Goal: Task Accomplishment & Management: Manage account settings

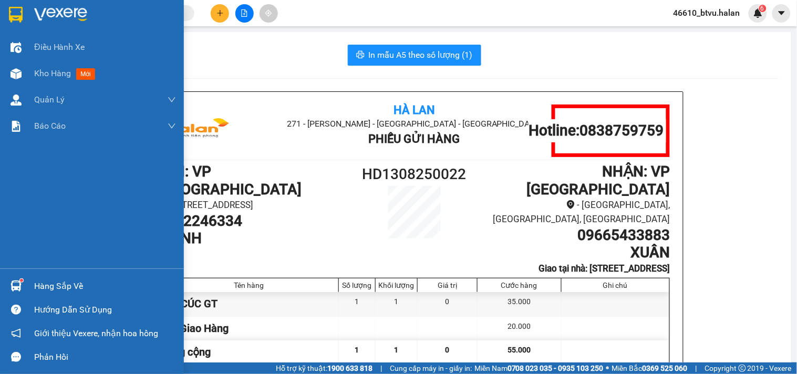
click at [3, 279] on div "Hàng sắp về" at bounding box center [92, 286] width 184 height 24
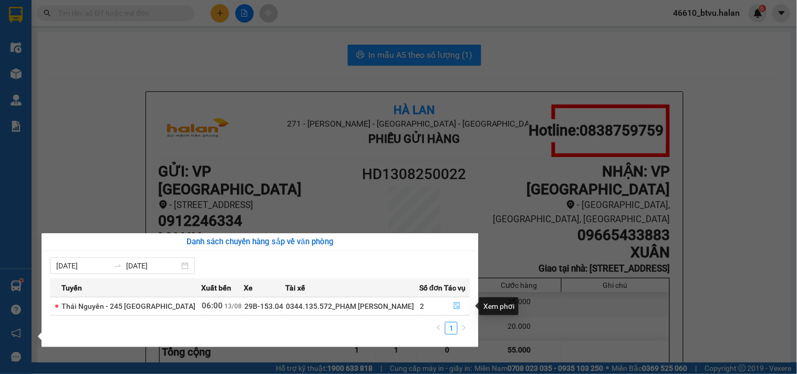
click at [455, 303] on icon "file-done" at bounding box center [458, 305] width 6 height 7
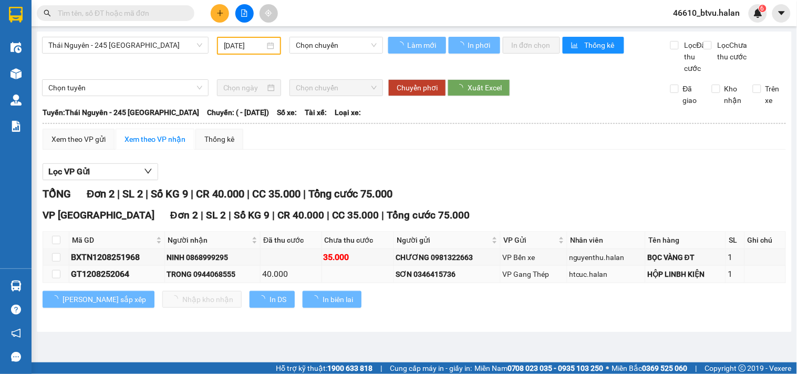
type input "[DATE]"
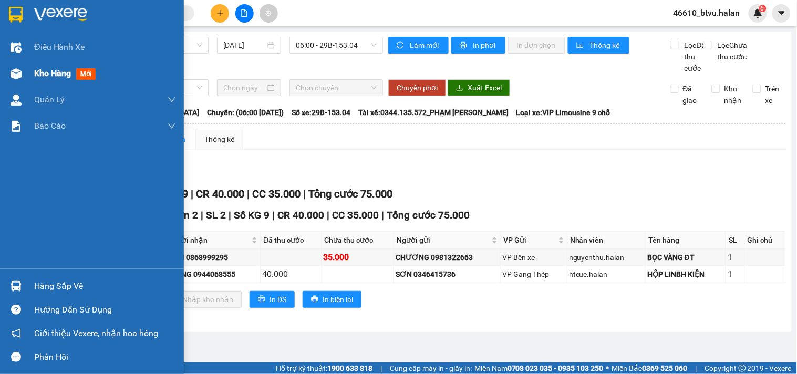
click at [27, 70] on div "Kho hàng mới" at bounding box center [92, 73] width 184 height 26
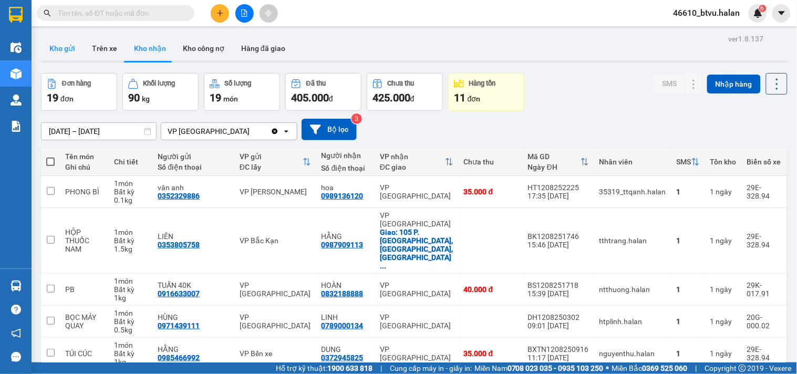
click at [48, 47] on button "Kho gửi" at bounding box center [62, 48] width 43 height 25
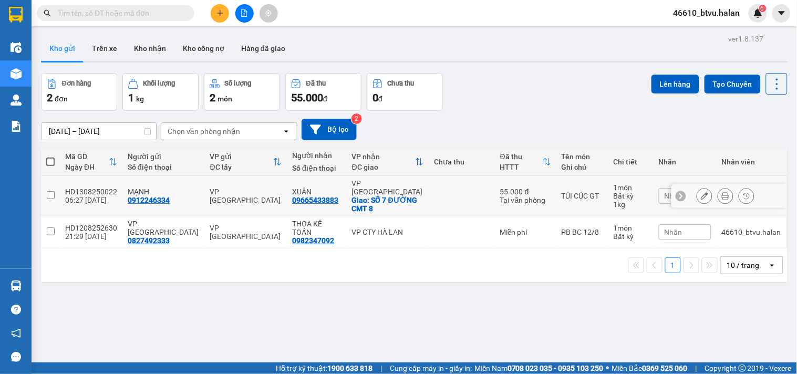
click at [363, 196] on div "Giao: SỐ 7 ĐƯỜNG CMT 8" at bounding box center [388, 204] width 72 height 17
checkbox input "true"
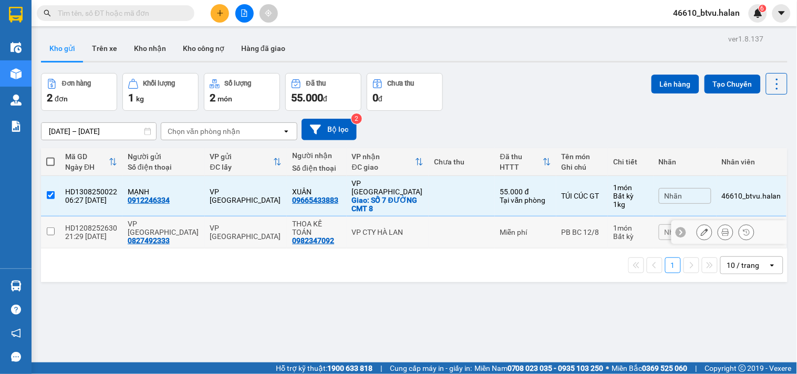
click at [367, 228] on div "VP CTY HÀ LAN" at bounding box center [388, 232] width 72 height 8
checkbox input "true"
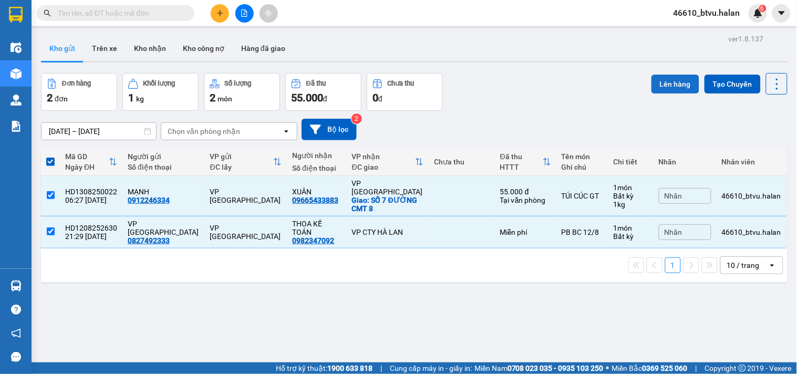
click at [663, 83] on button "Lên hàng" at bounding box center [676, 84] width 48 height 19
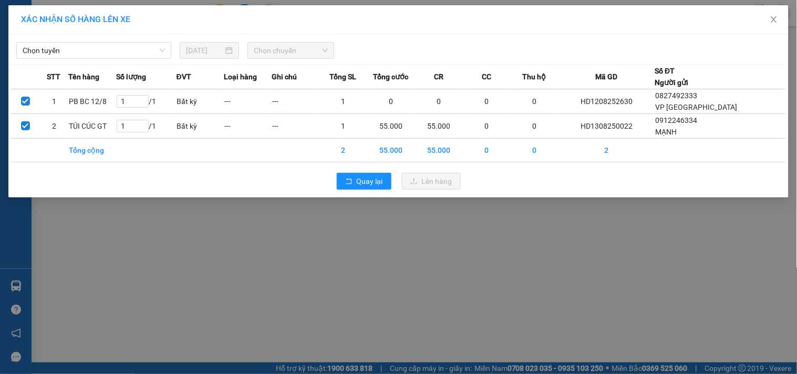
click at [94, 60] on div "Chọn tuyến [DATE] Chọn chuyến STT Tên hàng Số lượng ĐVT Loại hàng Ghi chú Tổng …" at bounding box center [398, 115] width 780 height 163
click at [97, 53] on span "Chọn tuyến" at bounding box center [94, 51] width 142 height 16
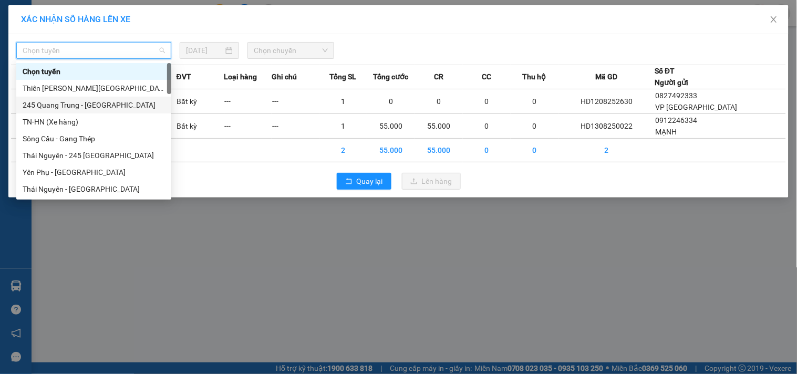
click at [55, 102] on div "245 Quang Trung - [GEOGRAPHIC_DATA]" at bounding box center [94, 105] width 142 height 12
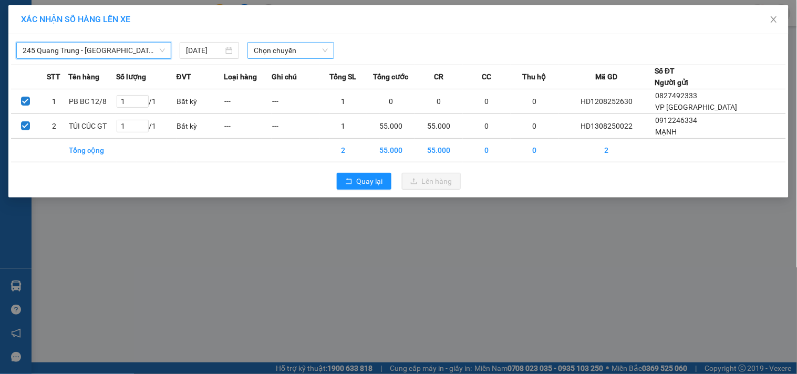
click at [293, 56] on span "Chọn chuyến" at bounding box center [291, 51] width 74 height 16
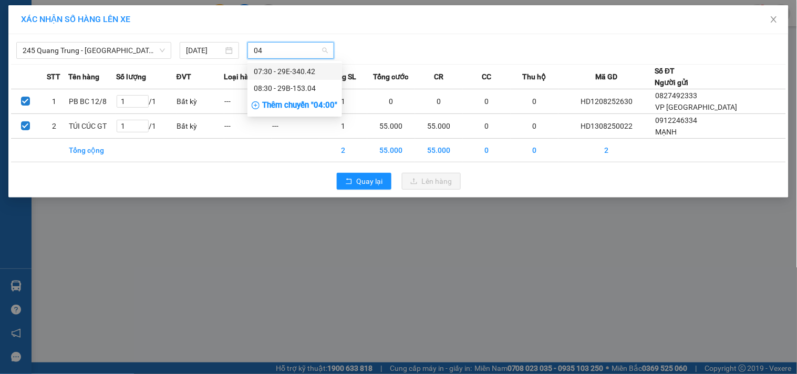
type input "042"
click at [293, 76] on div "07:30 - 29E-340.42" at bounding box center [295, 72] width 82 height 12
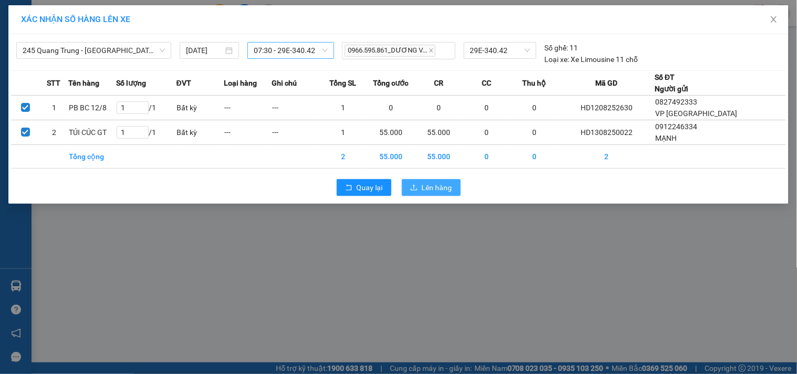
click at [429, 179] on button "Lên hàng" at bounding box center [431, 187] width 59 height 17
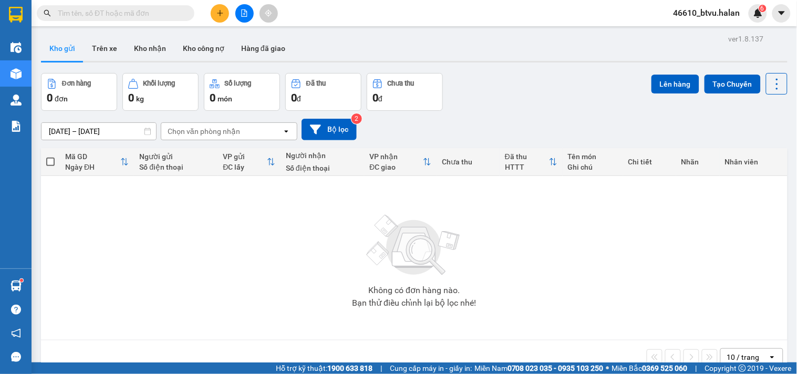
click at [229, 12] on button at bounding box center [220, 13] width 18 height 18
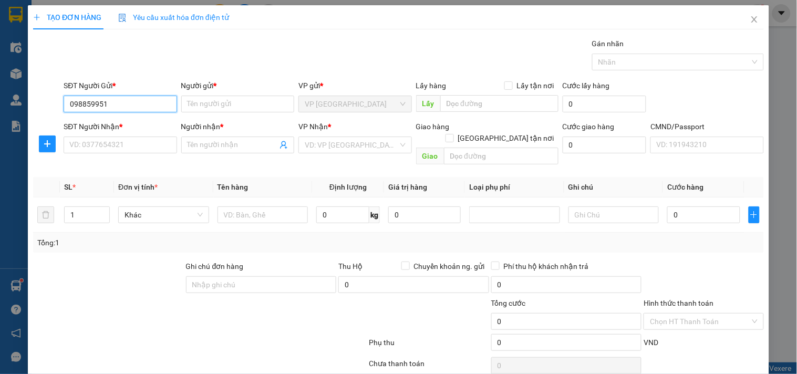
type input "0988599511"
click at [142, 121] on div "0988599511 - TIẾN" at bounding box center [118, 125] width 99 height 12
type input "TIẾN"
type input "0988599511"
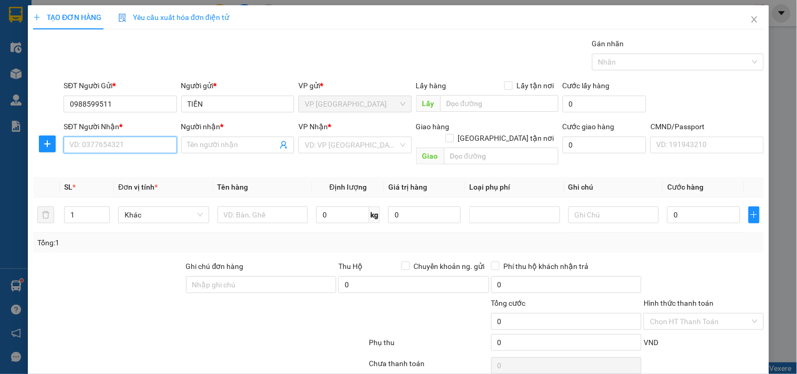
click at [132, 150] on input "SĐT Người Nhận *" at bounding box center [120, 145] width 113 height 17
click at [124, 167] on div "0973653999 - QUANG" at bounding box center [118, 166] width 99 height 12
type input "0973653999"
type input "QUANG"
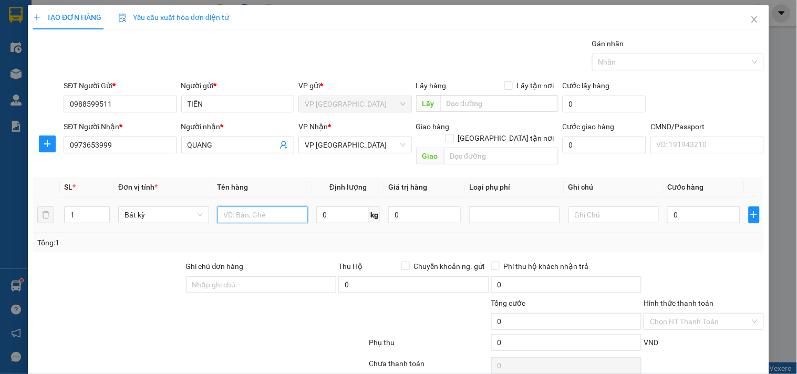
click at [270, 207] on input "text" at bounding box center [263, 215] width 91 height 17
type input "HỘP PK"
type input "4"
type input "40.000"
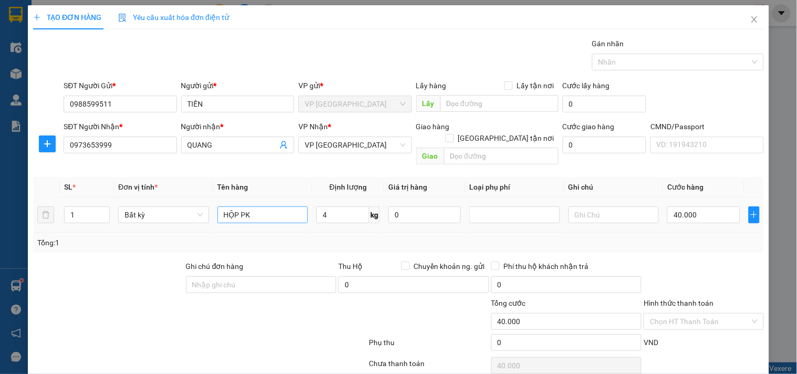
type input "40.000"
click at [276, 237] on div "Tổng: 1" at bounding box center [172, 243] width 271 height 12
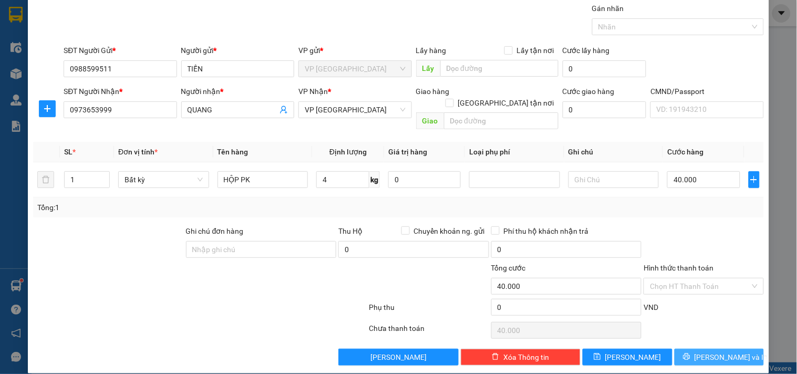
drag, startPoint x: 735, startPoint y: 352, endPoint x: 684, endPoint y: 334, distance: 54.0
click at [734, 351] on button "[PERSON_NAME] và In" at bounding box center [719, 357] width 89 height 17
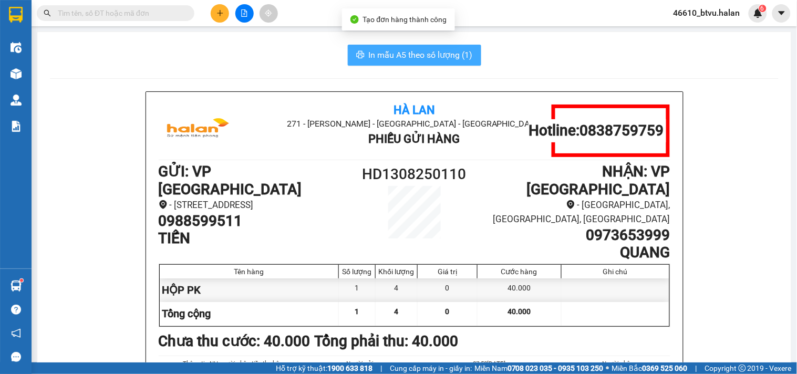
click at [395, 46] on button "In mẫu A5 theo số lượng (1)" at bounding box center [414, 55] width 133 height 21
click at [398, 50] on span "In mẫu A5 theo số lượng (1)" at bounding box center [421, 54] width 104 height 13
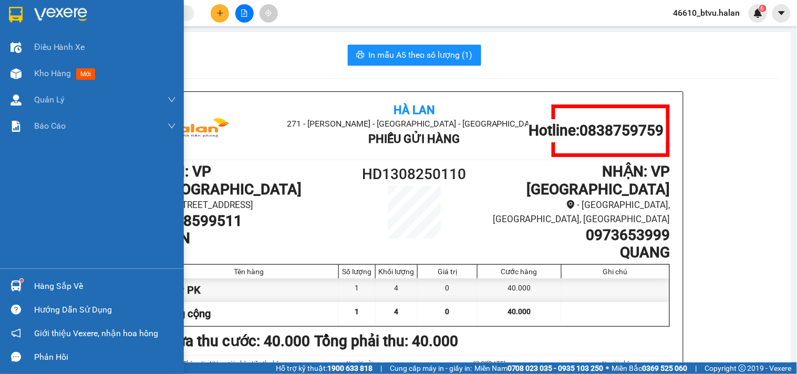
click at [7, 284] on div at bounding box center [16, 286] width 18 height 18
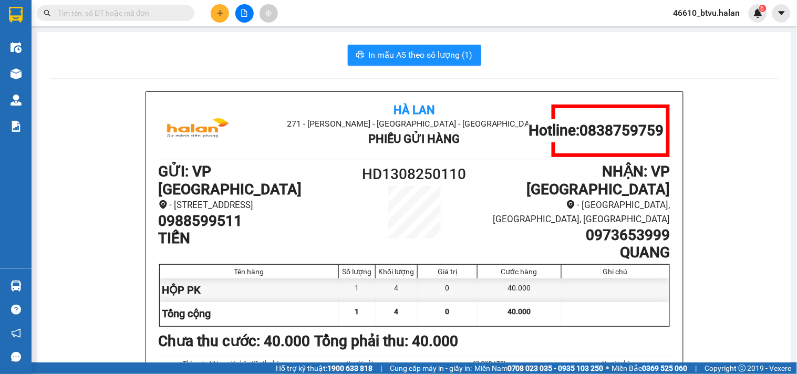
click at [226, 16] on section "Kết quả tìm kiếm ( 0 ) Bộ lọc No Data 46610_btvu.halan 6 Điều hành xe Kho hàng …" at bounding box center [398, 187] width 797 height 374
click at [223, 15] on icon "plus" at bounding box center [219, 12] width 7 height 7
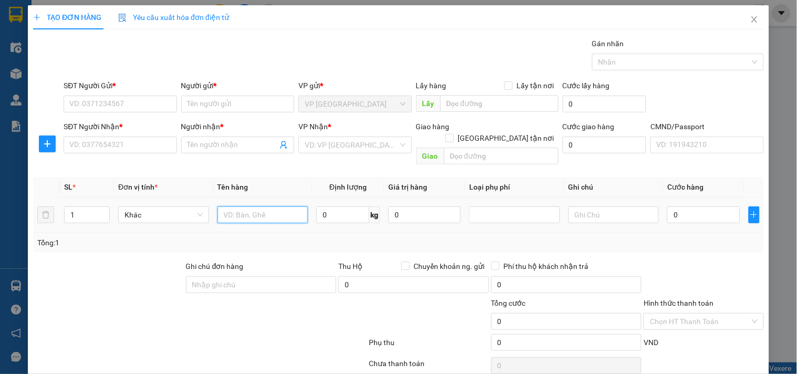
click at [251, 207] on input "text" at bounding box center [263, 215] width 91 height 17
type input "TÚI CÚC GT"
type input "1"
click at [148, 103] on input "SĐT Người Gửi *" at bounding box center [120, 104] width 113 height 17
click at [140, 143] on input "SĐT Người Nhận *" at bounding box center [120, 145] width 113 height 17
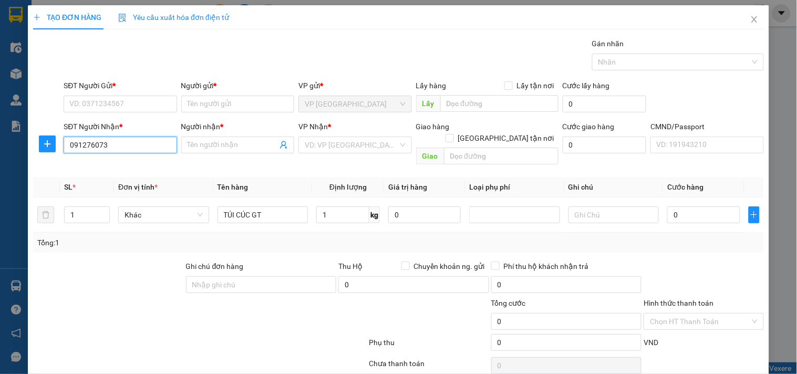
type input "0912760734"
click at [141, 168] on div "0912760734 - [PERSON_NAME]" at bounding box center [121, 166] width 104 height 12
type input "HÀ"
checkbox input "true"
type input "05 [GEOGRAPHIC_DATA], [PERSON_NAME]"
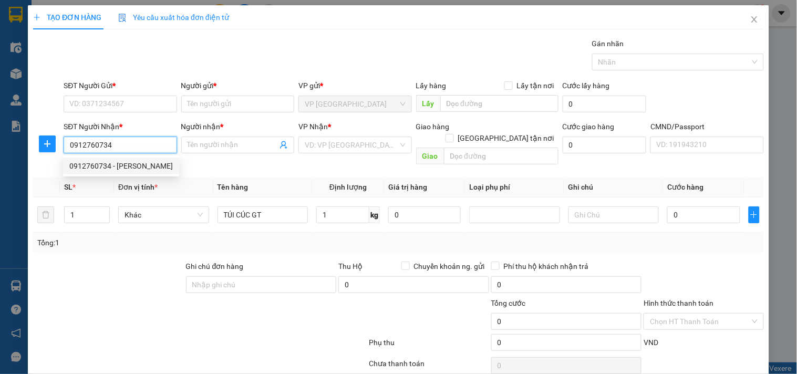
type input "15.000"
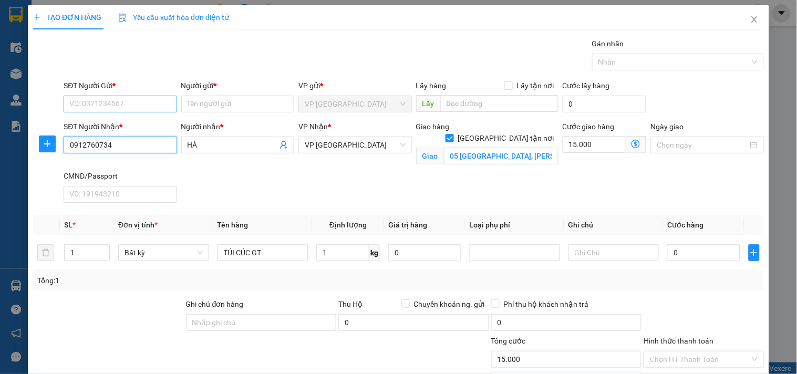
type input "0912760734"
click at [160, 106] on input "SĐT Người Gửi *" at bounding box center [120, 104] width 113 height 17
type input "0386687050"
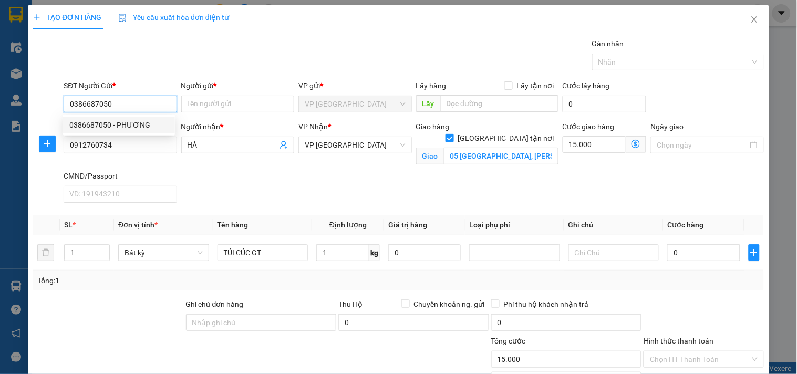
click at [118, 133] on div "0386687050 - PHƯƠNG" at bounding box center [119, 125] width 112 height 17
type input "PHƯƠNG"
type input "0386687050"
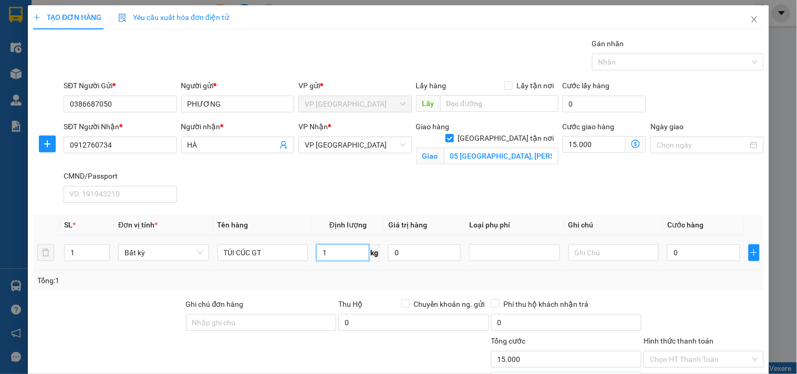
click at [350, 254] on input "1" at bounding box center [342, 252] width 53 height 17
drag, startPoint x: 356, startPoint y: 276, endPoint x: 484, endPoint y: 239, distance: 133.7
click at [356, 277] on div "Tổng: 1" at bounding box center [398, 281] width 723 height 12
type input "35.000"
type input "50.000"
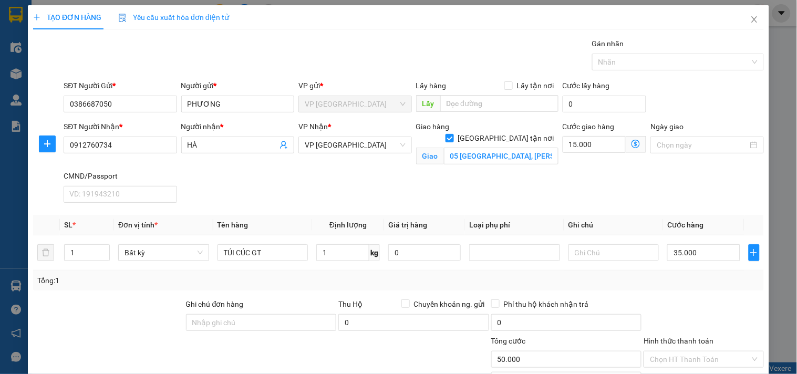
scroll to position [85, 0]
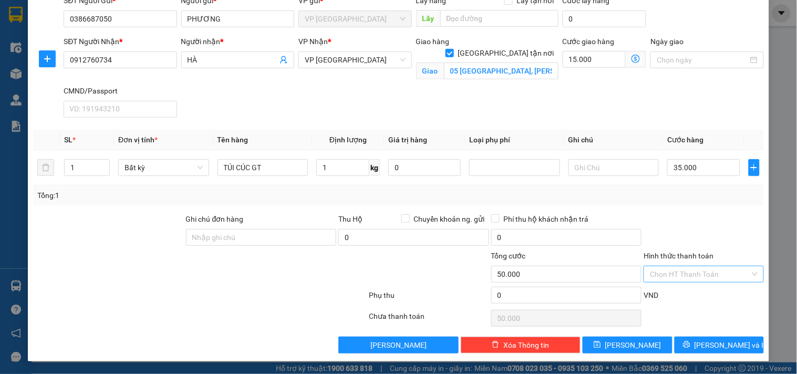
drag, startPoint x: 678, startPoint y: 280, endPoint x: 674, endPoint y: 271, distance: 9.2
click at [678, 279] on input "Hình thức thanh toán" at bounding box center [700, 274] width 100 height 16
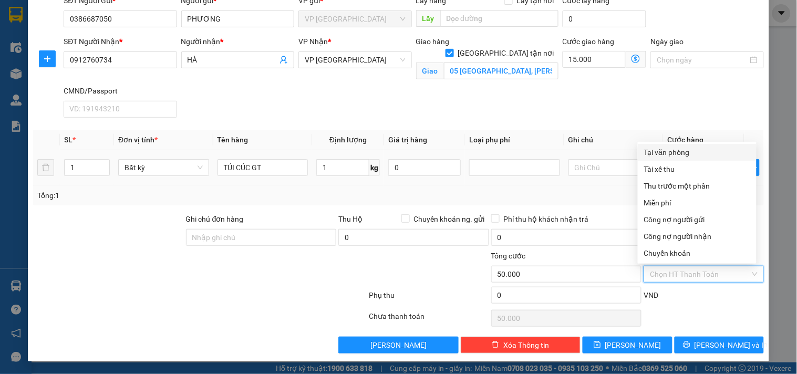
click at [662, 149] on div "Tại văn phòng" at bounding box center [697, 153] width 106 height 12
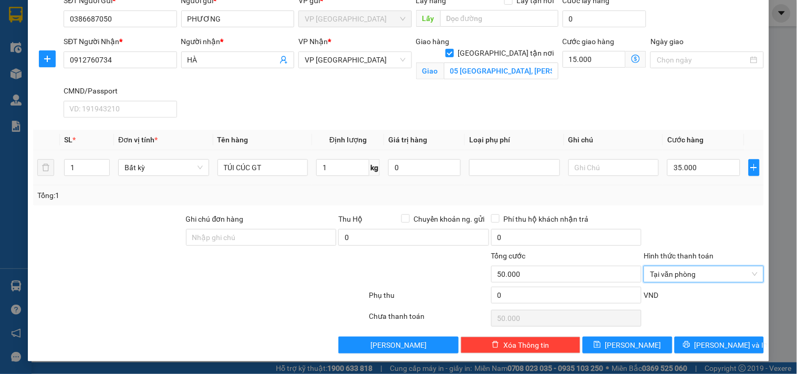
type input "0"
click at [684, 339] on button "[PERSON_NAME] và In" at bounding box center [719, 345] width 89 height 17
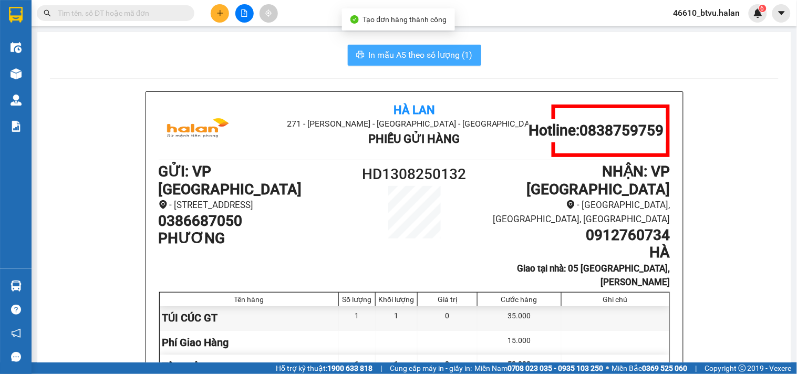
click at [450, 59] on span "In mẫu A5 theo số lượng (1)" at bounding box center [421, 54] width 104 height 13
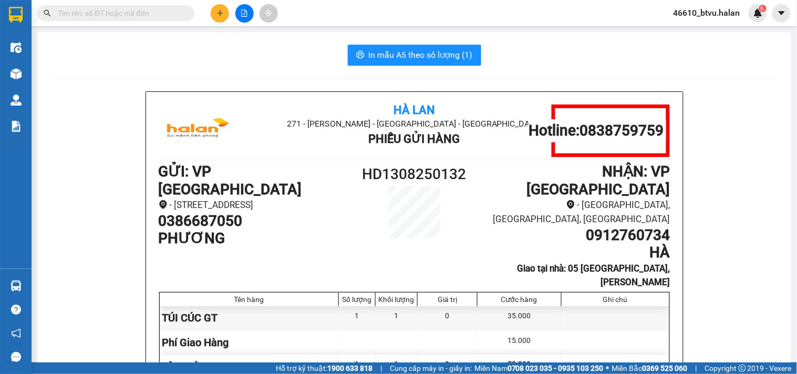
click at [218, 19] on button at bounding box center [220, 13] width 18 height 18
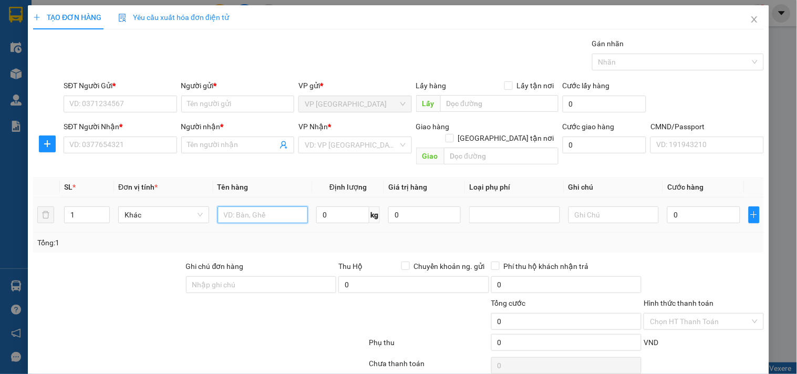
click at [276, 207] on input "text" at bounding box center [263, 215] width 91 height 17
type input "HỘP VÒNG BOI"
type input "4"
click at [279, 207] on input "HỘP VÒNG BOI" at bounding box center [263, 215] width 91 height 17
type input "HỘP VÒNG BI"
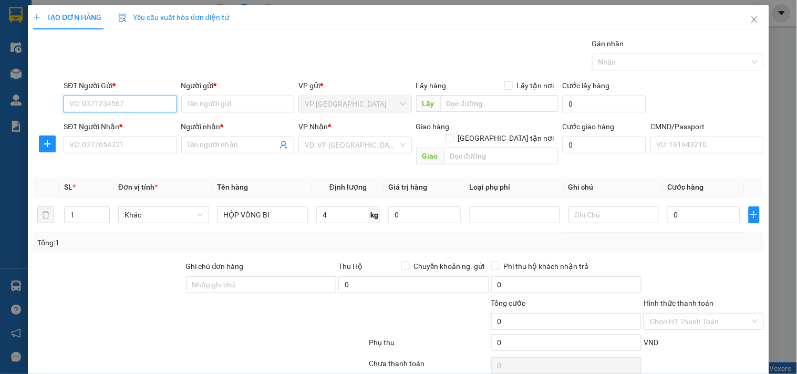
click at [114, 96] on input "SĐT Người Gửi *" at bounding box center [120, 104] width 113 height 17
type input "0971327568"
click at [116, 125] on div "0971327568 - [PERSON_NAME]" at bounding box center [121, 125] width 104 height 12
type input "VÂN"
type input "0971327568"
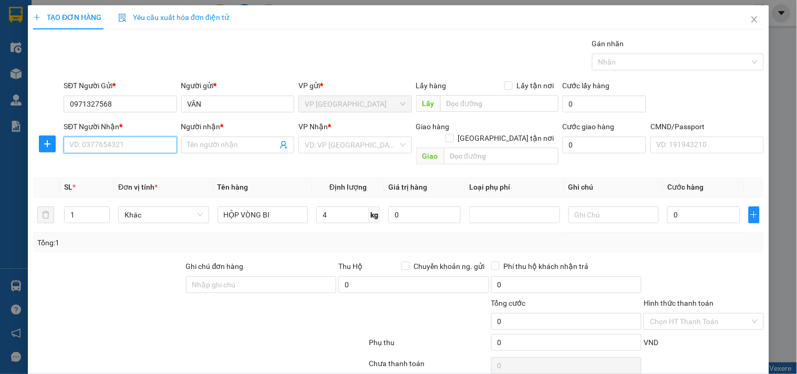
click at [150, 147] on input "SĐT Người Nhận *" at bounding box center [120, 145] width 113 height 17
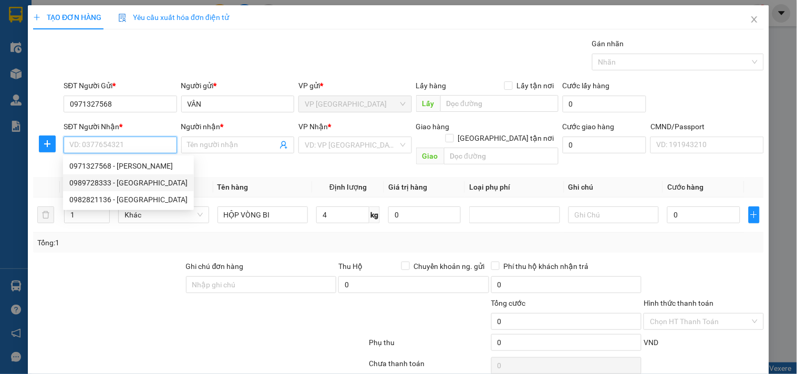
click at [131, 185] on div "0989728333 - [GEOGRAPHIC_DATA]" at bounding box center [128, 183] width 118 height 12
type input "0989728333"
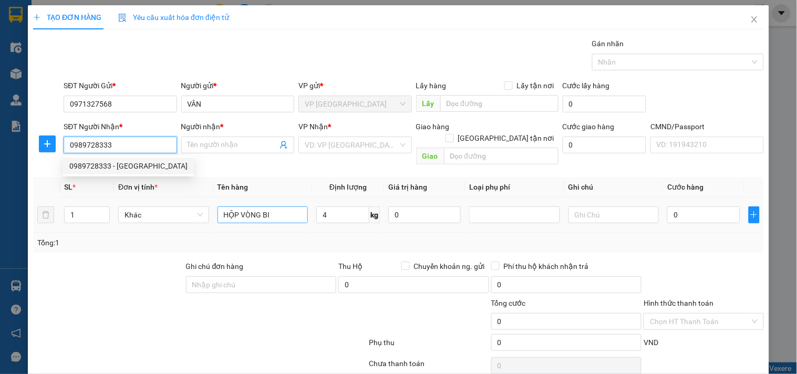
type input "ĐỨC"
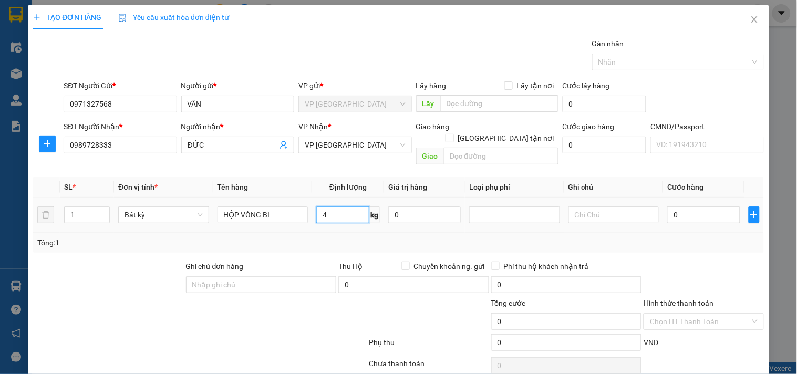
click at [343, 207] on input "4" at bounding box center [342, 215] width 53 height 17
click at [340, 237] on div "Tổng: 1" at bounding box center [398, 243] width 723 height 12
type input "40.000"
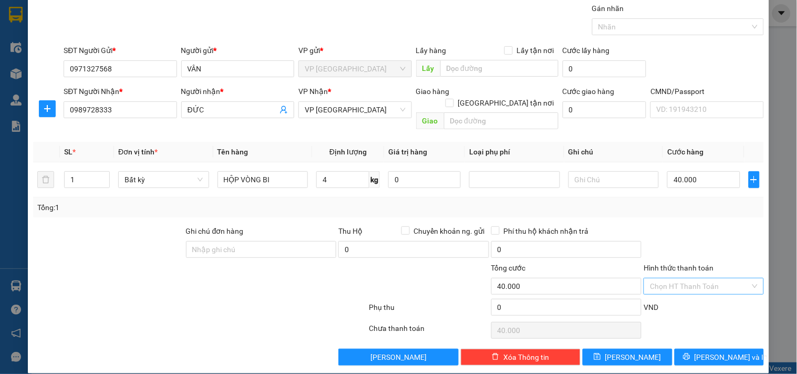
drag, startPoint x: 707, startPoint y: 270, endPoint x: 702, endPoint y: 265, distance: 6.7
click at [706, 279] on input "Hình thức thanh toán" at bounding box center [700, 287] width 100 height 16
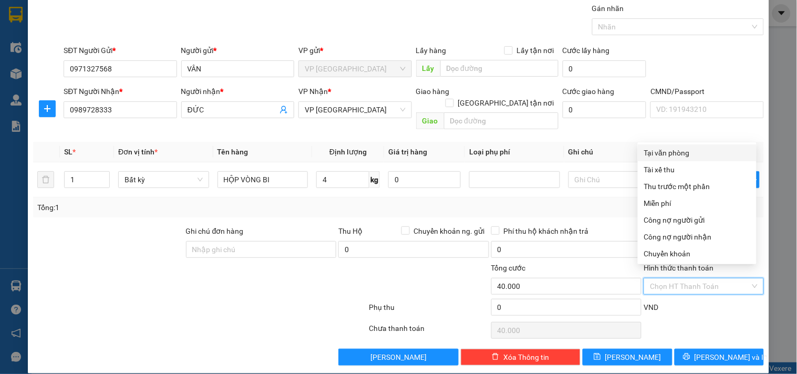
click at [670, 153] on div "Tại văn phòng" at bounding box center [697, 153] width 106 height 12
type input "0"
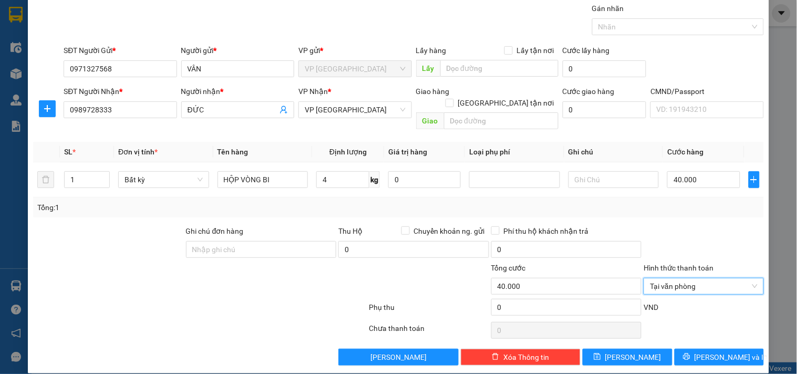
click at [711, 326] on div at bounding box center [704, 330] width 122 height 21
click at [707, 352] on span "[PERSON_NAME] và In" at bounding box center [732, 358] width 74 height 12
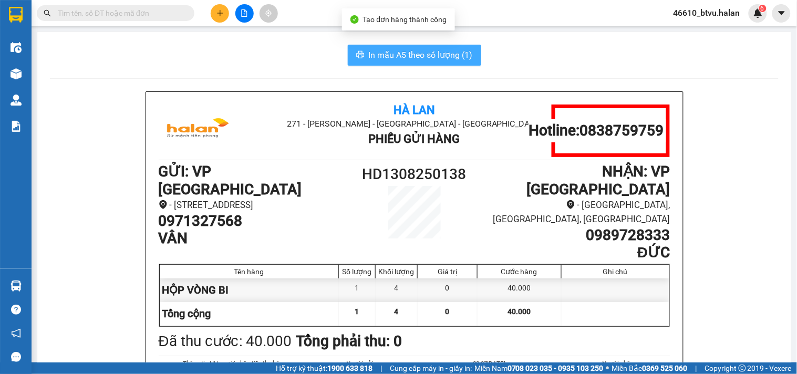
click at [448, 54] on span "In mẫu A5 theo số lượng (1)" at bounding box center [421, 54] width 104 height 13
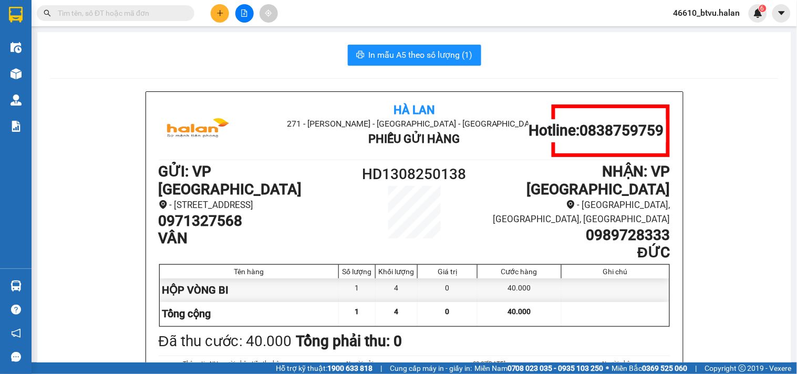
click at [133, 12] on input "text" at bounding box center [120, 13] width 124 height 12
click at [160, 13] on input "text" at bounding box center [120, 13] width 124 height 12
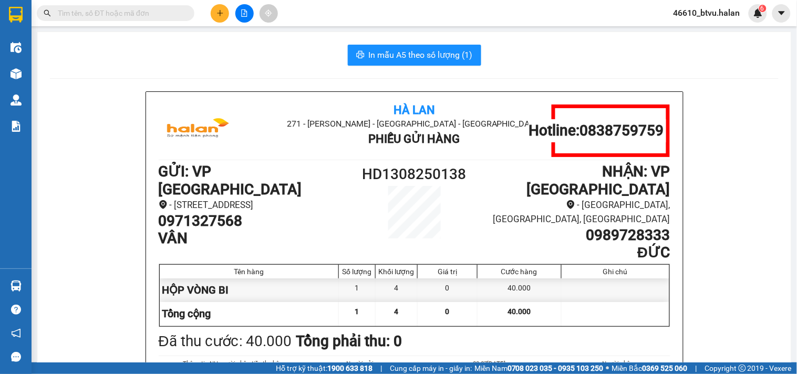
click at [121, 14] on input "text" at bounding box center [120, 13] width 124 height 12
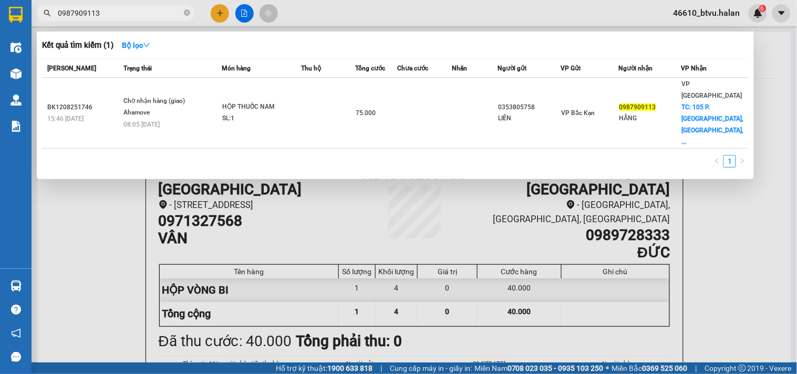
type input "0987909113"
click at [114, 14] on input "0987909113" at bounding box center [120, 13] width 124 height 12
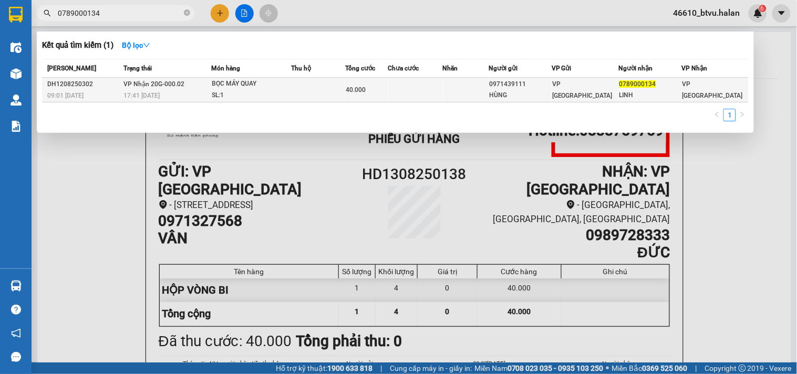
type input "0789000134"
click at [220, 89] on div "BỌC MÁY QUAY" at bounding box center [251, 84] width 79 height 12
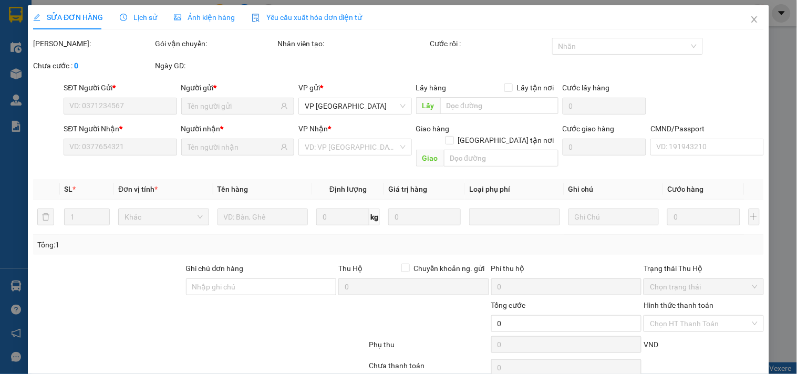
type input "0971439111"
type input "HÙNG"
type input "0789000134"
type input "LINH"
type input "40.000"
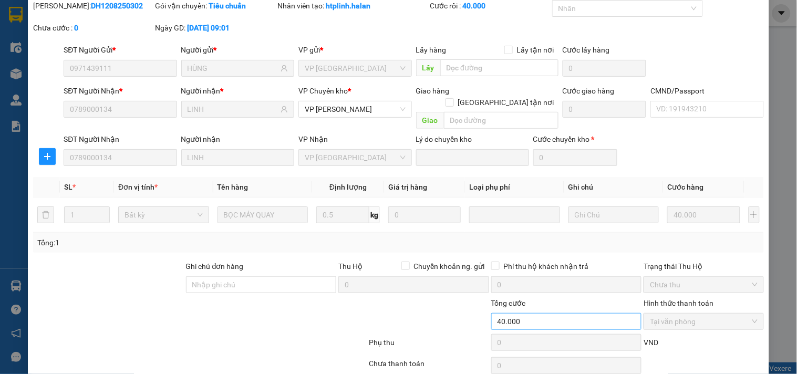
scroll to position [74, 0]
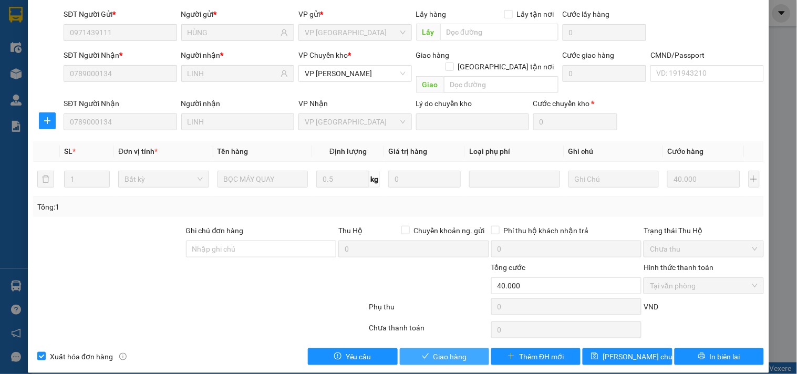
click at [459, 351] on span "Giao hàng" at bounding box center [451, 357] width 34 height 12
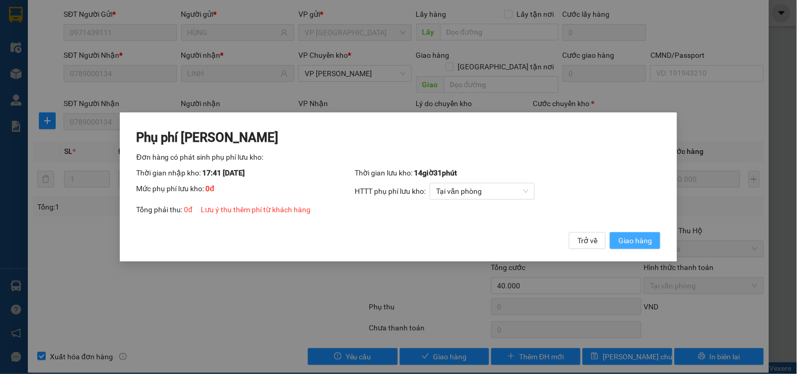
click at [631, 244] on span "Giao hàng" at bounding box center [635, 241] width 34 height 12
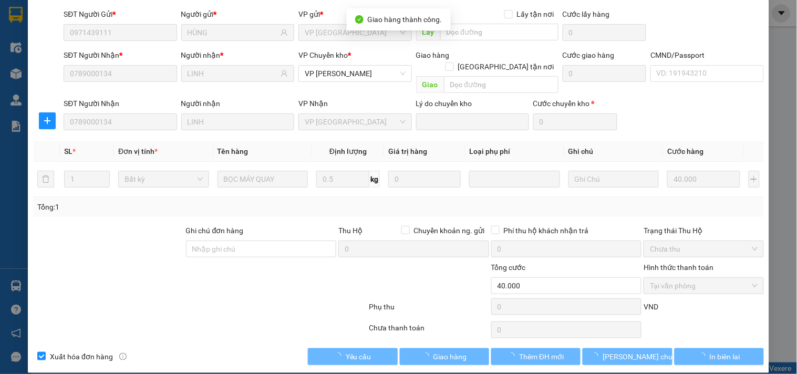
scroll to position [0, 0]
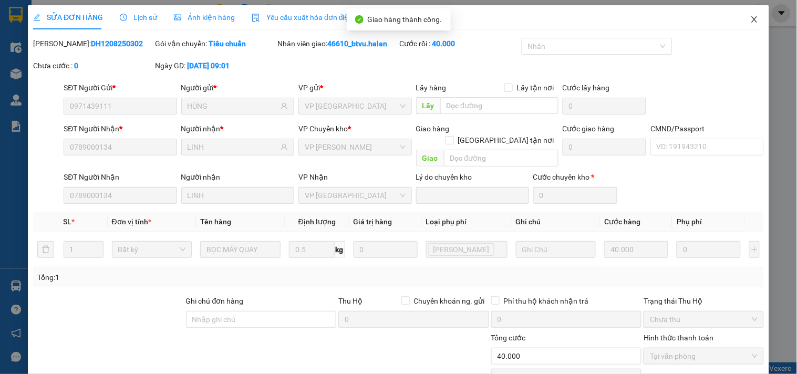
click at [750, 22] on icon "close" at bounding box center [754, 19] width 8 height 8
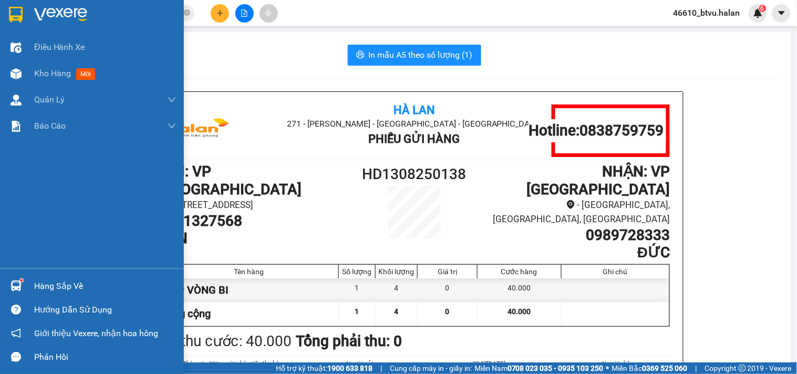
click at [17, 285] on img at bounding box center [16, 286] width 11 height 11
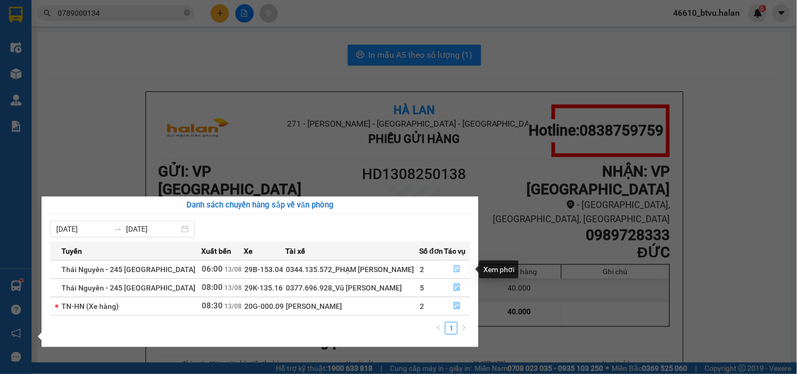
click at [455, 263] on button "button" at bounding box center [457, 269] width 25 height 17
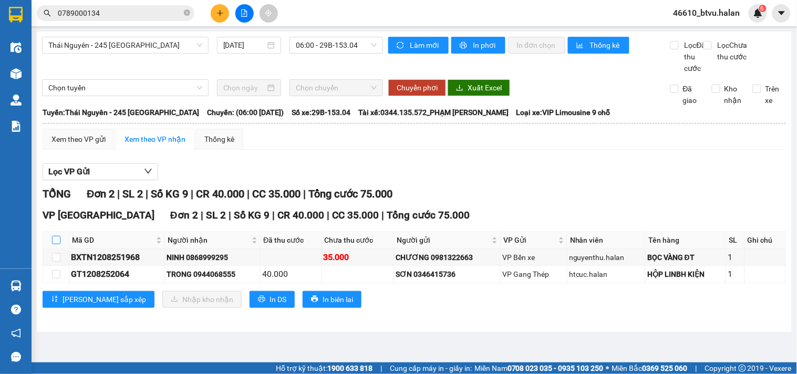
click at [59, 244] on input "checkbox" at bounding box center [56, 240] width 8 height 8
checkbox input "true"
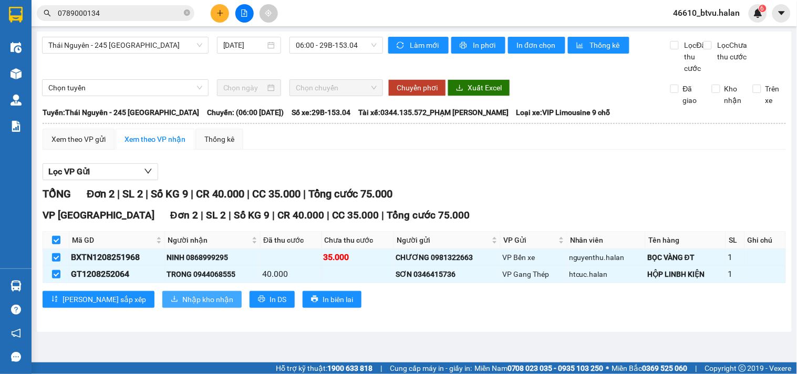
click at [182, 305] on span "Nhập kho nhận" at bounding box center [207, 300] width 51 height 12
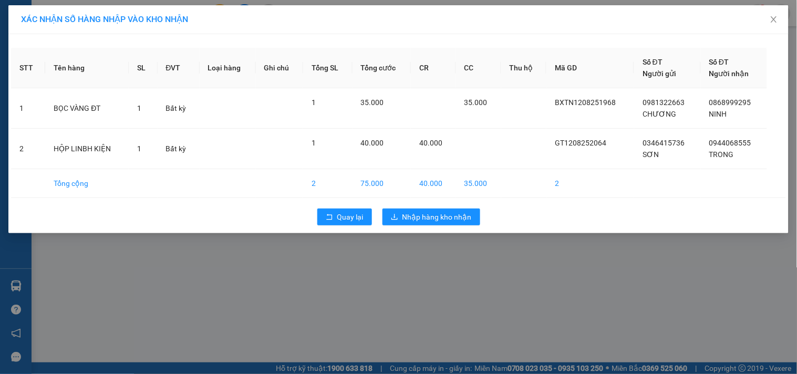
click at [406, 208] on div "Quay lại Nhập hàng kho nhận" at bounding box center [398, 216] width 775 height 27
click at [406, 212] on span "Nhập hàng kho nhận" at bounding box center [437, 217] width 69 height 12
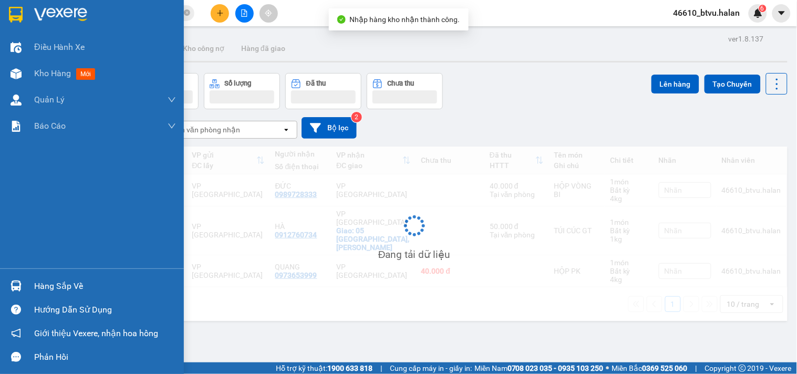
click at [11, 285] on img at bounding box center [16, 286] width 11 height 11
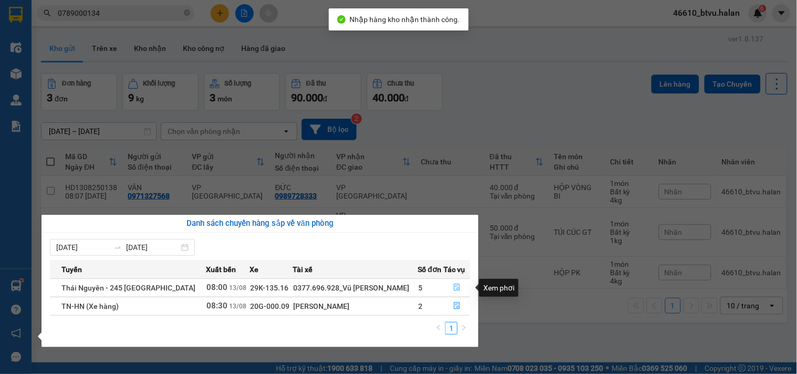
click at [453, 282] on button "button" at bounding box center [457, 288] width 26 height 17
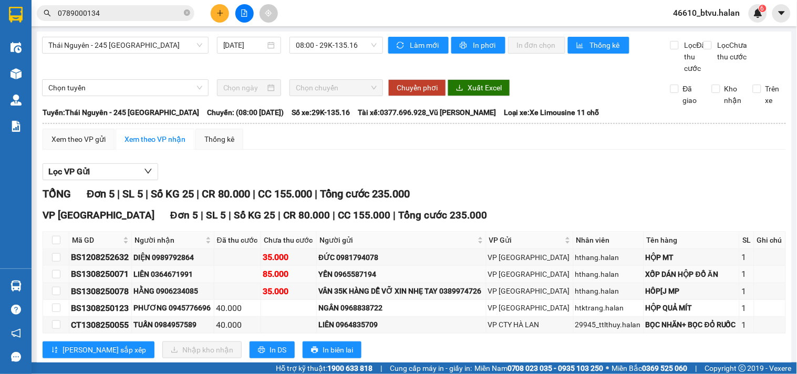
scroll to position [37, 0]
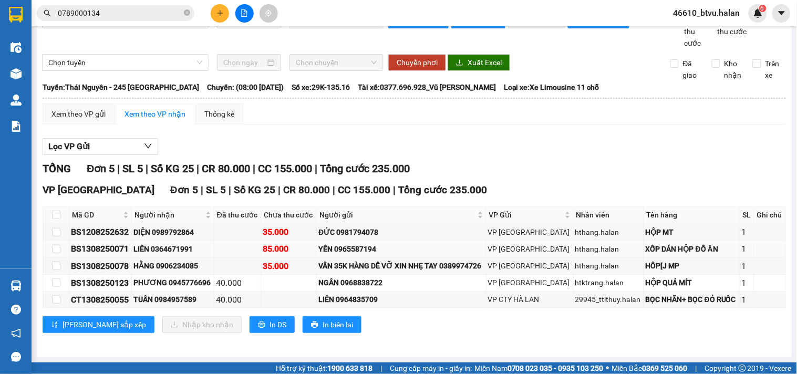
click at [106, 250] on div "BS1308250071" at bounding box center [100, 248] width 59 height 13
copy div "BS1308250071"
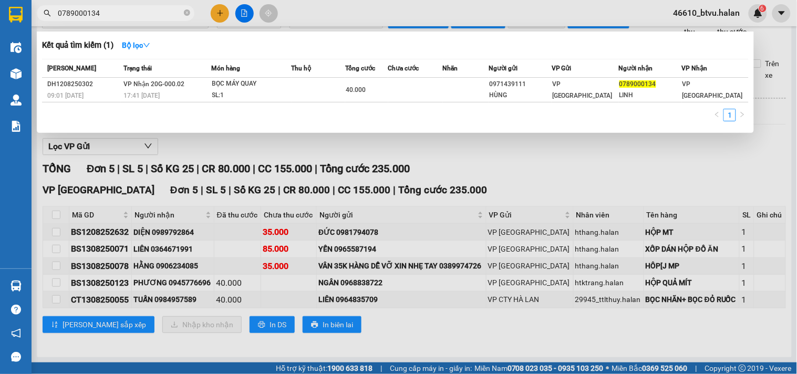
click at [149, 7] on input "0789000134" at bounding box center [120, 13] width 124 height 12
paste input "BS1308250071"
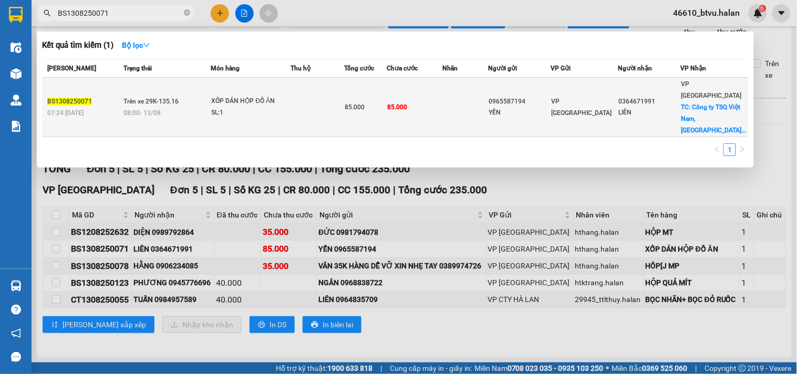
type input "BS1308250071"
click at [257, 107] on div "SL: 1" at bounding box center [251, 113] width 79 height 12
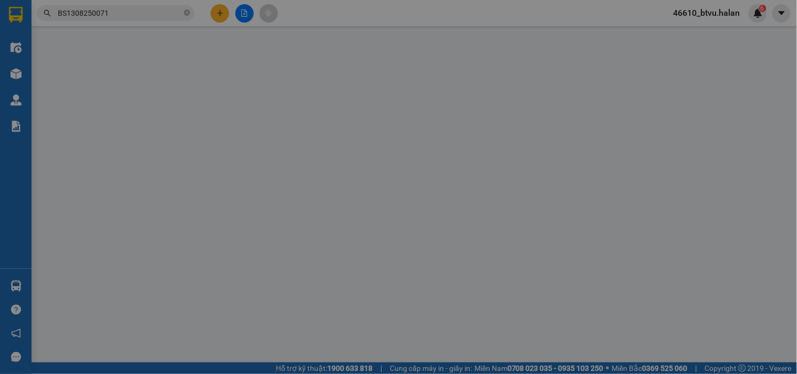
type input "0965587194"
type input "YẾN"
type input "0364671991"
type input "LIÊN"
checkbox input "true"
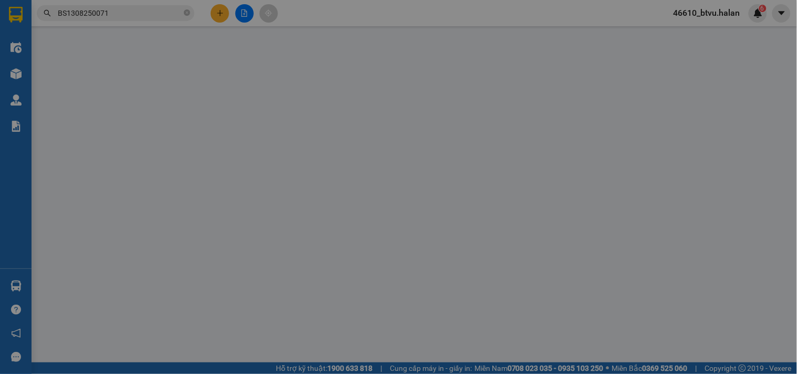
type input "Công ty TSQ Việt Nam, Tháp Thiên Niên Kỷ [GEOGRAPHIC_DATA], 04 Đ. [GEOGRAPHIC_D…"
type input "35.000"
type input "85.000"
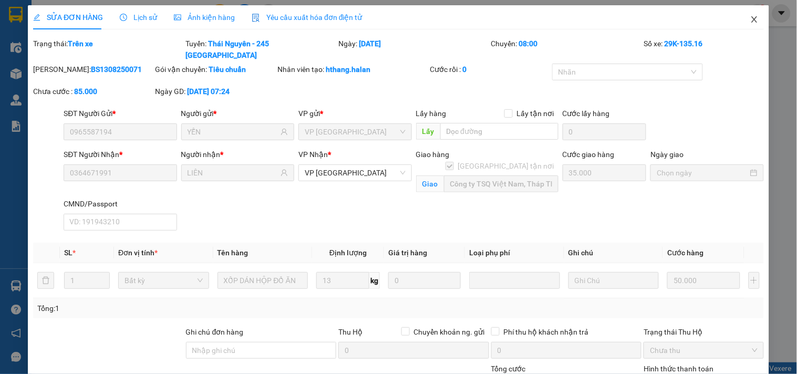
click at [750, 17] on span "Close" at bounding box center [754, 19] width 29 height 29
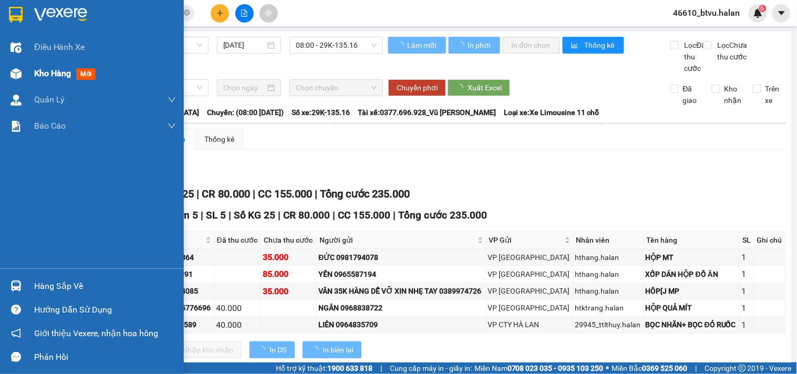
drag, startPoint x: 0, startPoint y: 85, endPoint x: 7, endPoint y: 95, distance: 12.1
click at [0, 84] on div "Kho hàng mới" at bounding box center [92, 73] width 184 height 26
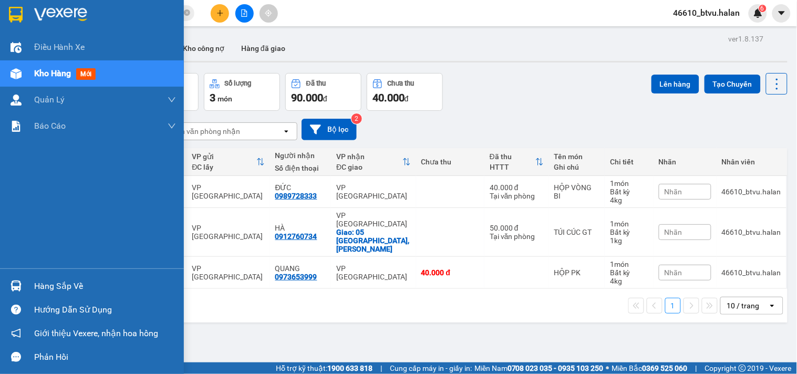
click at [81, 281] on div "Hàng sắp về" at bounding box center [105, 287] width 142 height 16
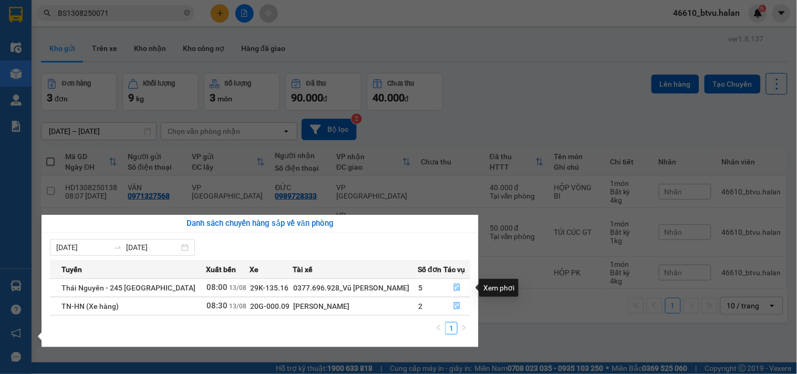
click at [574, 316] on section "Kết quả tìm kiếm ( 1 ) Bộ lọc Mã ĐH Trạng thái Món hàng Thu hộ Tổng cước Chưa c…" at bounding box center [398, 187] width 797 height 374
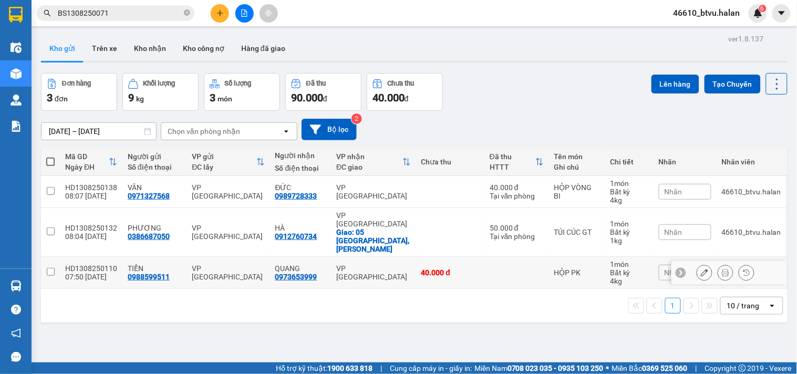
click at [578, 269] on div "HỘP PK" at bounding box center [577, 273] width 46 height 8
checkbox input "true"
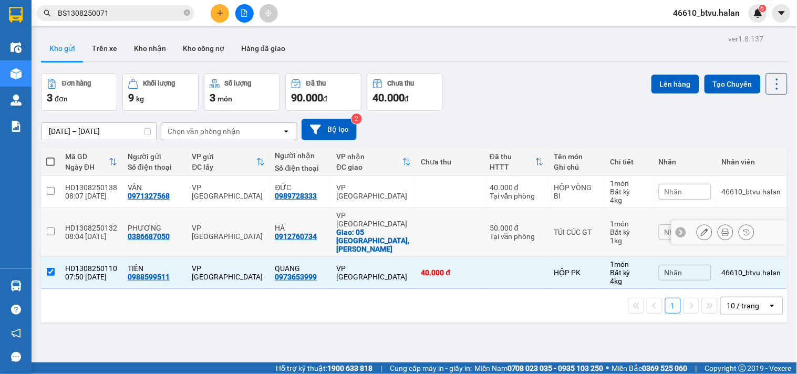
click at [569, 216] on td "TÚI CÚC GT" at bounding box center [577, 232] width 56 height 49
checkbox input "true"
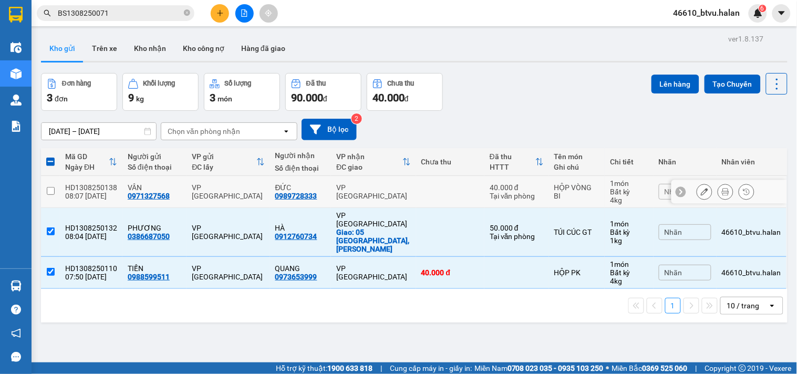
click at [563, 190] on div "HỘP VÒNG BI" at bounding box center [577, 191] width 46 height 17
checkbox input "true"
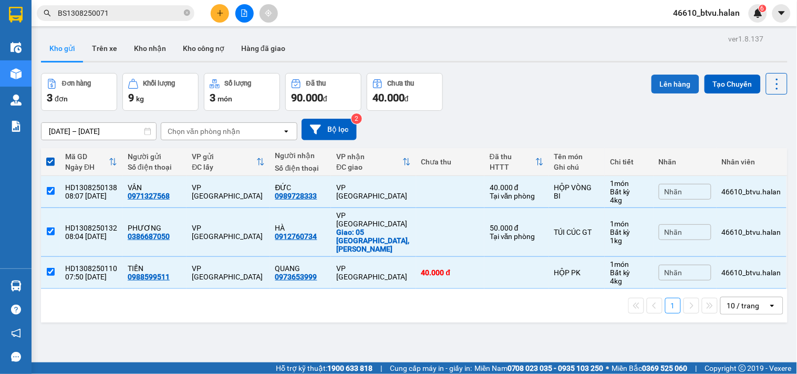
click at [663, 86] on button "Lên hàng" at bounding box center [676, 84] width 48 height 19
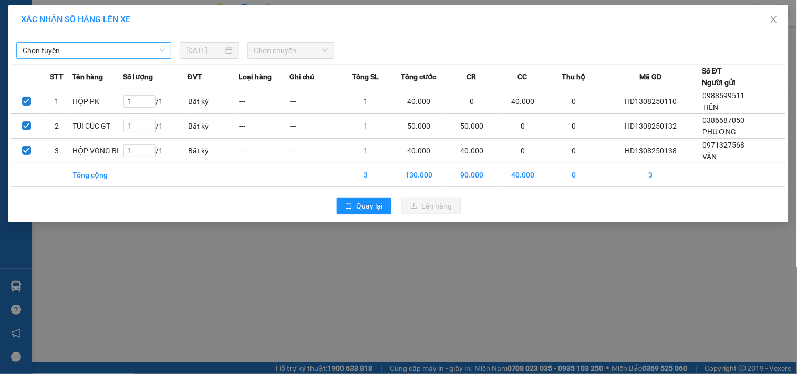
click at [137, 43] on span "Chọn tuyến" at bounding box center [94, 51] width 142 height 16
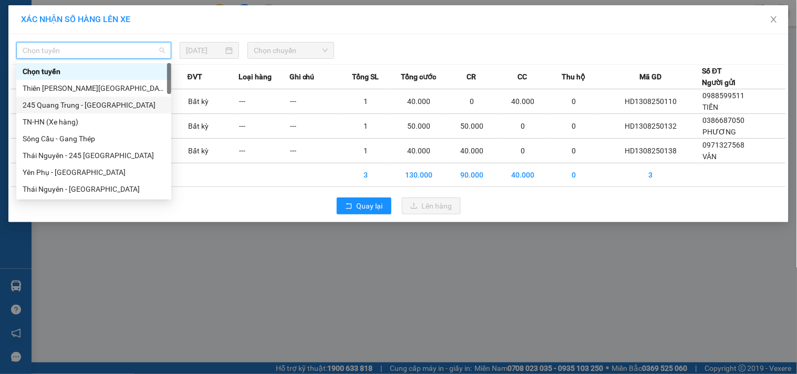
click at [71, 107] on div "245 Quang Trung - [GEOGRAPHIC_DATA]" at bounding box center [94, 105] width 142 height 12
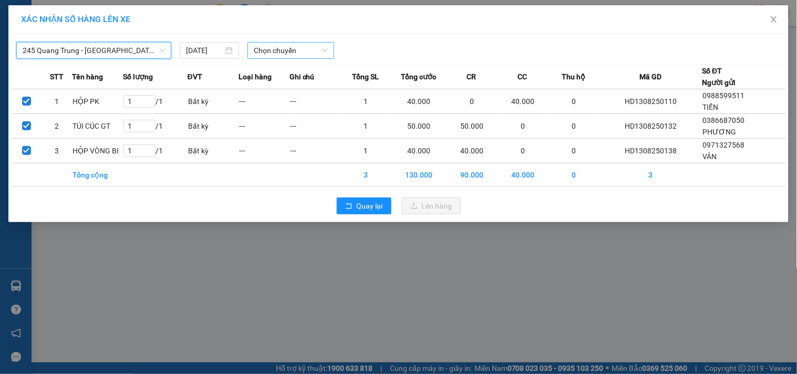
click at [284, 53] on span "Chọn chuyến" at bounding box center [291, 51] width 74 height 16
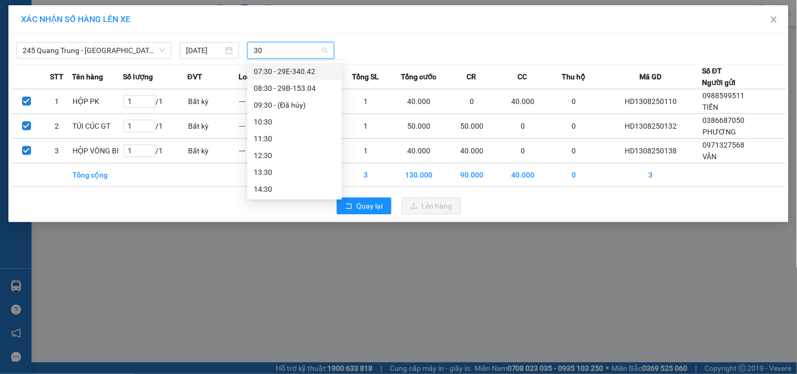
type input "304"
click at [275, 69] on div "08:30 - 29B-153.04" at bounding box center [295, 72] width 82 height 12
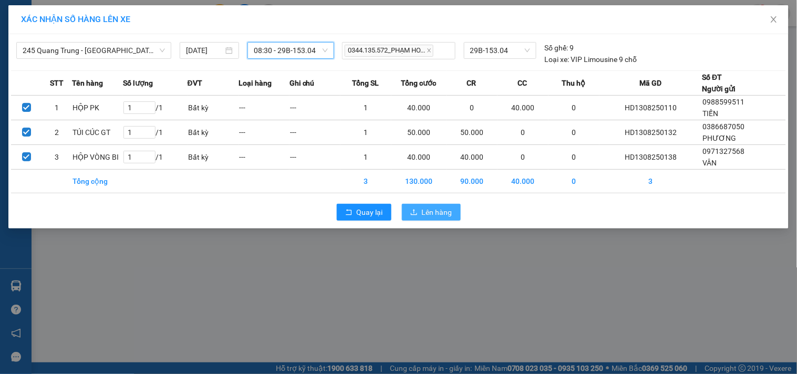
click at [442, 215] on span "Lên hàng" at bounding box center [437, 213] width 30 height 12
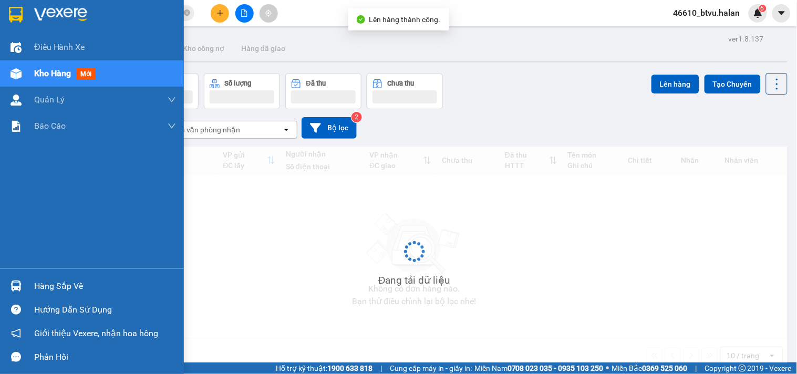
click at [37, 279] on div "Hàng sắp về" at bounding box center [105, 287] width 142 height 16
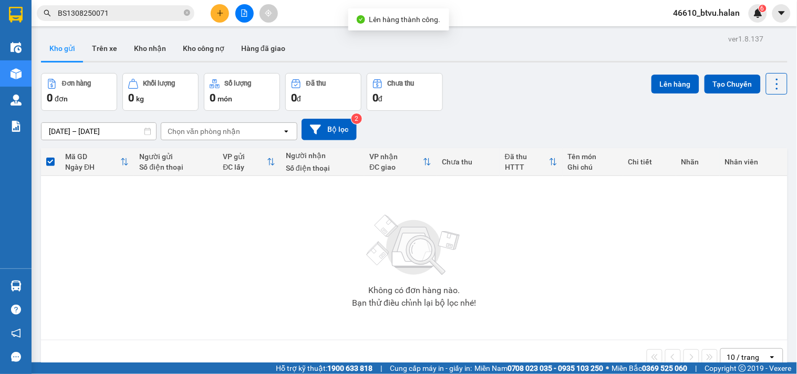
click at [370, 156] on section "Kết quả tìm kiếm ( 1 ) Bộ lọc Mã ĐH Trạng thái Món hàng Thu hộ Tổng cước Chưa c…" at bounding box center [398, 187] width 797 height 374
click at [213, 12] on button at bounding box center [220, 13] width 18 height 18
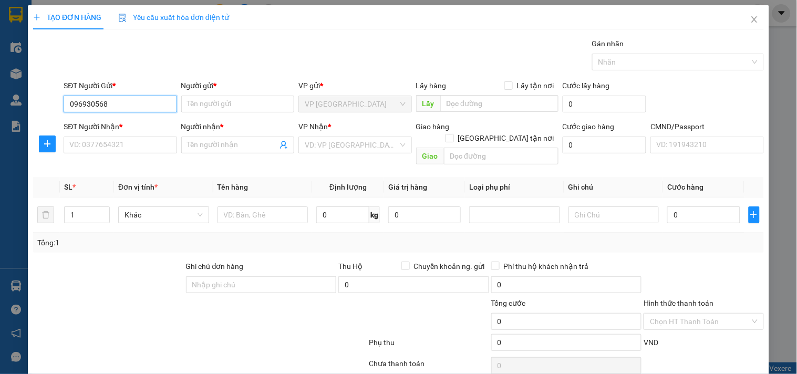
type input "0969305686"
drag, startPoint x: 147, startPoint y: 121, endPoint x: 140, endPoint y: 127, distance: 9.0
click at [146, 121] on div "0969305686 - PHỤNG AUTO" at bounding box center [118, 125] width 99 height 12
type input "PHỤNG AUTO"
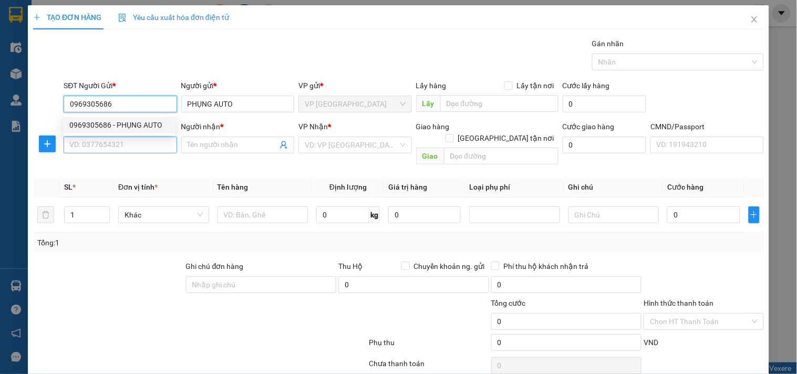
type input "0969305686"
click at [126, 140] on input "SĐT Người Nhận *" at bounding box center [120, 145] width 113 height 17
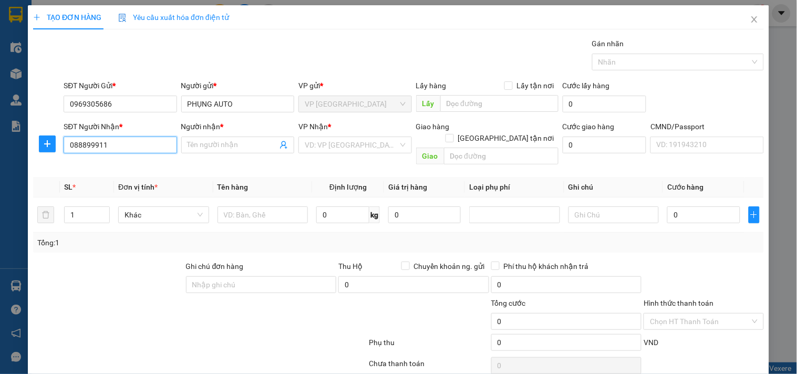
type input "0888999117"
click at [137, 166] on div "0888999117 - HIẾU" at bounding box center [118, 166] width 99 height 12
type input "HIẾU"
type input "0888999117"
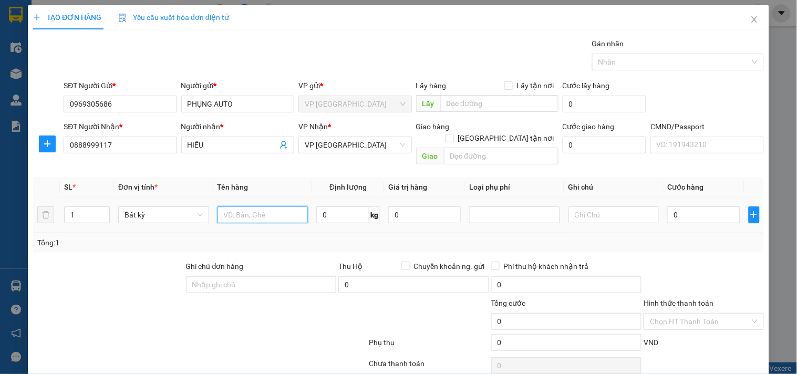
click at [251, 207] on input "text" at bounding box center [263, 215] width 91 height 17
type input "HỘP PT"
type input "2"
type input "35.000"
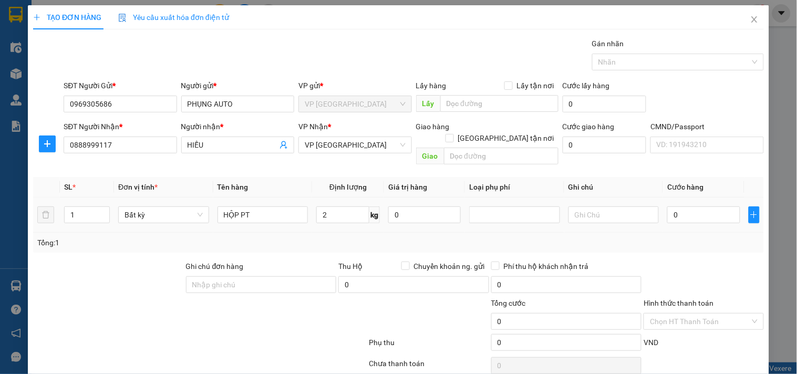
type input "35.000"
click at [261, 237] on div "Tổng: 1" at bounding box center [172, 243] width 271 height 12
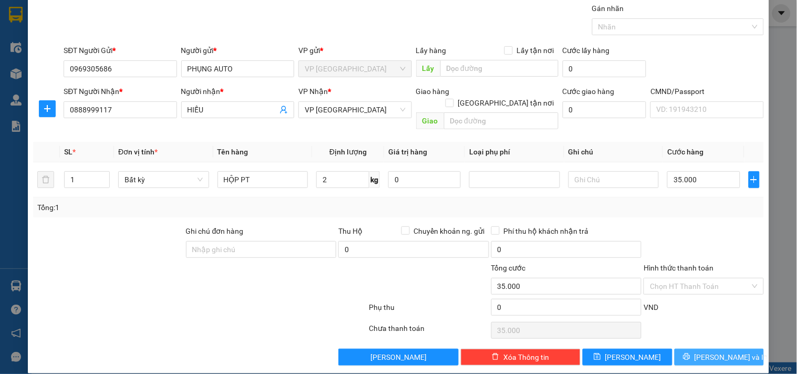
click at [690, 354] on icon "printer" at bounding box center [686, 357] width 7 height 7
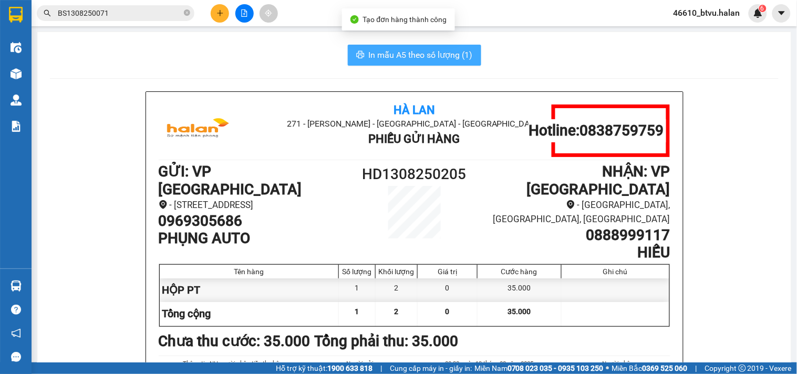
click at [406, 54] on span "In mẫu A5 theo số lượng (1)" at bounding box center [421, 54] width 104 height 13
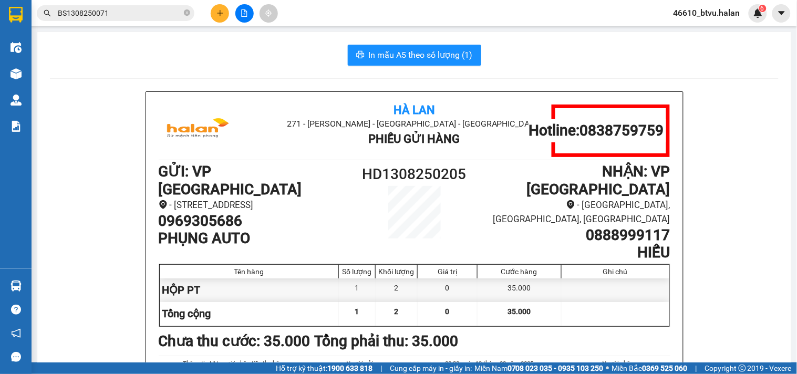
click at [210, 224] on h1 "0969305686" at bounding box center [255, 221] width 192 height 18
copy h1 "0969305686"
click at [214, 11] on button at bounding box center [220, 13] width 18 height 18
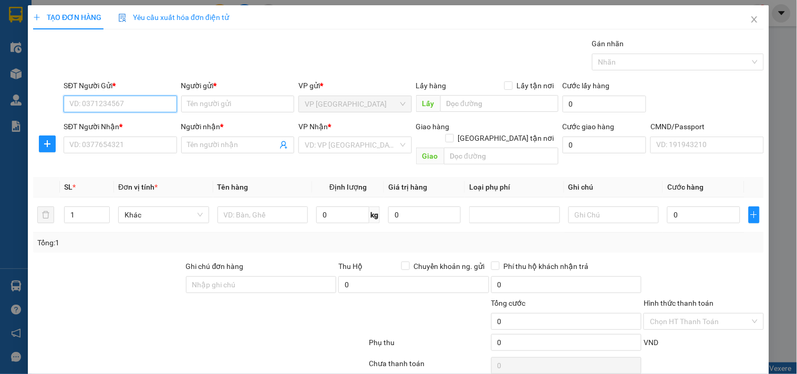
paste input "0969305686"
type input "0969305686"
click at [142, 108] on input "0969305686" at bounding box center [120, 104] width 113 height 17
click at [131, 125] on div "0969305686 - PHỤNG AUTO" at bounding box center [118, 125] width 99 height 12
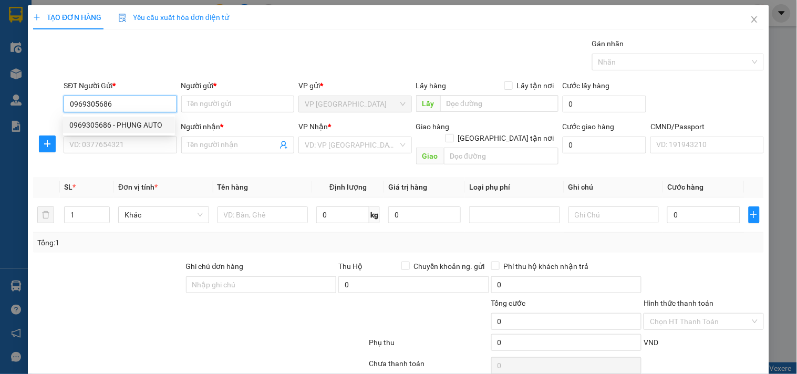
type input "PHỤNG AUTO"
type input "0969305686"
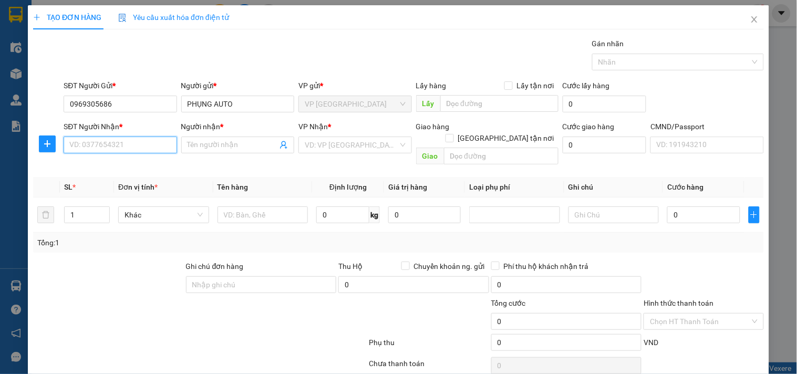
click at [117, 150] on input "SĐT Người Nhận *" at bounding box center [120, 145] width 113 height 17
type input "0975775775"
click at [97, 158] on div "0975775775 - HUY( SỐ ĐÚNG) AUTO BẾN XE" at bounding box center [142, 166] width 159 height 17
type input "HUY( SỐ ĐÚNG) AUTO BẾN XE"
type input "0975775775"
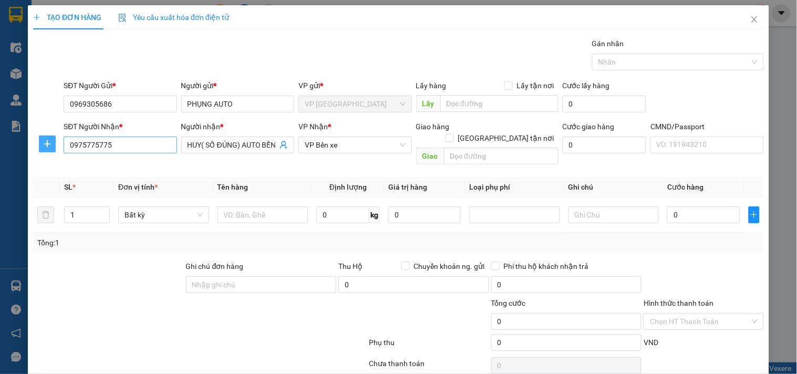
drag, startPoint x: 43, startPoint y: 148, endPoint x: 153, endPoint y: 145, distance: 110.9
click at [44, 149] on button "button" at bounding box center [47, 144] width 17 height 17
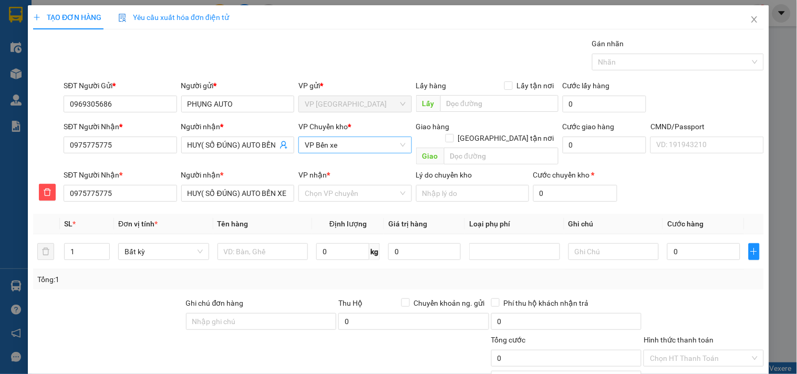
click at [339, 151] on span "VP Bến xe" at bounding box center [355, 145] width 100 height 16
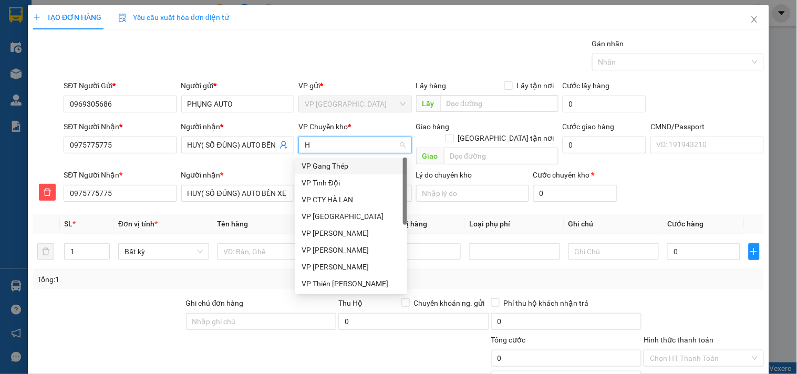
type input "HG"
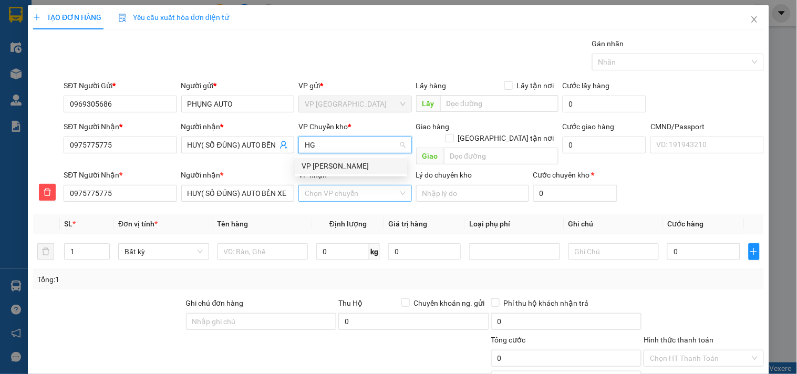
drag, startPoint x: 327, startPoint y: 164, endPoint x: 327, endPoint y: 180, distance: 15.8
click at [327, 167] on div "VP [PERSON_NAME]" at bounding box center [351, 166] width 99 height 12
click at [327, 190] on input "VP nhận *" at bounding box center [351, 193] width 93 height 16
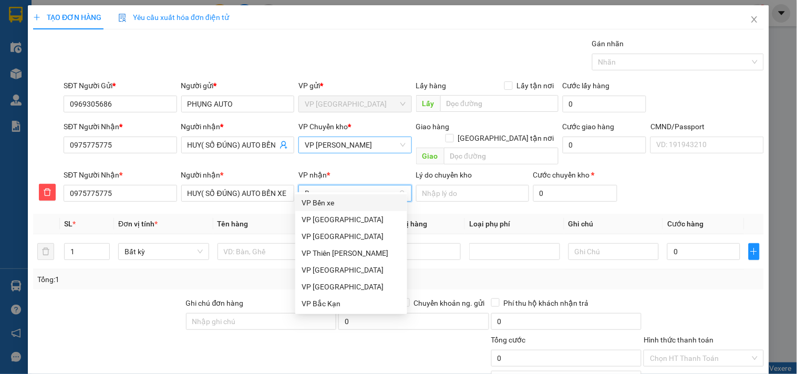
type input "BX"
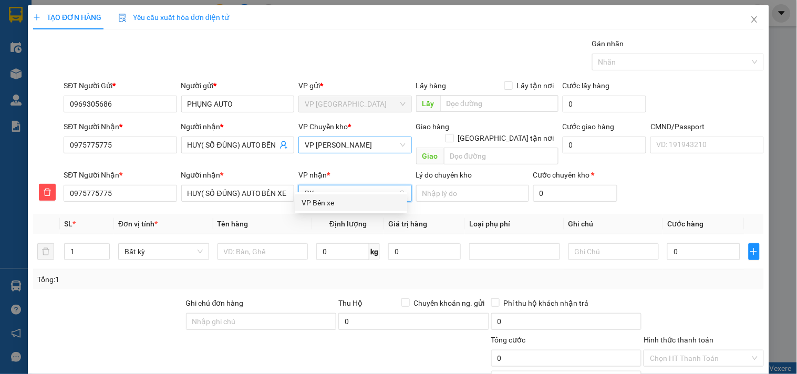
drag, startPoint x: 324, startPoint y: 202, endPoint x: 315, endPoint y: 211, distance: 12.3
click at [324, 204] on div "VP Bến xe" at bounding box center [351, 203] width 99 height 12
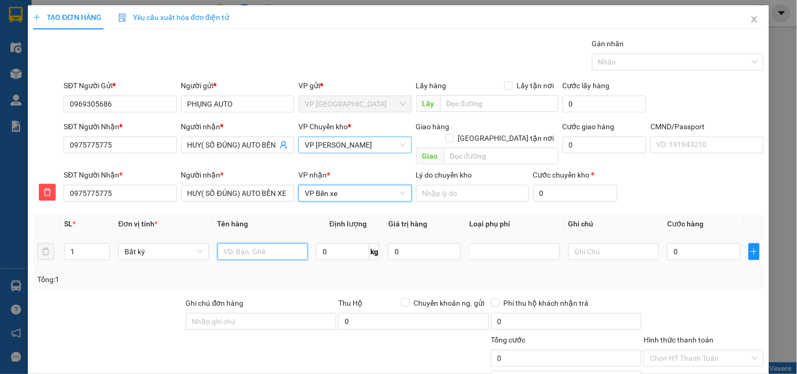
click at [269, 243] on input "text" at bounding box center [263, 251] width 91 height 17
type input "HỘP PT"
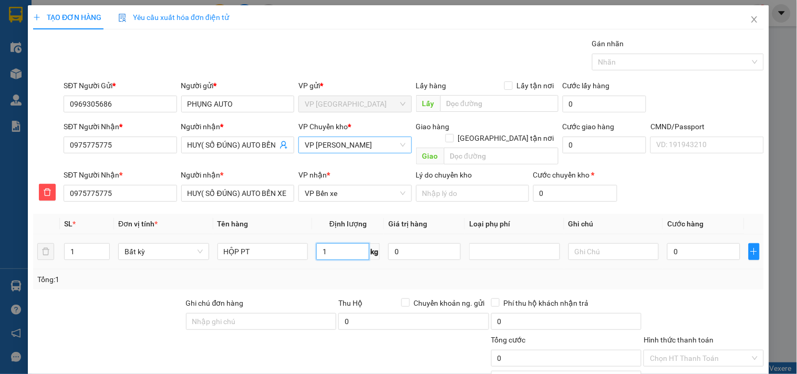
type input "1"
type input "35.000"
click at [337, 245] on input "1" at bounding box center [342, 251] width 53 height 17
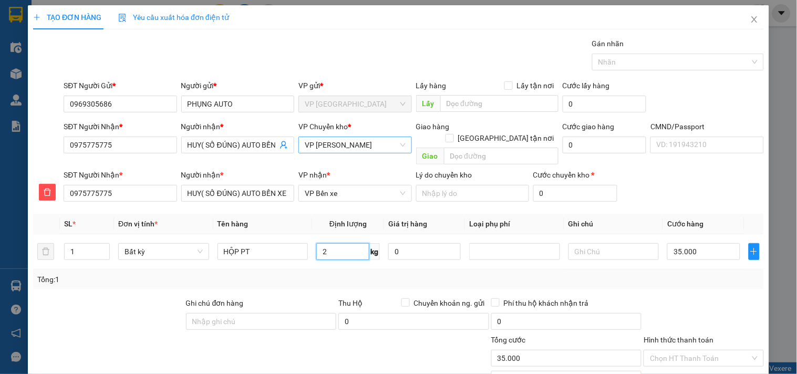
type input "2"
click at [328, 274] on div "Tổng: 1" at bounding box center [398, 280] width 723 height 12
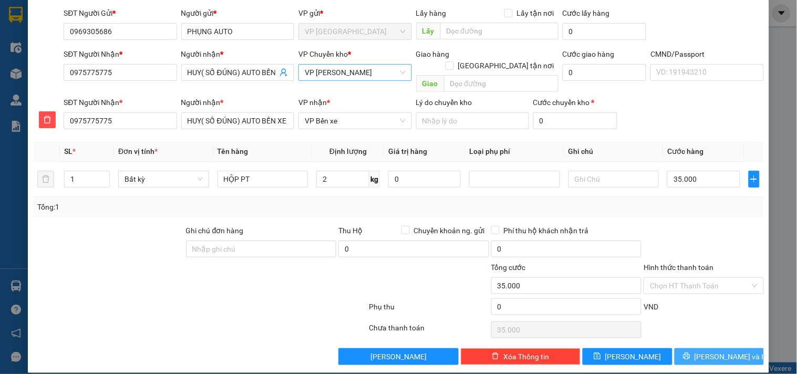
click at [707, 351] on span "[PERSON_NAME] và In" at bounding box center [732, 357] width 74 height 12
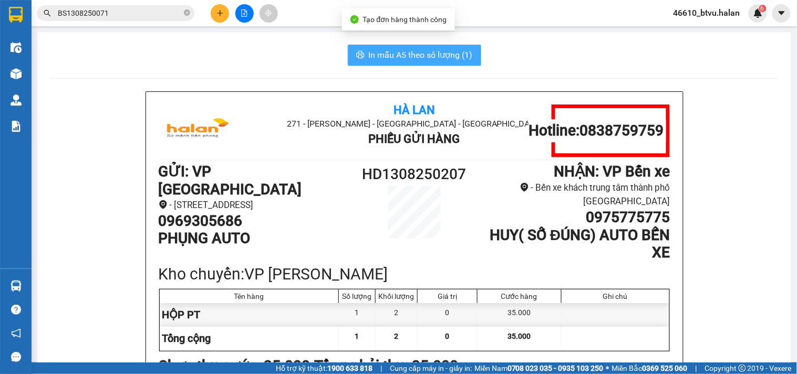
click at [442, 64] on button "In mẫu A5 theo số lượng (1)" at bounding box center [414, 55] width 133 height 21
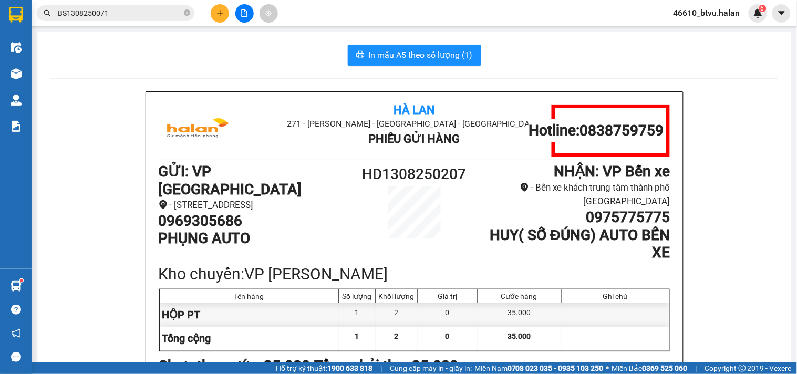
click at [128, 11] on input "BS1308250071" at bounding box center [120, 13] width 124 height 12
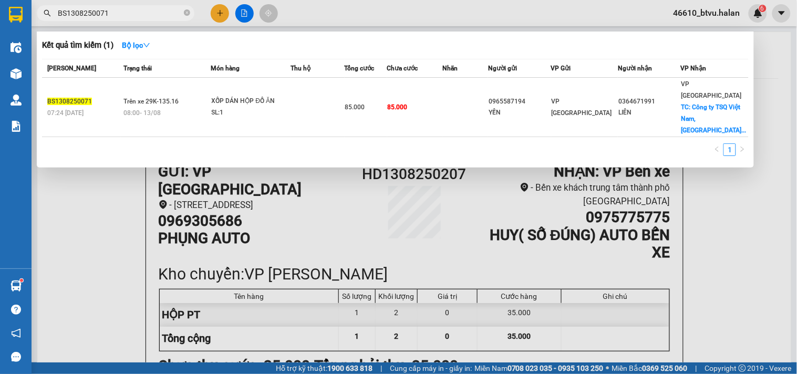
click at [128, 11] on input "BS1308250071" at bounding box center [120, 13] width 124 height 12
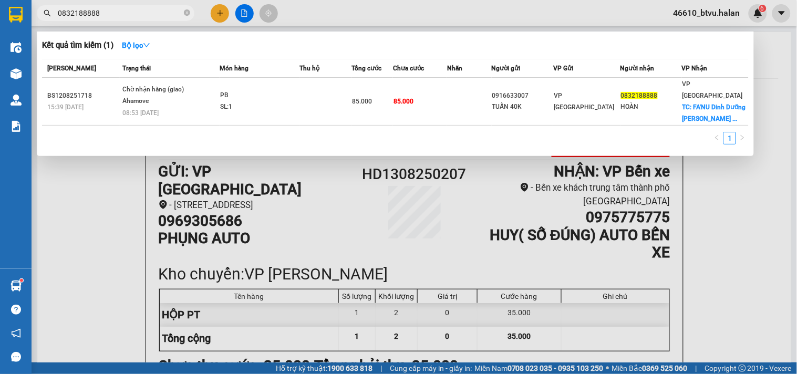
type input "0832188888"
click at [151, 16] on input "0832188888" at bounding box center [120, 13] width 124 height 12
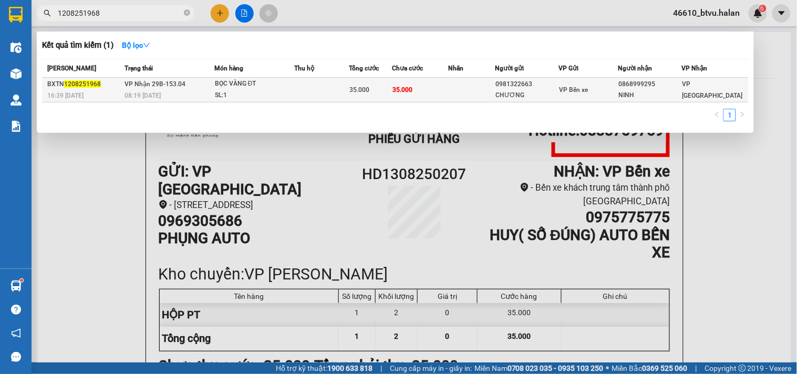
type input "1208251968"
click at [248, 85] on div "BỌC VÀNG ĐT" at bounding box center [254, 84] width 79 height 12
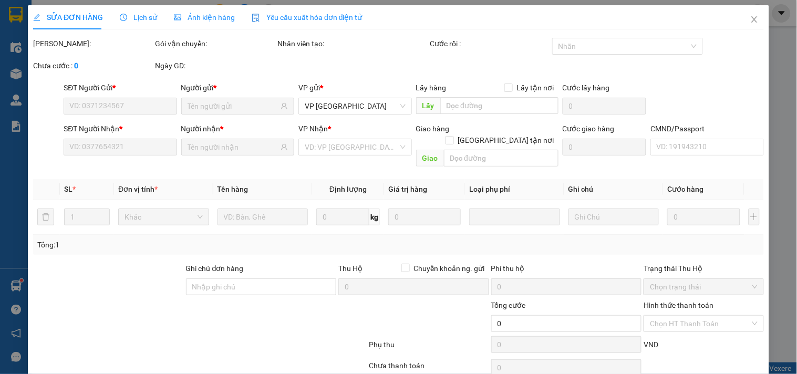
type input "0981322663"
type input "CHƯƠNG"
type input "0868999295"
type input "NINH"
type input "35.000"
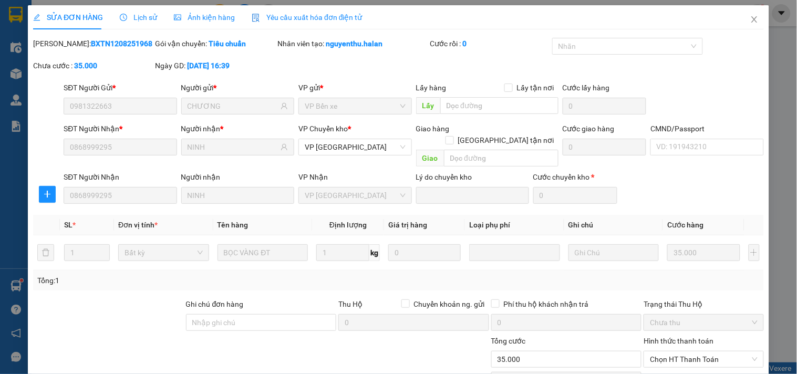
scroll to position [38, 0]
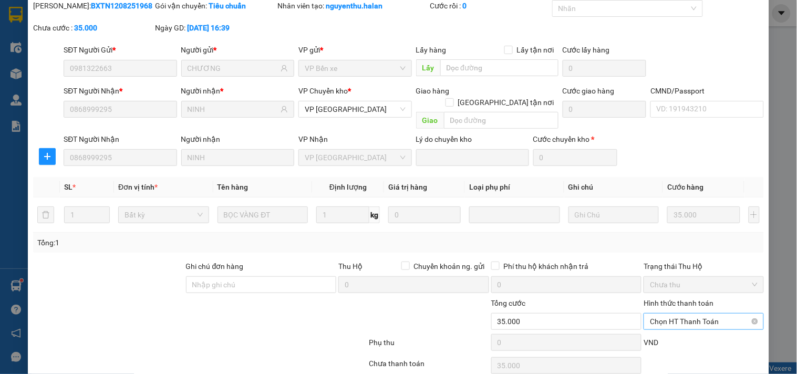
click at [665, 314] on span "Chọn HT Thanh Toán" at bounding box center [703, 322] width 107 height 16
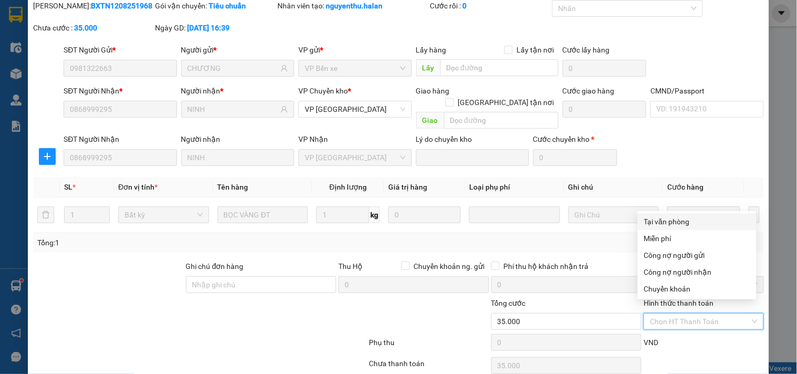
click at [666, 228] on div "Tại văn phòng" at bounding box center [697, 221] width 119 height 17
type input "0"
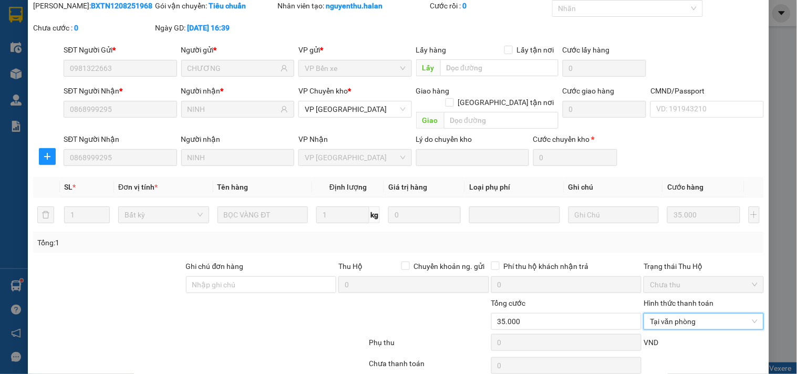
scroll to position [74, 0]
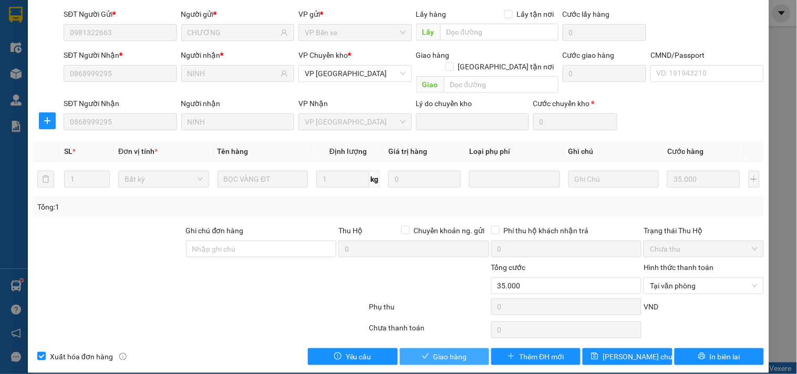
click at [443, 351] on span "Giao hàng" at bounding box center [451, 357] width 34 height 12
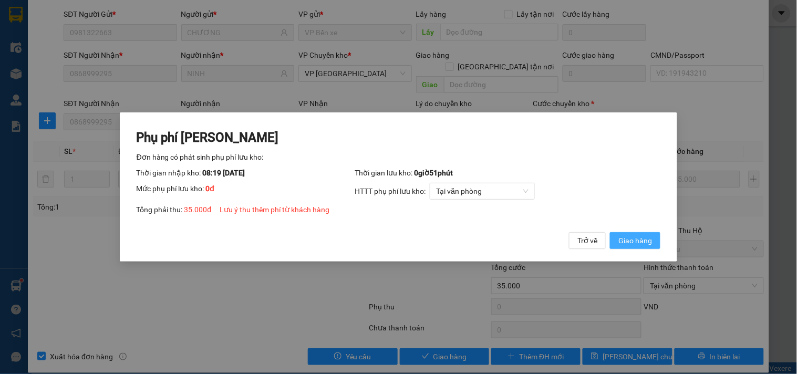
click at [645, 243] on span "Giao hàng" at bounding box center [635, 241] width 34 height 12
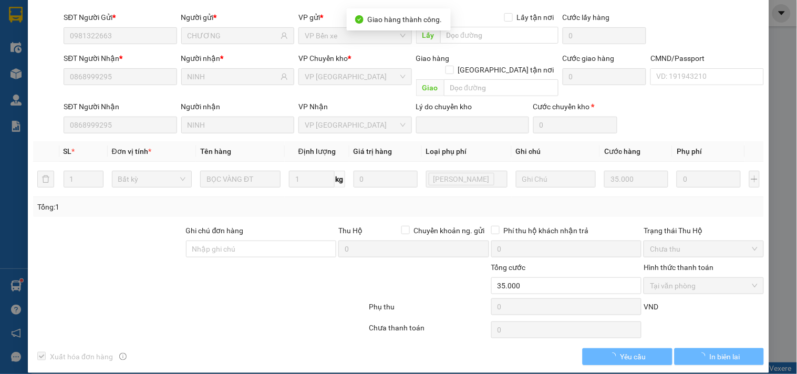
scroll to position [0, 0]
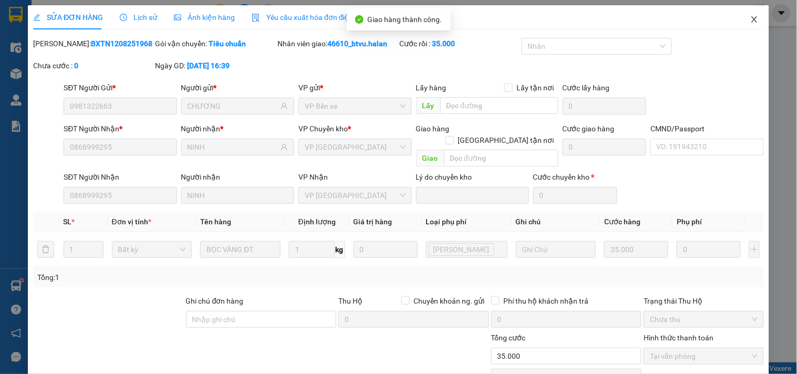
click at [754, 14] on span "Close" at bounding box center [754, 19] width 29 height 29
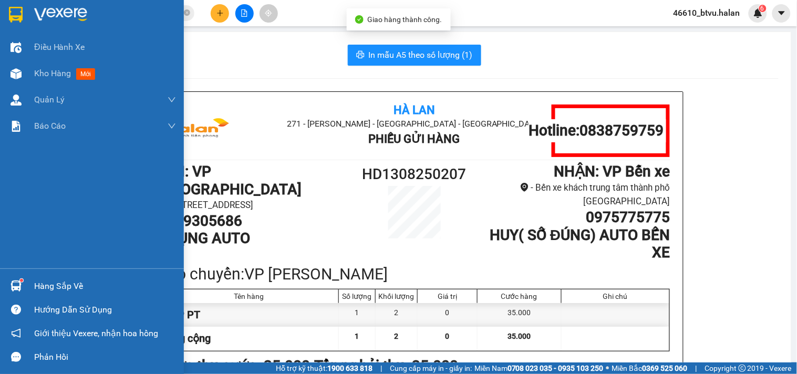
click at [7, 289] on div at bounding box center [16, 286] width 18 height 18
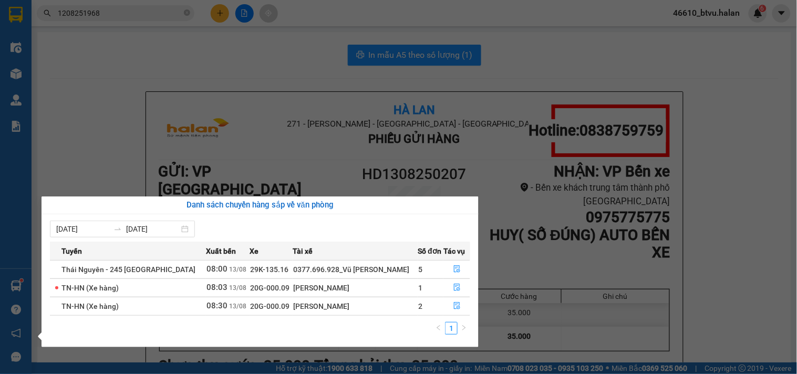
click at [130, 151] on section "Kết quả tìm kiếm ( 1 ) Bộ lọc Mã ĐH Trạng thái Món hàng Thu hộ Tổng cước Chưa c…" at bounding box center [398, 187] width 797 height 374
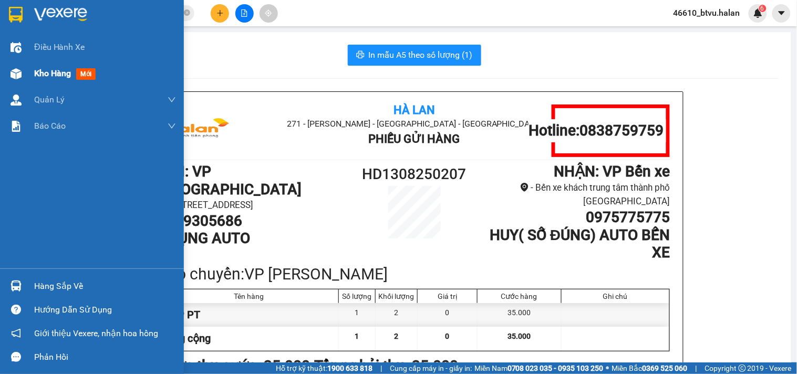
click at [66, 85] on div "Kho hàng mới" at bounding box center [105, 73] width 142 height 26
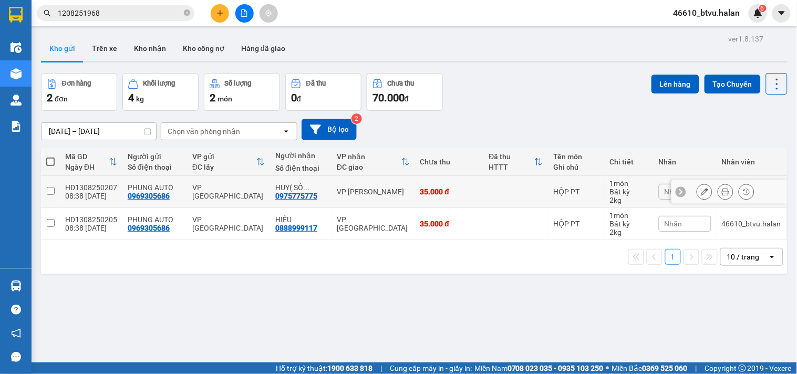
click at [426, 191] on div "35.000 đ" at bounding box center [449, 192] width 58 height 8
checkbox input "true"
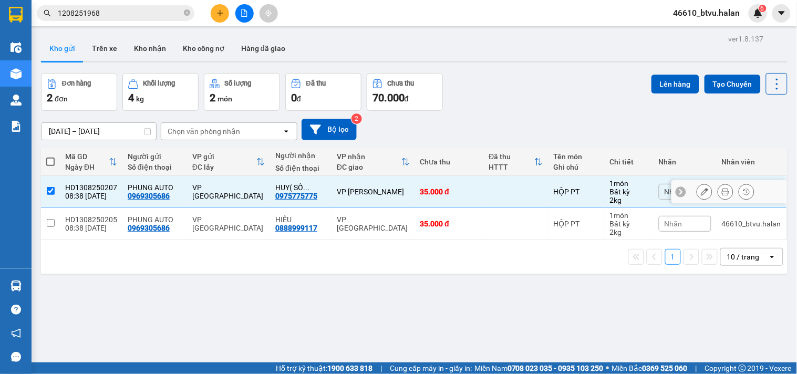
click at [416, 212] on td "35.000 đ" at bounding box center [449, 224] width 69 height 32
checkbox input "true"
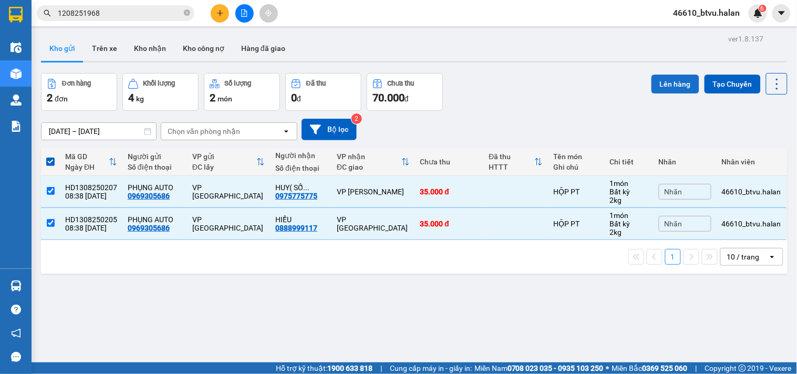
click at [676, 84] on button "Lên hàng" at bounding box center [676, 84] width 48 height 19
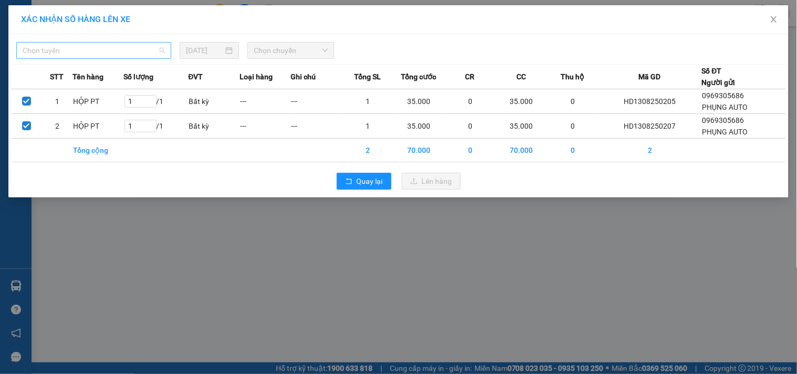
click at [121, 58] on input "search" at bounding box center [90, 51] width 135 height 16
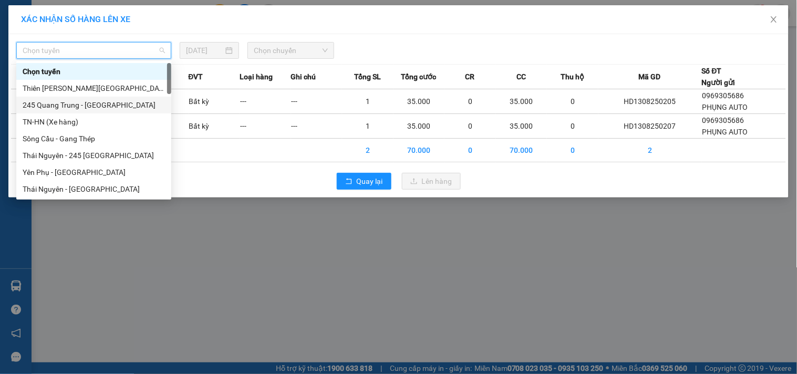
click at [87, 107] on div "245 Quang Trung - [GEOGRAPHIC_DATA]" at bounding box center [94, 105] width 142 height 12
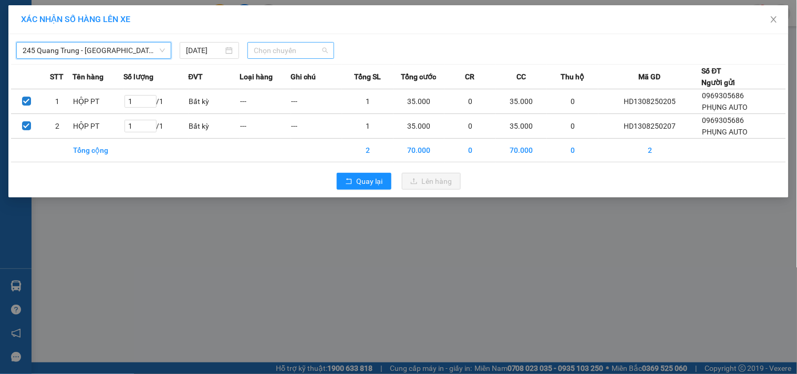
click at [311, 45] on span "Chọn chuyến" at bounding box center [291, 51] width 74 height 16
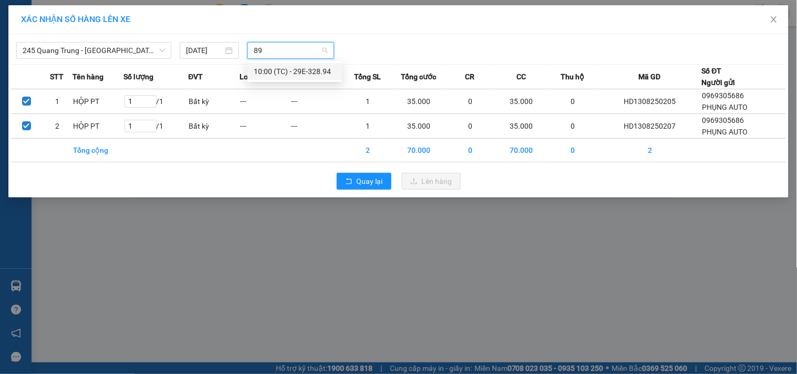
type input "894"
click at [305, 70] on div "10:00 (TC) - 29E-328.94" at bounding box center [295, 72] width 82 height 12
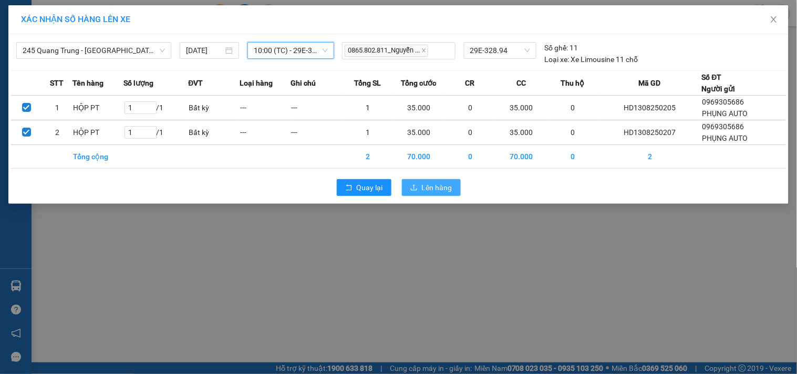
click at [438, 190] on span "Lên hàng" at bounding box center [437, 188] width 30 height 12
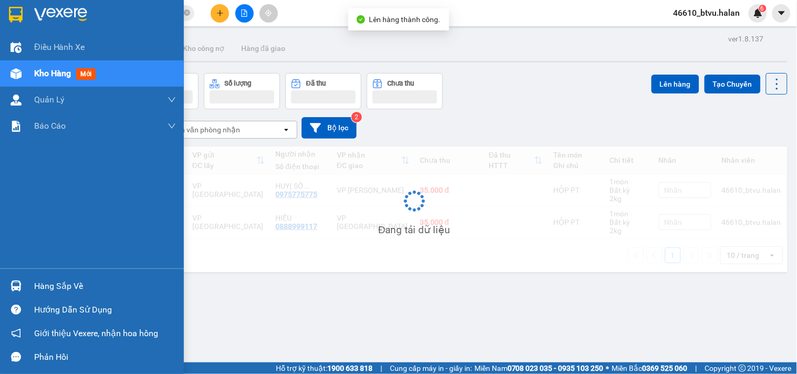
click at [11, 285] on img at bounding box center [16, 286] width 11 height 11
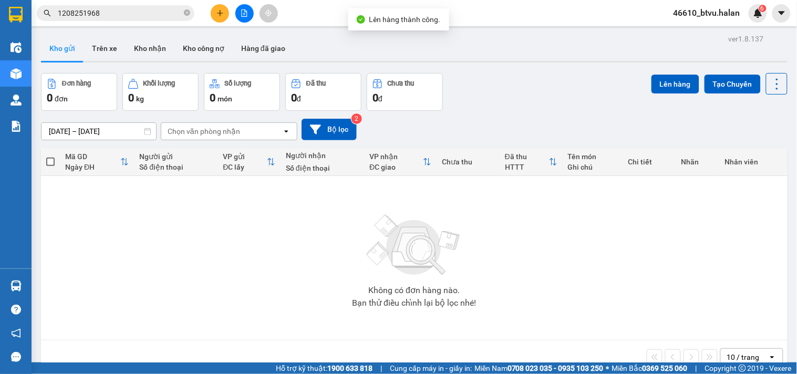
drag, startPoint x: 615, startPoint y: 254, endPoint x: 333, endPoint y: 372, distance: 306.0
click at [613, 254] on section "Kết quả tìm kiếm ( 1 ) Bộ lọc Mã ĐH Trạng thái Món hàng Thu hộ Tổng cước Chưa c…" at bounding box center [398, 187] width 797 height 374
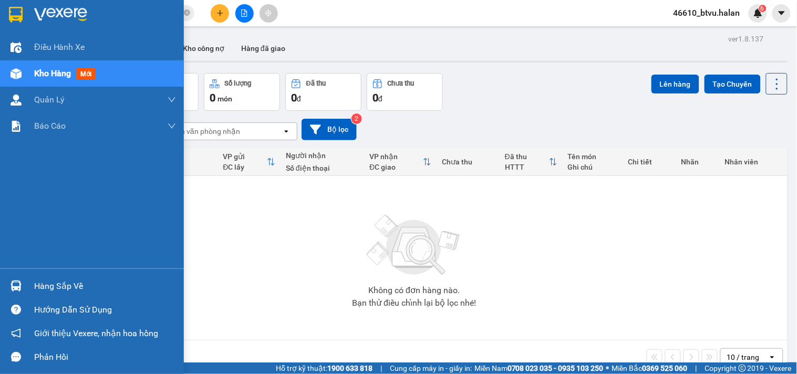
click at [12, 293] on div at bounding box center [16, 286] width 18 height 18
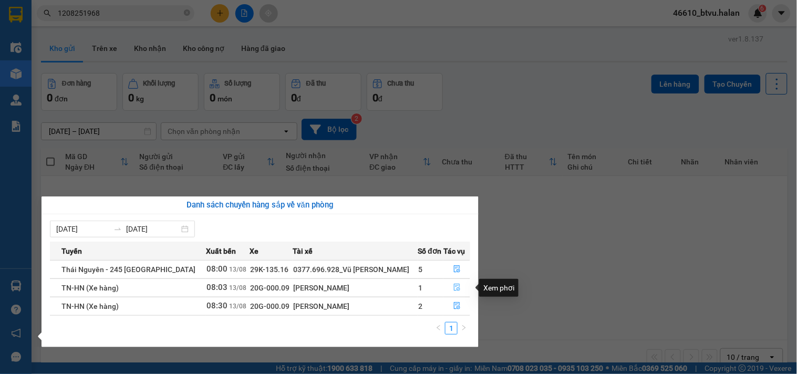
click at [444, 287] on button "button" at bounding box center [457, 288] width 26 height 17
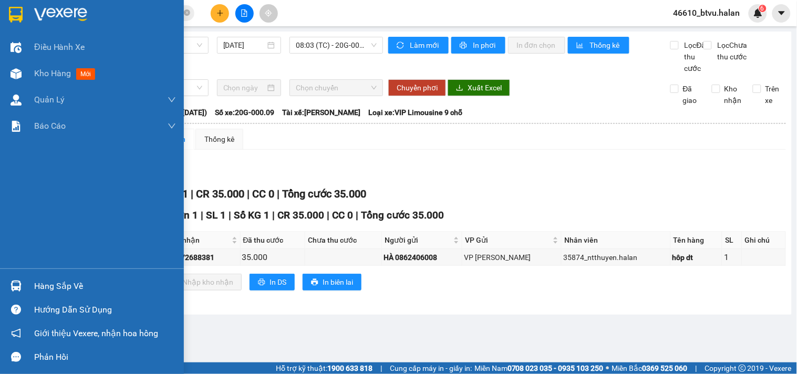
click at [44, 288] on div "Hàng sắp về" at bounding box center [105, 287] width 142 height 16
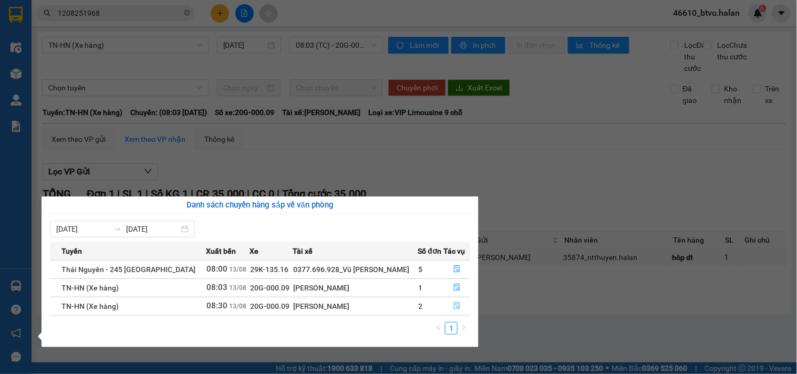
click at [454, 306] on icon "file-done" at bounding box center [457, 305] width 6 height 7
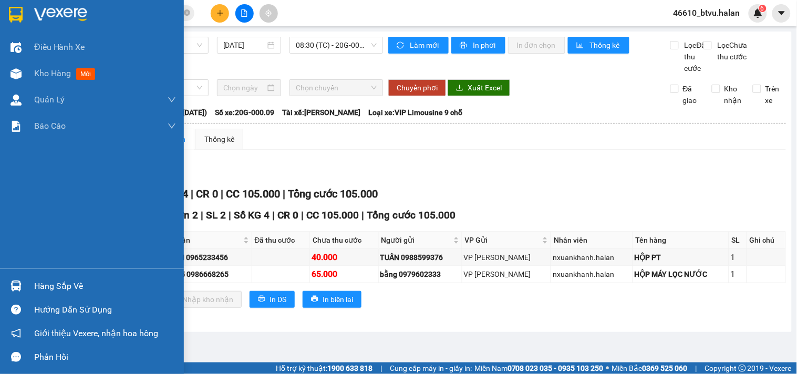
click at [3, 275] on div "Hàng sắp về" at bounding box center [92, 286] width 184 height 24
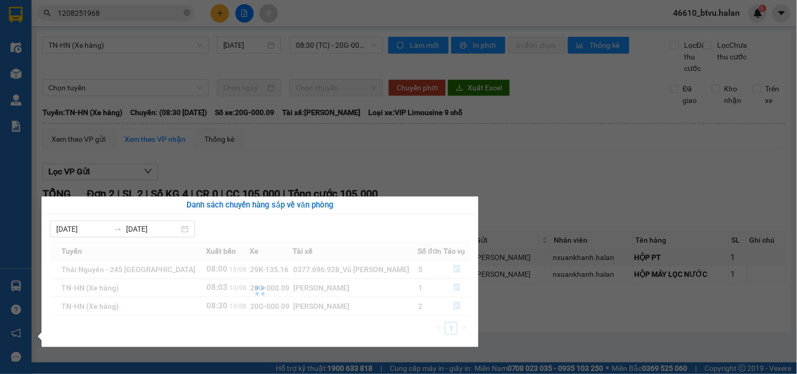
click at [453, 265] on div at bounding box center [260, 291] width 420 height 99
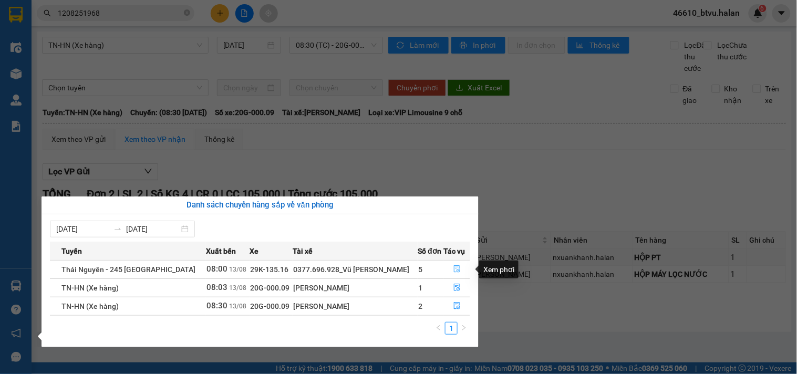
click at [448, 263] on button "button" at bounding box center [457, 269] width 26 height 17
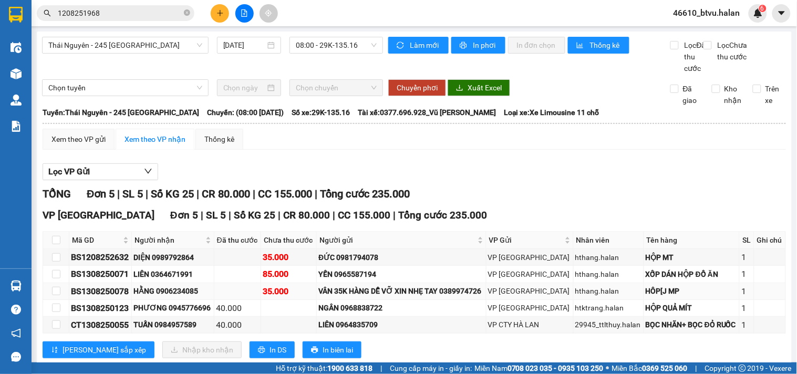
scroll to position [37, 0]
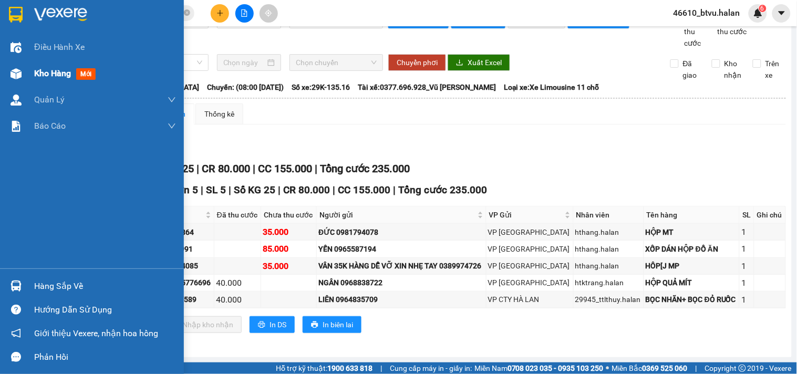
click at [56, 70] on span "Kho hàng" at bounding box center [52, 73] width 37 height 10
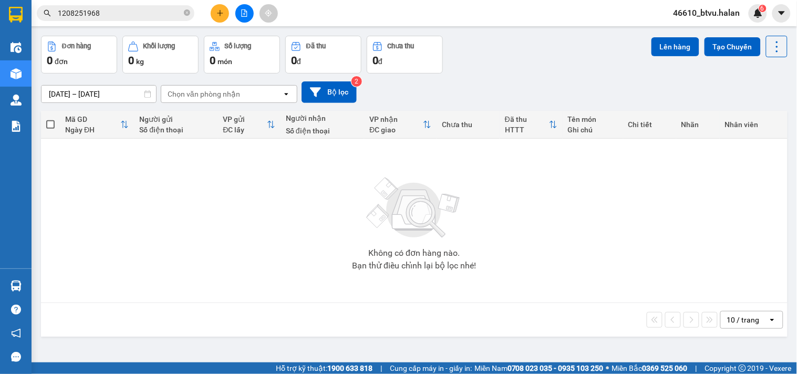
click at [224, 6] on button at bounding box center [220, 13] width 18 height 18
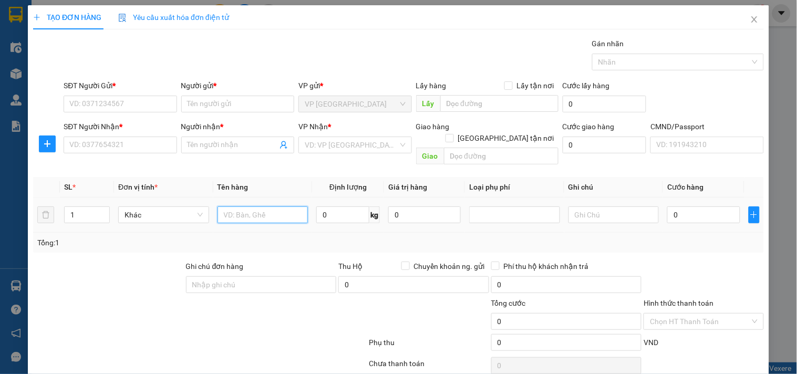
click at [243, 207] on input "text" at bounding box center [263, 215] width 91 height 17
click at [282, 207] on input "HỘP THUỐ" at bounding box center [263, 215] width 91 height 17
type input "HỘP THUỐC"
type input "1"
click at [139, 109] on input "SĐT Người Gửi *" at bounding box center [120, 104] width 113 height 17
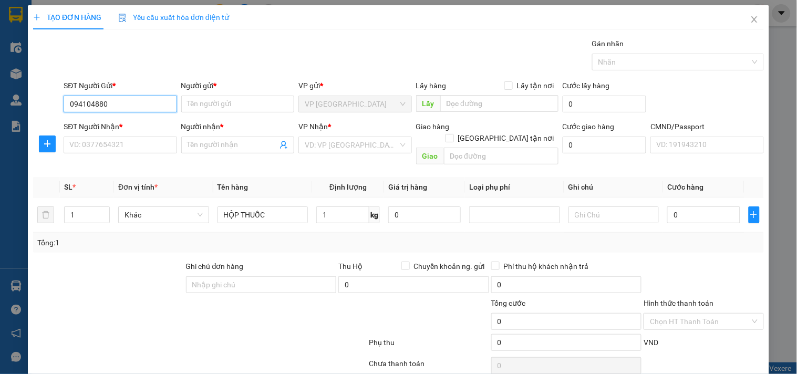
type input "0941048800"
click at [138, 111] on input "0941048800" at bounding box center [120, 104] width 113 height 17
click at [131, 123] on div "0941048800 - LINH" at bounding box center [118, 125] width 99 height 12
type input "LINH"
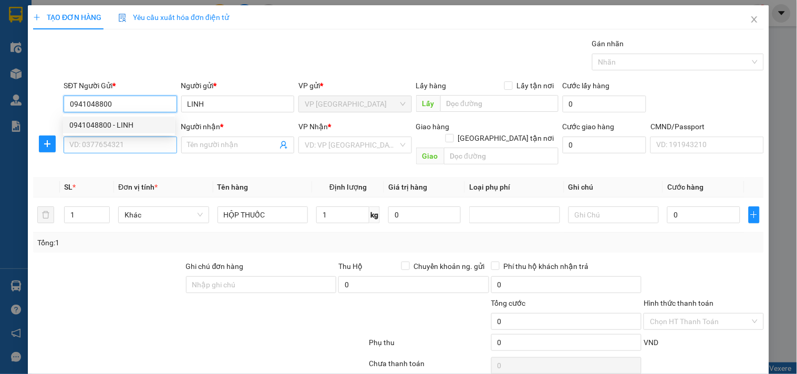
type input "0941048800"
click at [123, 145] on input "SĐT Người Nhận *" at bounding box center [120, 145] width 113 height 17
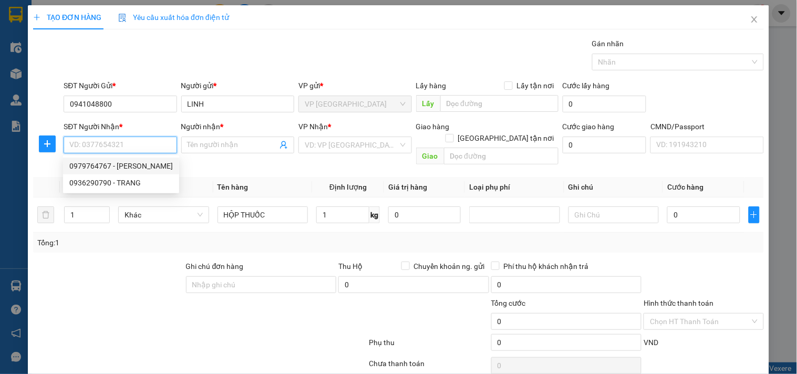
click at [124, 166] on div "0979764767 - [PERSON_NAME]" at bounding box center [121, 166] width 104 height 12
type input "0979764767"
type input "PHƯƠNG"
checkbox input "true"
type input "SỐ 55A PHỐ CỘT CỜ"
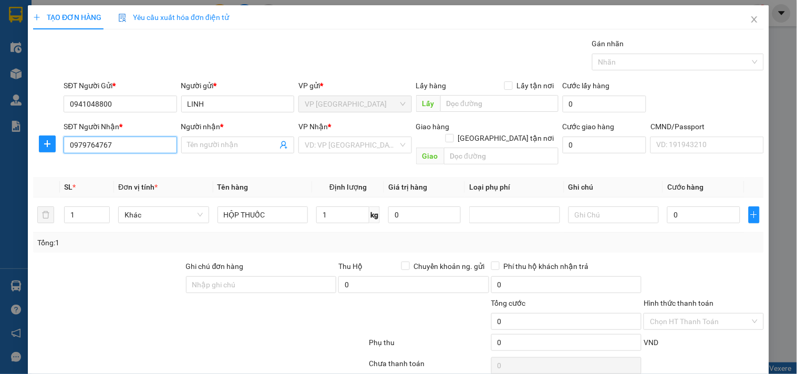
type input "15.000"
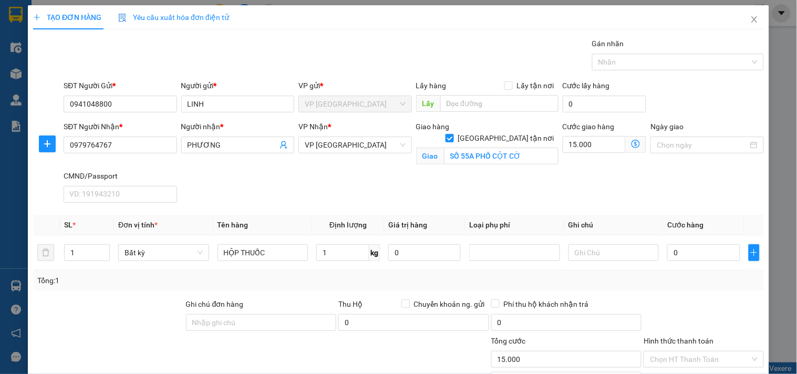
click at [345, 192] on div "SĐT Người Nhận * 0979764767 Người nhận * PHƯƠNG VP Nhận * VP [GEOGRAPHIC_DATA] …" at bounding box center [413, 164] width 705 height 86
click at [349, 248] on input "1" at bounding box center [342, 252] width 53 height 17
click at [344, 270] on td "1 kg" at bounding box center [348, 252] width 72 height 35
type input "35.000"
type input "50.000"
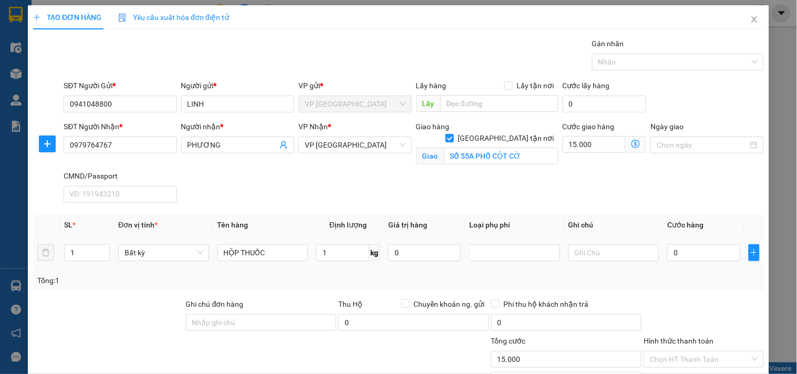
type input "50.000"
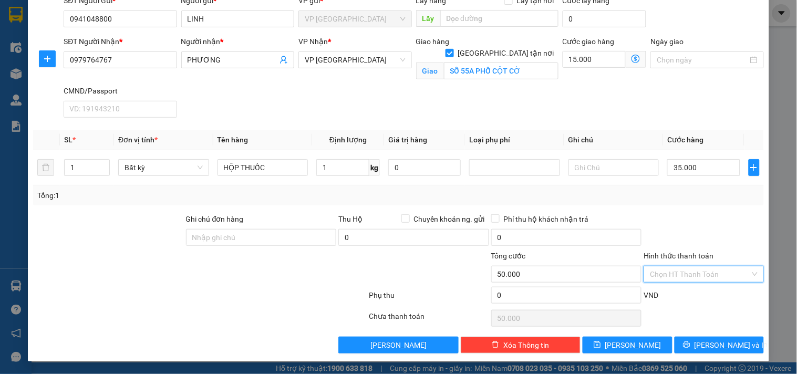
click at [693, 274] on input "Hình thức thanh toán" at bounding box center [700, 274] width 100 height 16
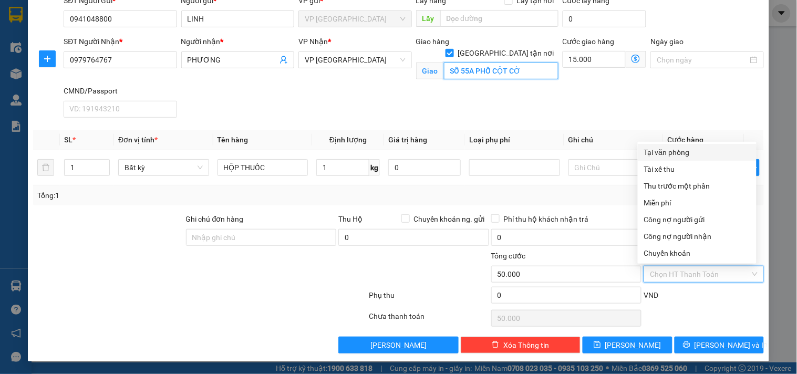
click at [508, 63] on input "SỐ 55A PHỐ CỘT CỜ" at bounding box center [501, 71] width 115 height 17
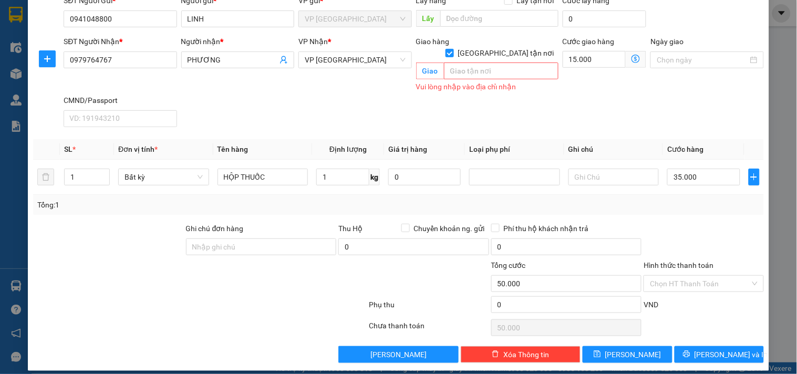
click at [491, 39] on div "Giao hàng [GEOGRAPHIC_DATA] tận nơi" at bounding box center [487, 42] width 142 height 12
click at [453, 49] on input "[GEOGRAPHIC_DATA] tận nơi" at bounding box center [449, 52] width 7 height 7
checkbox input "false"
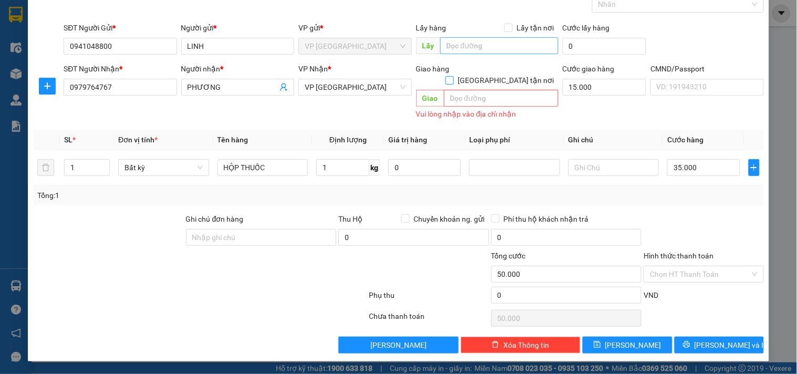
scroll to position [46, 0]
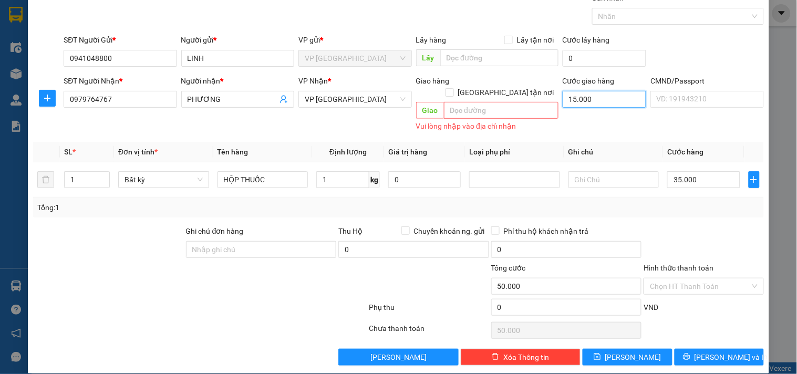
drag, startPoint x: 565, startPoint y: 95, endPoint x: 576, endPoint y: 123, distance: 30.9
click at [565, 95] on input "15.000" at bounding box center [605, 99] width 84 height 17
type input "35.000"
type input "0"
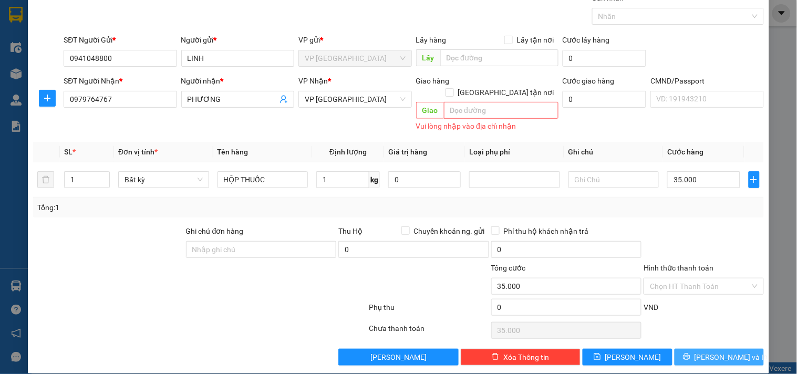
click at [707, 352] on button "[PERSON_NAME] và In" at bounding box center [719, 357] width 89 height 17
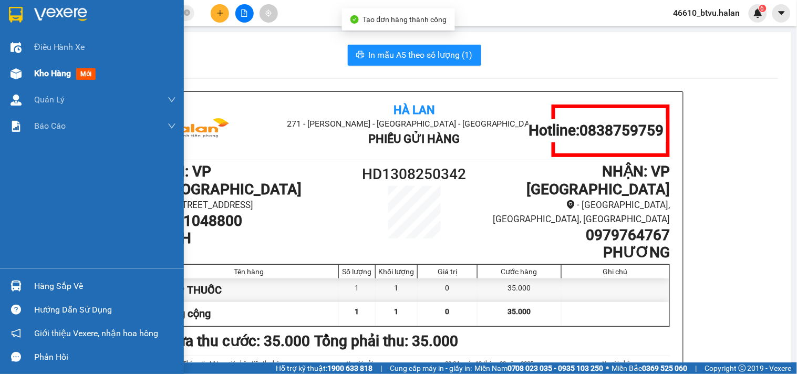
click at [5, 69] on div "Kho hàng mới" at bounding box center [92, 73] width 184 height 26
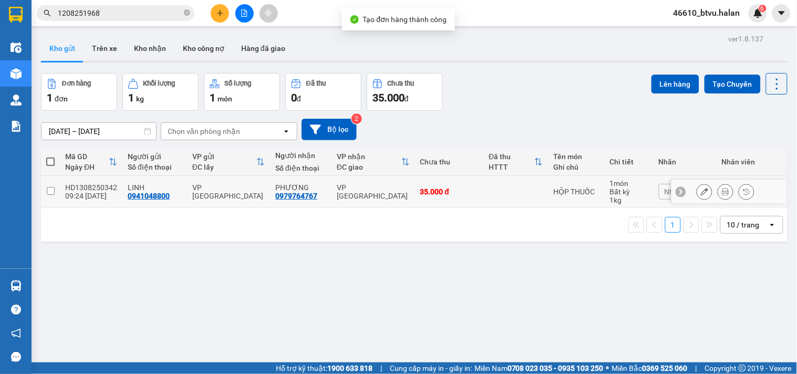
click at [701, 193] on icon at bounding box center [704, 191] width 7 height 7
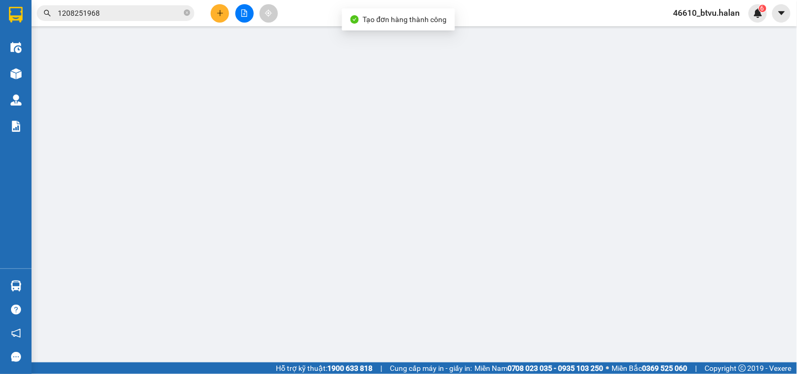
type input "0941048800"
type input "0979764767"
type input "35.000"
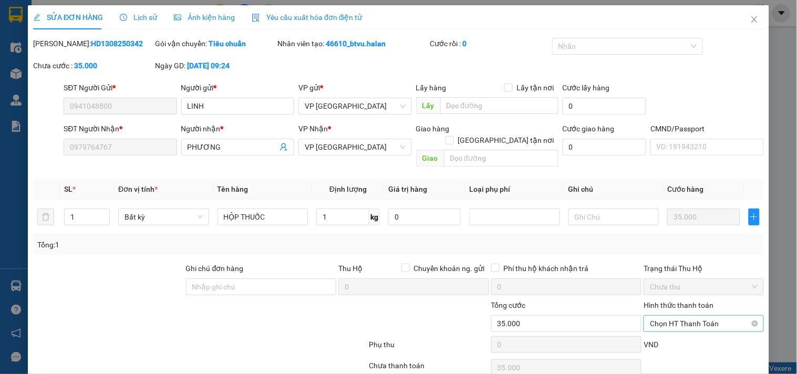
click at [709, 316] on span "Chọn HT Thanh Toán" at bounding box center [703, 324] width 107 height 16
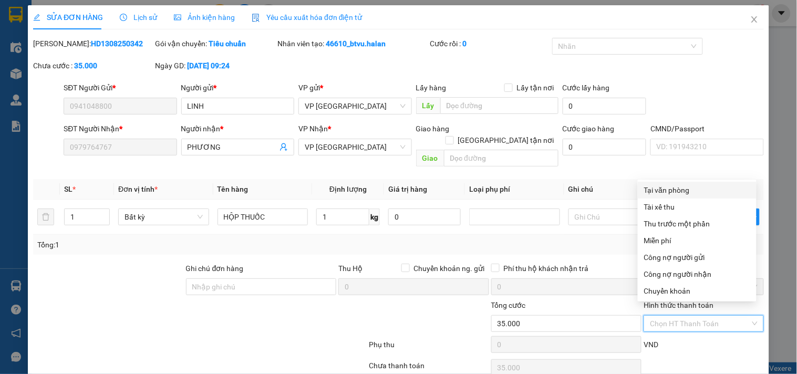
click at [696, 190] on div "Tại văn phòng" at bounding box center [697, 190] width 106 height 12
type input "0"
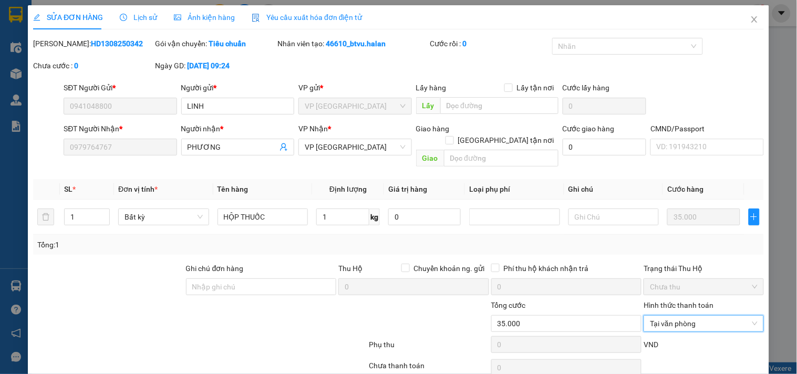
scroll to position [38, 0]
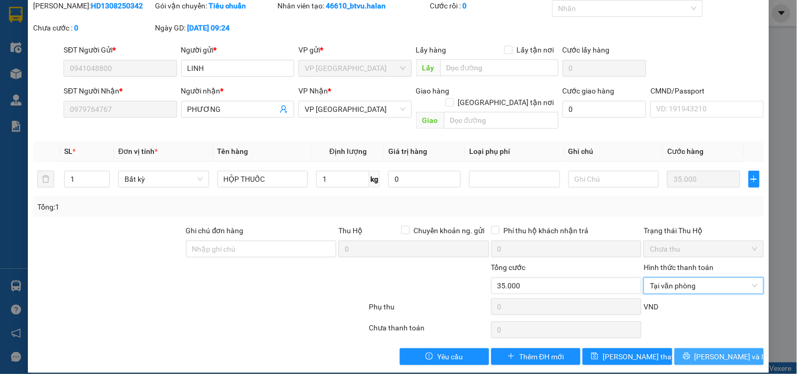
click at [707, 351] on span "[PERSON_NAME] và In" at bounding box center [732, 357] width 74 height 12
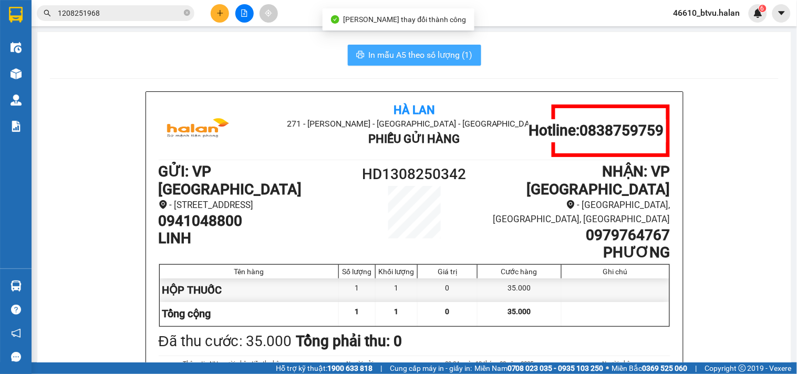
click at [418, 47] on button "In mẫu A5 theo số lượng (1)" at bounding box center [414, 55] width 133 height 21
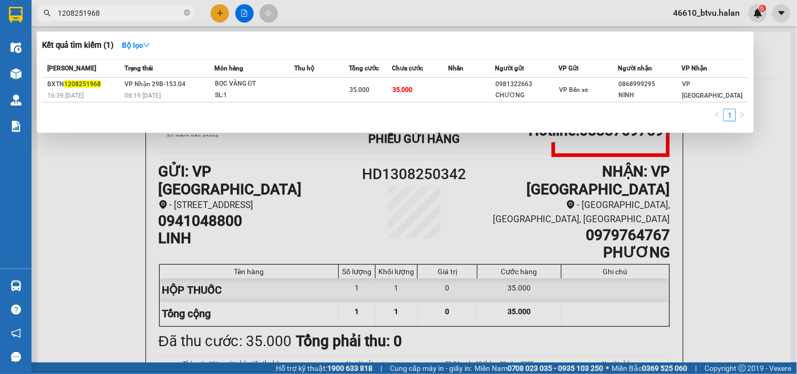
click at [143, 14] on input "1208251968" at bounding box center [120, 13] width 124 height 12
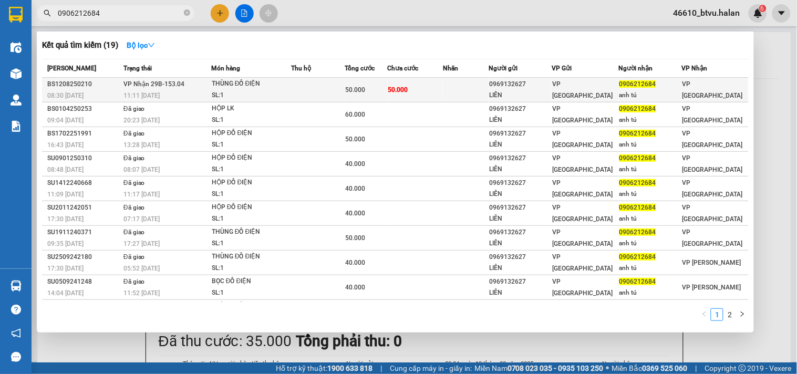
type input "0906212684"
click at [255, 91] on div "SL: 1" at bounding box center [251, 96] width 79 height 12
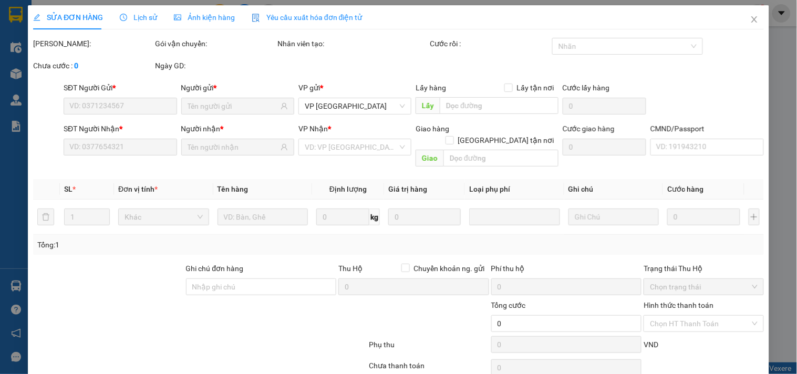
type input "0969132627"
type input "LIÊN"
type input "0906212684"
type input "anh tú"
type input "50.000"
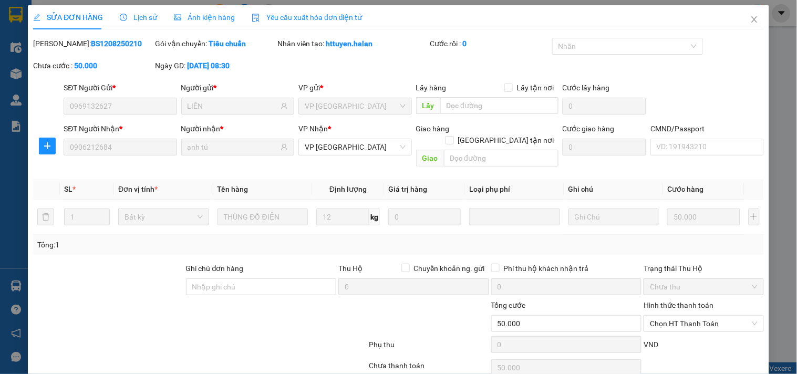
scroll to position [38, 0]
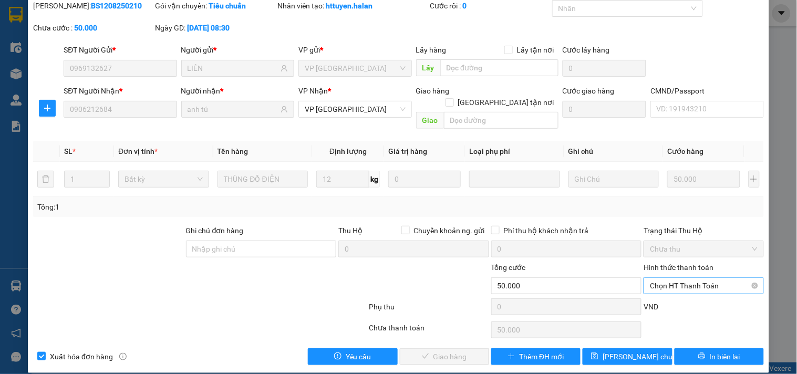
click at [675, 279] on span "Chọn HT Thanh Toán" at bounding box center [703, 286] width 107 height 16
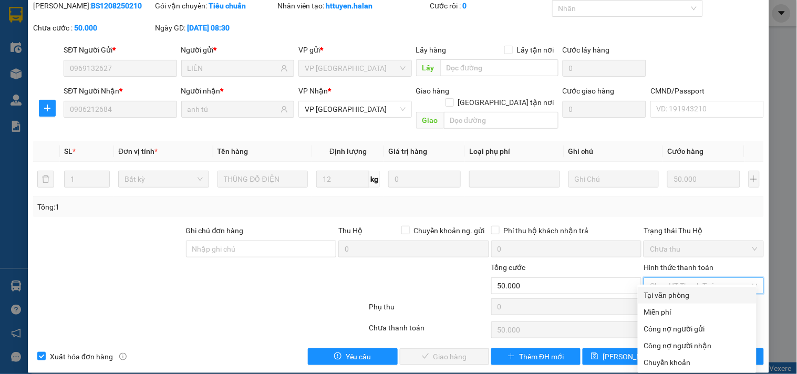
click at [671, 293] on div "Tại văn phòng" at bounding box center [697, 296] width 106 height 12
type input "0"
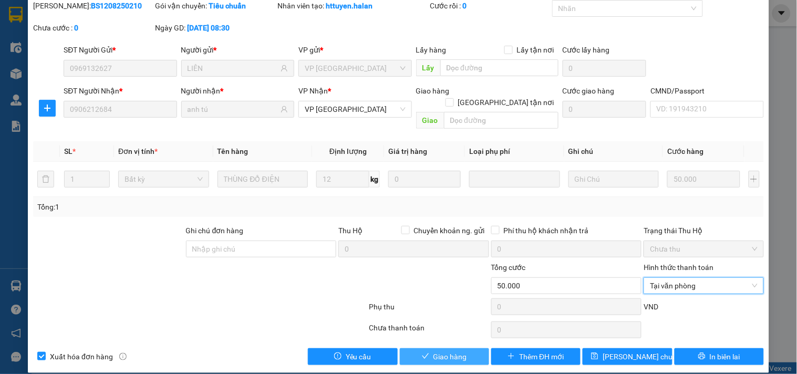
click at [451, 351] on span "Giao hàng" at bounding box center [451, 357] width 34 height 12
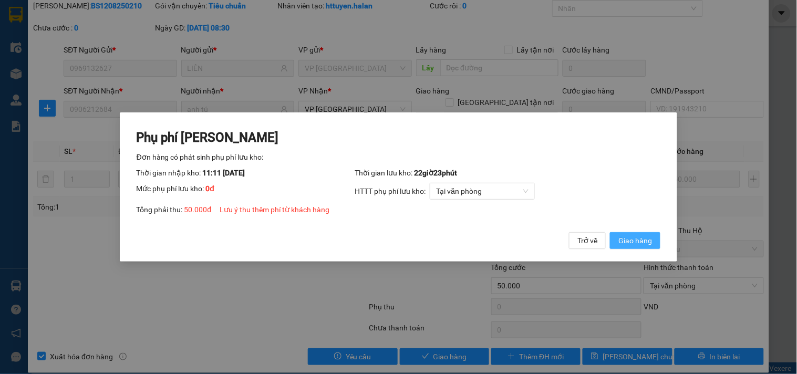
click at [651, 240] on span "Giao hàng" at bounding box center [635, 241] width 34 height 12
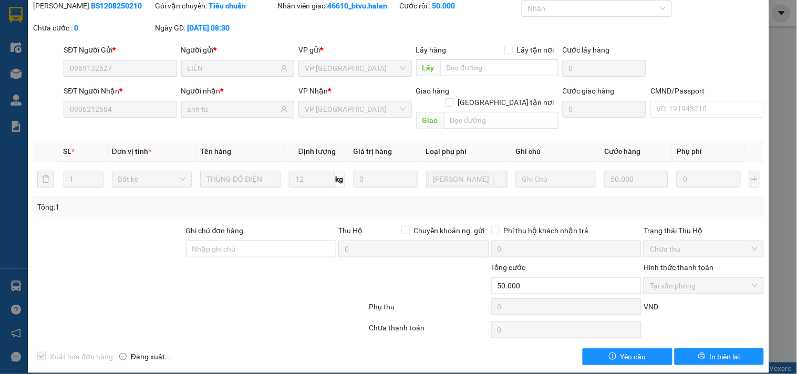
scroll to position [0, 0]
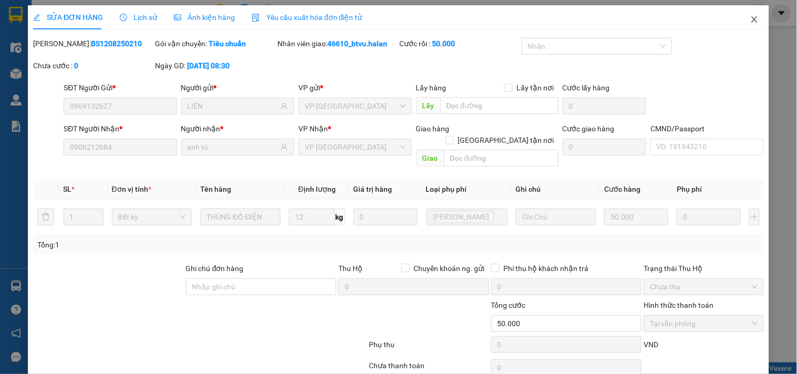
click at [740, 17] on span "Close" at bounding box center [754, 19] width 29 height 29
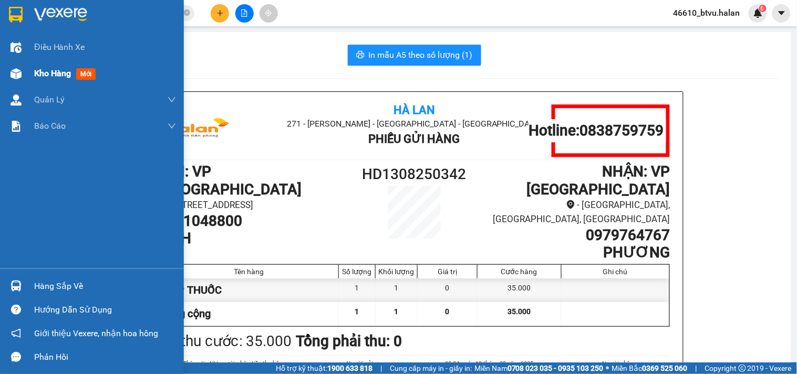
click at [8, 74] on div at bounding box center [16, 74] width 18 height 18
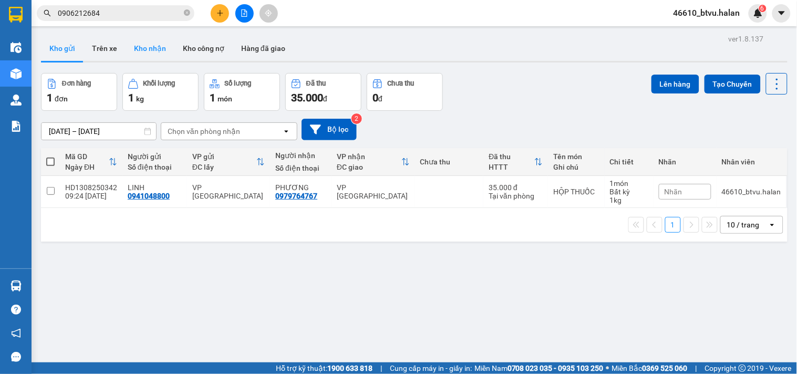
click at [160, 56] on button "Kho nhận" at bounding box center [150, 48] width 49 height 25
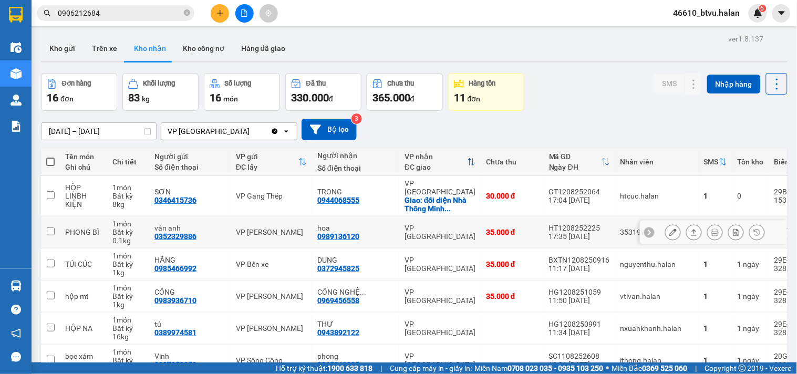
scroll to position [58, 0]
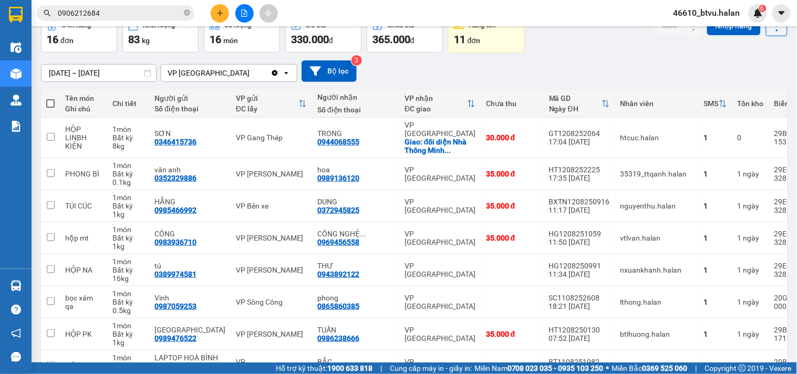
click at [127, 11] on input "0906212684" at bounding box center [120, 13] width 124 height 12
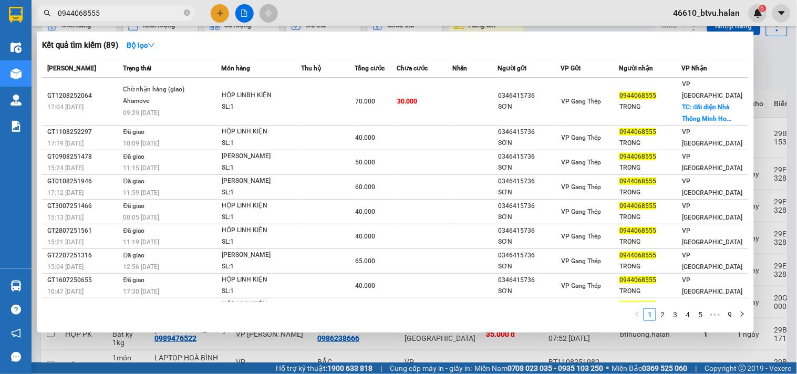
type input "0944068555"
click at [218, 12] on div at bounding box center [398, 187] width 797 height 374
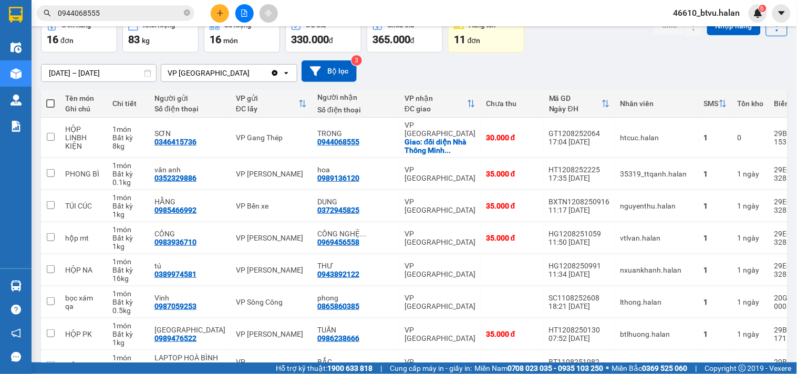
click at [218, 12] on icon "plus" at bounding box center [219, 12] width 7 height 7
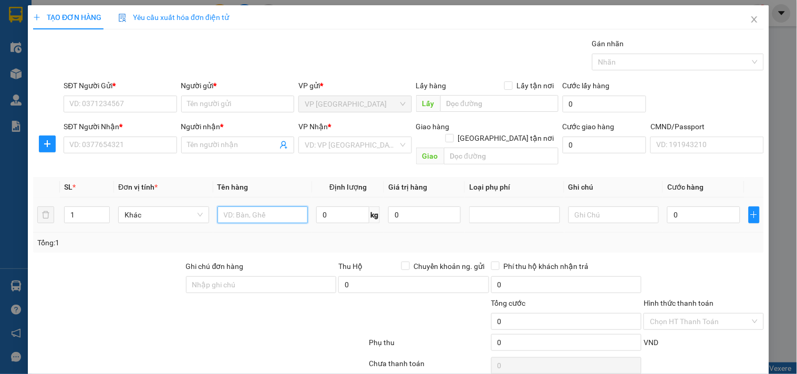
click at [226, 207] on input "text" at bounding box center [263, 215] width 91 height 17
type input "HỘP"
type input "1"
click at [156, 149] on input "SĐT Người Nhận *" at bounding box center [120, 145] width 113 height 17
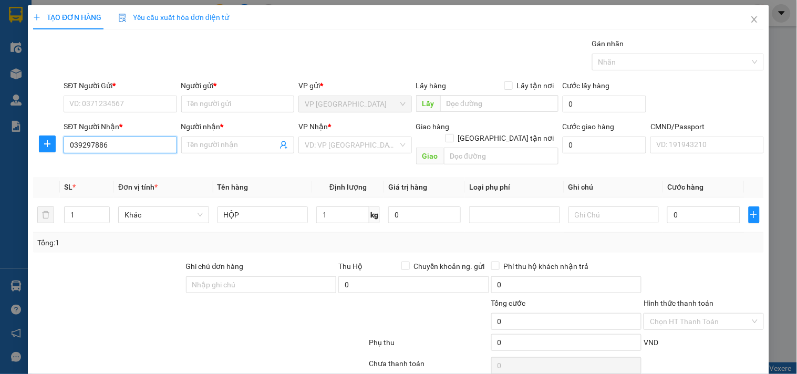
type input "0392978860"
click at [156, 149] on input "0392978860" at bounding box center [120, 145] width 113 height 17
click at [114, 164] on div "0392978860 - NAM" at bounding box center [118, 166] width 99 height 12
type input "NAM"
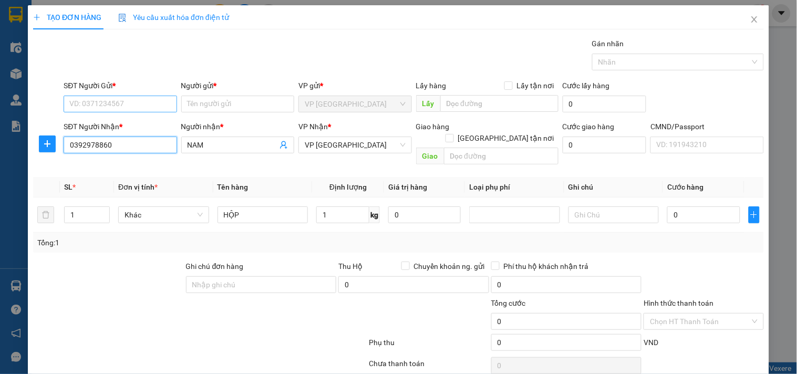
type input "0392978860"
click at [124, 106] on input "SĐT Người Gửi *" at bounding box center [120, 104] width 113 height 17
click at [119, 105] on input "0775222258" at bounding box center [120, 104] width 113 height 17
type input "0775222258"
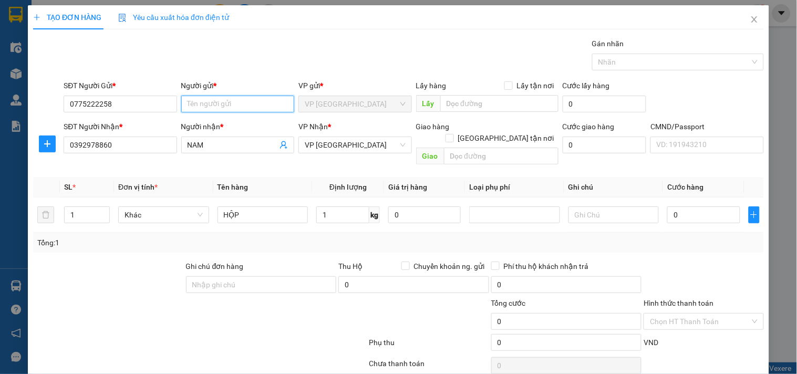
click at [232, 104] on input "Người gửi *" at bounding box center [237, 104] width 113 height 17
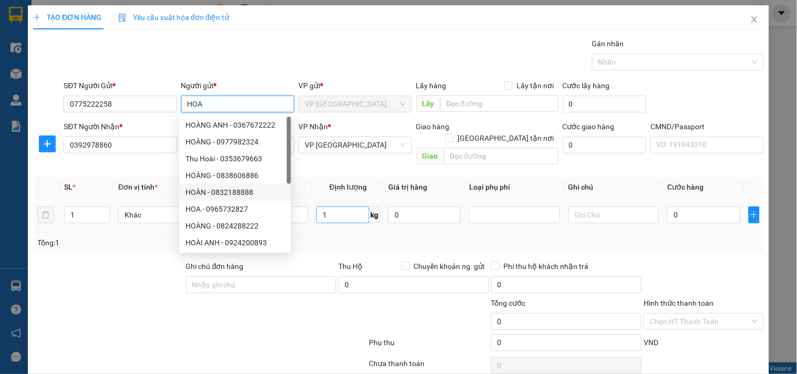
type input "HOA"
click at [344, 207] on input "1" at bounding box center [342, 215] width 53 height 17
click at [345, 237] on div "Tổng: 1" at bounding box center [398, 243] width 723 height 12
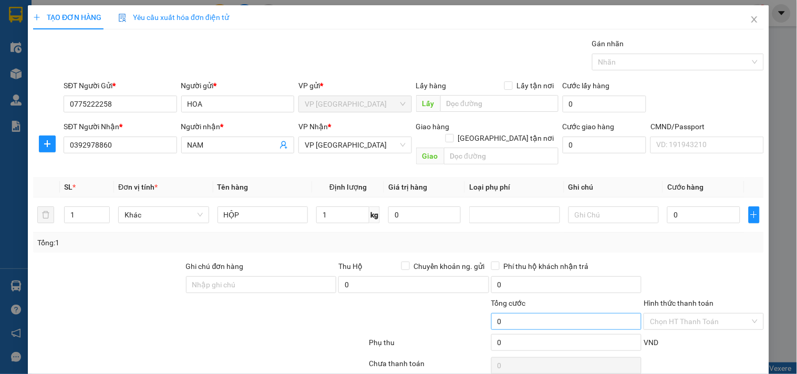
scroll to position [35, 0]
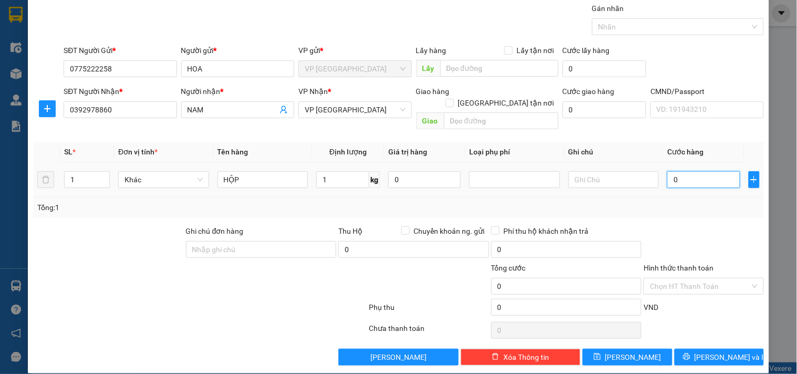
click at [703, 173] on input "0" at bounding box center [703, 179] width 73 height 17
type input "3"
type input "35"
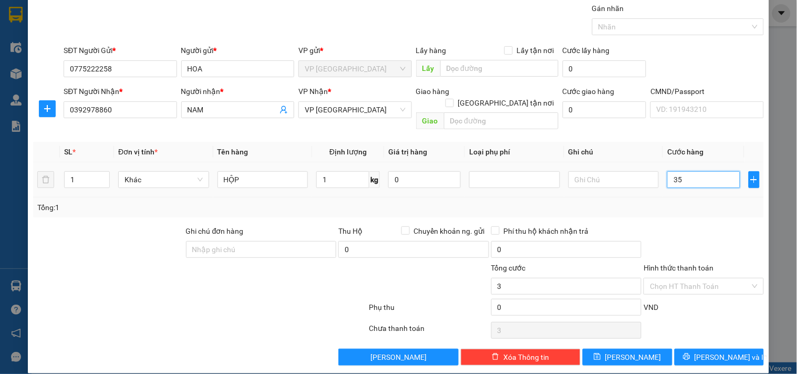
type input "35"
type input "35.000"
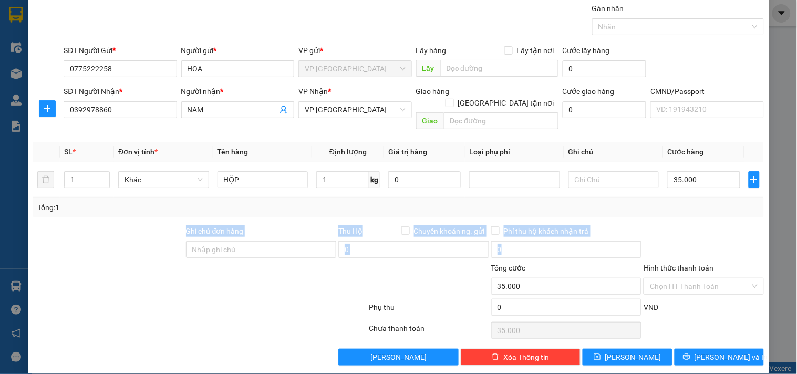
drag, startPoint x: 704, startPoint y: 209, endPoint x: 704, endPoint y: 221, distance: 11.6
click at [704, 212] on div "Transit Pickup Surcharge Ids Transit Deliver Surcharge Ids Transit Deliver Surc…" at bounding box center [398, 184] width 731 height 363
click at [709, 352] on span "[PERSON_NAME] và In" at bounding box center [732, 358] width 74 height 12
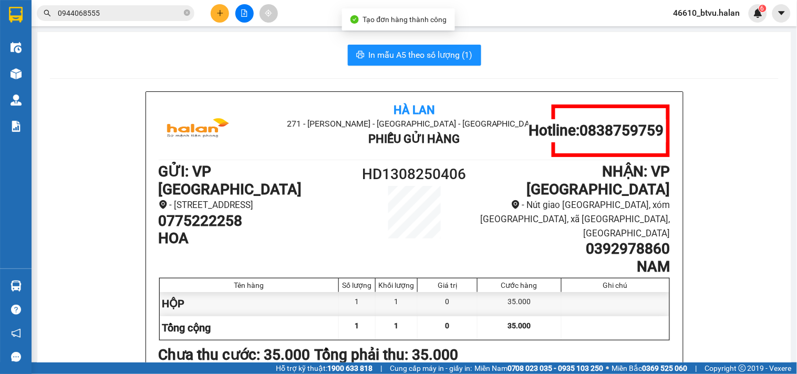
click at [410, 64] on button "In mẫu A5 theo số lượng (1)" at bounding box center [414, 55] width 133 height 21
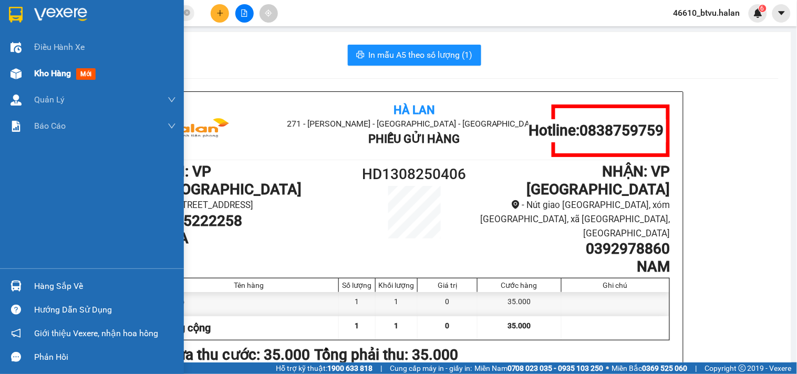
click at [32, 74] on div "Kho hàng mới" at bounding box center [92, 73] width 184 height 26
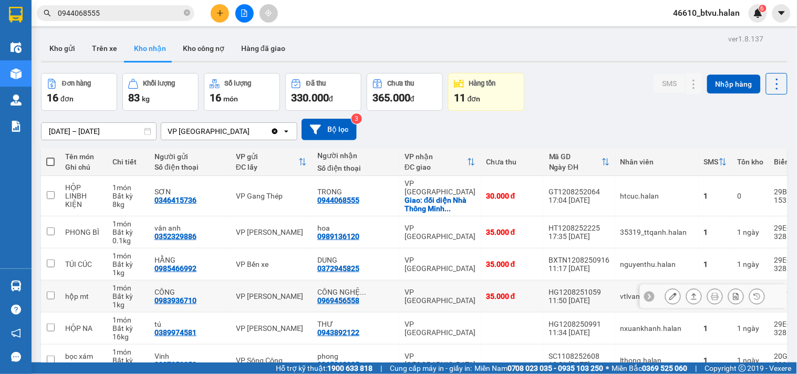
scroll to position [58, 0]
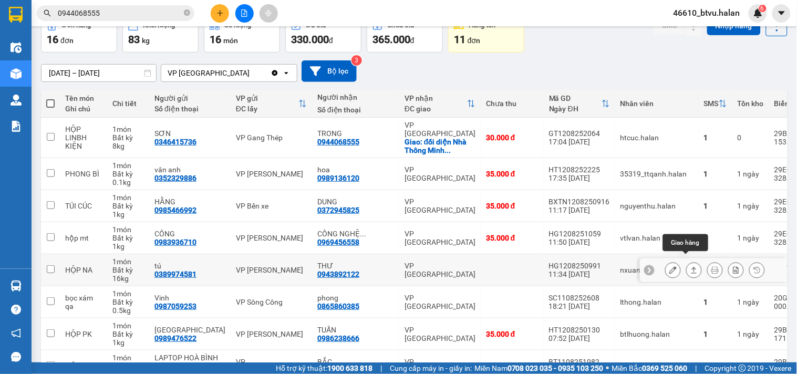
click at [692, 267] on icon at bounding box center [695, 270] width 6 height 6
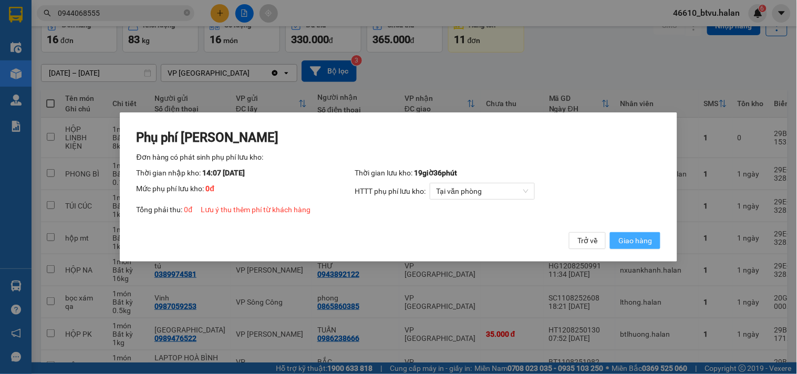
click at [643, 245] on span "Giao hàng" at bounding box center [635, 241] width 34 height 12
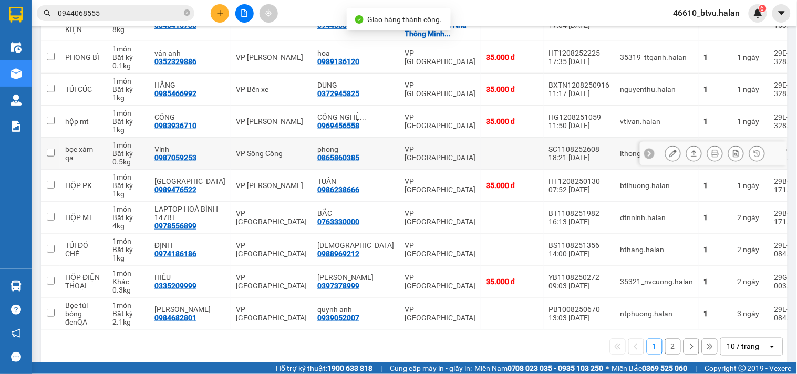
scroll to position [178, 0]
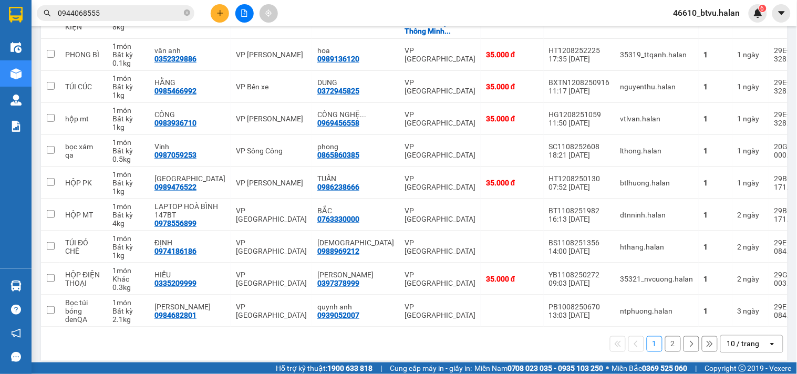
click at [744, 339] on div "10 / trang" at bounding box center [743, 344] width 33 height 11
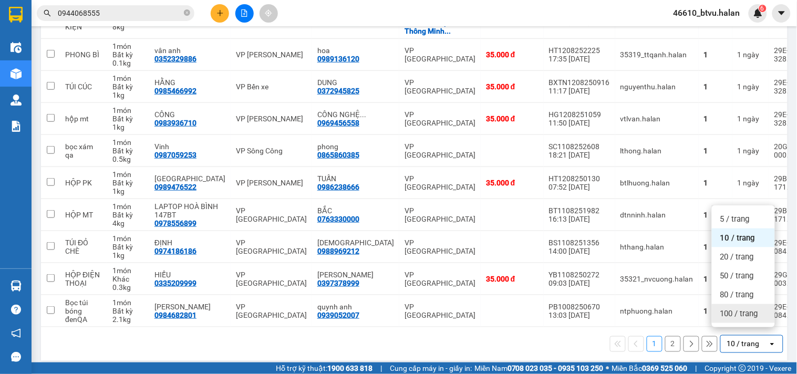
click at [736, 314] on span "100 / trang" at bounding box center [739, 313] width 38 height 11
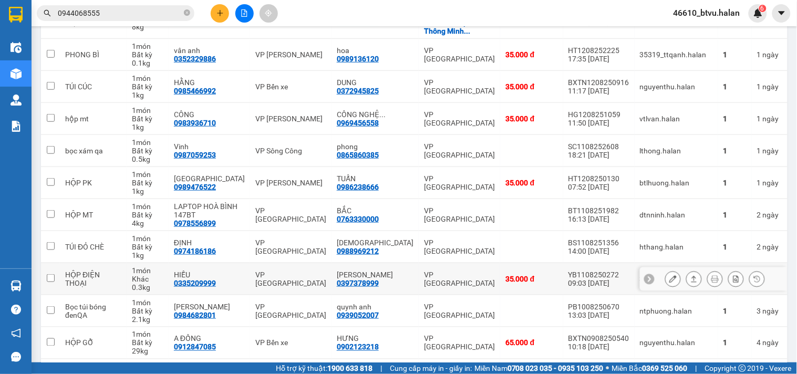
scroll to position [330, 0]
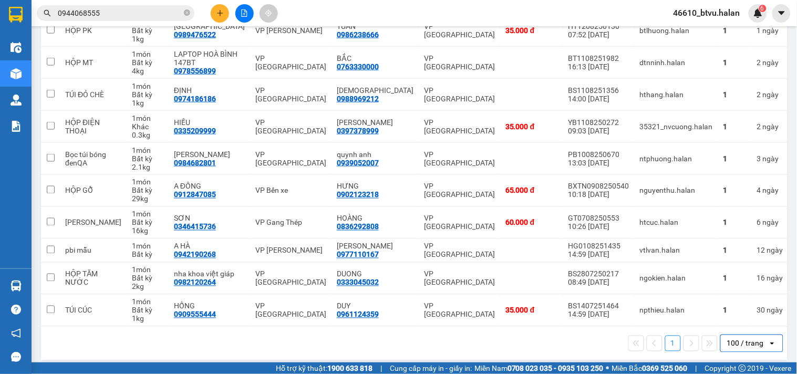
click at [219, 13] on icon "plus" at bounding box center [220, 13] width 6 height 1
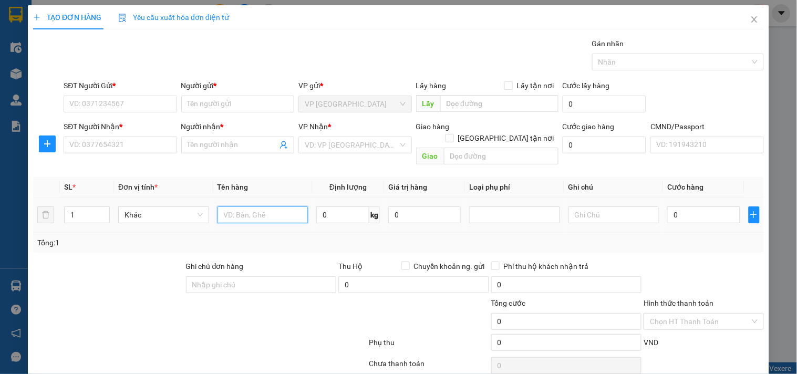
click at [259, 207] on input "text" at bounding box center [263, 215] width 91 height 17
type input "BGOJC HỘP XỐP PT"
type input "55.5"
click at [133, 113] on div "SĐT Người Gửi * VD: 0371234567" at bounding box center [120, 98] width 113 height 37
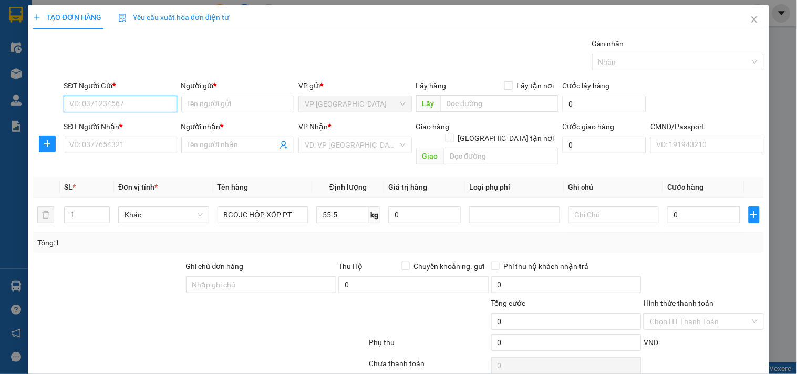
click at [137, 110] on input "SĐT Người Gửi *" at bounding box center [120, 104] width 113 height 17
type input "0915878585"
drag, startPoint x: 135, startPoint y: 121, endPoint x: 131, endPoint y: 130, distance: 9.7
click at [135, 122] on div "0915878585 - SỸ" at bounding box center [118, 125] width 99 height 12
type input "SỸ"
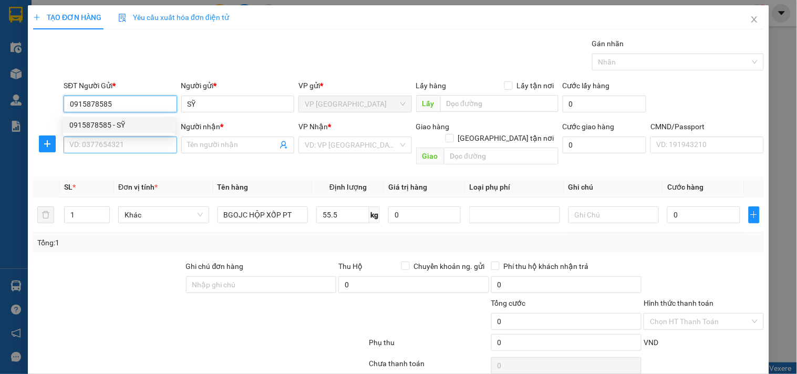
type input "0915878585"
click at [126, 150] on input "SĐT Người Nhận *" at bounding box center [120, 145] width 113 height 17
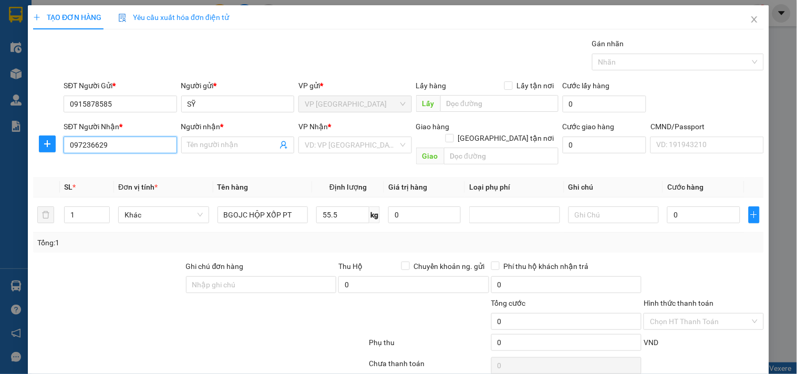
type input "0972366292"
click at [103, 149] on input "0972366292" at bounding box center [120, 145] width 113 height 17
click at [109, 166] on div "0972366292 - [GEOGRAPHIC_DATA]" at bounding box center [128, 166] width 118 height 12
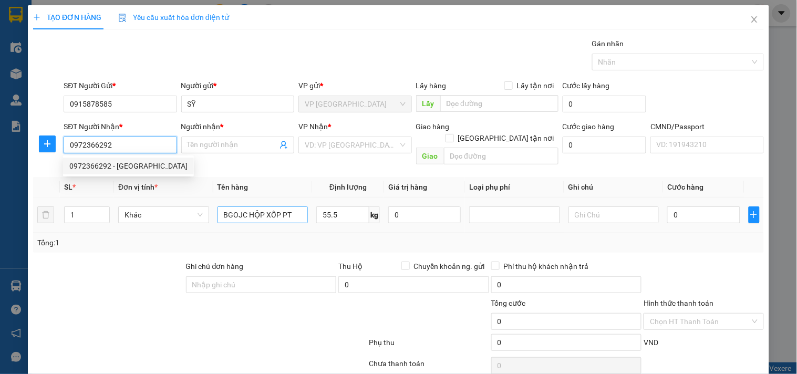
type input "Thái AUTO [GEOGRAPHIC_DATA]"
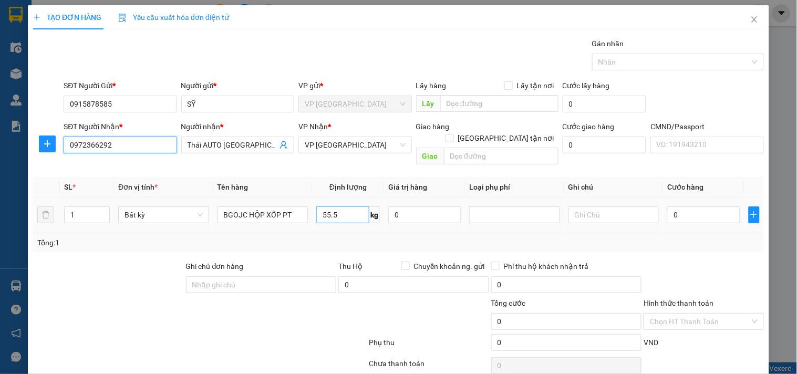
type input "0972366292"
drag, startPoint x: 351, startPoint y: 201, endPoint x: 329, endPoint y: 227, distance: 33.9
click at [350, 207] on input "55.5" at bounding box center [342, 215] width 53 height 17
click at [329, 237] on div "Tổng: 1" at bounding box center [398, 243] width 723 height 12
type input "100.000"
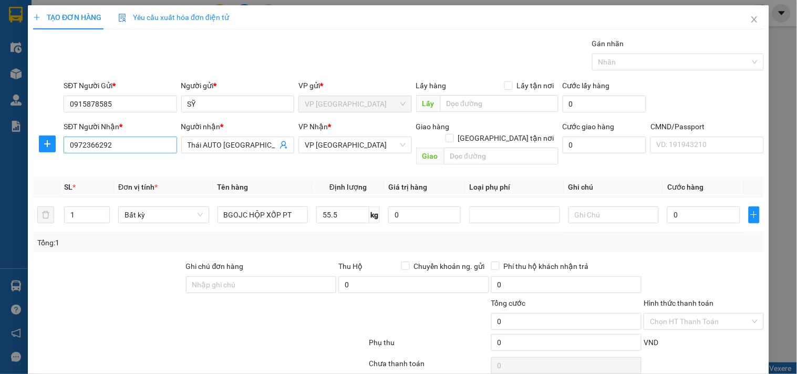
type input "100.000"
click at [59, 149] on div at bounding box center [47, 144] width 28 height 17
click at [338, 146] on span "VP [GEOGRAPHIC_DATA]" at bounding box center [355, 145] width 100 height 16
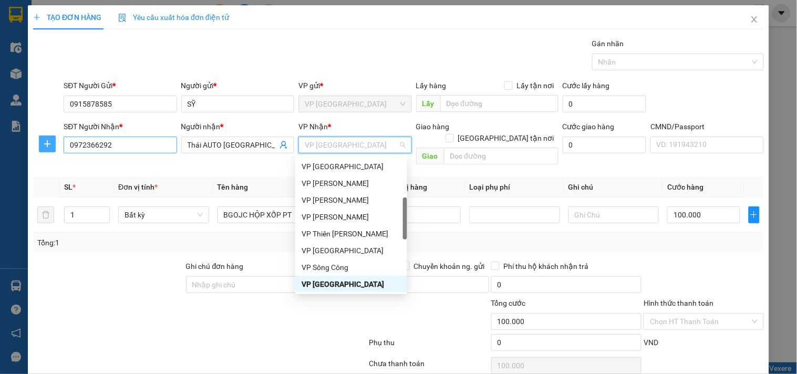
drag, startPoint x: 39, startPoint y: 143, endPoint x: 164, endPoint y: 153, distance: 125.5
click at [40, 144] on span "plus" at bounding box center [47, 144] width 16 height 8
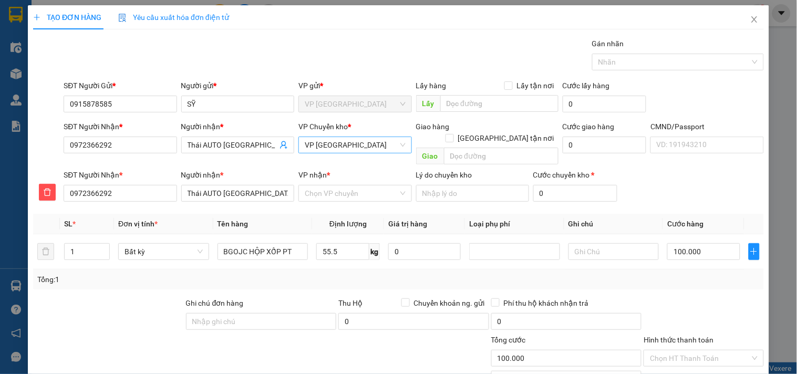
click at [353, 143] on span "VP [GEOGRAPHIC_DATA]" at bounding box center [355, 145] width 100 height 16
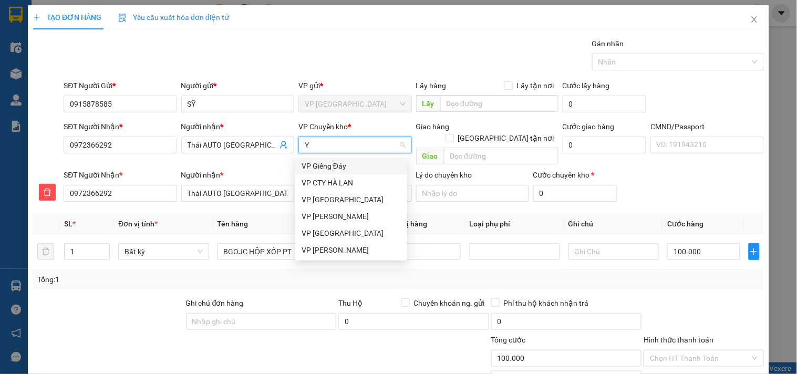
scroll to position [0, 0]
type input "YB"
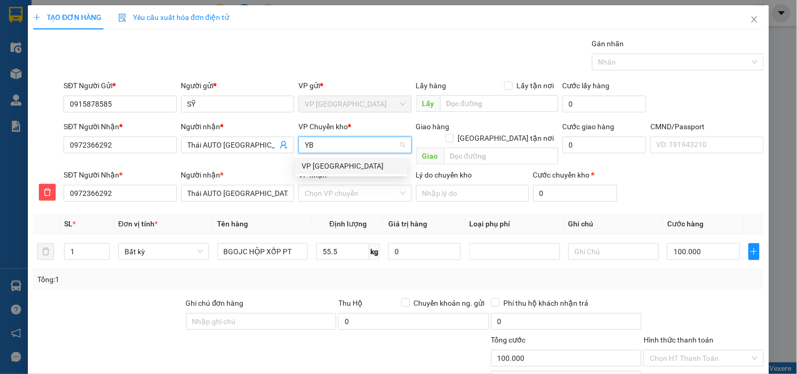
drag, startPoint x: 327, startPoint y: 161, endPoint x: 329, endPoint y: 176, distance: 14.8
click at [327, 161] on div "VP [GEOGRAPHIC_DATA]" at bounding box center [351, 166] width 99 height 12
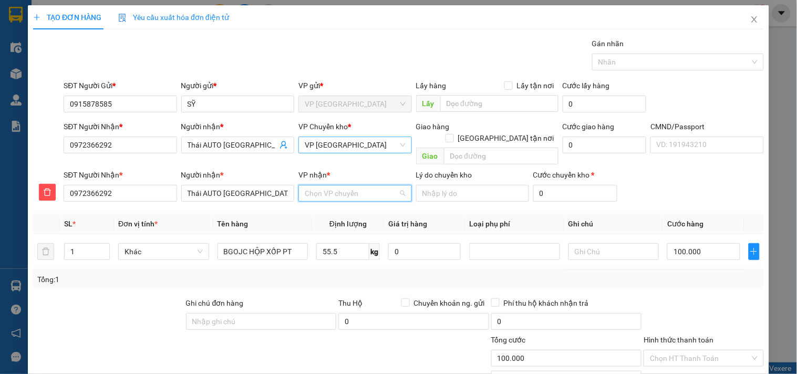
click at [333, 186] on input "VP nhận *" at bounding box center [351, 193] width 93 height 16
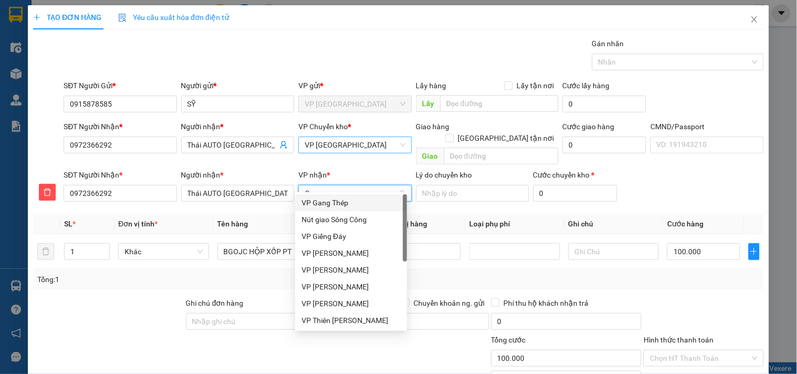
type input "GT"
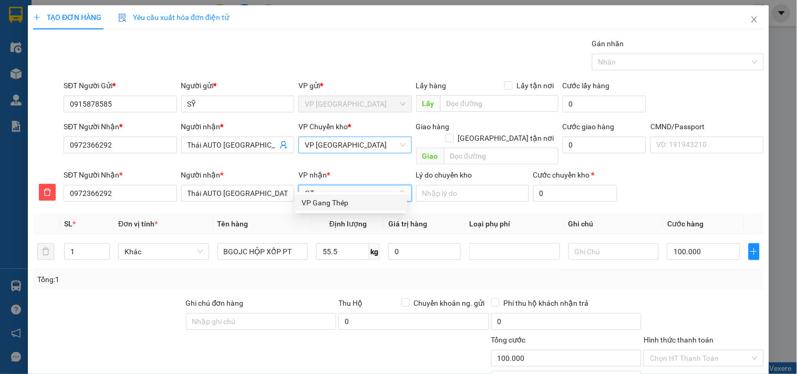
click at [338, 198] on div "VP Gang Thép" at bounding box center [351, 203] width 99 height 12
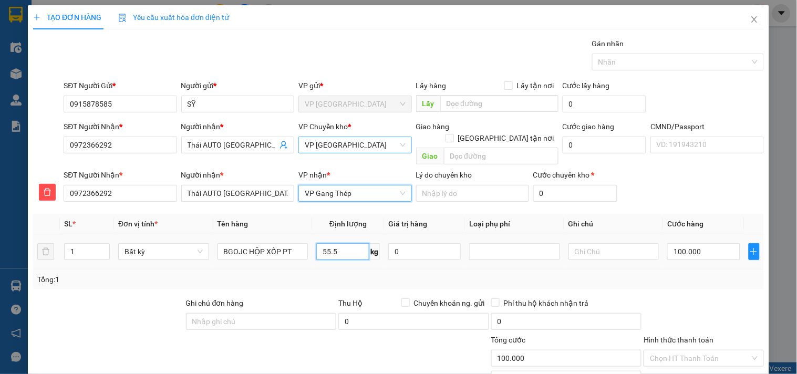
click at [342, 243] on input "55.5" at bounding box center [342, 251] width 53 height 17
click at [347, 274] on div "Tổng: 1" at bounding box center [398, 280] width 723 height 12
type input "90.000"
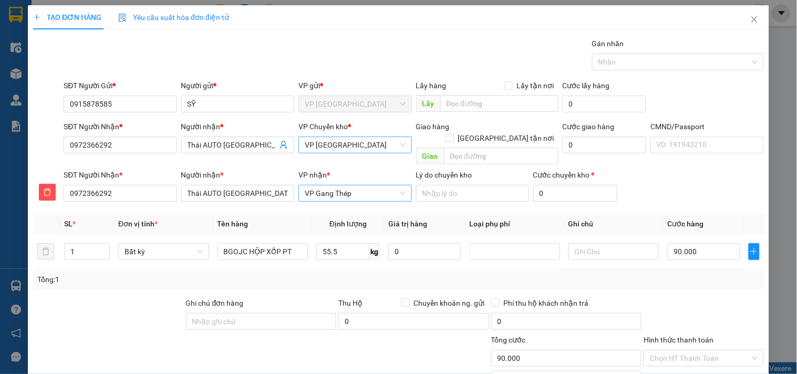
click at [376, 185] on span "VP Gang Thép" at bounding box center [355, 193] width 100 height 16
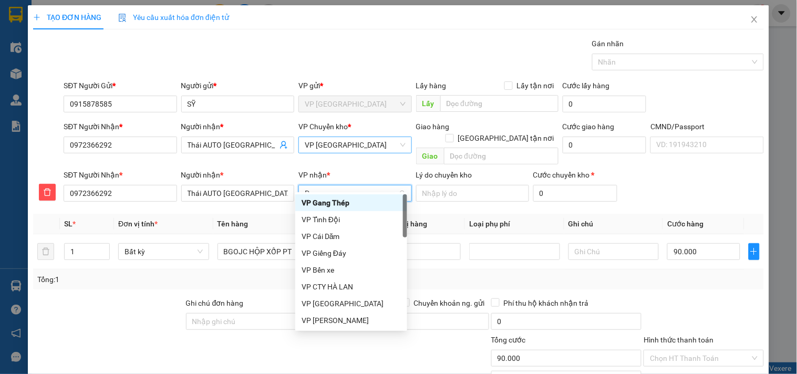
type input "PB"
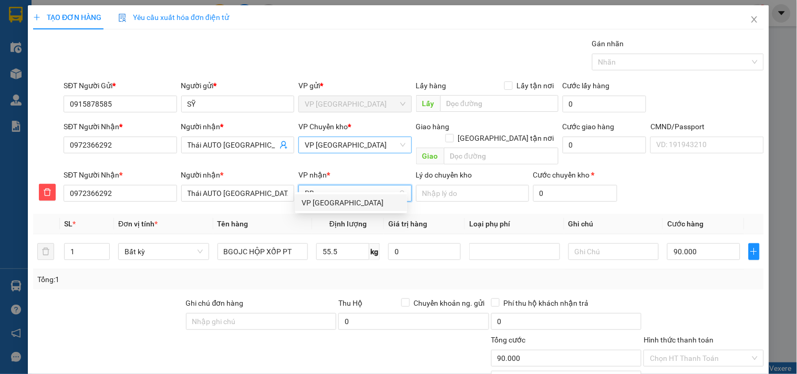
click at [374, 201] on div "VP [GEOGRAPHIC_DATA]" at bounding box center [351, 203] width 99 height 12
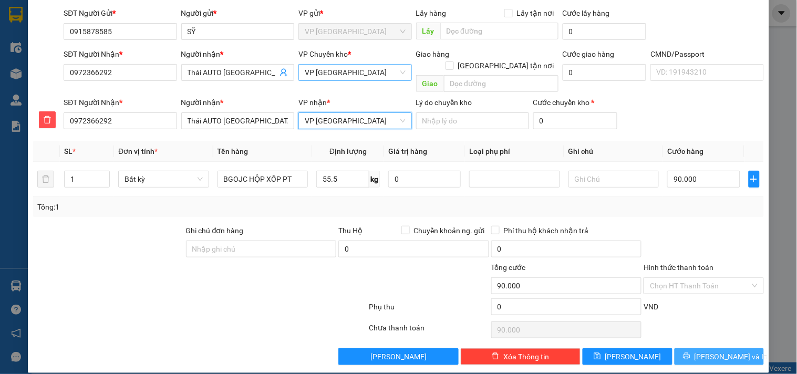
click at [703, 351] on span "[PERSON_NAME] và In" at bounding box center [732, 357] width 74 height 12
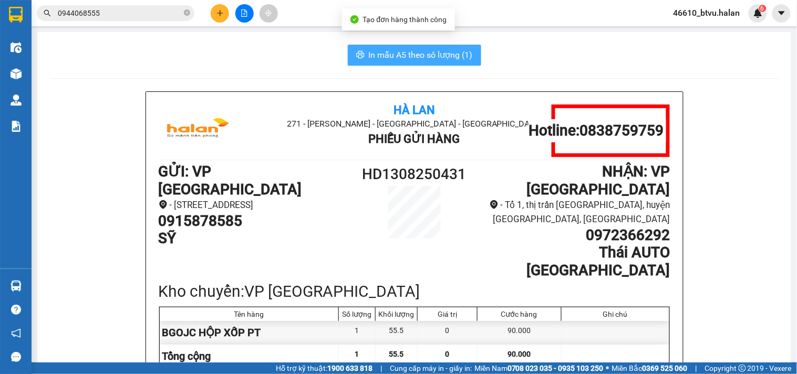
click at [417, 58] on span "In mẫu A5 theo số lượng (1)" at bounding box center [421, 54] width 104 height 13
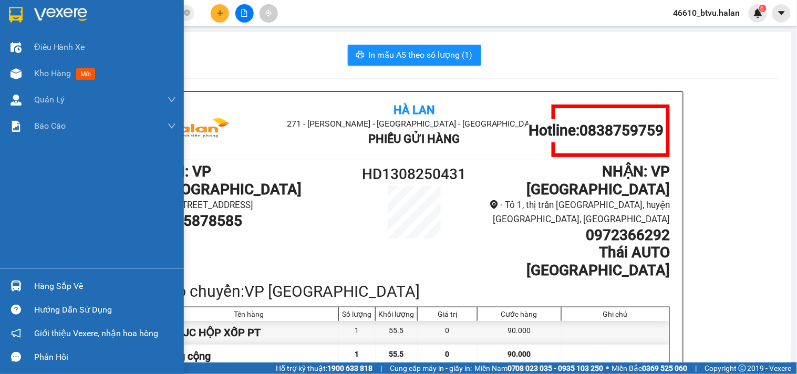
drag, startPoint x: 23, startPoint y: 297, endPoint x: 22, endPoint y: 291, distance: 5.9
click at [23, 296] on div "Hàng sắp về" at bounding box center [92, 286] width 184 height 24
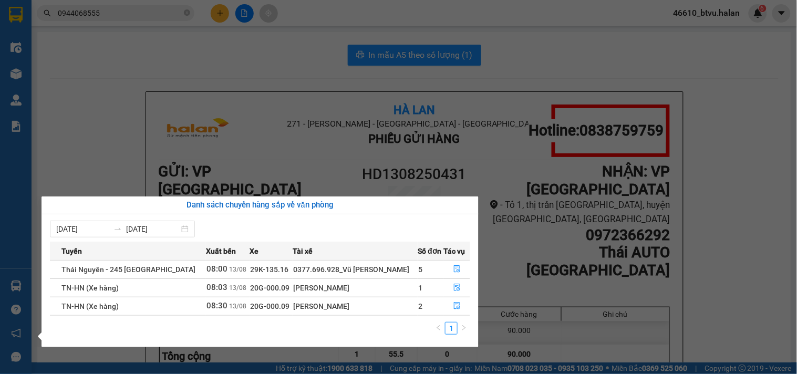
click at [154, 162] on section "Kết quả tìm kiếm ( 89 ) Bộ lọc Mã ĐH Trạng thái Món hàng Thu hộ Tổng cước Chưa …" at bounding box center [398, 187] width 797 height 374
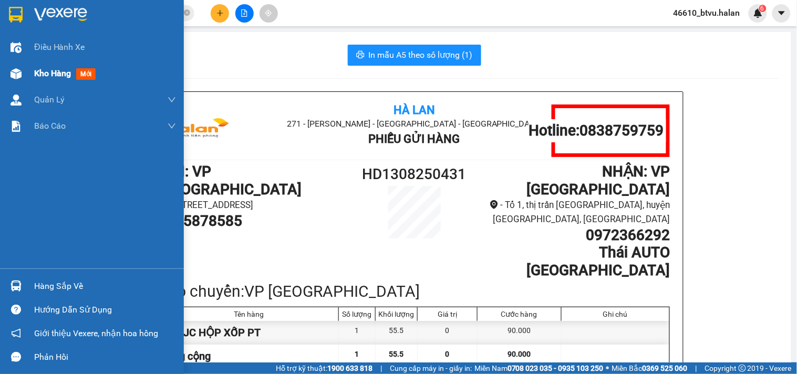
click at [21, 79] on img at bounding box center [16, 73] width 11 height 11
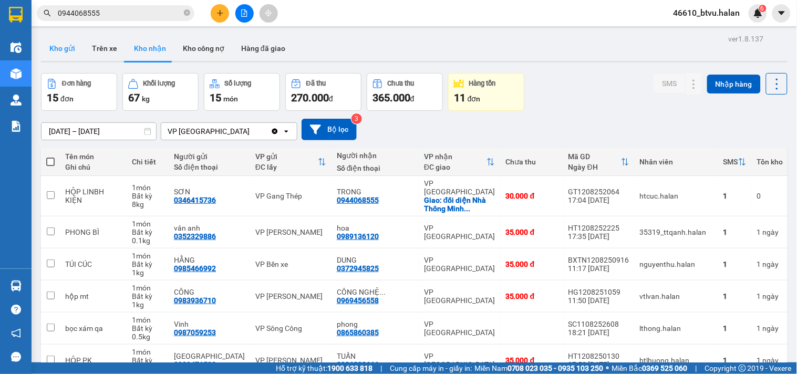
click at [56, 53] on button "Kho gửi" at bounding box center [62, 48] width 43 height 25
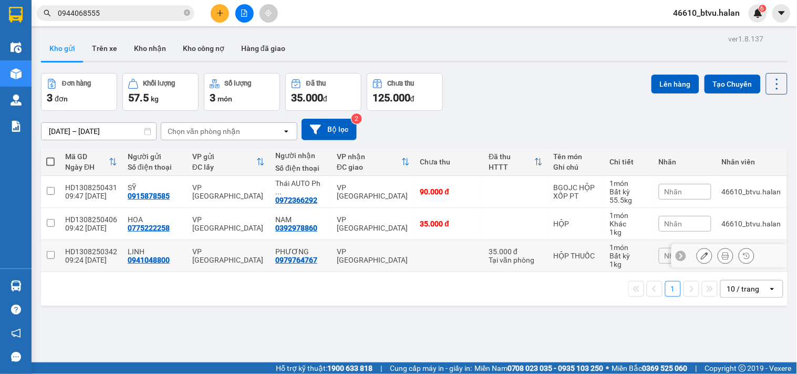
click at [355, 253] on div "VP [GEOGRAPHIC_DATA]" at bounding box center [373, 256] width 73 height 17
checkbox input "true"
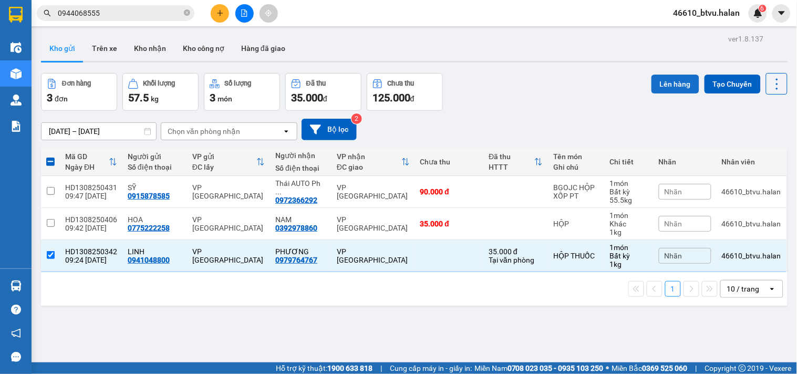
click at [657, 86] on button "Lên hàng" at bounding box center [676, 84] width 48 height 19
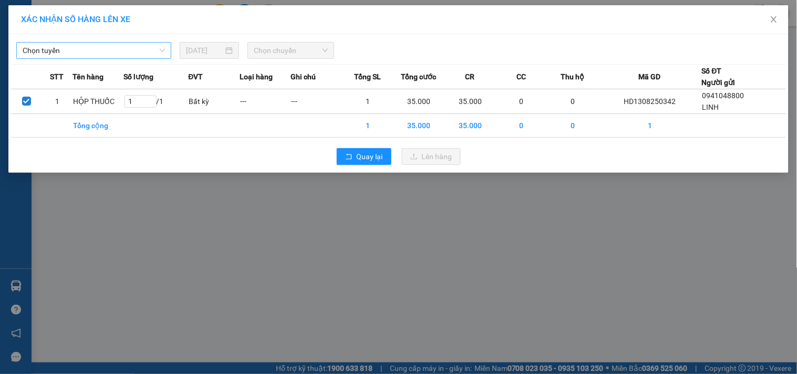
click at [121, 49] on span "Chọn tuyến" at bounding box center [94, 51] width 142 height 16
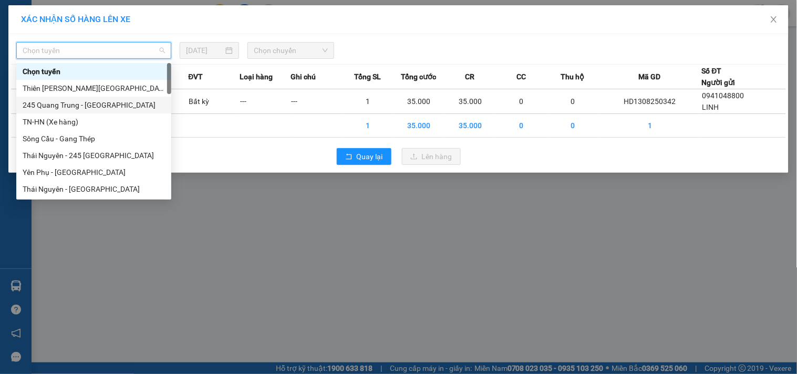
click at [61, 101] on div "245 Quang Trung - [GEOGRAPHIC_DATA]" at bounding box center [94, 105] width 142 height 12
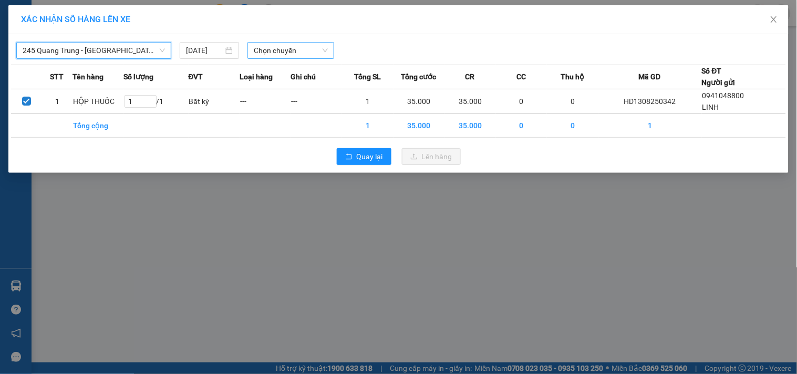
click at [264, 43] on span "Chọn chuyến" at bounding box center [291, 51] width 74 height 16
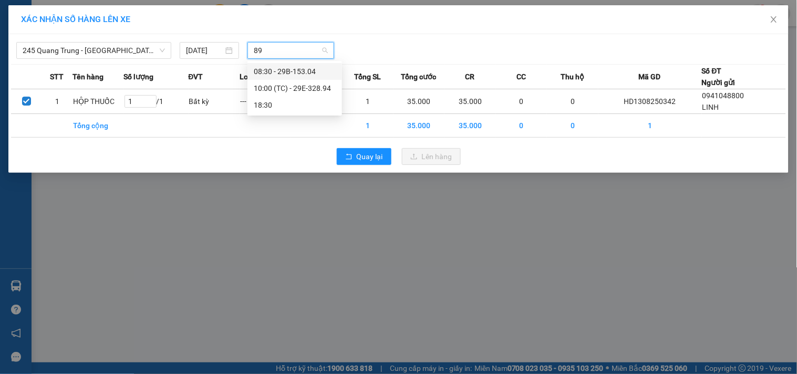
type input "894"
click at [276, 68] on div "10:00 (TC) - 29E-328.94" at bounding box center [295, 72] width 82 height 12
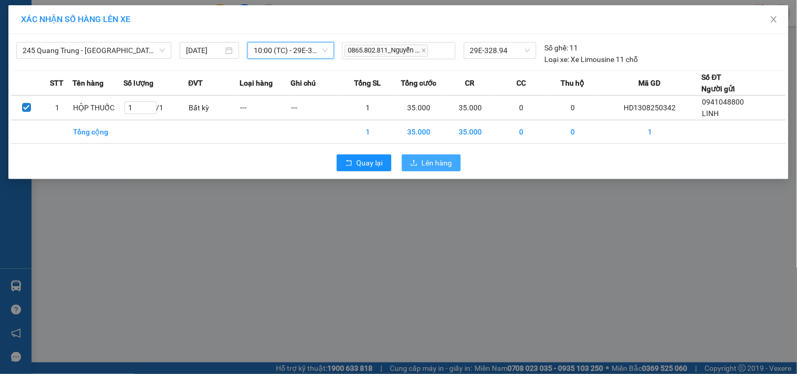
click at [435, 164] on span "Lên hàng" at bounding box center [437, 163] width 30 height 12
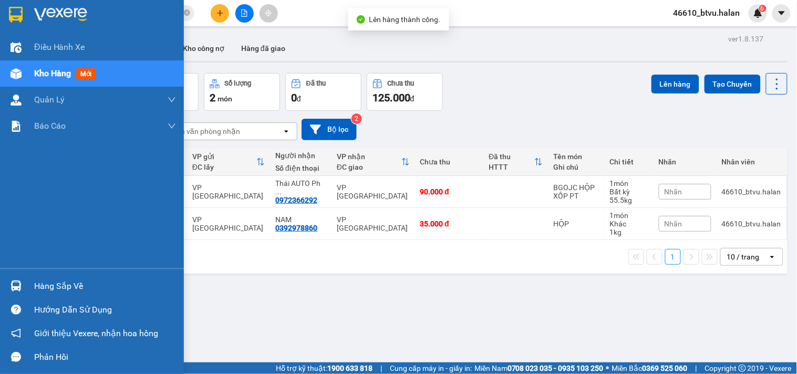
click at [6, 283] on div "Hàng sắp về" at bounding box center [92, 286] width 184 height 24
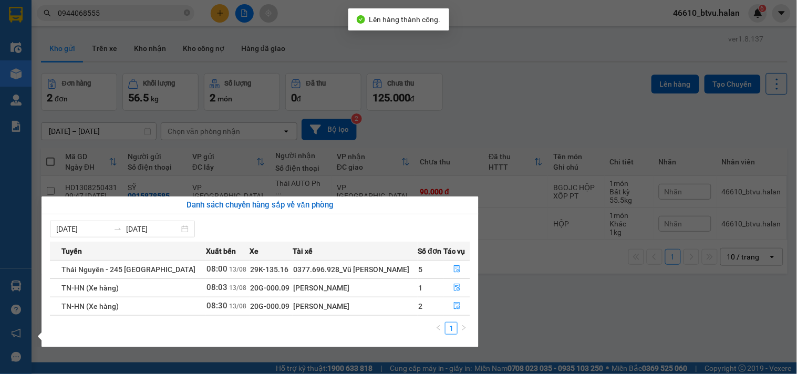
click at [503, 305] on section "Kết quả tìm kiếm ( 89 ) Bộ lọc Mã ĐH Trạng thái Món hàng Thu hộ Tổng cước Chưa …" at bounding box center [398, 187] width 797 height 374
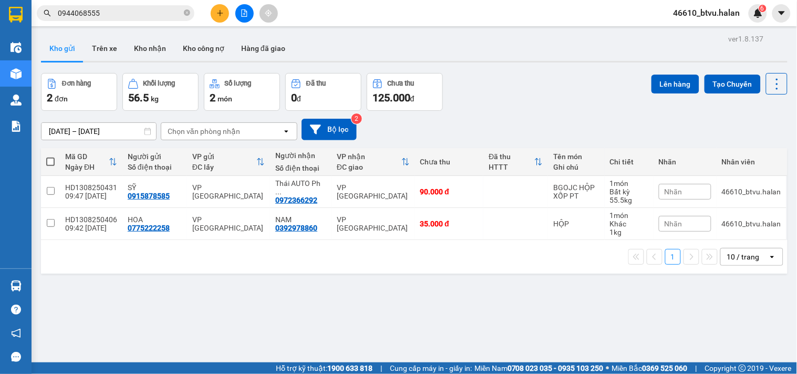
click at [211, 12] on button at bounding box center [220, 13] width 18 height 18
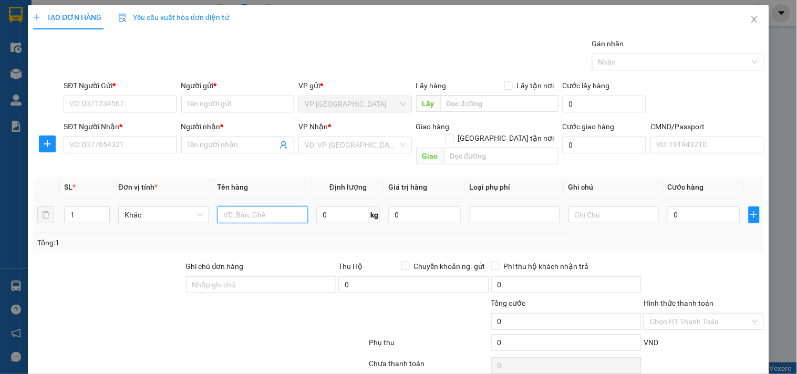
click at [264, 207] on input "text" at bounding box center [263, 215] width 91 height 17
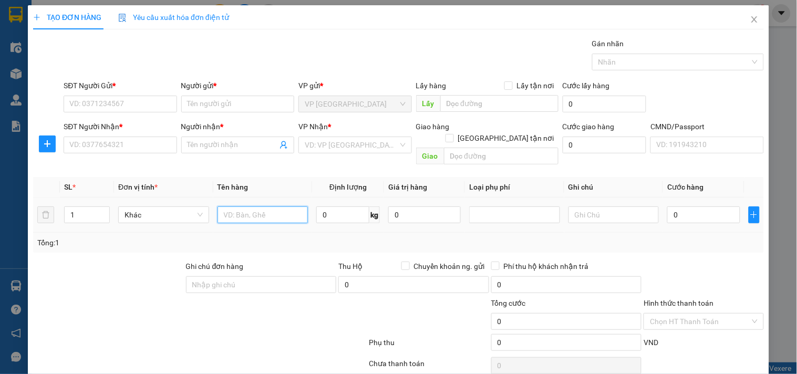
click at [264, 207] on input "text" at bounding box center [263, 215] width 91 height 17
type input "BỌC [PERSON_NAME]"
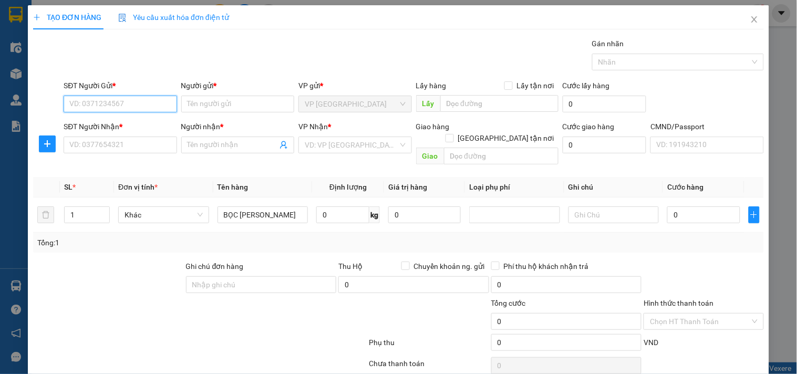
click at [104, 99] on input "SĐT Người Gửi *" at bounding box center [120, 104] width 113 height 17
type input "0396777333"
click at [126, 107] on input "0396777333" at bounding box center [120, 104] width 113 height 17
click at [126, 124] on div "0396777333 - [PERSON_NAME]" at bounding box center [121, 125] width 104 height 12
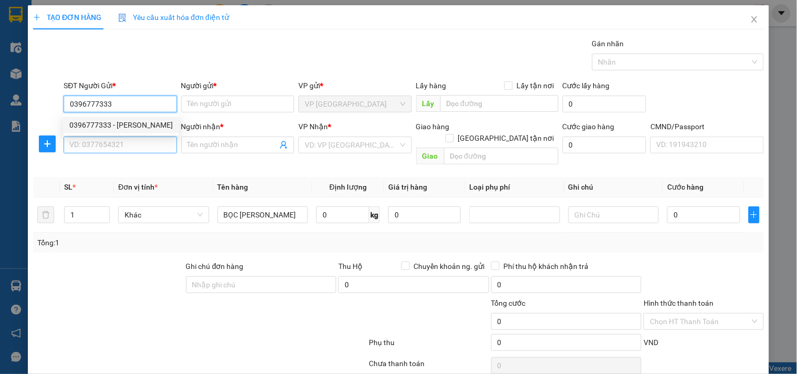
type input "THANH"
type input "0396777333"
drag, startPoint x: 121, startPoint y: 151, endPoint x: 116, endPoint y: 151, distance: 5.3
click at [121, 151] on input "SĐT Người Nhận *" at bounding box center [120, 145] width 113 height 17
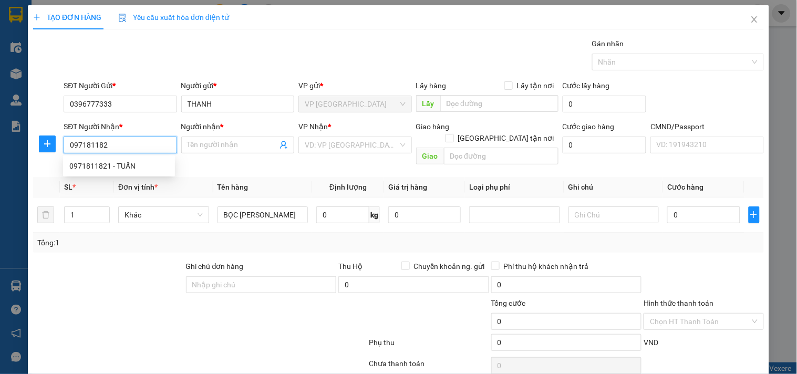
type input "0971811821"
click at [133, 170] on div "0971811821 - TUẤN" at bounding box center [118, 166] width 99 height 12
type input "TUẤN"
type input "0971811821"
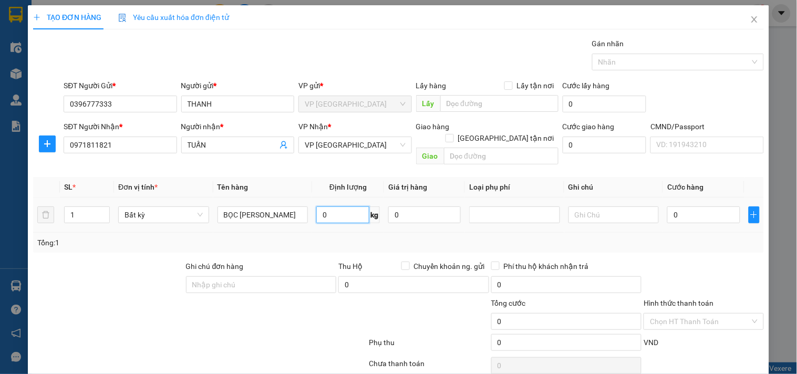
click at [336, 207] on input "0" at bounding box center [342, 215] width 53 height 17
type input "2"
click at [326, 233] on div "Tổng: 1" at bounding box center [398, 243] width 731 height 20
type input "35.000"
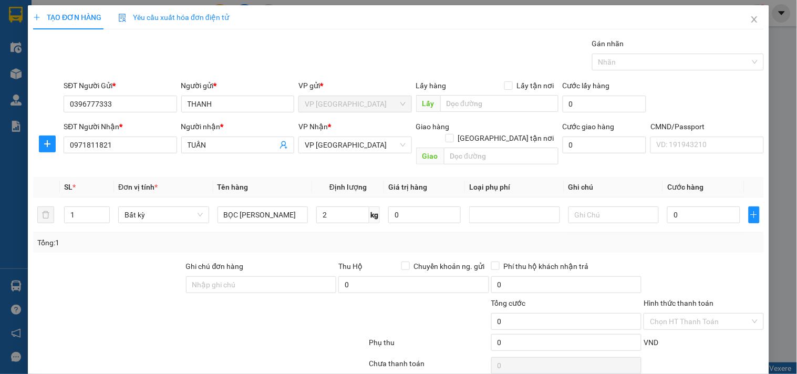
type input "35.000"
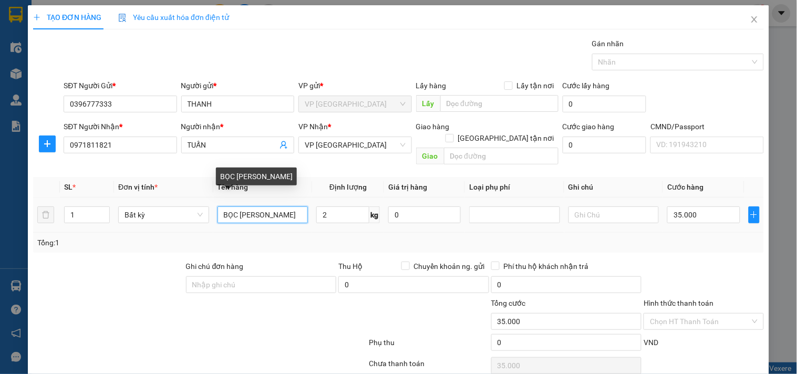
click at [289, 207] on input "BỌC [PERSON_NAME]" at bounding box center [263, 215] width 91 height 17
type input "BỌC VANGF ĐT"
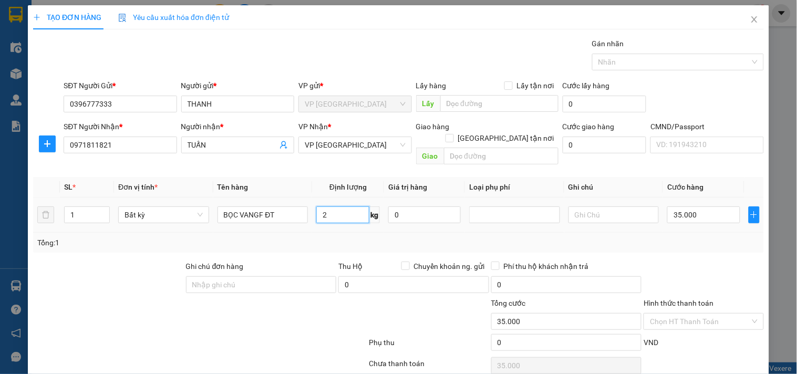
click at [354, 207] on input "2" at bounding box center [342, 215] width 53 height 17
click at [342, 218] on td "2 kg" at bounding box center [348, 215] width 72 height 35
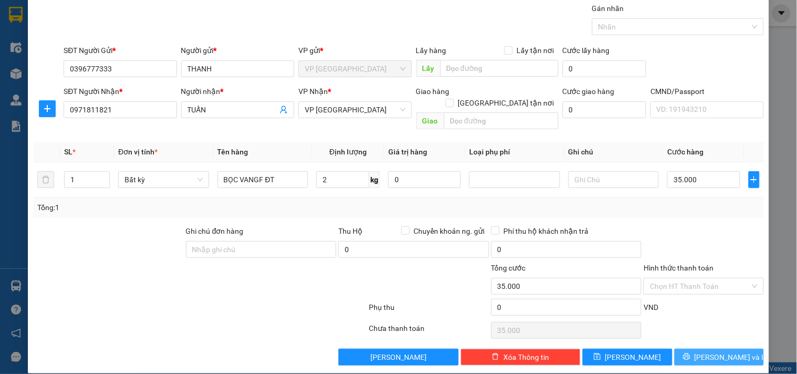
click at [697, 349] on button "[PERSON_NAME] và In" at bounding box center [719, 357] width 89 height 17
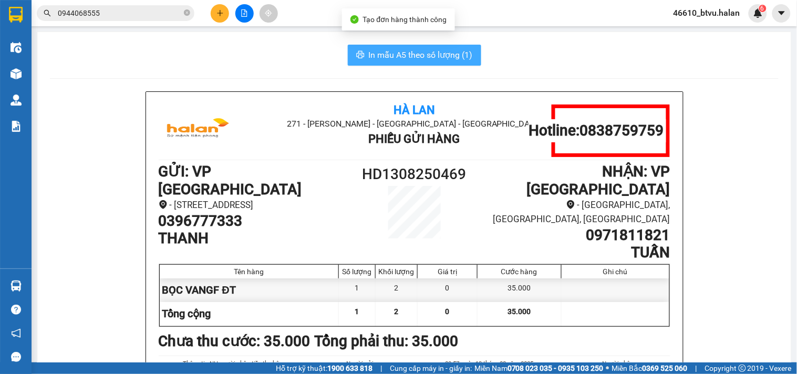
click at [393, 56] on span "In mẫu A5 theo số lượng (1)" at bounding box center [421, 54] width 104 height 13
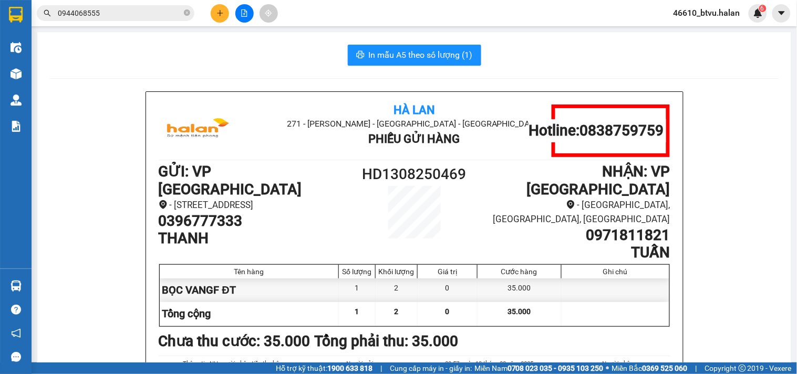
scroll to position [58, 0]
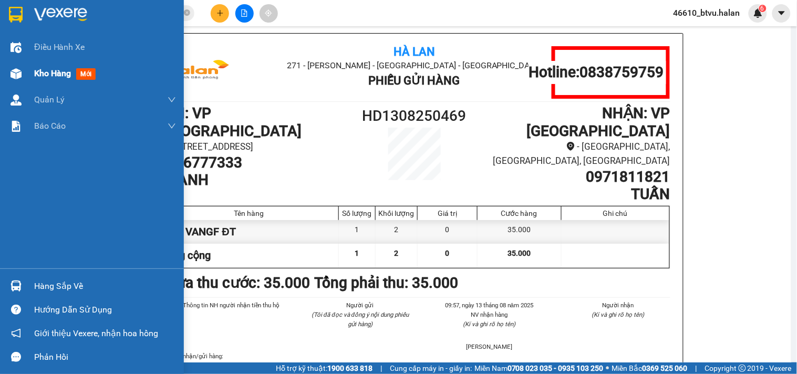
click at [91, 70] on span "mới" at bounding box center [85, 74] width 19 height 12
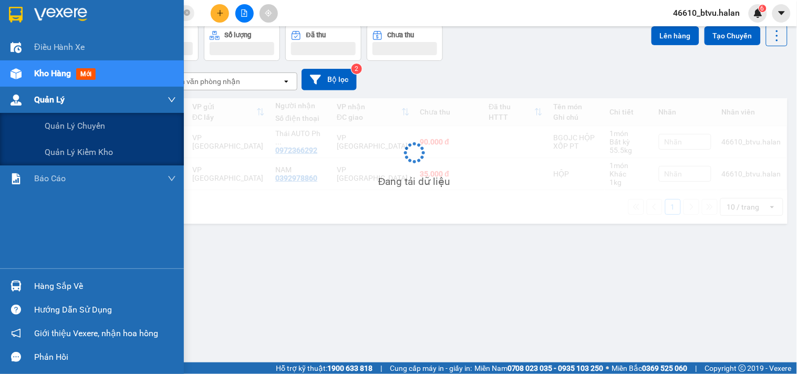
scroll to position [48, 0]
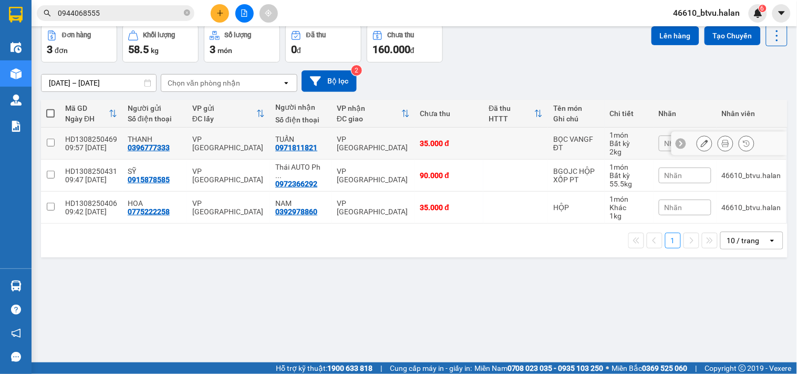
click at [377, 143] on div "VP [GEOGRAPHIC_DATA]" at bounding box center [373, 143] width 73 height 17
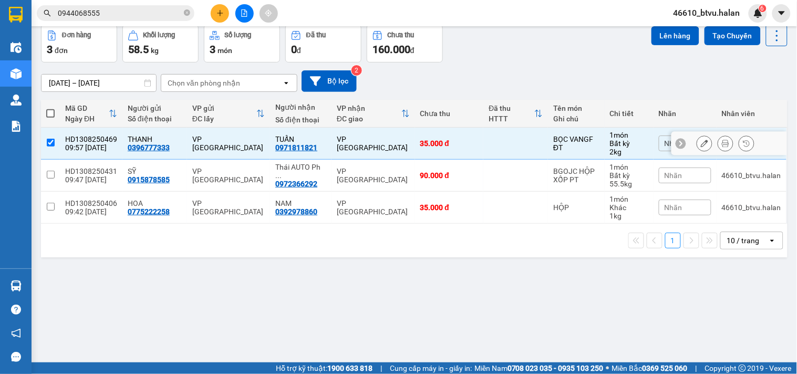
checkbox input "true"
click at [664, 38] on button "Lên hàng" at bounding box center [676, 35] width 48 height 19
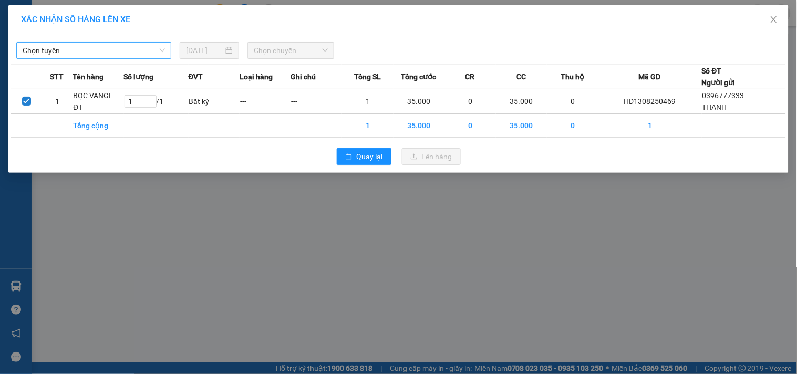
click at [117, 53] on span "Chọn tuyến" at bounding box center [94, 51] width 142 height 16
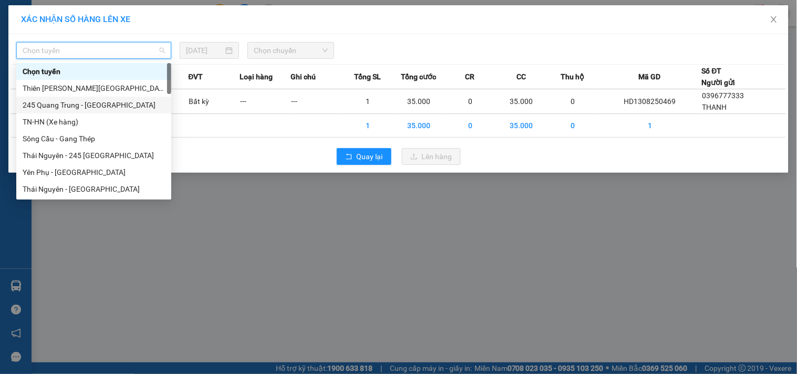
click at [61, 100] on div "245 Quang Trung - [GEOGRAPHIC_DATA]" at bounding box center [94, 105] width 142 height 12
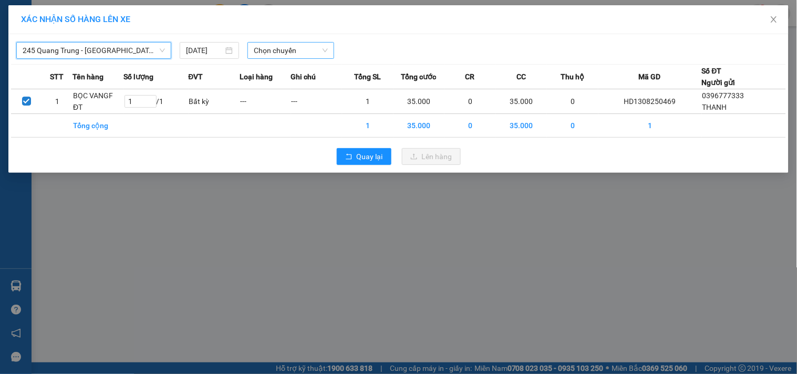
click at [294, 45] on span "Chọn chuyến" at bounding box center [291, 51] width 74 height 16
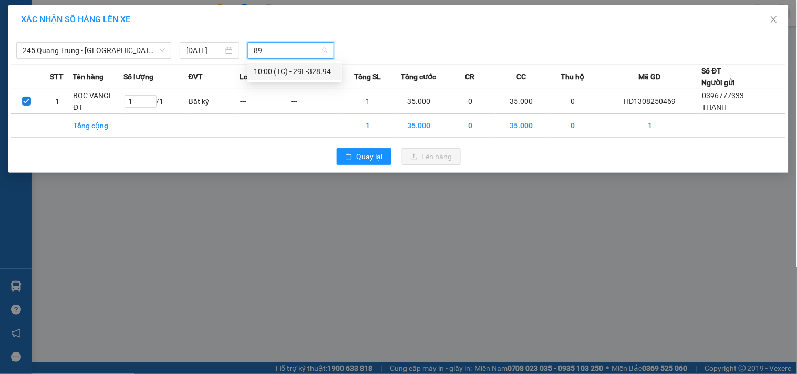
type input "894"
click at [291, 71] on div "10:00 (TC) - 29E-328.94" at bounding box center [295, 72] width 82 height 12
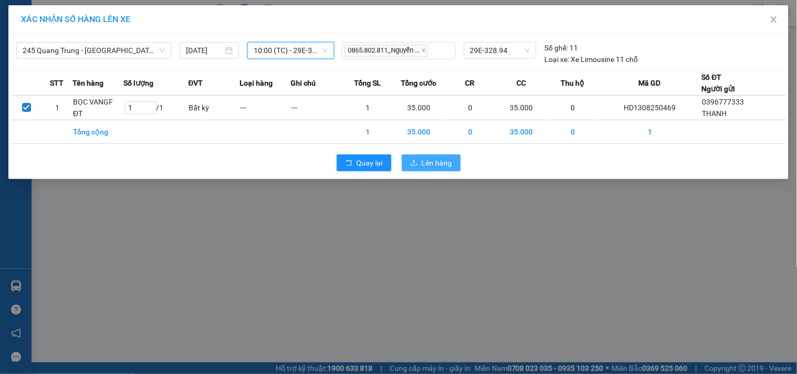
click at [448, 158] on span "Lên hàng" at bounding box center [437, 163] width 30 height 12
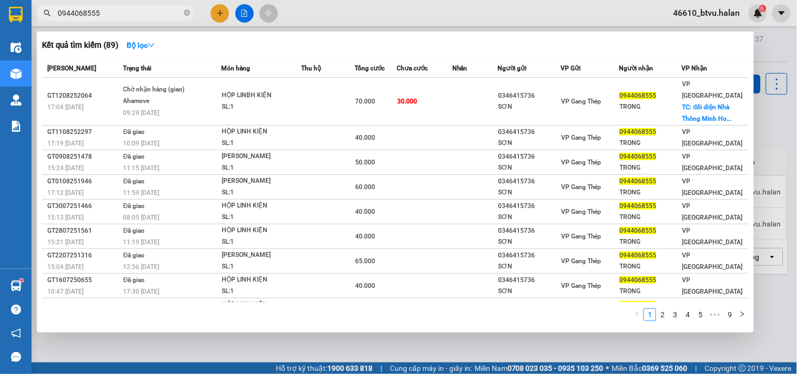
click at [121, 17] on input "0944068555" at bounding box center [120, 13] width 124 height 12
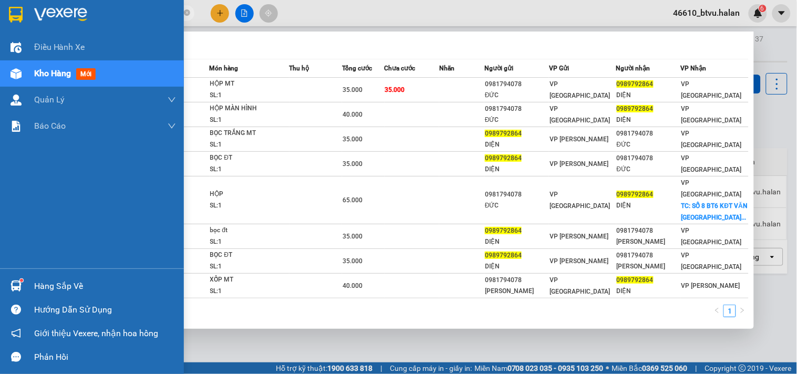
type input "0989792864"
click at [36, 291] on div "Hàng sắp về" at bounding box center [105, 287] width 142 height 16
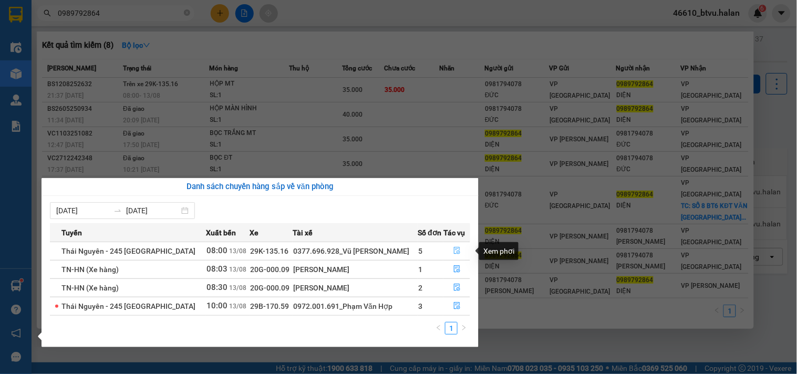
click at [456, 249] on icon "file-done" at bounding box center [456, 250] width 7 height 7
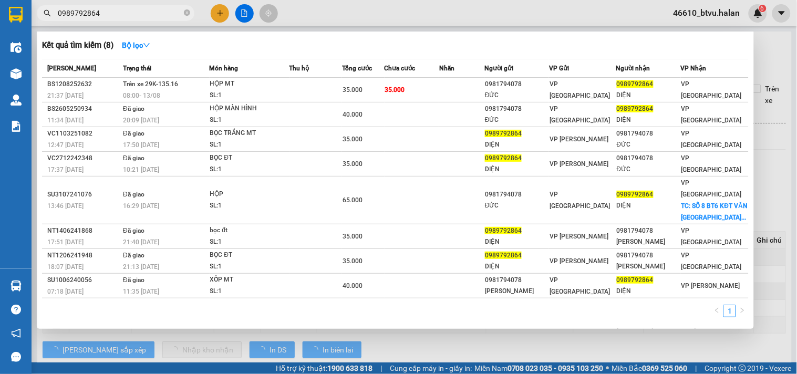
click at [400, 343] on div at bounding box center [398, 187] width 797 height 374
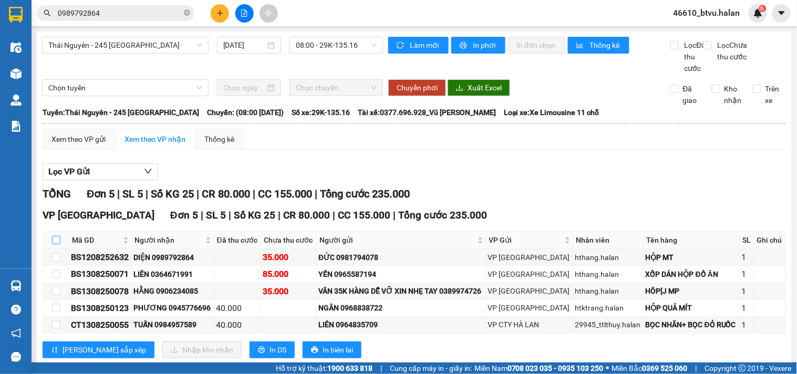
click at [55, 244] on input "checkbox" at bounding box center [56, 240] width 8 height 8
checkbox input "true"
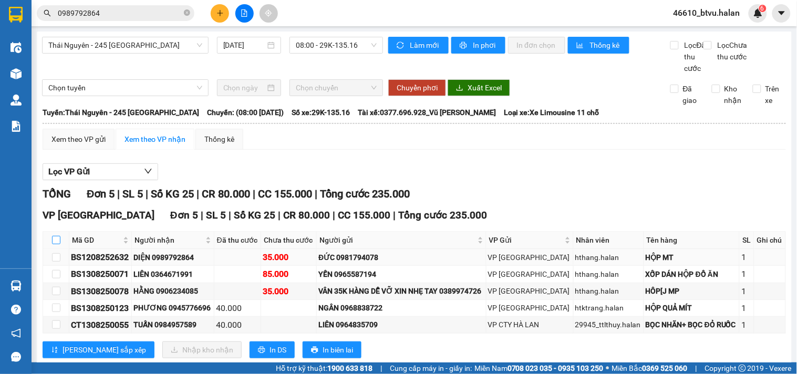
checkbox input "true"
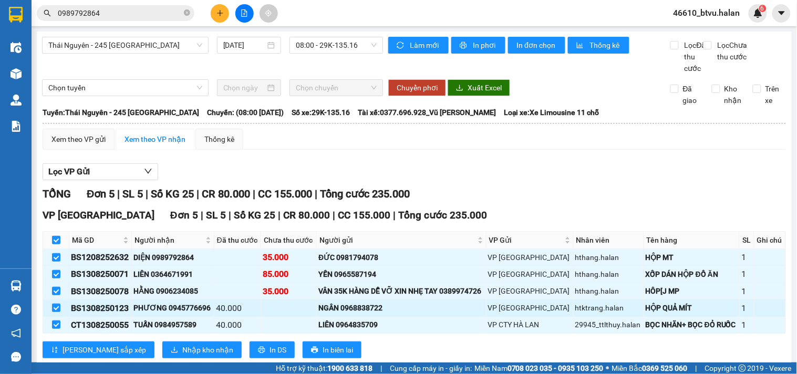
scroll to position [37, 0]
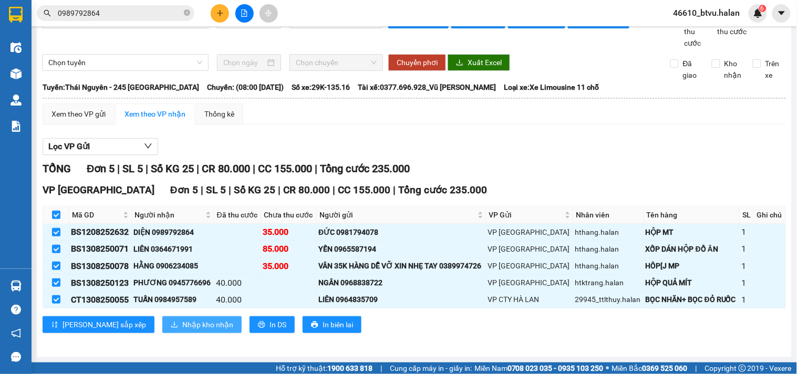
click at [182, 322] on span "Nhập kho nhận" at bounding box center [207, 325] width 51 height 12
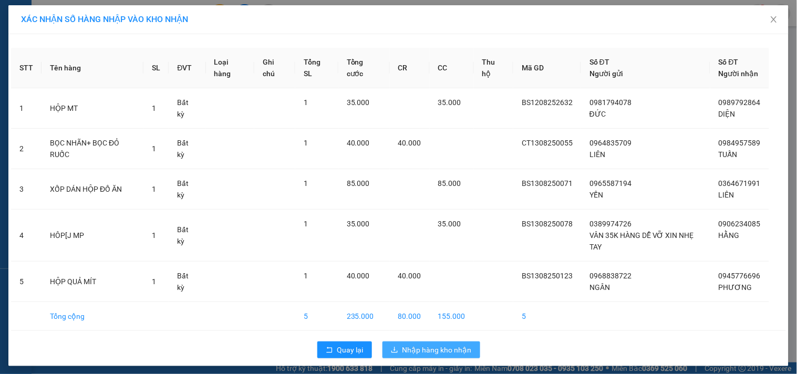
click at [435, 349] on span "Nhập hàng kho nhận" at bounding box center [437, 350] width 69 height 12
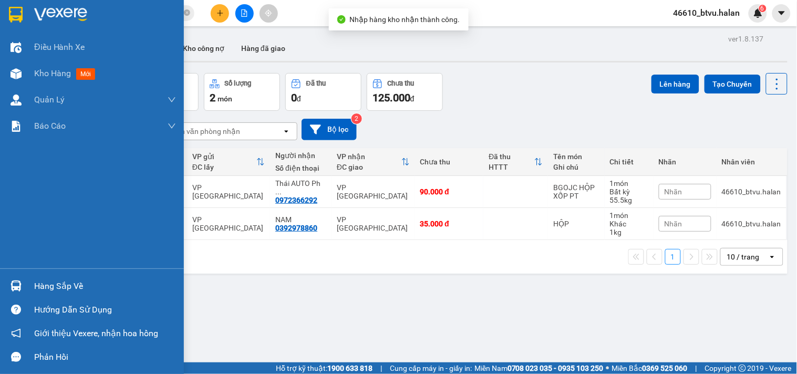
click at [25, 291] on div "Hàng sắp về" at bounding box center [92, 286] width 184 height 24
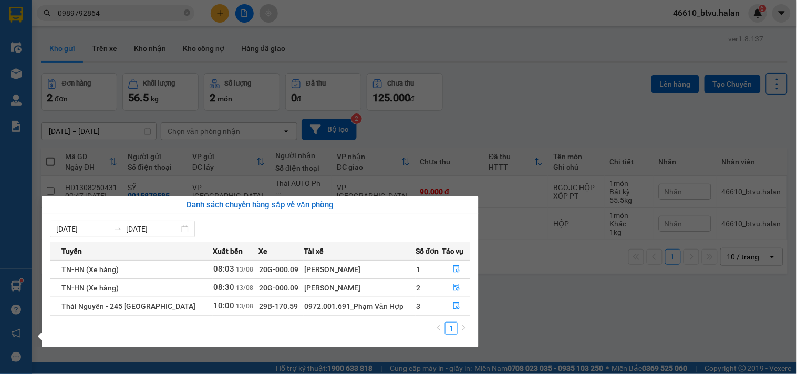
click at [513, 295] on section "Kết quả tìm kiếm ( 8 ) Bộ lọc Mã ĐH Trạng thái Món hàng Thu hộ Tổng cước Chưa c…" at bounding box center [398, 187] width 797 height 374
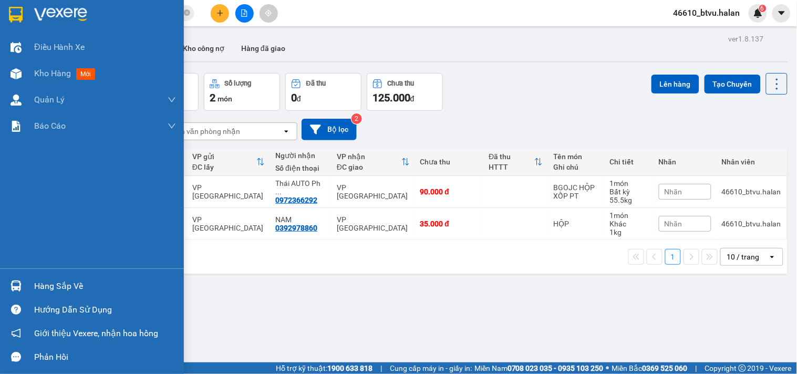
click at [17, 288] on img at bounding box center [16, 286] width 11 height 11
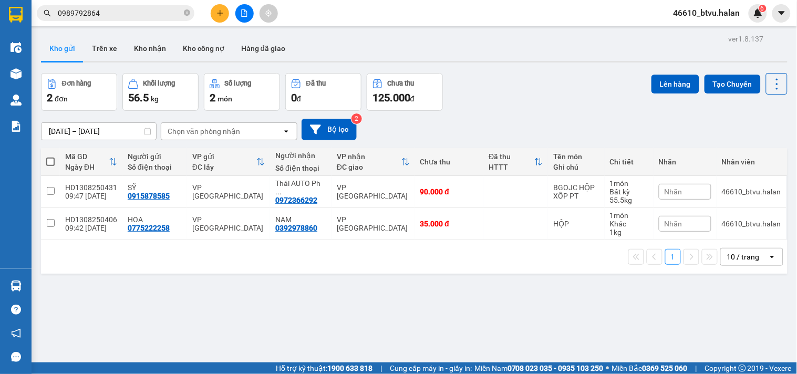
click at [526, 292] on section "Kết quả tìm kiếm ( 8 ) Bộ lọc Mã ĐH Trạng thái Món hàng Thu hộ Tổng cước Chưa c…" at bounding box center [398, 187] width 797 height 374
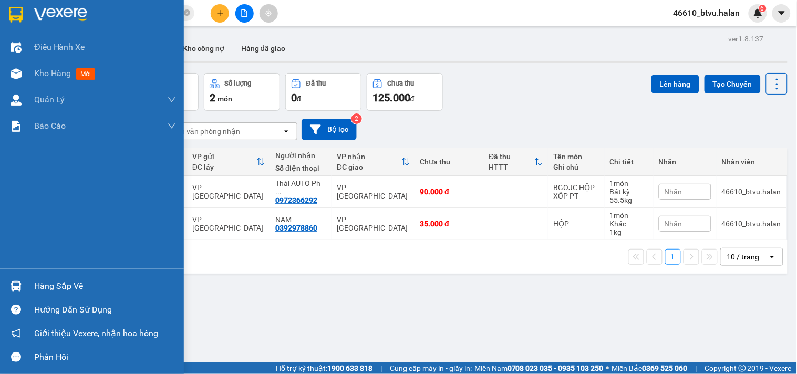
click at [3, 279] on div "Hàng sắp về" at bounding box center [92, 286] width 184 height 24
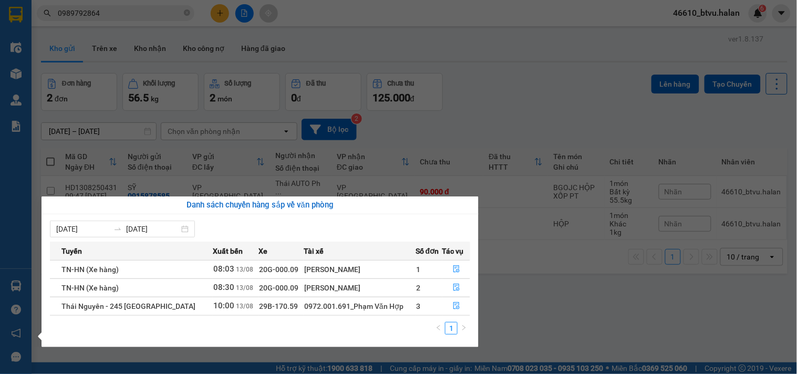
click at [611, 288] on section "Kết quả tìm kiếm ( 8 ) Bộ lọc Mã ĐH Trạng thái Món hàng Thu hộ Tổng cước Chưa c…" at bounding box center [398, 187] width 797 height 374
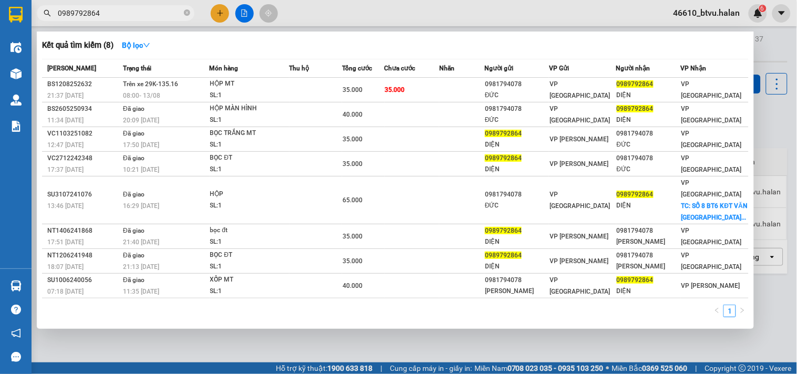
click at [125, 14] on input "0989792864" at bounding box center [120, 13] width 124 height 12
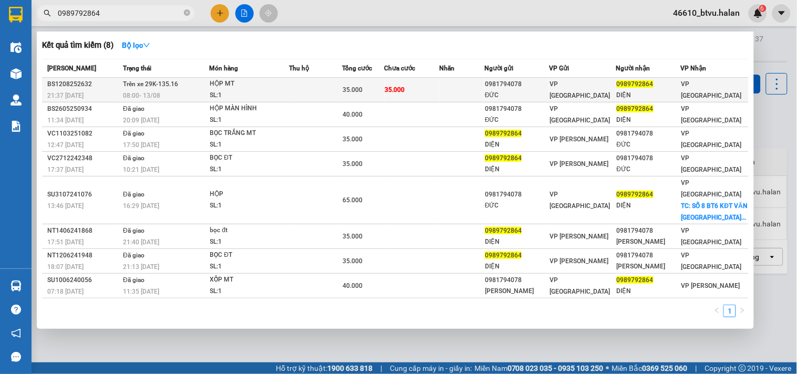
click at [205, 84] on td "Trên xe 29K-135.16 08:00 [DATE]" at bounding box center [164, 90] width 89 height 25
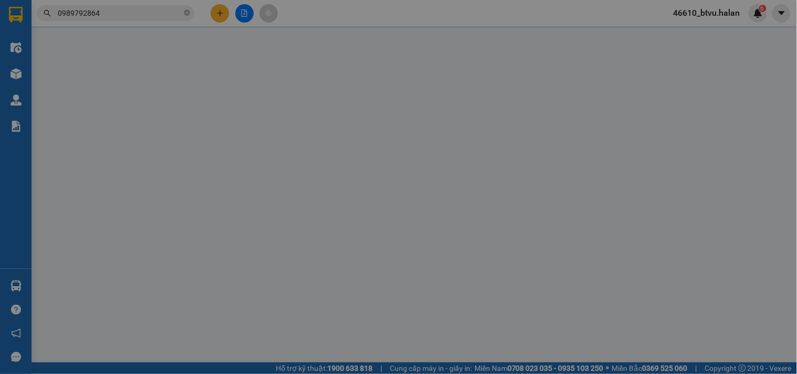
type input "0981794078"
type input "ĐỨC"
type input "0989792864"
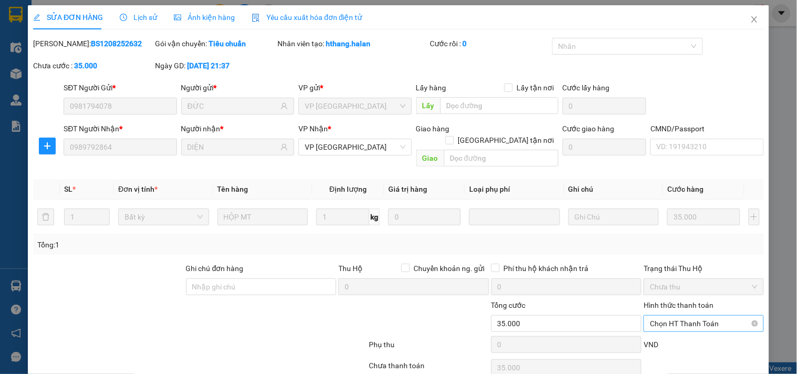
scroll to position [38, 0]
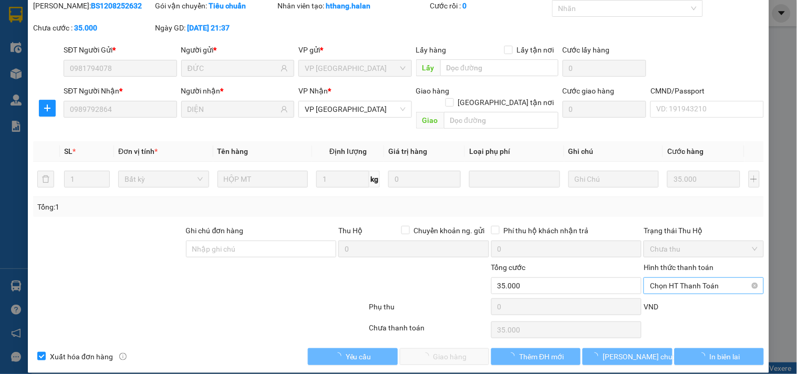
click at [699, 278] on span "Chọn HT Thanh Toán" at bounding box center [703, 286] width 107 height 16
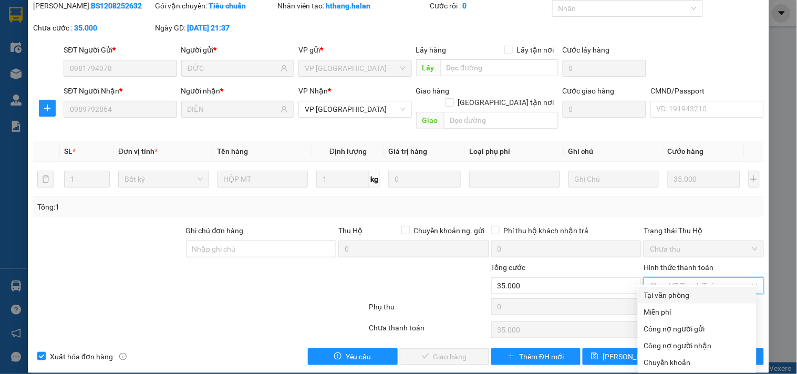
click at [687, 293] on div "Tại văn phòng" at bounding box center [697, 296] width 106 height 12
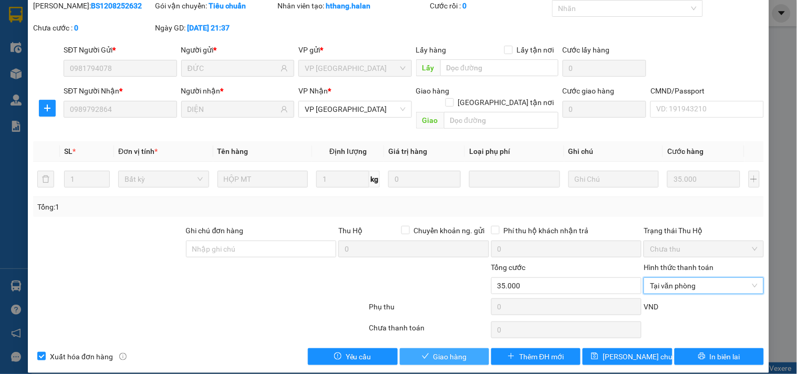
click at [434, 351] on span "Giao hàng" at bounding box center [451, 357] width 34 height 12
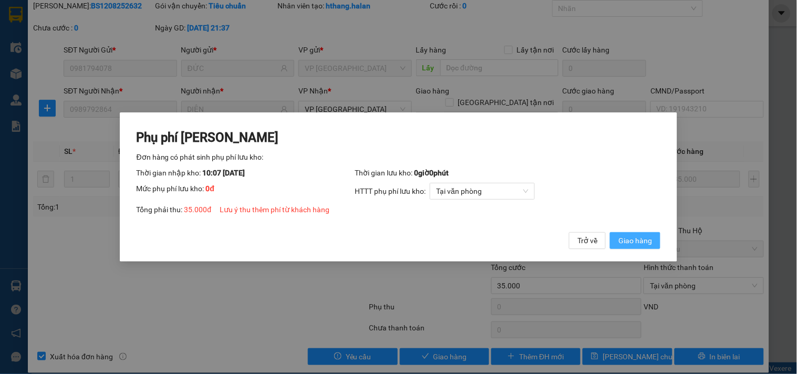
click at [637, 245] on span "Giao hàng" at bounding box center [635, 241] width 34 height 12
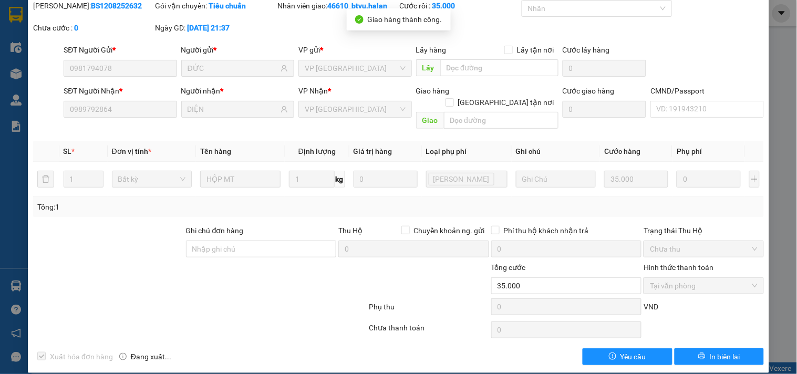
scroll to position [0, 0]
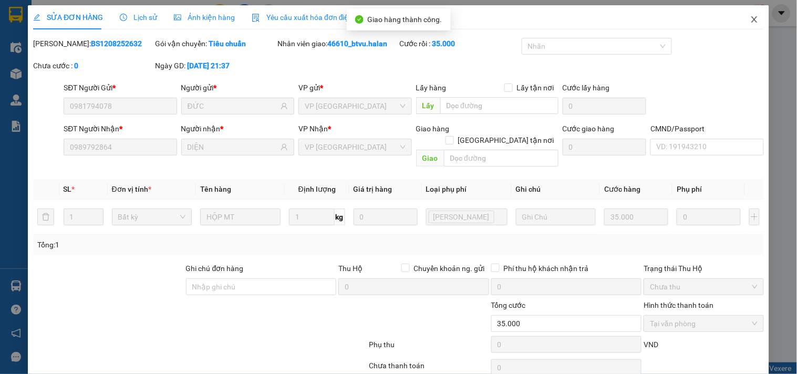
click at [745, 7] on span "Close" at bounding box center [754, 19] width 29 height 29
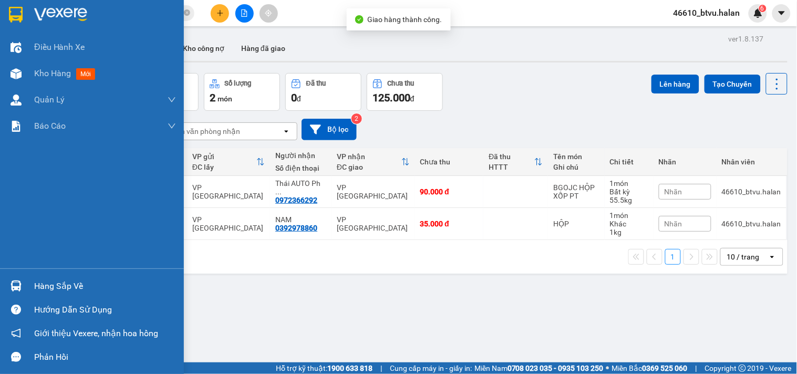
click at [6, 292] on div "Hàng sắp về" at bounding box center [92, 286] width 184 height 24
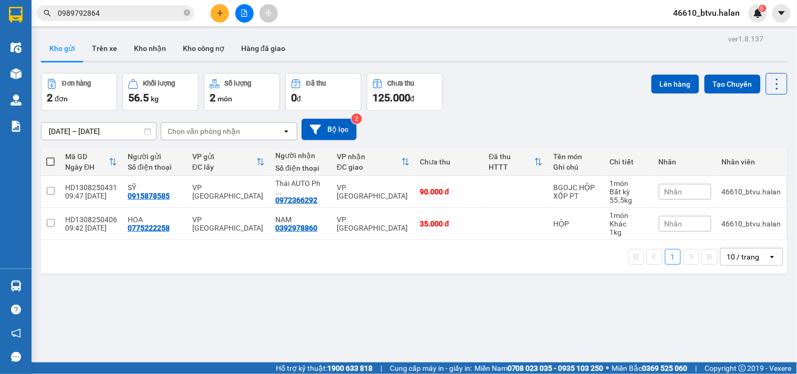
click at [219, 12] on section "Kết quả tìm kiếm ( 8 ) Bộ lọc Mã ĐH Trạng thái Món hàng Thu hộ Tổng cước Chưa c…" at bounding box center [398, 187] width 797 height 374
click at [219, 12] on icon "plus" at bounding box center [219, 12] width 7 height 7
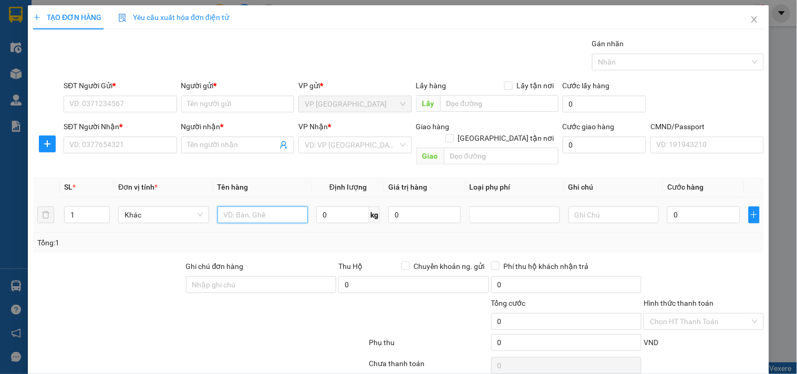
click at [260, 209] on input "text" at bounding box center [263, 215] width 91 height 17
click at [149, 106] on input "SĐT Người Gửi *" at bounding box center [120, 104] width 113 height 17
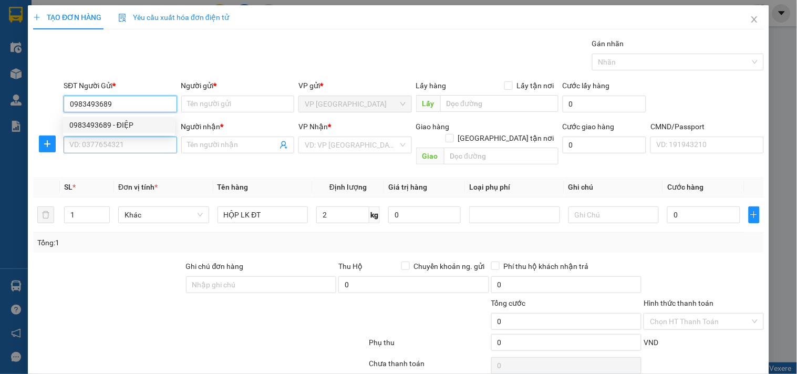
drag, startPoint x: 140, startPoint y: 121, endPoint x: 132, endPoint y: 143, distance: 22.8
click at [139, 123] on div "0983493689 - ĐIỆP" at bounding box center [118, 125] width 99 height 12
click at [132, 143] on input "SĐT Người Nhận *" at bounding box center [120, 145] width 113 height 17
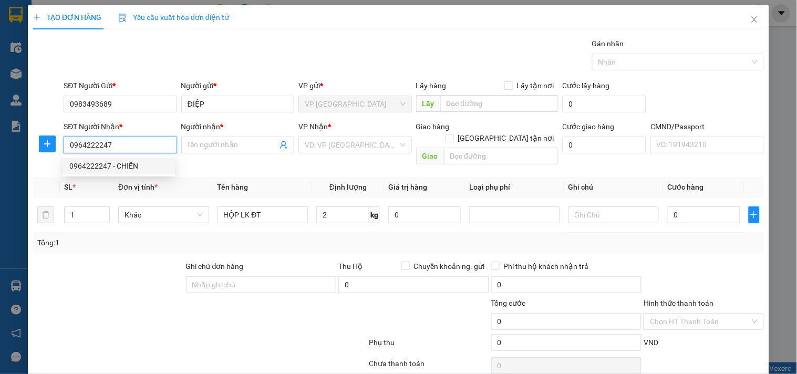
click at [133, 161] on div "0964222247 - CHIẾN" at bounding box center [118, 166] width 99 height 12
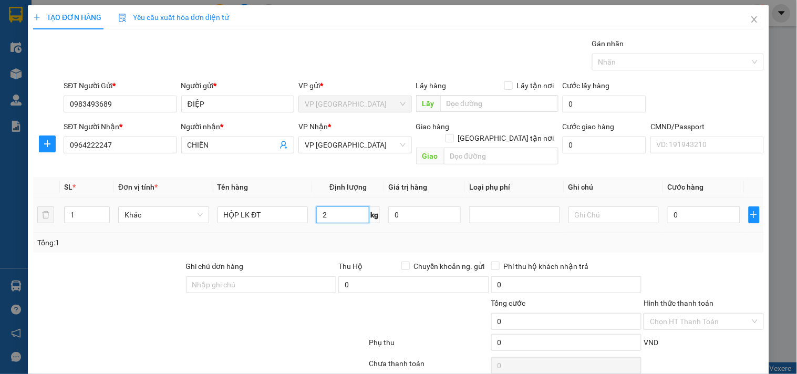
click at [338, 208] on input "2" at bounding box center [342, 215] width 53 height 17
drag, startPoint x: 337, startPoint y: 222, endPoint x: 607, endPoint y: 208, distance: 269.9
click at [342, 233] on div "Tổng: 1" at bounding box center [398, 243] width 731 height 20
click at [689, 208] on input "0" at bounding box center [703, 215] width 73 height 17
click at [693, 242] on div "Transit Pickup Surcharge Ids Transit Deliver Surcharge Ids Transit Deliver Surc…" at bounding box center [398, 219] width 731 height 363
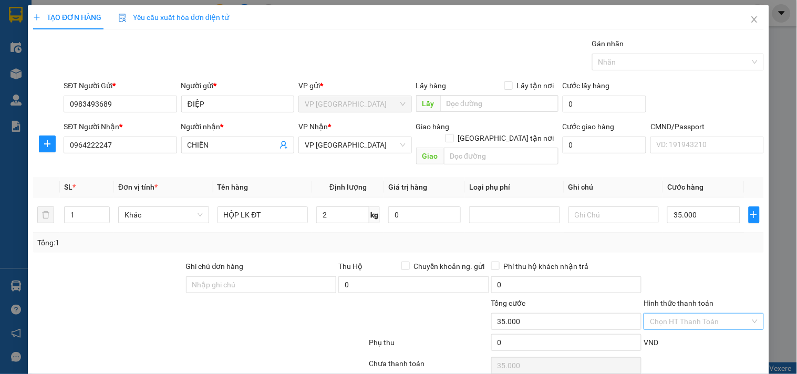
scroll to position [35, 0]
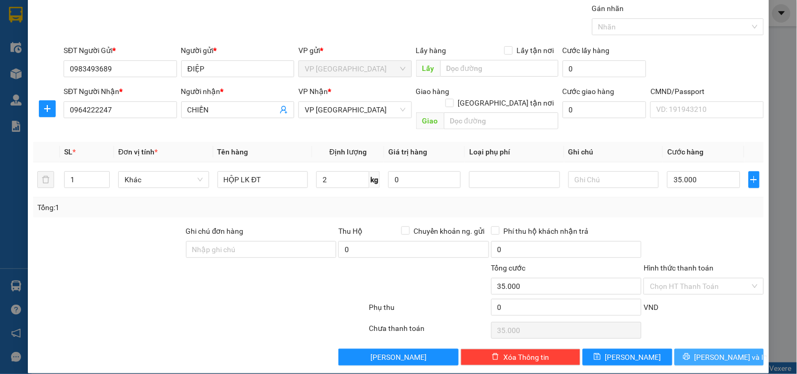
click at [713, 352] on span "[PERSON_NAME] và In" at bounding box center [732, 358] width 74 height 12
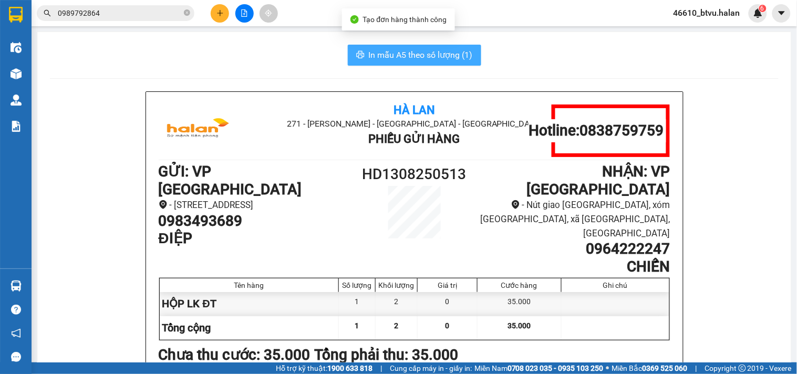
click at [410, 50] on span "In mẫu A5 theo số lượng (1)" at bounding box center [421, 54] width 104 height 13
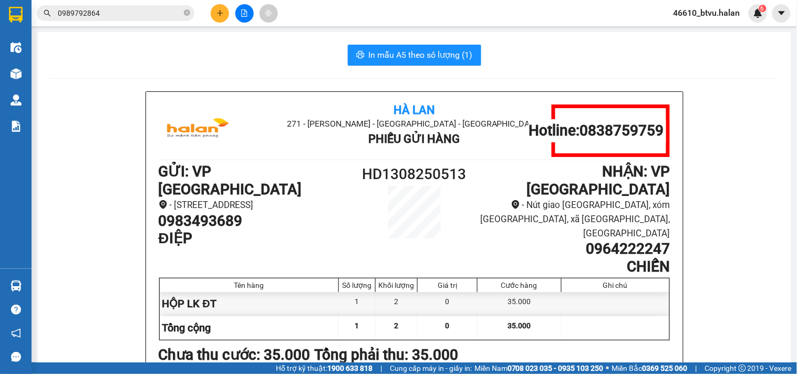
click at [132, 14] on input "0989792864" at bounding box center [120, 13] width 124 height 12
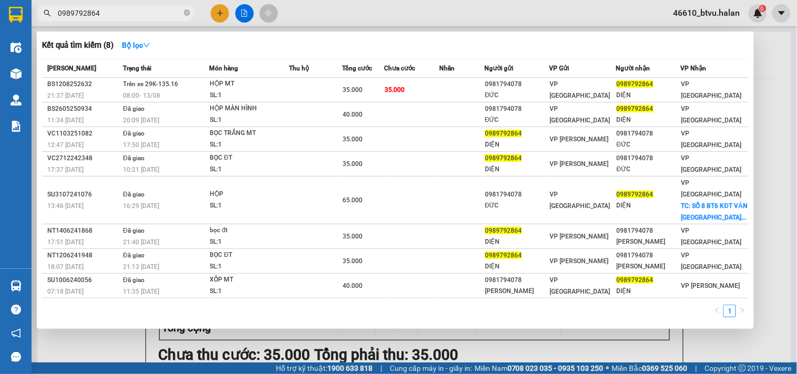
click at [132, 14] on input "0989792864" at bounding box center [120, 13] width 124 height 12
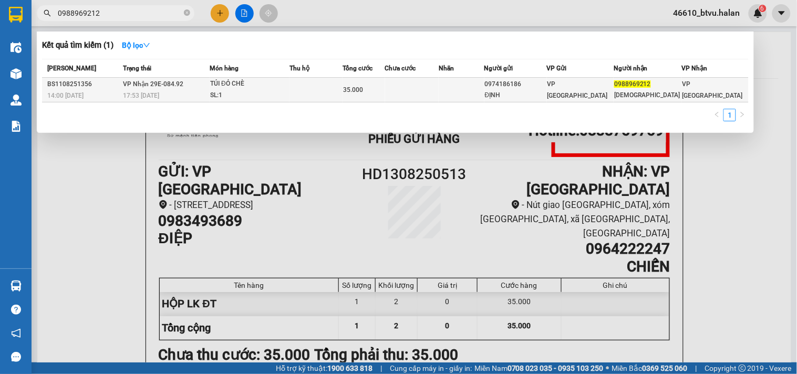
click at [281, 92] on div "SL: 1" at bounding box center [249, 96] width 79 height 12
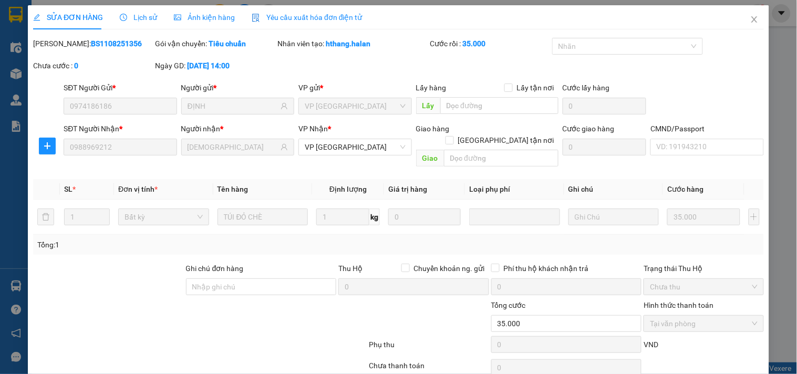
scroll to position [38, 0]
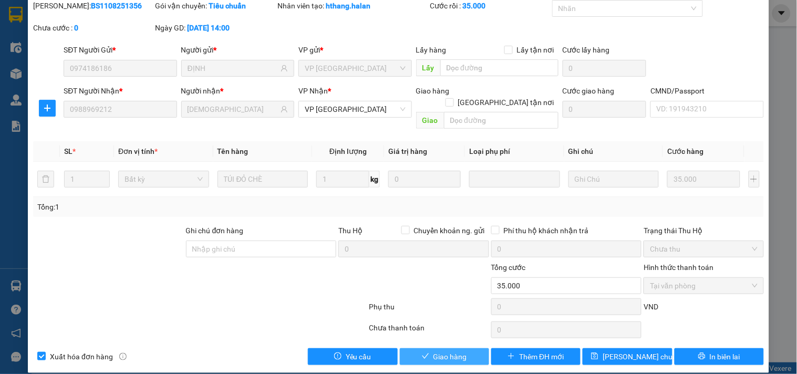
click at [461, 351] on span "Giao hàng" at bounding box center [451, 357] width 34 height 12
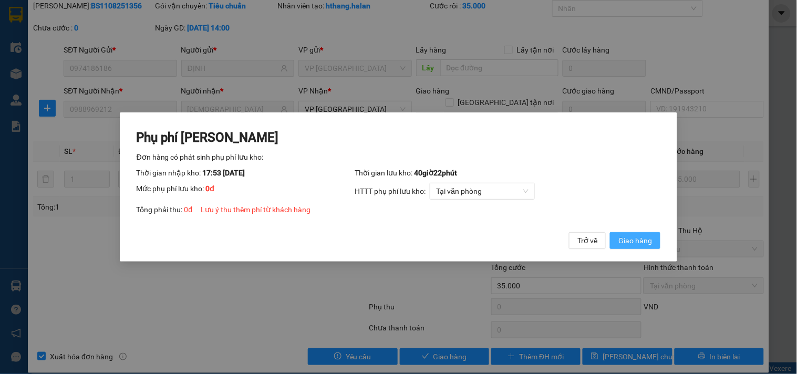
click at [639, 242] on span "Giao hàng" at bounding box center [635, 241] width 34 height 12
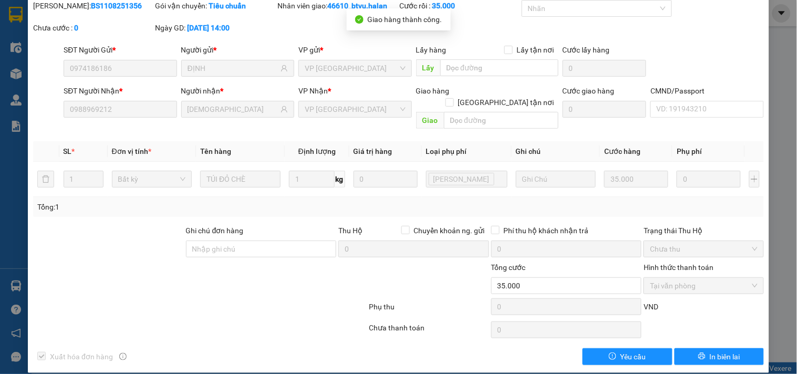
scroll to position [0, 0]
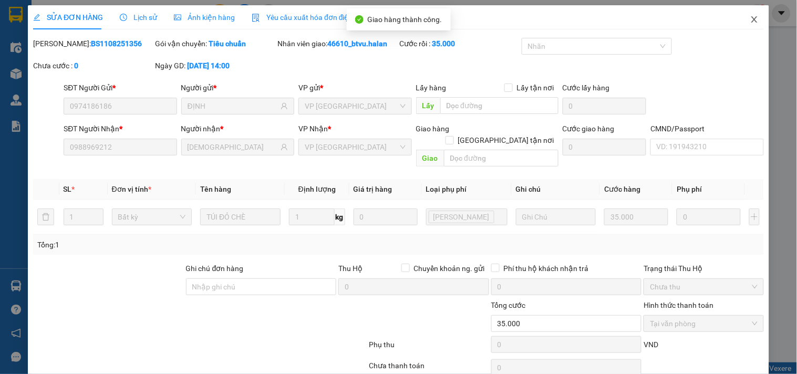
click at [740, 19] on span "Close" at bounding box center [754, 19] width 29 height 29
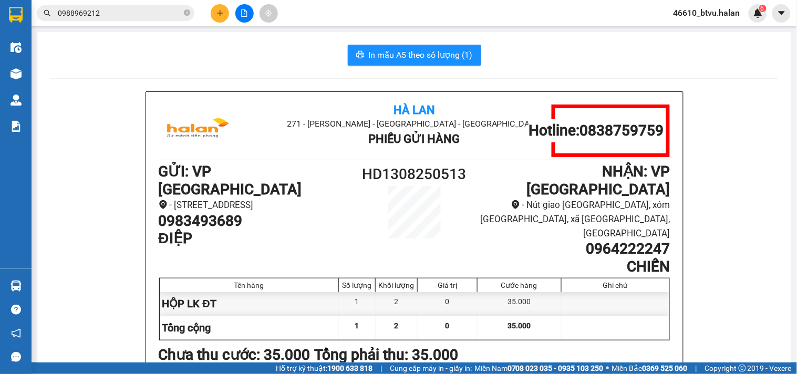
click at [222, 15] on icon "plus" at bounding box center [219, 12] width 7 height 7
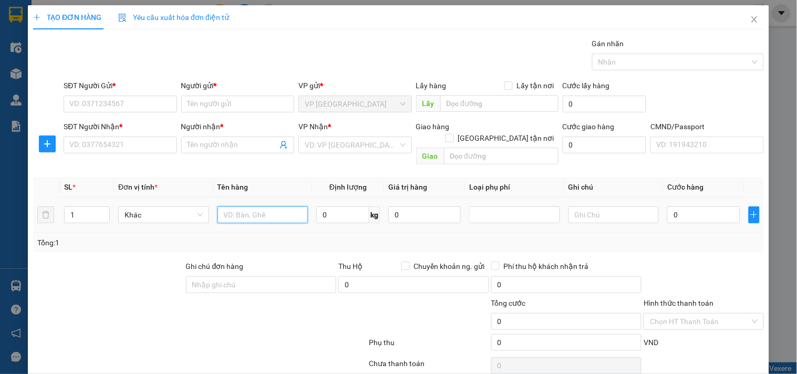
click at [286, 207] on input "text" at bounding box center [263, 215] width 91 height 17
click at [132, 103] on input "SĐT Người Gửi *" at bounding box center [120, 104] width 113 height 17
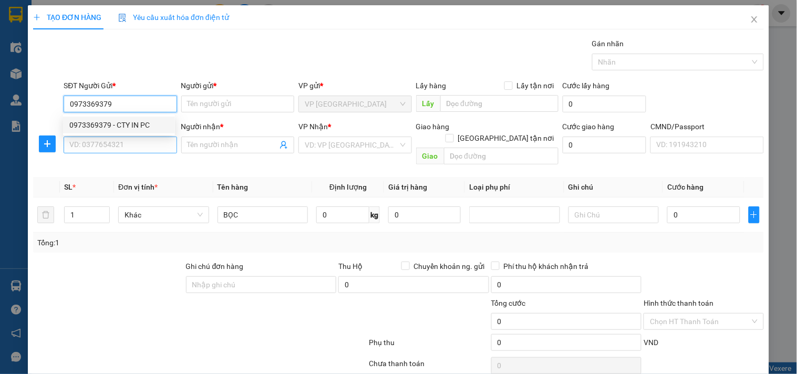
drag, startPoint x: 132, startPoint y: 120, endPoint x: 133, endPoint y: 138, distance: 18.5
click at [132, 121] on div "0973369379 - CTY IN PC" at bounding box center [118, 125] width 99 height 12
click at [143, 153] on input "SĐT Người Nhận *" at bounding box center [120, 145] width 113 height 17
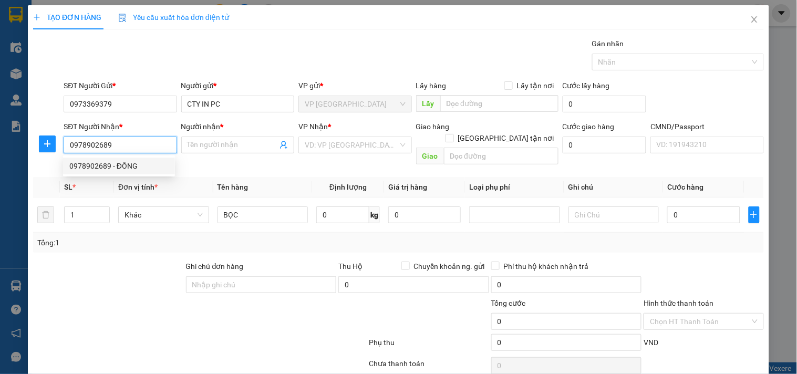
click at [144, 160] on div "0978902689 - ĐỒNG" at bounding box center [118, 166] width 99 height 12
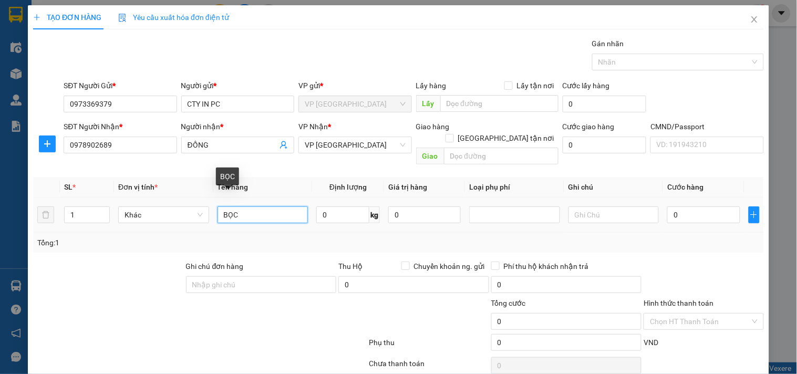
click at [280, 207] on input "BỌC" at bounding box center [263, 215] width 91 height 17
click at [273, 237] on div "Tổng: 1" at bounding box center [172, 243] width 271 height 12
click at [726, 207] on input "0" at bounding box center [703, 215] width 73 height 17
click at [705, 247] on div "Transit Pickup Surcharge Ids Transit Deliver Surcharge Ids Transit Deliver Surc…" at bounding box center [398, 219] width 731 height 363
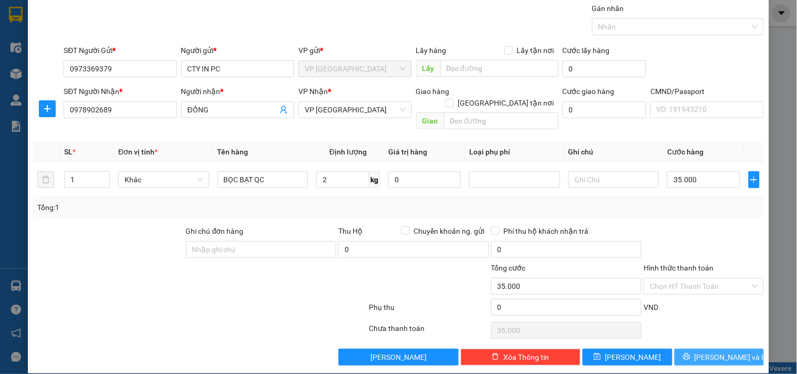
click at [703, 352] on span "[PERSON_NAME] và In" at bounding box center [732, 358] width 74 height 12
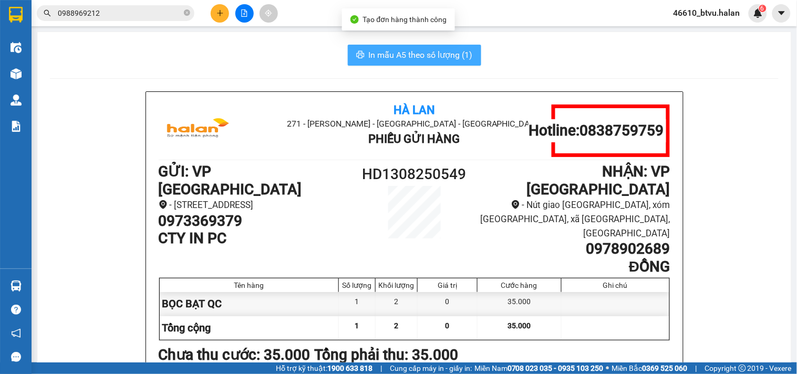
click at [450, 56] on span "In mẫu A5 theo số lượng (1)" at bounding box center [421, 54] width 104 height 13
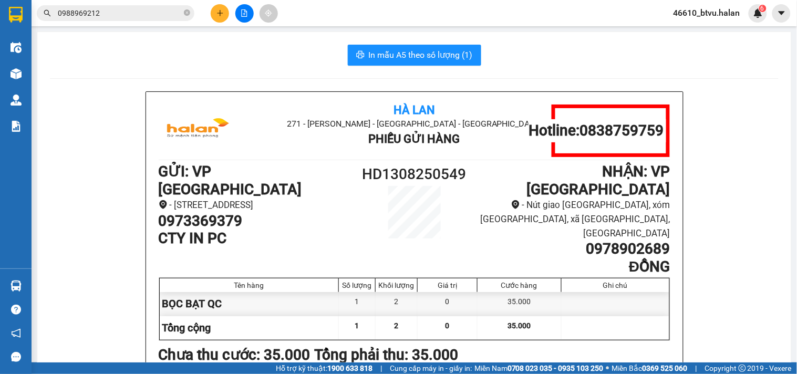
click at [142, 13] on input "0988969212" at bounding box center [120, 13] width 124 height 12
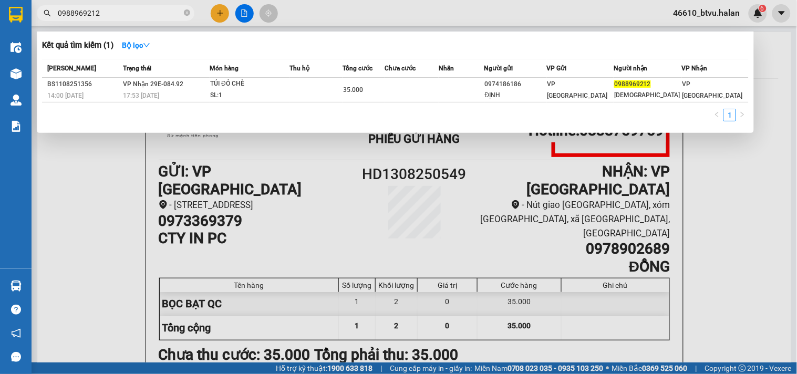
click at [142, 13] on input "0988969212" at bounding box center [120, 13] width 124 height 12
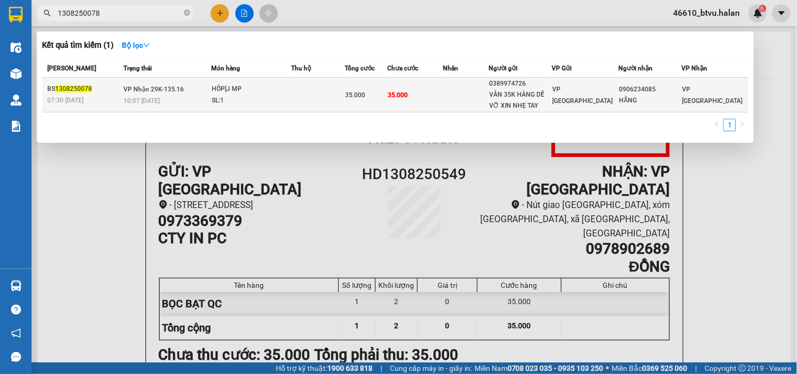
click at [323, 96] on td at bounding box center [318, 95] width 54 height 35
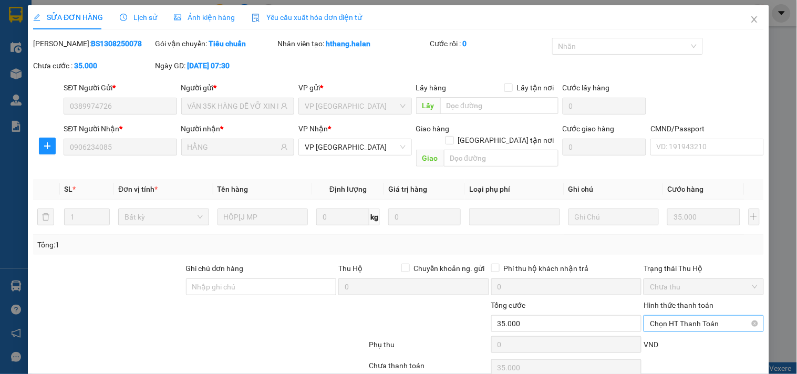
click at [716, 316] on span "Chọn HT Thanh Toán" at bounding box center [703, 324] width 107 height 16
click at [679, 325] on div "Tại văn phòng" at bounding box center [697, 333] width 119 height 17
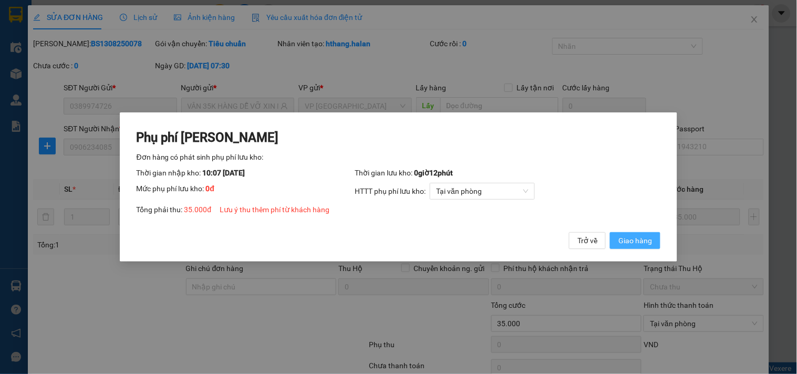
click at [632, 240] on span "Giao hàng" at bounding box center [635, 241] width 34 height 12
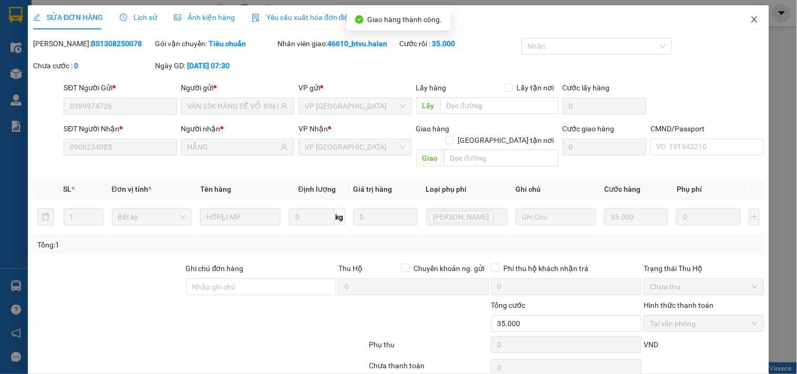
click at [747, 25] on span "Close" at bounding box center [754, 19] width 29 height 29
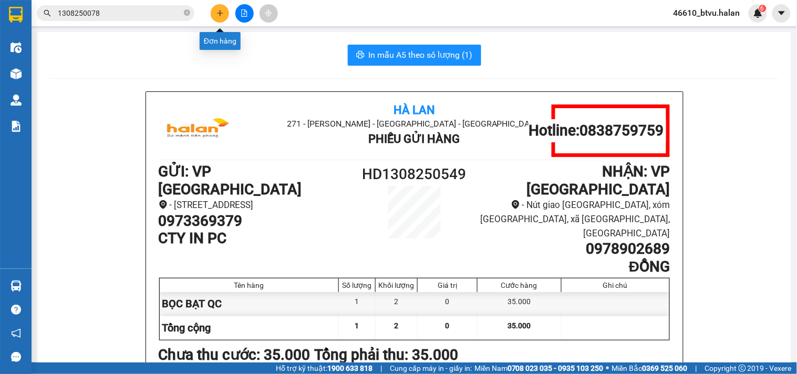
click at [216, 14] on icon "plus" at bounding box center [219, 12] width 7 height 7
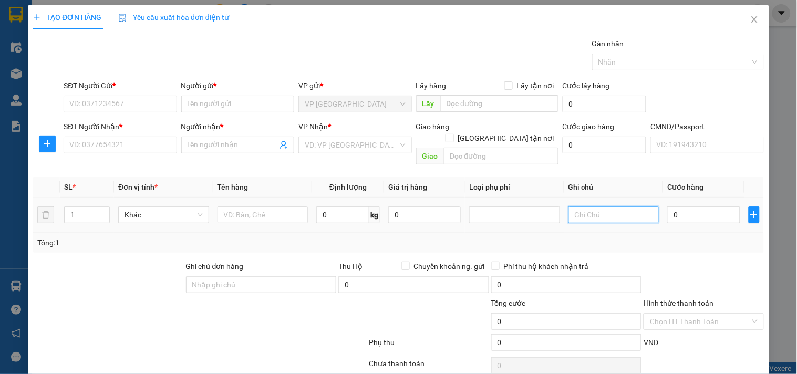
click at [580, 207] on input "text" at bounding box center [614, 215] width 91 height 17
click at [103, 209] on span "up" at bounding box center [104, 212] width 6 height 6
click at [265, 207] on input "text" at bounding box center [263, 215] width 91 height 17
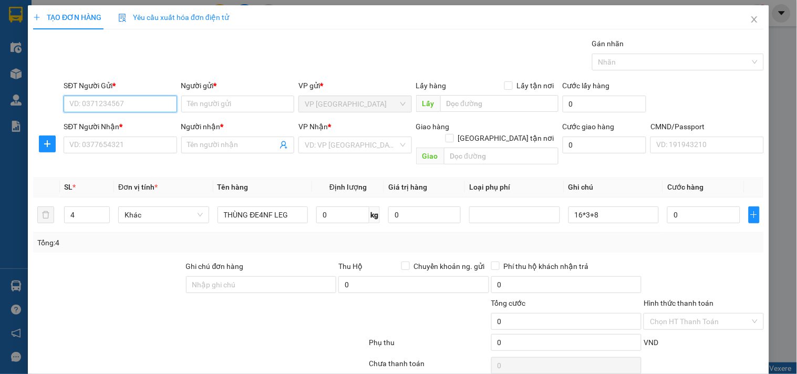
click at [155, 101] on input "SĐT Người Gửi *" at bounding box center [120, 104] width 113 height 17
click at [155, 101] on input "0912661823" at bounding box center [120, 104] width 113 height 17
click at [135, 123] on div "0912661823 - THỨC" at bounding box center [118, 125] width 99 height 12
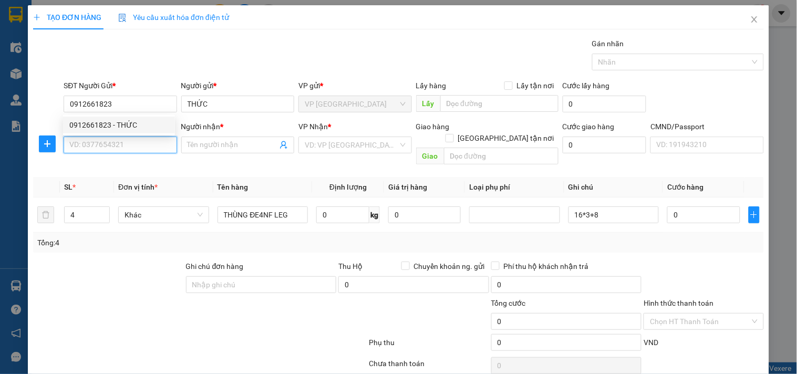
click at [128, 146] on input "SĐT Người Nhận *" at bounding box center [120, 145] width 113 height 17
click at [128, 146] on input "0973578130" at bounding box center [120, 145] width 113 height 17
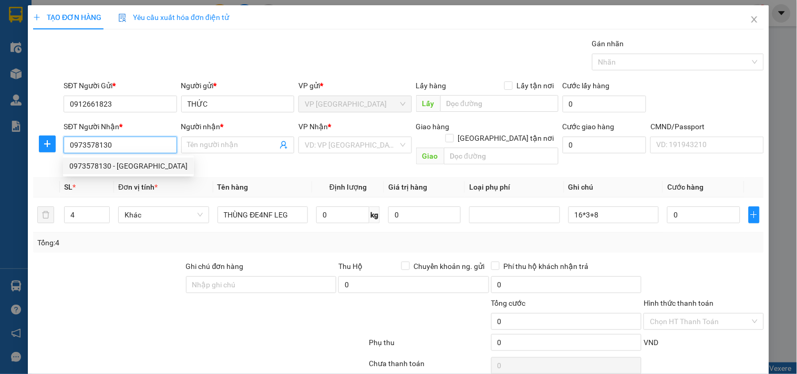
click at [128, 146] on input "0973578130" at bounding box center [120, 145] width 113 height 17
click at [125, 159] on div "0973578130 - [GEOGRAPHIC_DATA]" at bounding box center [128, 166] width 131 height 17
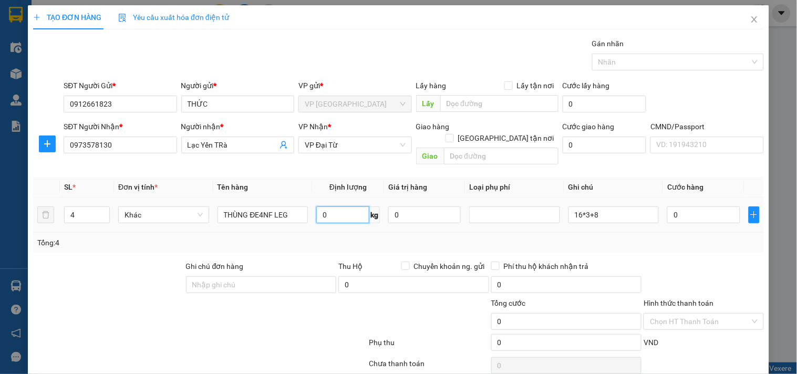
click at [356, 207] on input "0" at bounding box center [342, 215] width 53 height 17
click at [56, 145] on div at bounding box center [47, 144] width 28 height 17
drag, startPoint x: 55, startPoint y: 145, endPoint x: 70, endPoint y: 145, distance: 15.8
click at [54, 145] on button "button" at bounding box center [47, 144] width 17 height 17
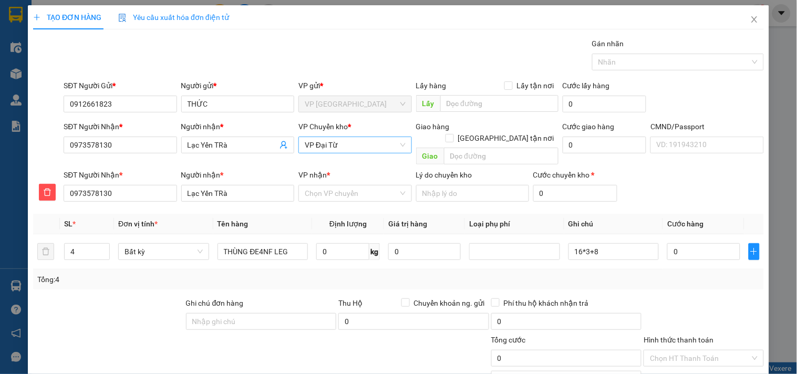
click at [364, 150] on span "VP Đại Từ" at bounding box center [355, 145] width 100 height 16
drag, startPoint x: 335, startPoint y: 161, endPoint x: 333, endPoint y: 174, distance: 13.9
click at [335, 162] on div "VP [PERSON_NAME]" at bounding box center [351, 166] width 99 height 12
click at [333, 185] on input "VP nhận *" at bounding box center [351, 193] width 93 height 16
click at [332, 197] on div "VP Đại Từ" at bounding box center [351, 203] width 99 height 12
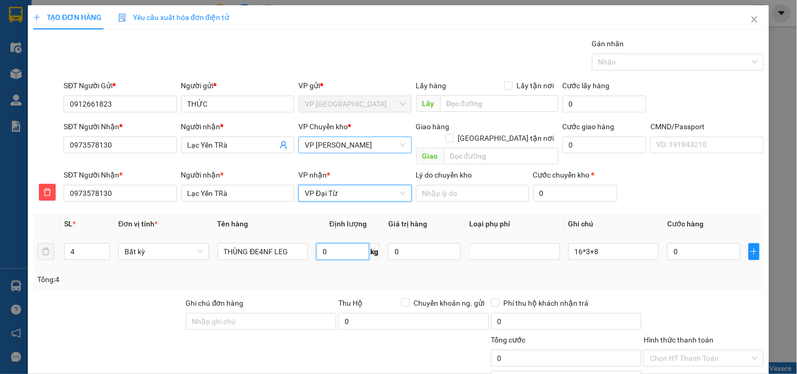
click at [346, 248] on input "0" at bounding box center [342, 251] width 53 height 17
click at [344, 274] on div "Tổng: 4" at bounding box center [398, 280] width 723 height 12
click at [345, 243] on input "16" at bounding box center [342, 251] width 53 height 17
click at [347, 274] on div "Tổng: 4" at bounding box center [398, 280] width 723 height 12
click at [326, 244] on input "8" at bounding box center [342, 251] width 53 height 17
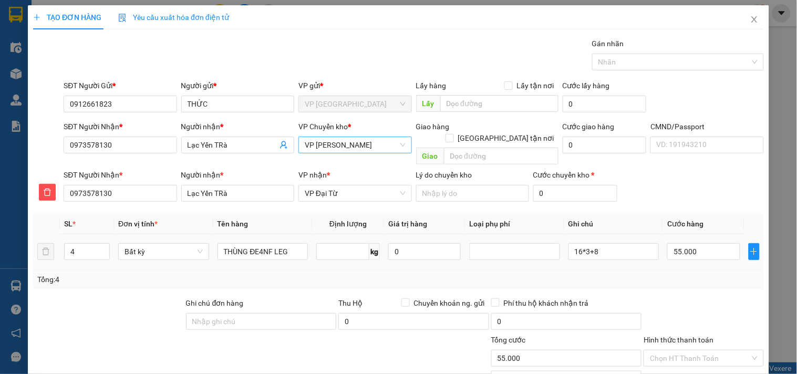
click at [335, 256] on td "kg" at bounding box center [348, 251] width 72 height 35
click at [680, 243] on input "0" at bounding box center [703, 251] width 73 height 17
click at [682, 274] on div "Tổng: 4" at bounding box center [398, 280] width 723 height 12
drag, startPoint x: 729, startPoint y: 342, endPoint x: 715, endPoint y: 339, distance: 14.5
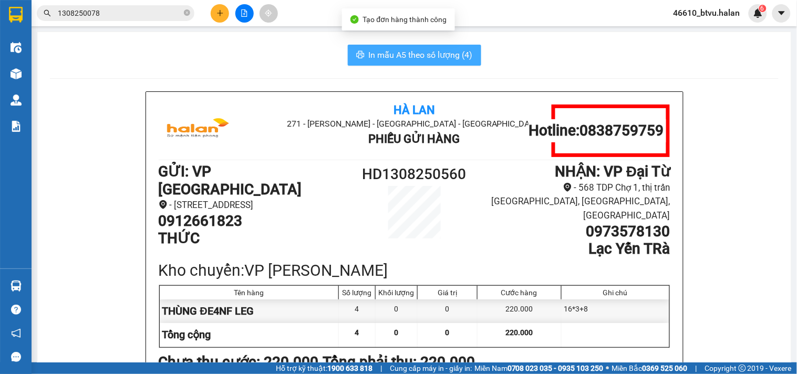
click at [400, 45] on button "In mẫu A5 theo số lượng (4)" at bounding box center [414, 55] width 133 height 21
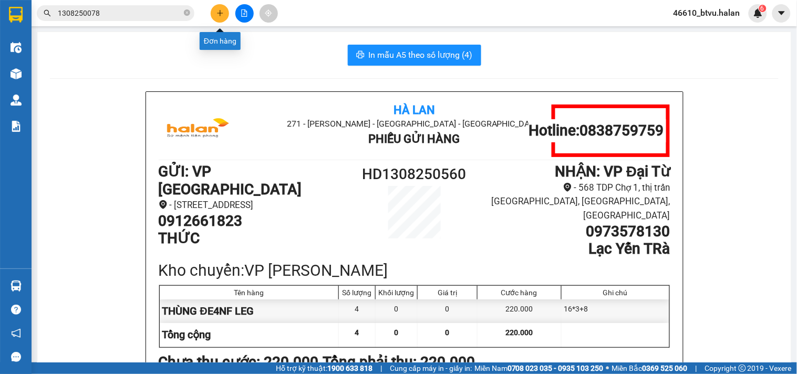
click at [219, 14] on icon "plus" at bounding box center [219, 12] width 7 height 7
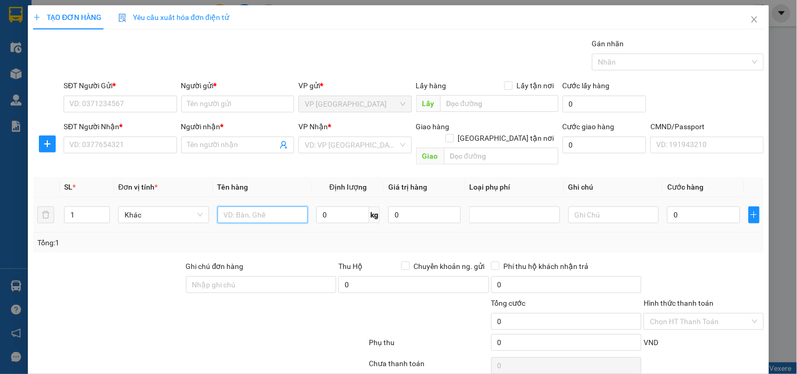
click at [250, 207] on input "text" at bounding box center [263, 215] width 91 height 17
click at [131, 102] on input "SĐT Người Gửi *" at bounding box center [120, 104] width 113 height 17
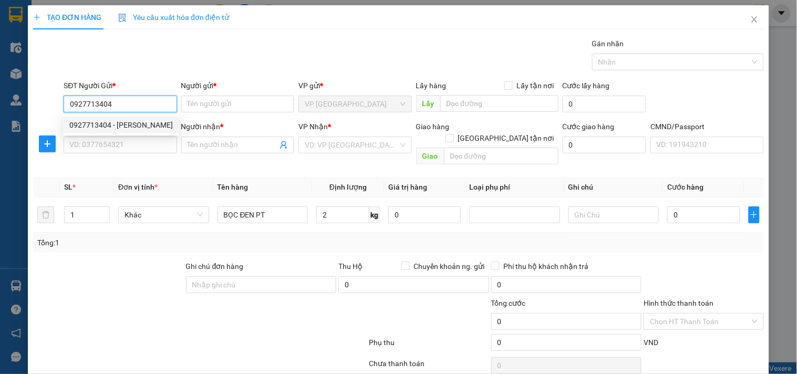
click at [129, 123] on div "0927713404 - [PERSON_NAME]" at bounding box center [121, 125] width 104 height 12
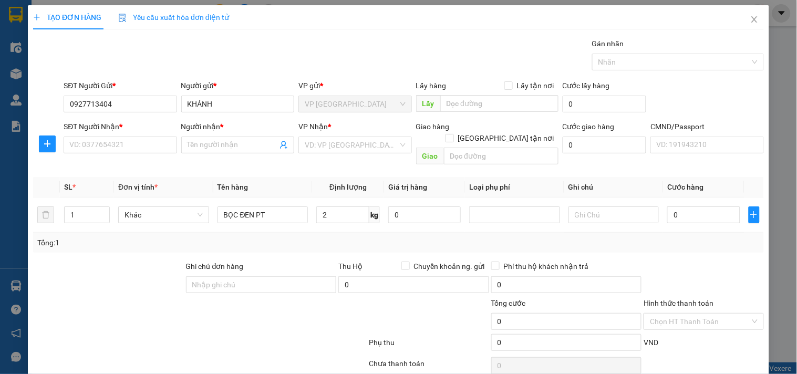
click at [113, 159] on div "Transit Pickup Surcharge Ids Transit Deliver Surcharge Ids Transit Deliver Surc…" at bounding box center [398, 219] width 731 height 363
click at [127, 154] on div "SĐT Người Nhận * VD: 0377654321" at bounding box center [120, 139] width 113 height 37
click at [148, 150] on input "SĐT Người Nhận *" at bounding box center [120, 145] width 113 height 17
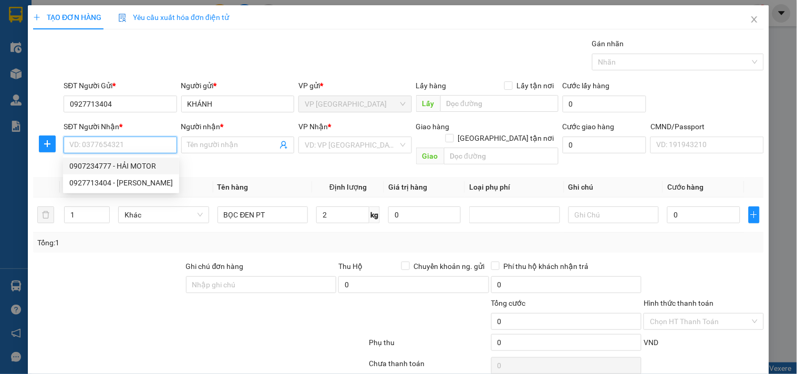
click at [147, 166] on div "0907234777 - HẢI MOTOR" at bounding box center [121, 166] width 104 height 12
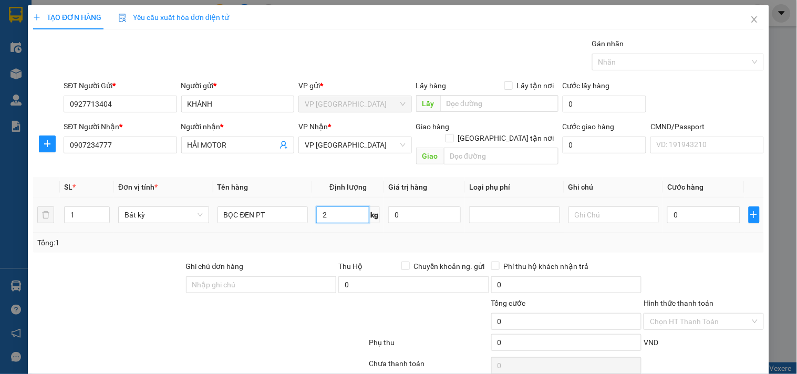
click at [348, 207] on input "2" at bounding box center [342, 215] width 53 height 17
click at [339, 237] on div "Tổng: 1" at bounding box center [398, 243] width 723 height 12
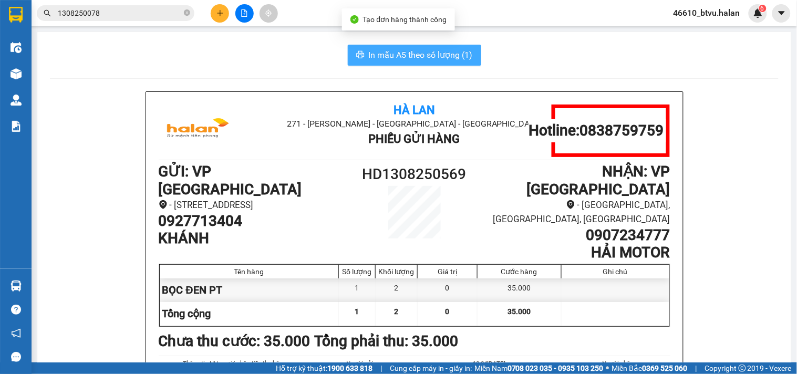
click at [433, 49] on span "In mẫu A5 theo số lượng (1)" at bounding box center [421, 54] width 104 height 13
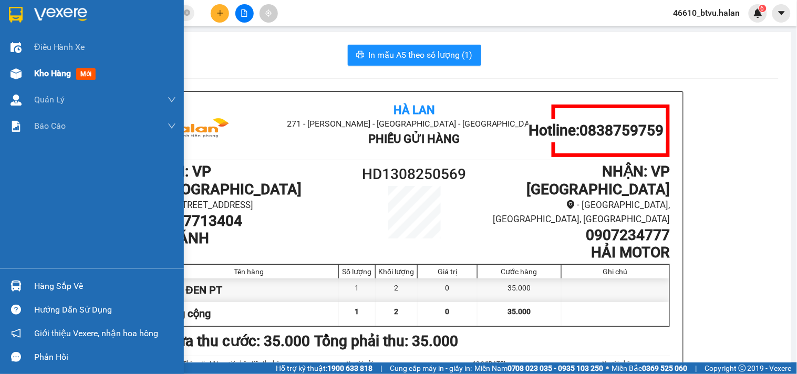
click at [21, 70] on img at bounding box center [16, 73] width 11 height 11
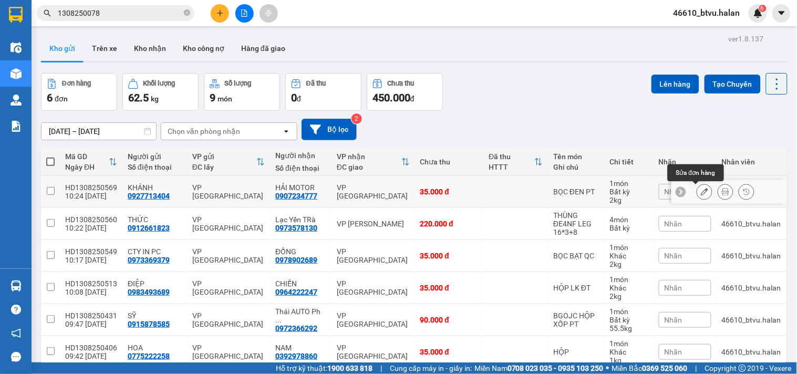
click at [701, 193] on icon at bounding box center [704, 191] width 7 height 7
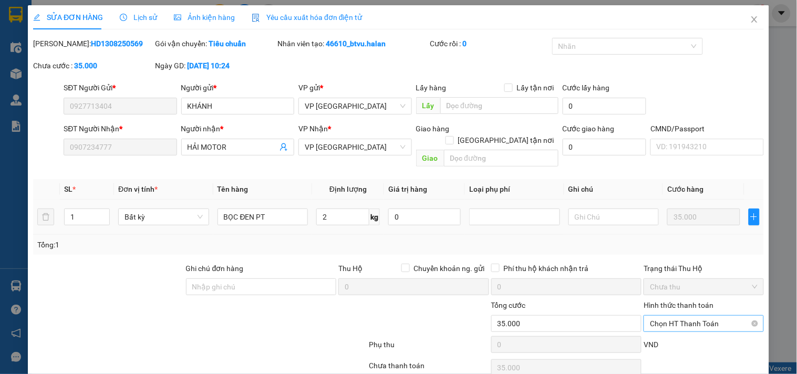
click at [689, 316] on span "Chọn HT Thanh Toán" at bounding box center [703, 324] width 107 height 16
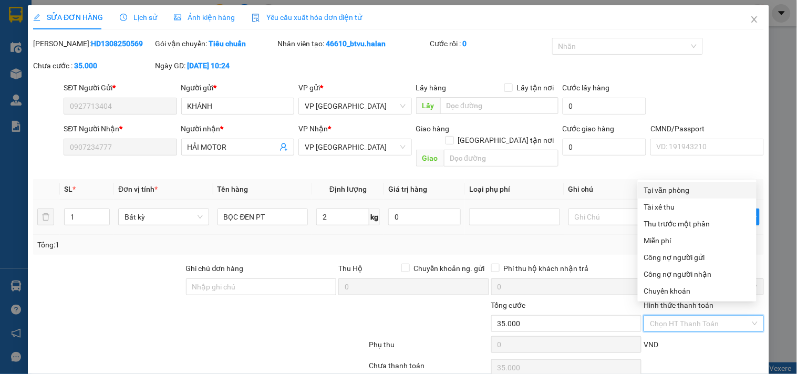
click at [673, 184] on div "Tại văn phòng" at bounding box center [697, 190] width 106 height 12
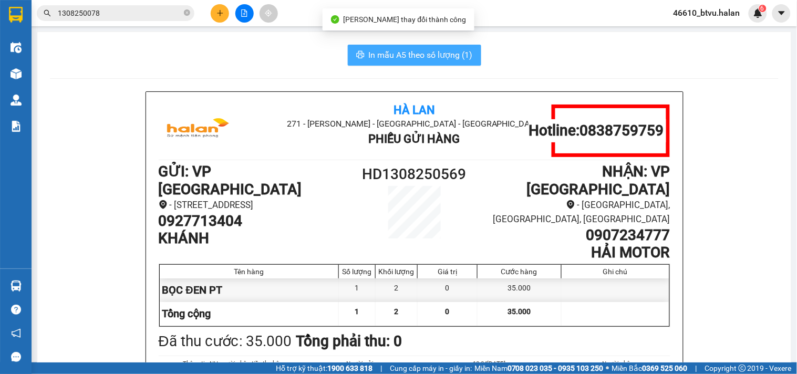
click at [442, 60] on span "In mẫu A5 theo số lượng (1)" at bounding box center [421, 54] width 104 height 13
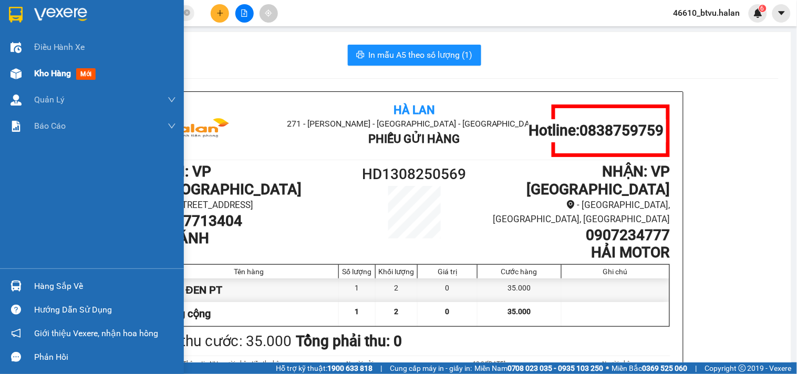
click at [0, 74] on div "Kho hàng mới" at bounding box center [92, 73] width 184 height 26
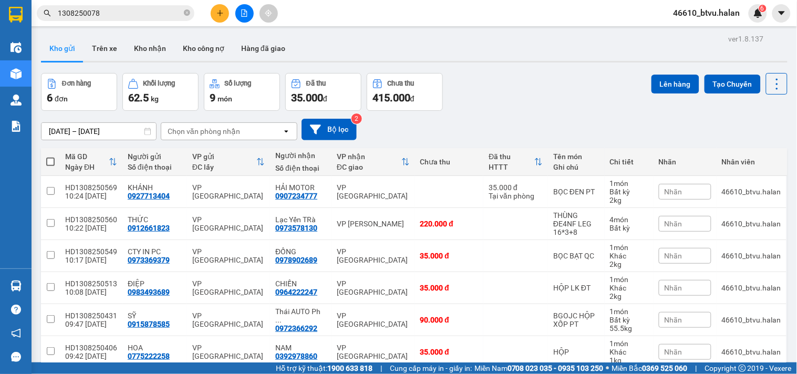
click at [221, 14] on icon "plus" at bounding box center [219, 12] width 7 height 7
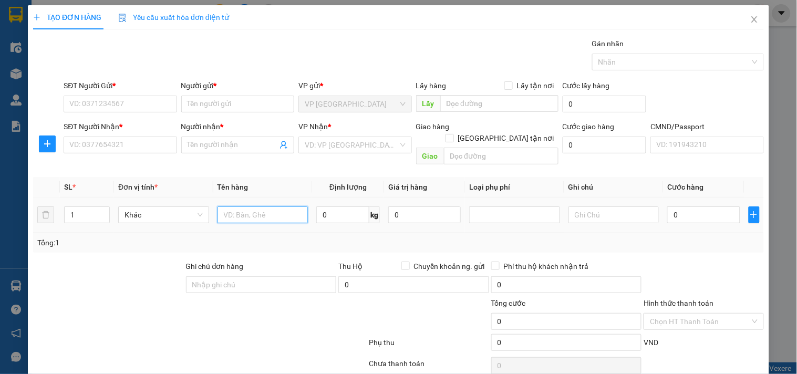
click at [276, 207] on input "text" at bounding box center [263, 215] width 91 height 17
click at [144, 110] on input "SĐT Người Gửi *" at bounding box center [120, 104] width 113 height 17
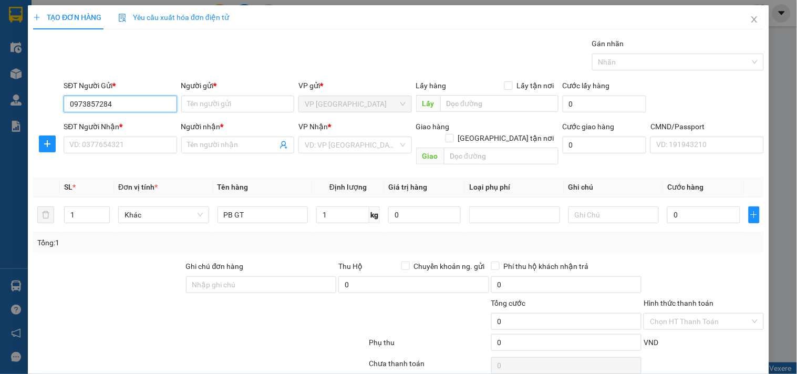
click at [144, 110] on input "0973857284" at bounding box center [120, 104] width 113 height 17
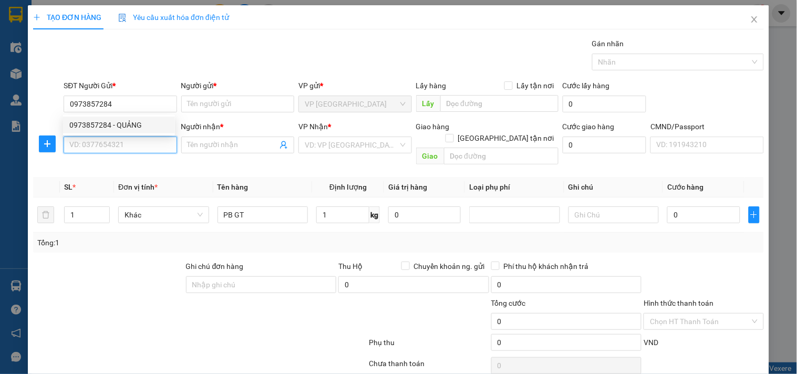
click at [142, 137] on input "SĐT Người Nhận *" at bounding box center [120, 145] width 113 height 17
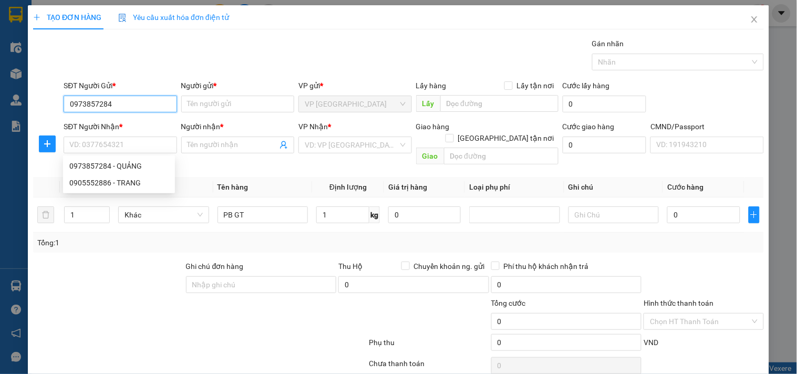
click at [139, 101] on input "0973857284" at bounding box center [120, 104] width 113 height 17
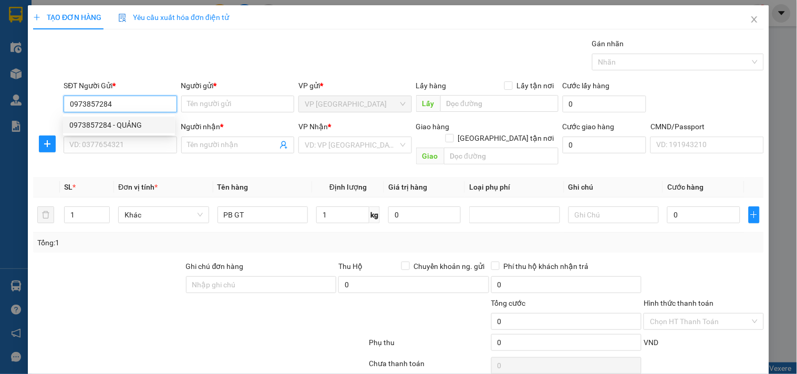
click at [130, 118] on div "0973857284 - QUẢNG" at bounding box center [119, 125] width 112 height 17
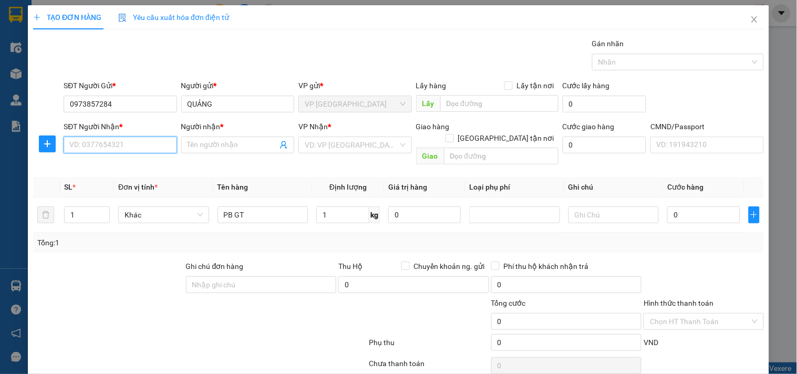
click at [123, 144] on input "SĐT Người Nhận *" at bounding box center [120, 145] width 113 height 17
click at [125, 161] on div "0973857284 - QUẢNG" at bounding box center [118, 166] width 99 height 12
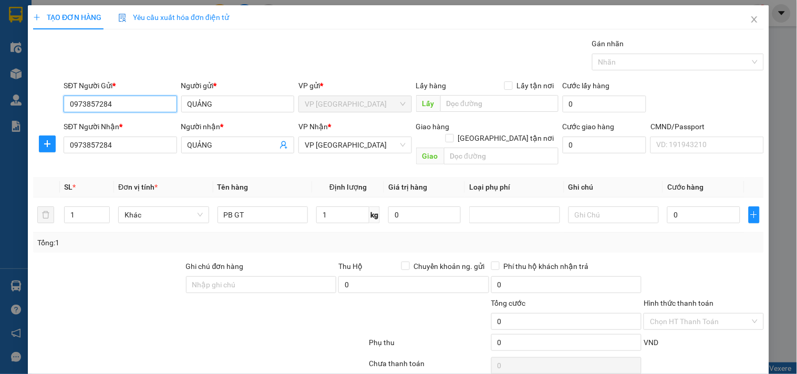
click at [127, 99] on input "0973857284" at bounding box center [120, 104] width 113 height 17
click at [80, 109] on input "0915552886" at bounding box center [120, 104] width 113 height 17
type input "0905552886"
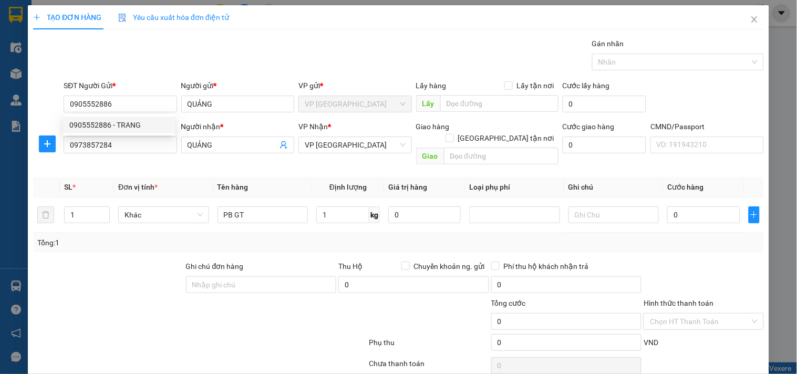
click at [114, 124] on div "0905552886 - TRANG" at bounding box center [118, 125] width 99 height 12
type input "TRANG"
type input "0905552886"
drag, startPoint x: 345, startPoint y: 201, endPoint x: 346, endPoint y: 226, distance: 25.2
click at [345, 207] on input "1" at bounding box center [342, 215] width 53 height 17
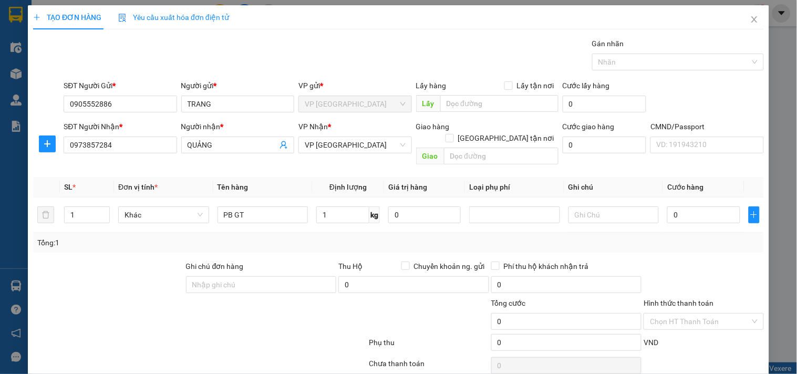
click at [346, 237] on div "Tổng: 1" at bounding box center [398, 243] width 723 height 12
click at [675, 207] on input "0" at bounding box center [703, 215] width 73 height 17
type input "3"
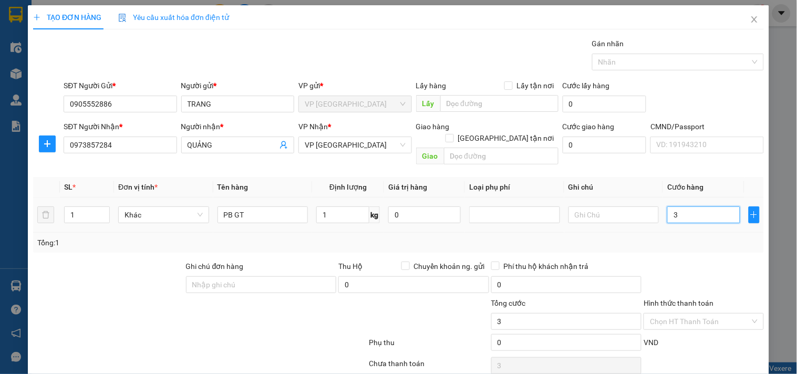
type input "35"
type input "35.000"
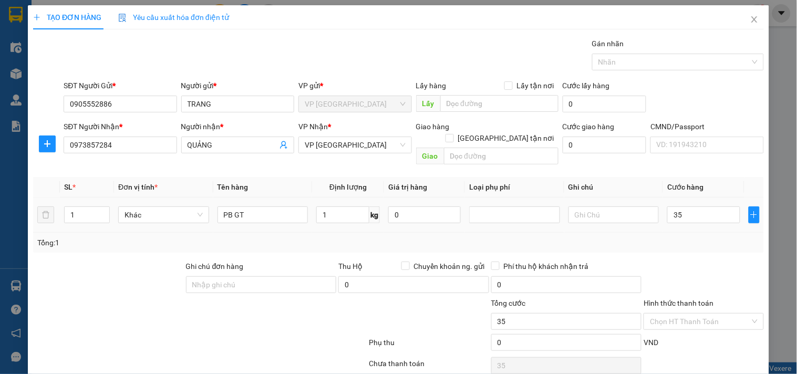
type input "35.000"
click at [663, 263] on div at bounding box center [704, 279] width 122 height 37
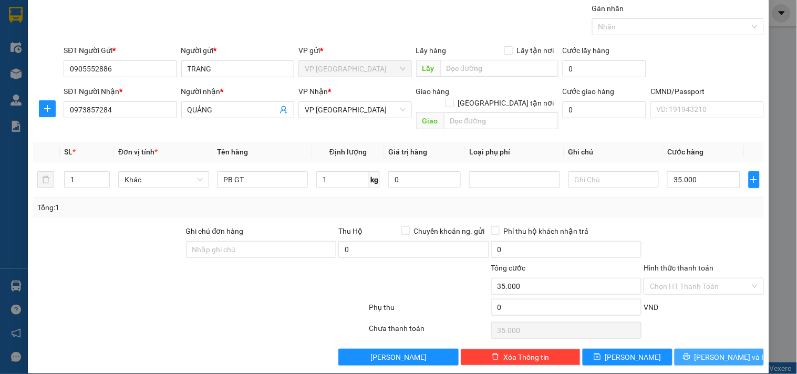
click at [700, 349] on button "[PERSON_NAME] và In" at bounding box center [719, 357] width 89 height 17
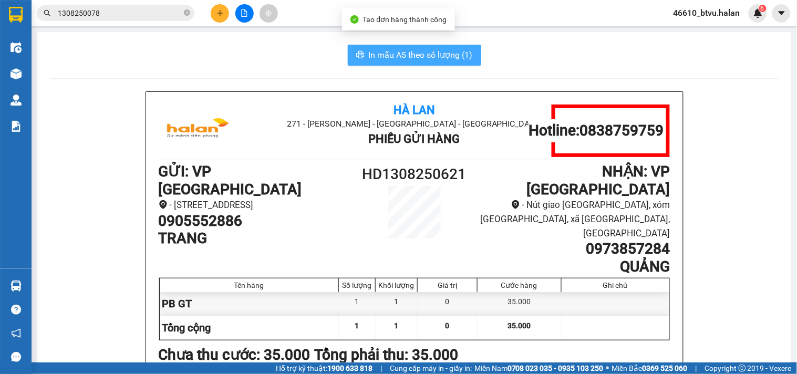
click at [440, 61] on span "In mẫu A5 theo số lượng (1)" at bounding box center [421, 54] width 104 height 13
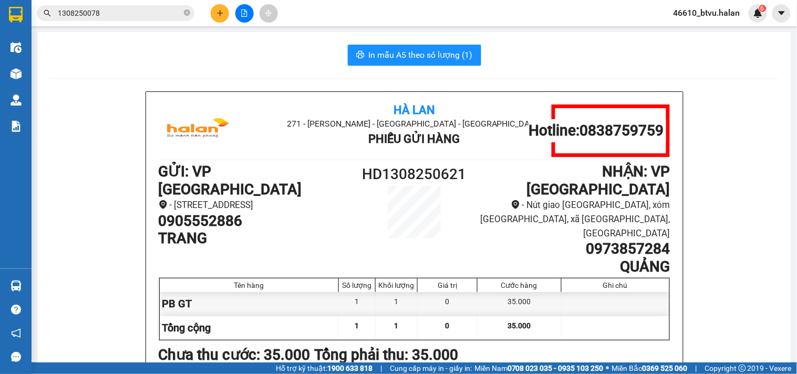
click at [224, 9] on button at bounding box center [220, 13] width 18 height 18
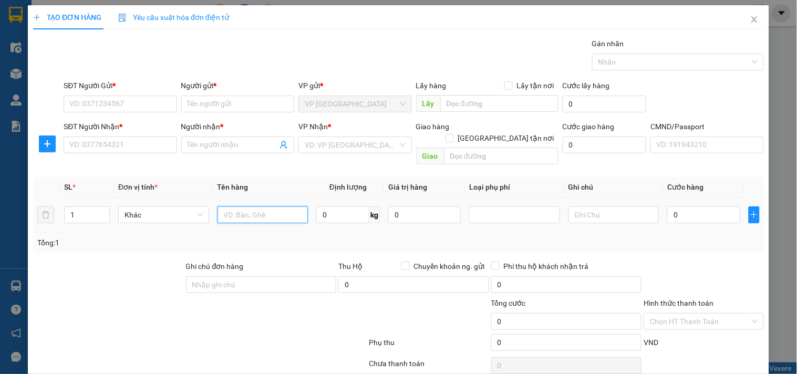
click at [267, 207] on input "text" at bounding box center [263, 215] width 91 height 17
type input "BỌC ĐT"
type input "1"
click at [151, 107] on input "SĐT Người Gửi *" at bounding box center [120, 104] width 113 height 17
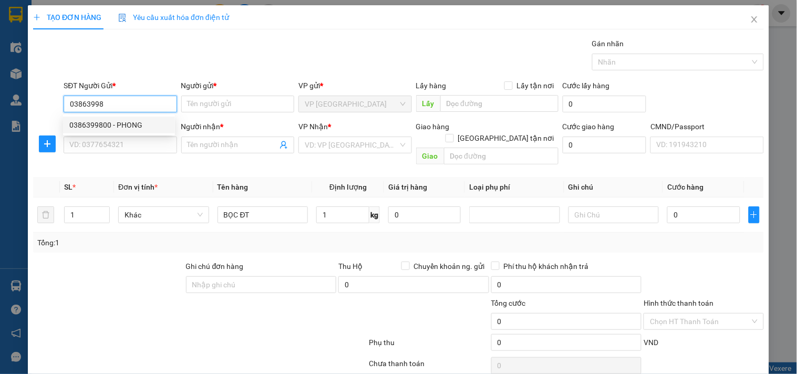
click at [145, 121] on div "0386399800 - PHONG" at bounding box center [118, 125] width 99 height 12
type input "0386399800"
type input "PHONG"
type input "0386399800"
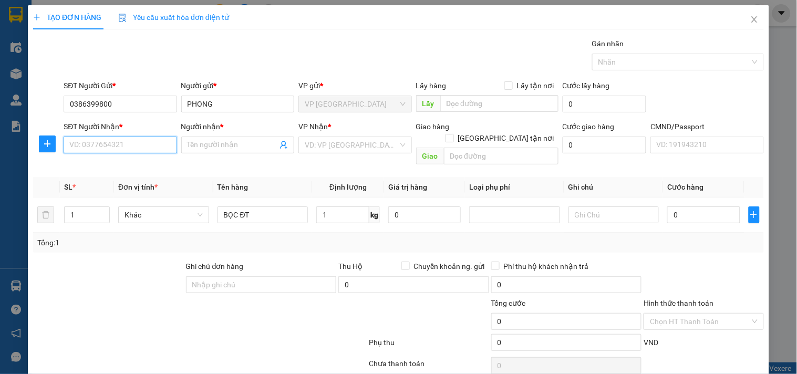
click at [138, 146] on input "SĐT Người Nhận *" at bounding box center [120, 145] width 113 height 17
type input "0585222333"
click at [145, 166] on div "0585222333 - THẾ ANH" at bounding box center [118, 166] width 99 height 12
type input "THẾ ANH"
type input "0585222333"
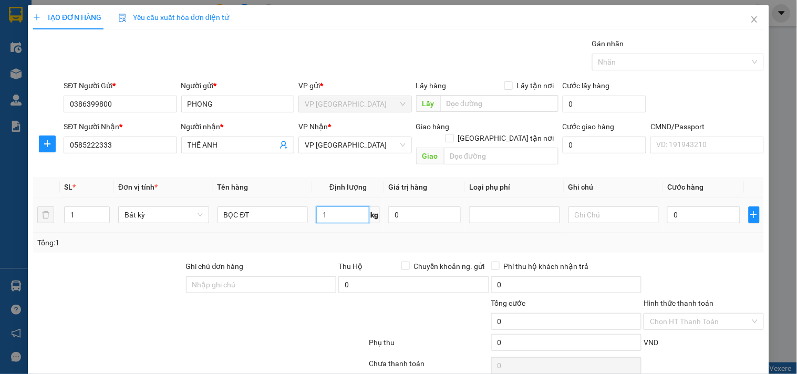
click at [341, 207] on input "1" at bounding box center [342, 215] width 53 height 17
click at [348, 220] on td "1 kg" at bounding box center [348, 215] width 72 height 35
type input "35.000"
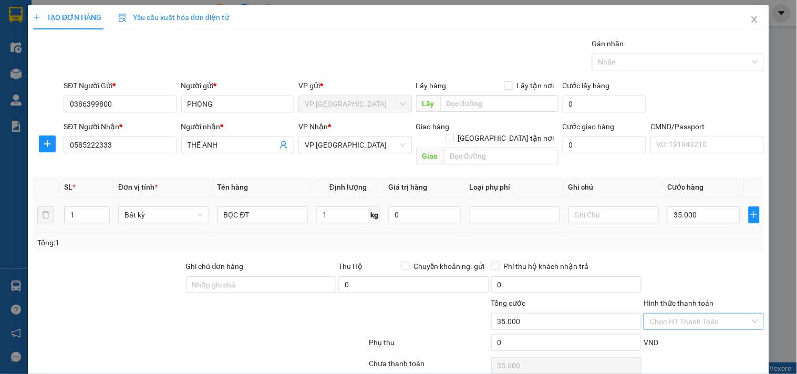
scroll to position [35, 0]
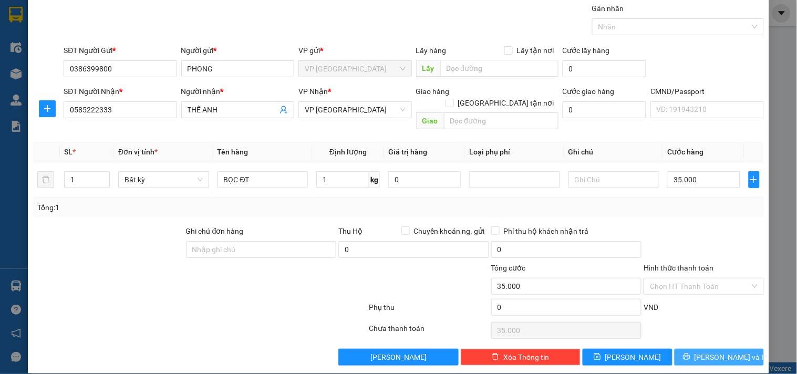
click at [701, 349] on button "[PERSON_NAME] và In" at bounding box center [719, 357] width 89 height 17
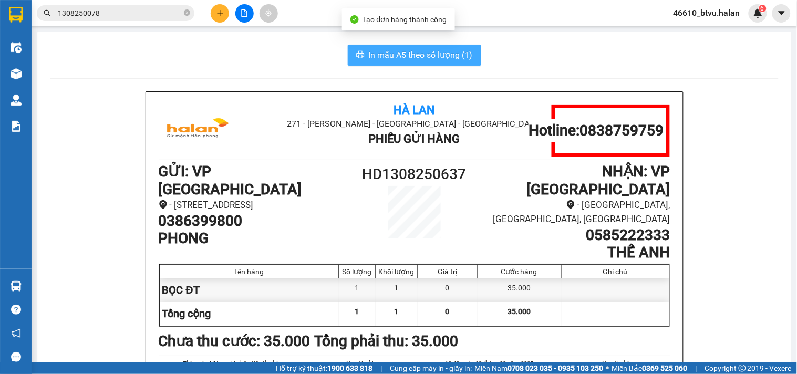
click at [462, 45] on button "In mẫu A5 theo số lượng (1)" at bounding box center [414, 55] width 133 height 21
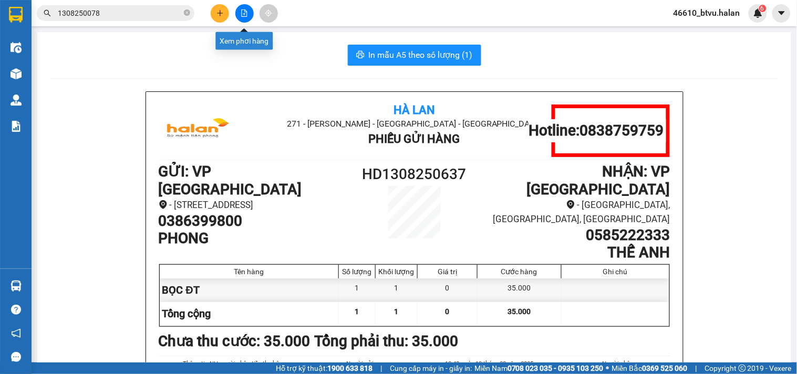
click at [218, 9] on icon "plus" at bounding box center [219, 12] width 7 height 7
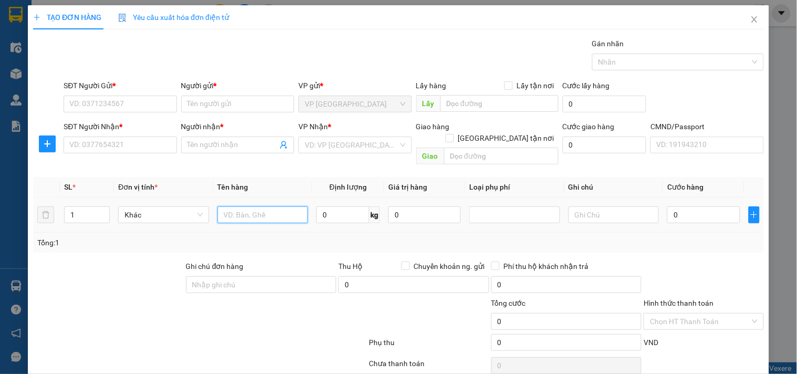
click at [270, 208] on input "text" at bounding box center [263, 215] width 91 height 17
type input "TÚI XANH PK"
click at [343, 207] on input "0" at bounding box center [342, 215] width 53 height 17
type input "1"
click at [132, 112] on input "SĐT Người Gửi *" at bounding box center [120, 104] width 113 height 17
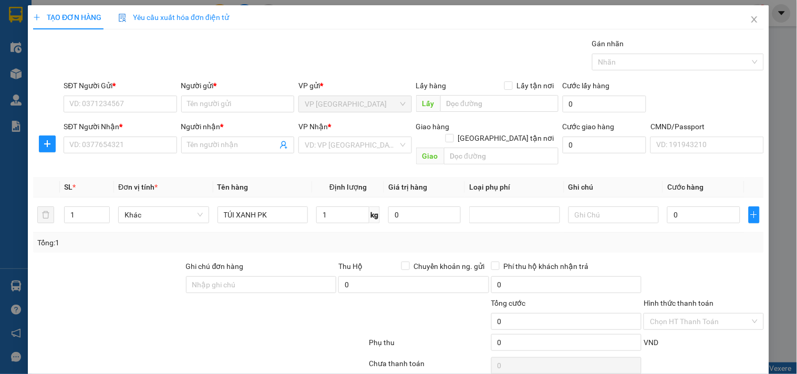
click at [104, 135] on div "SĐT Người Nhận *" at bounding box center [120, 129] width 113 height 16
click at [104, 139] on input "SĐT Người Nhận *" at bounding box center [120, 145] width 113 height 17
type input "0916633007"
click at [117, 146] on input "0916633007" at bounding box center [120, 145] width 113 height 17
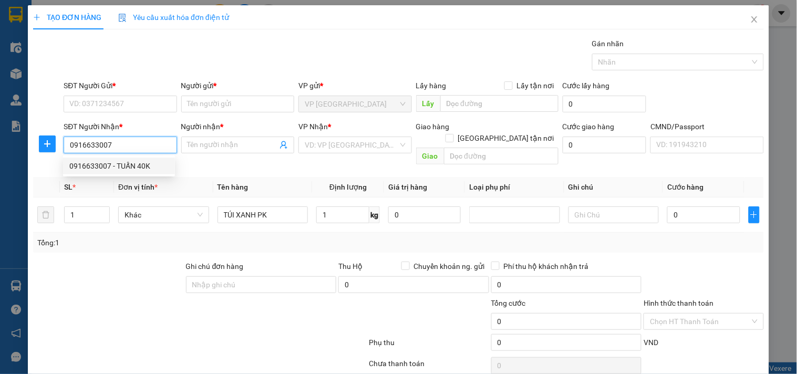
drag, startPoint x: 138, startPoint y: 165, endPoint x: 147, endPoint y: 160, distance: 10.1
click at [139, 166] on div "0916633007 - TUẤN 40K" at bounding box center [118, 166] width 99 height 12
type input "TUẤN 40K"
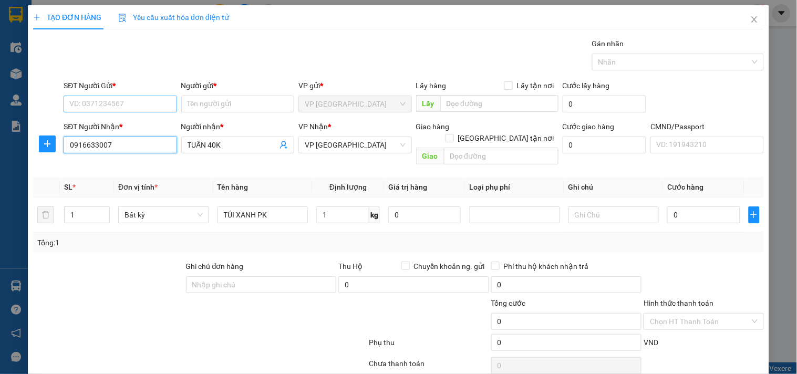
type input "0916633007"
click at [115, 104] on input "SĐT Người Gửi *" at bounding box center [120, 104] width 113 height 17
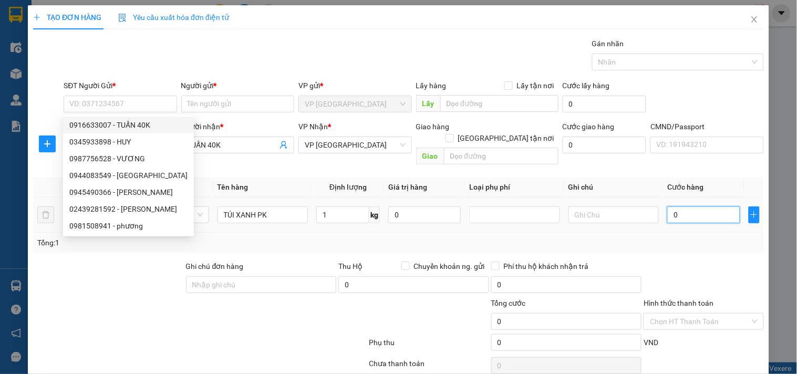
click at [707, 208] on input "0" at bounding box center [703, 215] width 73 height 17
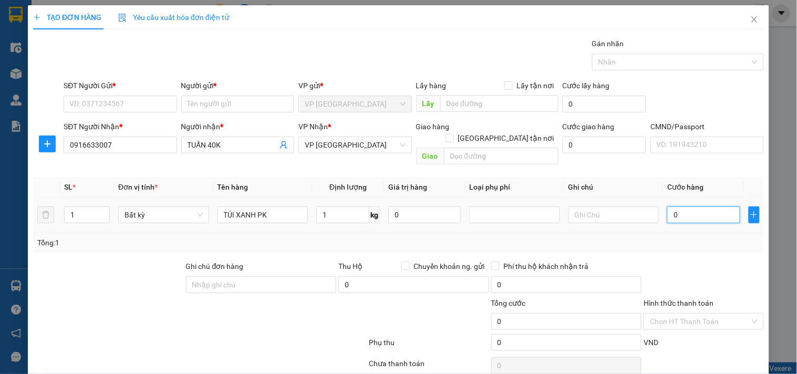
type input "4"
type input "40"
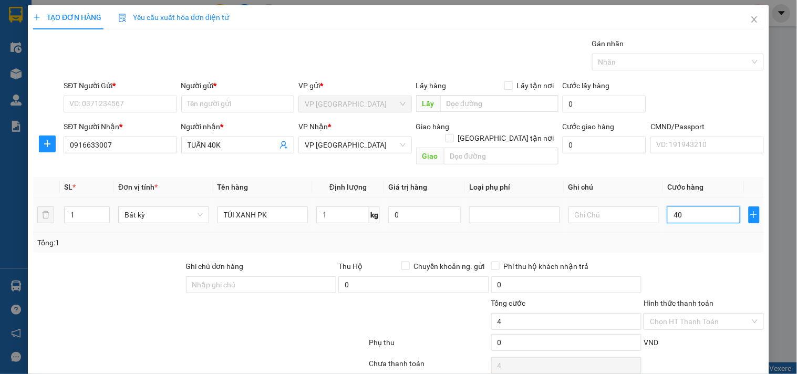
type input "40"
type input "40.000"
click at [650, 233] on div "Tổng: 1" at bounding box center [398, 243] width 731 height 20
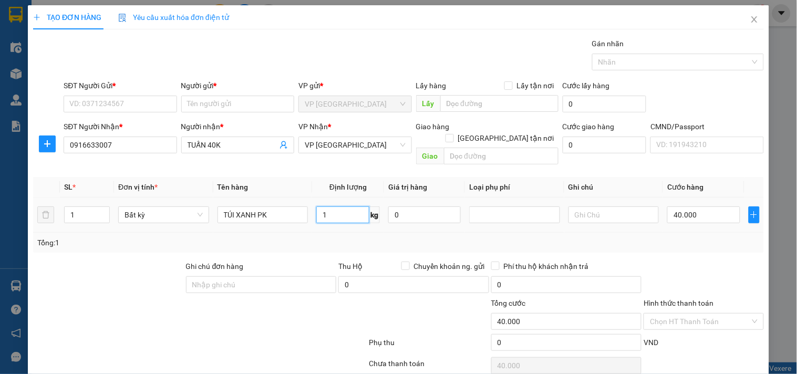
click at [316, 207] on input "1" at bounding box center [342, 215] width 53 height 17
type input "0"
click at [147, 106] on input "SĐT Người Gửi *" at bounding box center [120, 104] width 113 height 17
type input "0"
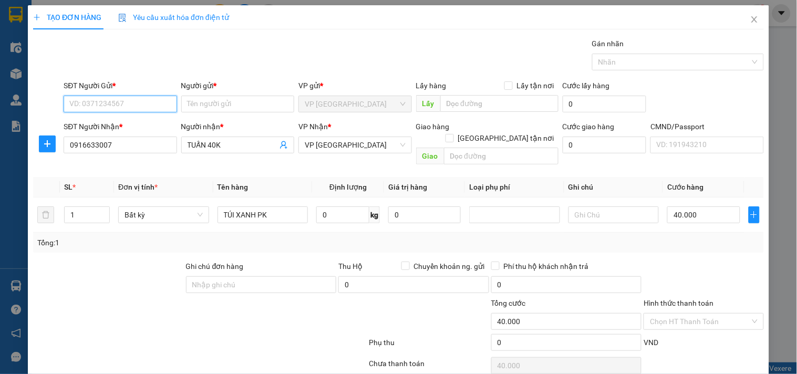
type input "0"
type input "0345933898"
click at [139, 126] on div "0345933898 - HUY" at bounding box center [118, 125] width 99 height 12
type input "HUY"
type input "0345933898"
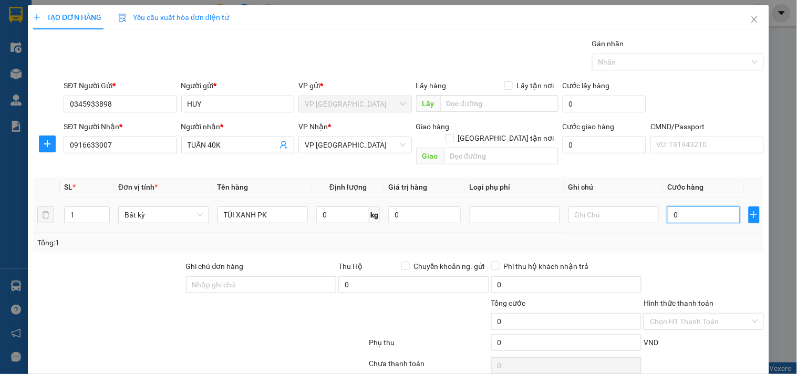
click at [699, 209] on input "0" at bounding box center [703, 215] width 73 height 17
type input "3"
type input "35"
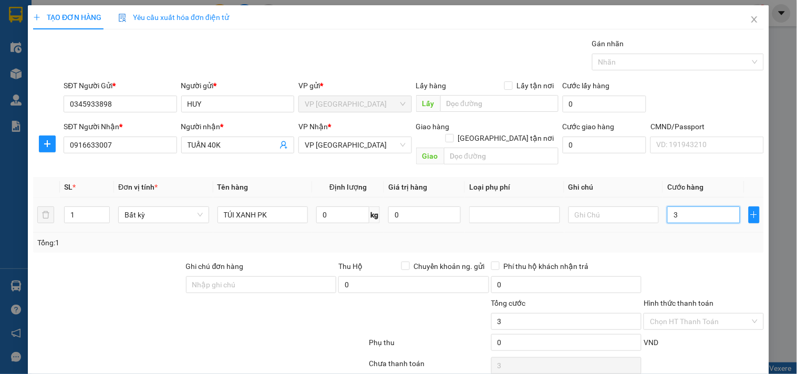
type input "35"
type input "35.000"
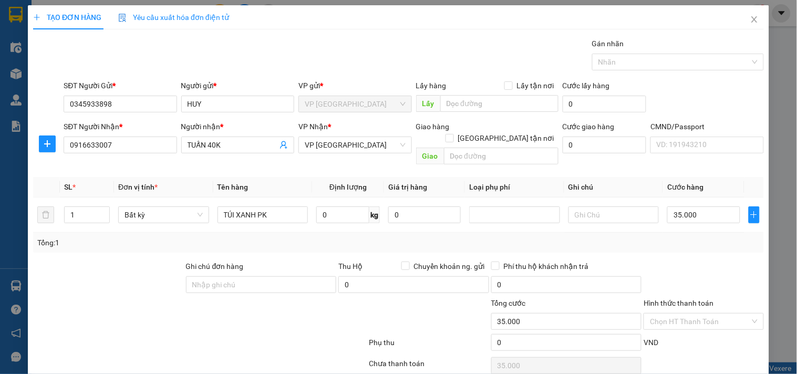
click at [696, 261] on div at bounding box center [704, 279] width 122 height 37
click at [328, 207] on input "0" at bounding box center [342, 215] width 53 height 17
type input "1"
click at [355, 276] on input "0" at bounding box center [413, 284] width 151 height 17
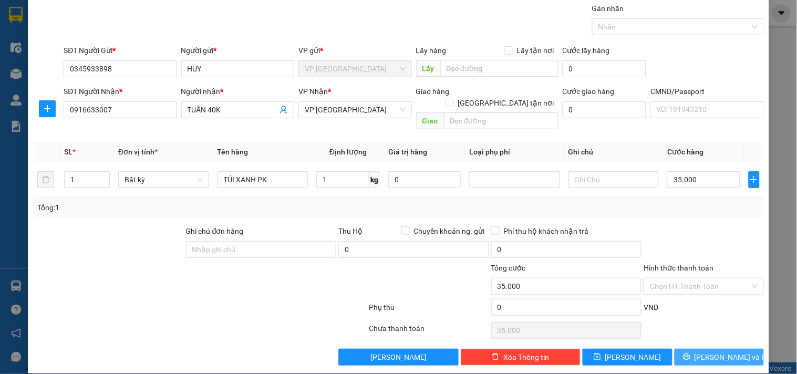
click at [712, 352] on span "[PERSON_NAME] và In" at bounding box center [732, 358] width 74 height 12
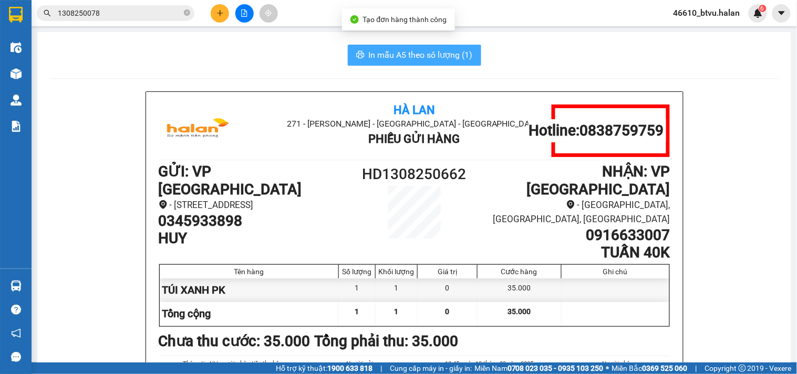
click at [387, 58] on span "In mẫu A5 theo số lượng (1)" at bounding box center [421, 54] width 104 height 13
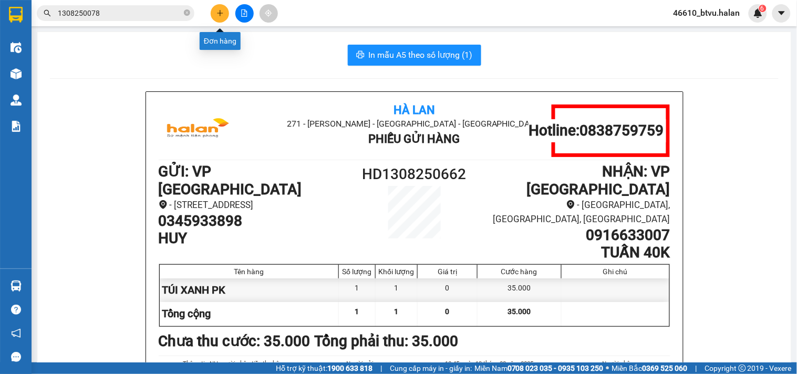
click at [226, 16] on button at bounding box center [220, 13] width 18 height 18
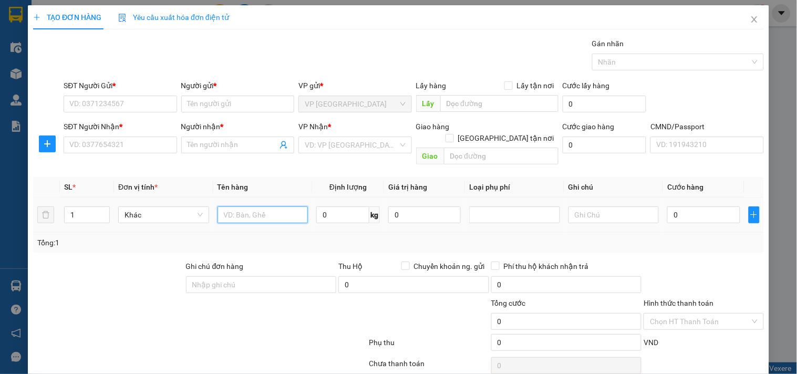
click at [251, 207] on input "text" at bounding box center [263, 215] width 91 height 17
type input "BỌC HỘP NƯỚC HOA"
type input "6"
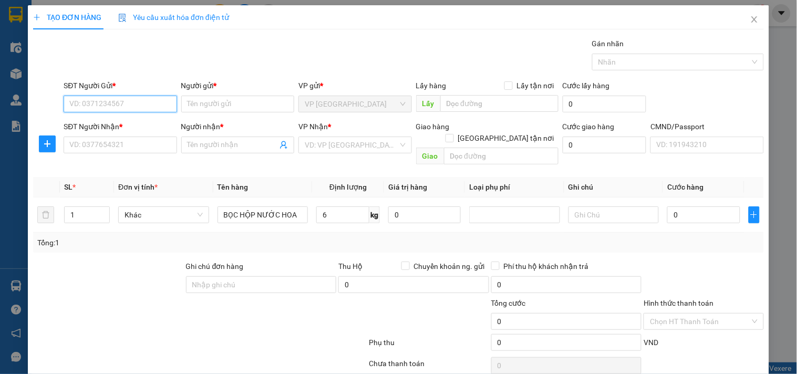
click at [116, 100] on input "SĐT Người Gửi *" at bounding box center [120, 104] width 113 height 17
type input "0912100158"
click at [109, 117] on div "0912100158 - DUNG" at bounding box center [119, 125] width 112 height 17
type input "DUNG"
type input "0912100158"
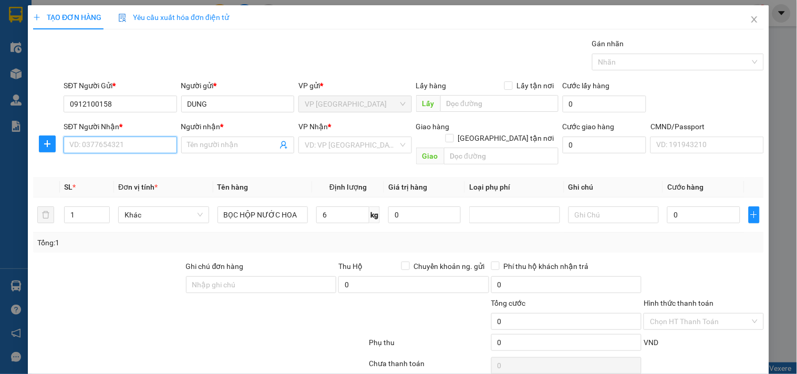
click at [116, 142] on input "SĐT Người Nhận *" at bounding box center [120, 145] width 113 height 17
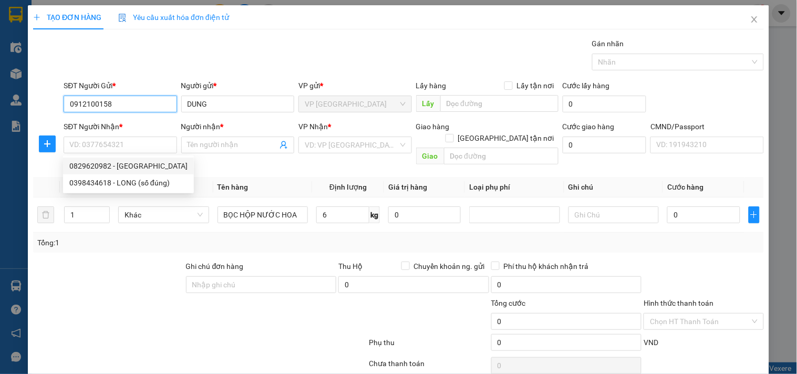
click at [129, 107] on input "0912100158" at bounding box center [120, 104] width 113 height 17
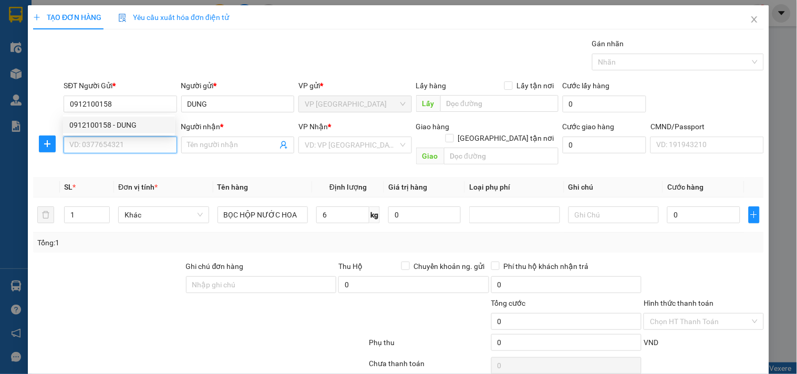
click at [115, 139] on input "SĐT Người Nhận *" at bounding box center [120, 145] width 113 height 17
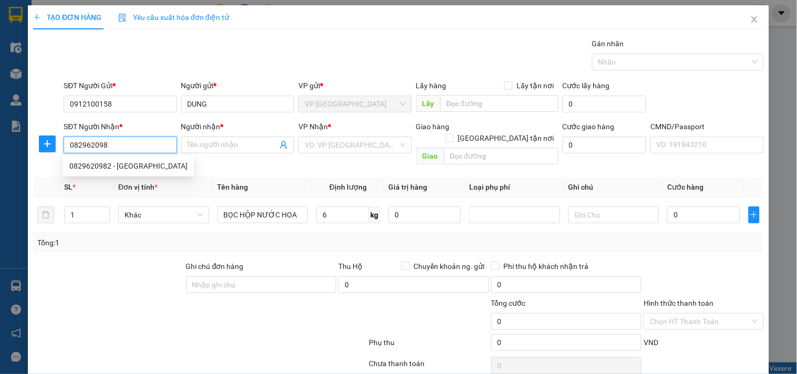
type input "0829620982"
click at [119, 159] on div "0829620982 - CHÂM ANH" at bounding box center [128, 166] width 131 height 17
type input "CHÂM ANH"
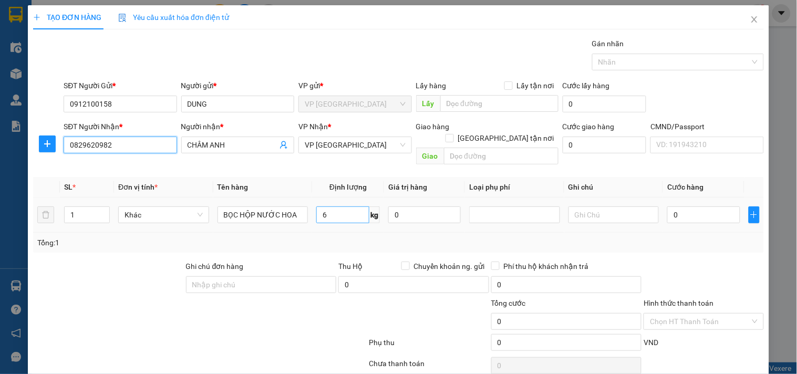
type input "0829620982"
click at [330, 207] on input "6" at bounding box center [342, 215] width 53 height 17
click at [328, 233] on div "Tổng: 1" at bounding box center [398, 243] width 731 height 20
type input "40.000"
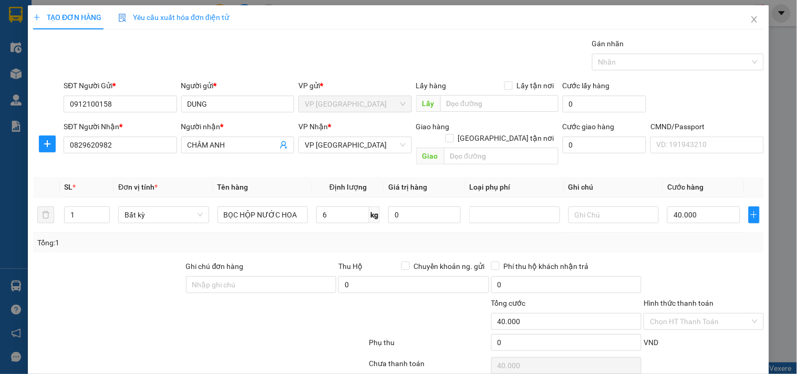
type input "40.000"
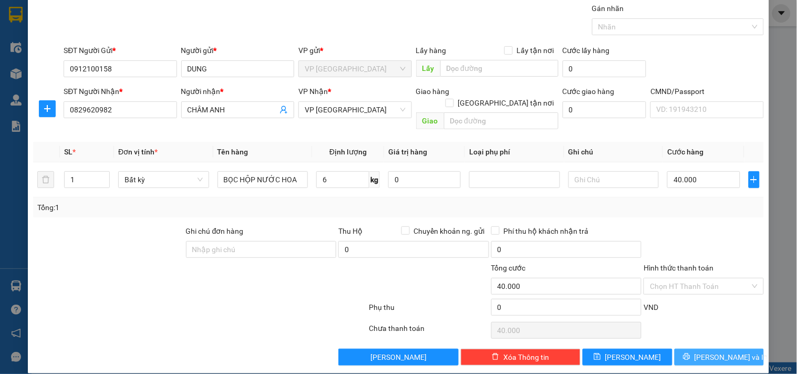
click at [733, 349] on button "[PERSON_NAME] và In" at bounding box center [719, 357] width 89 height 17
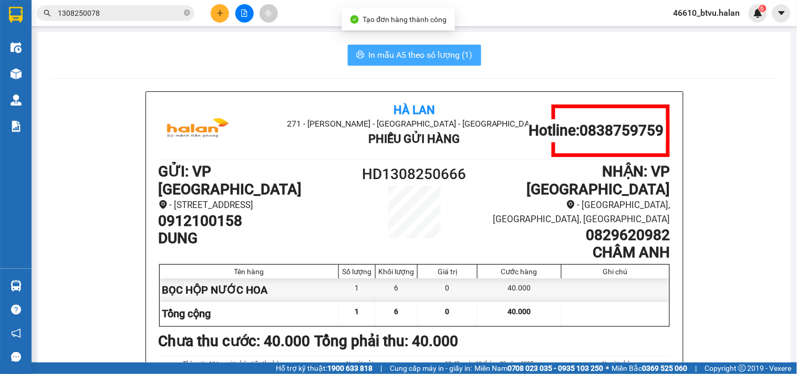
click at [383, 53] on span "In mẫu A5 theo số lượng (1)" at bounding box center [421, 54] width 104 height 13
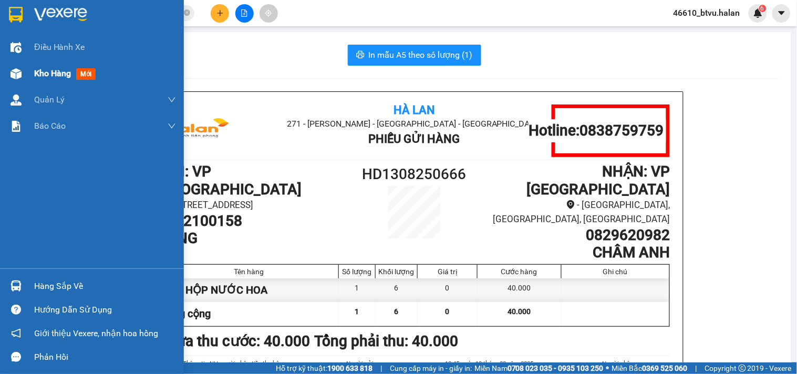
click at [0, 74] on div "Kho hàng mới" at bounding box center [92, 73] width 184 height 26
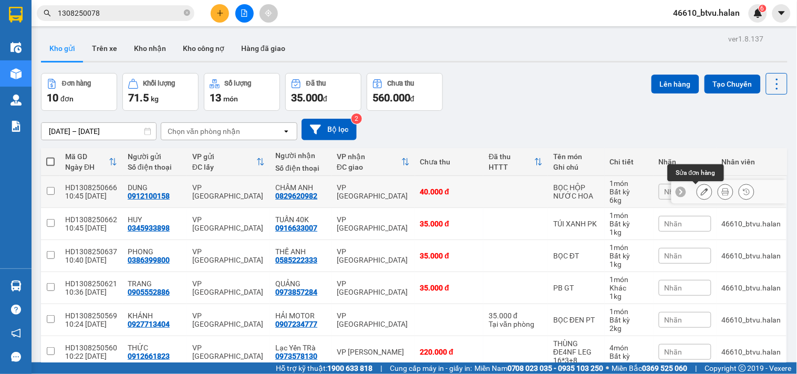
click at [701, 191] on icon at bounding box center [704, 191] width 7 height 7
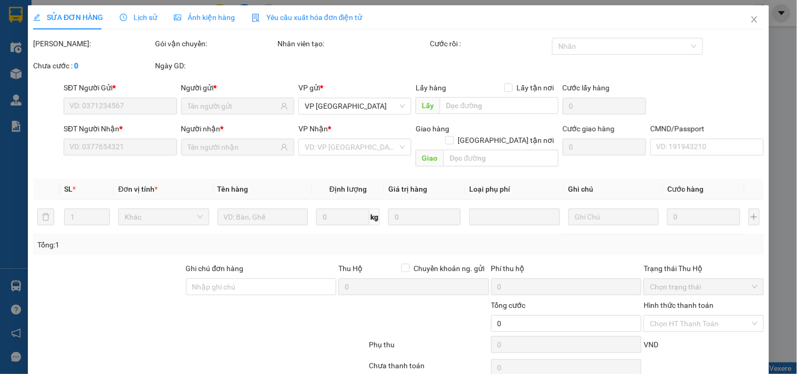
type input "0912100158"
type input "0829620982"
type input "40.000"
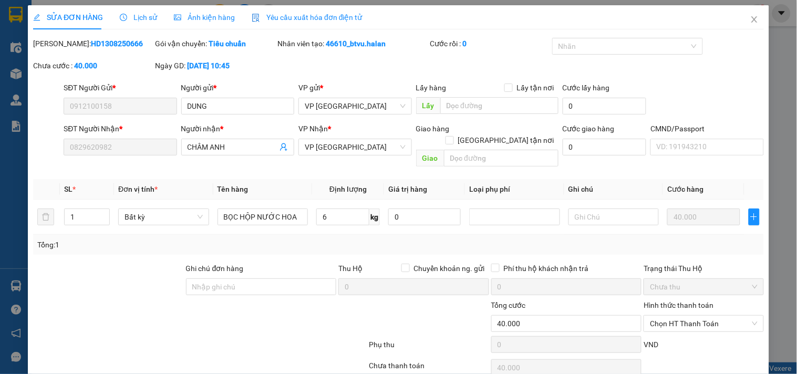
scroll to position [38, 0]
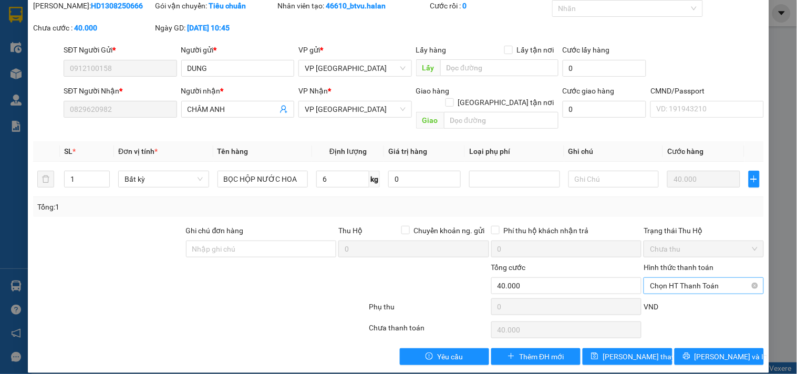
click at [673, 278] on span "Chọn HT Thanh Toán" at bounding box center [703, 286] width 107 height 16
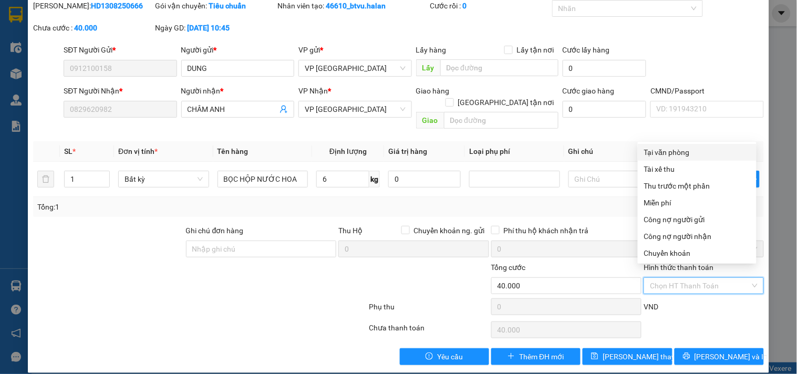
click at [655, 150] on div "Tại văn phòng" at bounding box center [697, 153] width 106 height 12
type input "0"
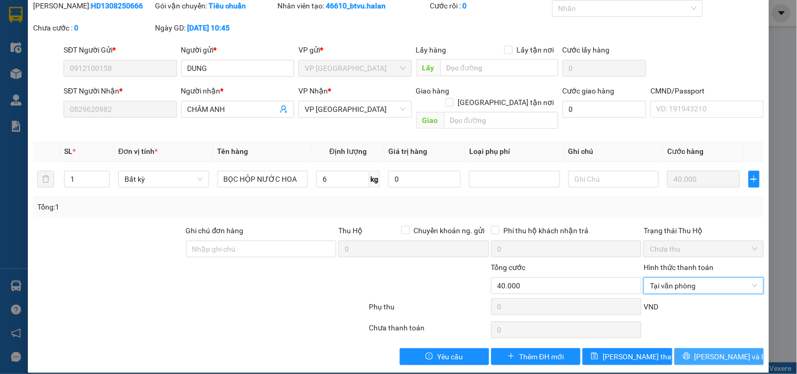
drag, startPoint x: 702, startPoint y: 346, endPoint x: 547, endPoint y: 285, distance: 166.4
click at [702, 351] on span "[PERSON_NAME] và In" at bounding box center [732, 357] width 74 height 12
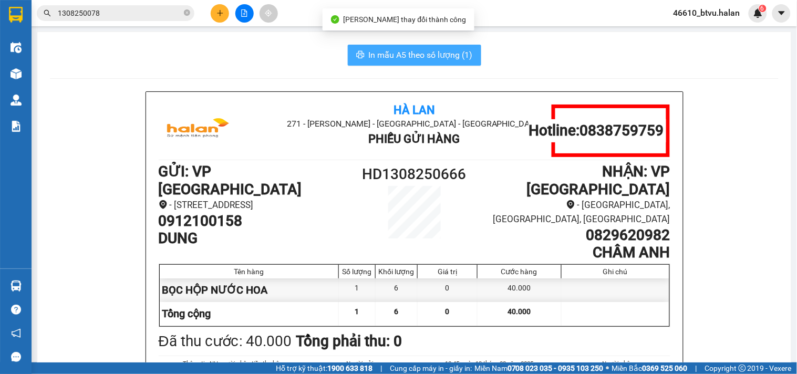
click at [440, 61] on span "In mẫu A5 theo số lượng (1)" at bounding box center [421, 54] width 104 height 13
click at [440, 60] on span "In mẫu A5 theo số lượng (1)" at bounding box center [421, 54] width 104 height 13
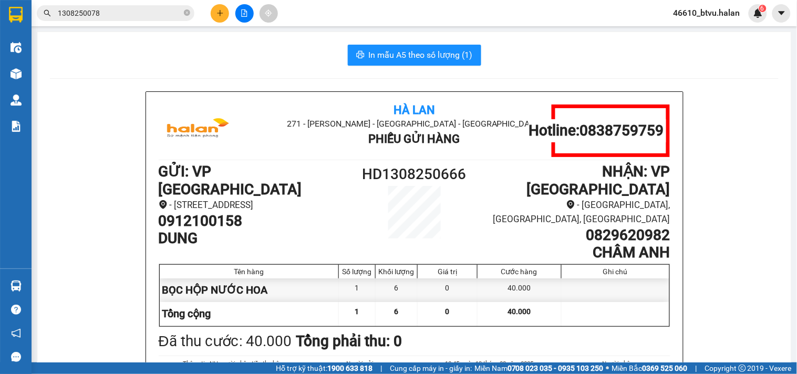
click at [221, 14] on icon "plus" at bounding box center [219, 12] width 7 height 7
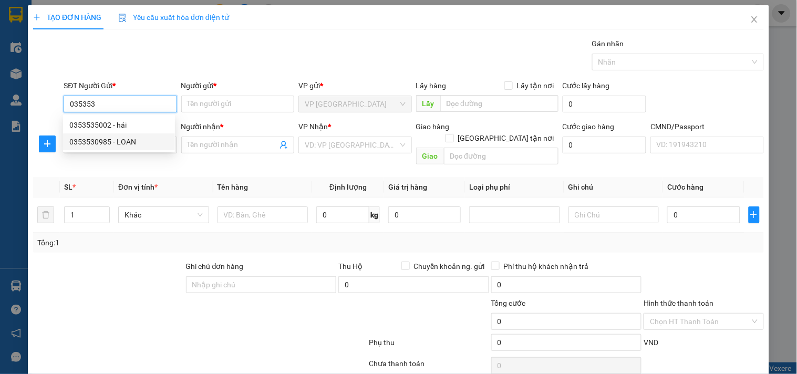
click at [136, 143] on div "0353530985 - LOAN" at bounding box center [118, 142] width 99 height 12
type input "0353530985"
type input "LOAN"
type input "0353530985"
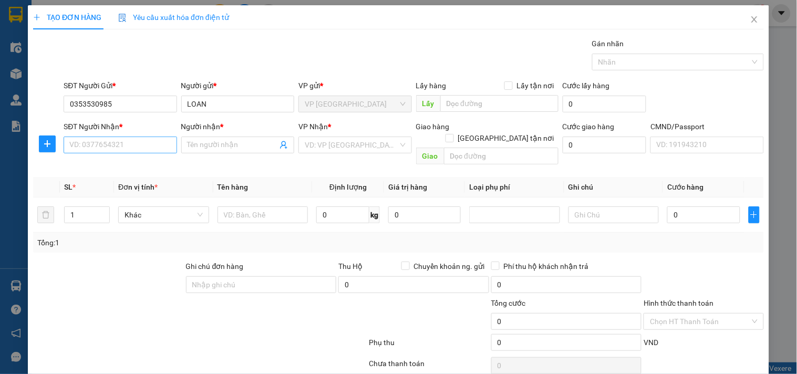
drag, startPoint x: 139, startPoint y: 158, endPoint x: 145, endPoint y: 149, distance: 10.4
click at [140, 158] on div "SĐT Người Nhận * VD: 0377654321" at bounding box center [120, 139] width 113 height 37
click at [145, 148] on input "SĐT Người Nhận *" at bounding box center [120, 145] width 113 height 17
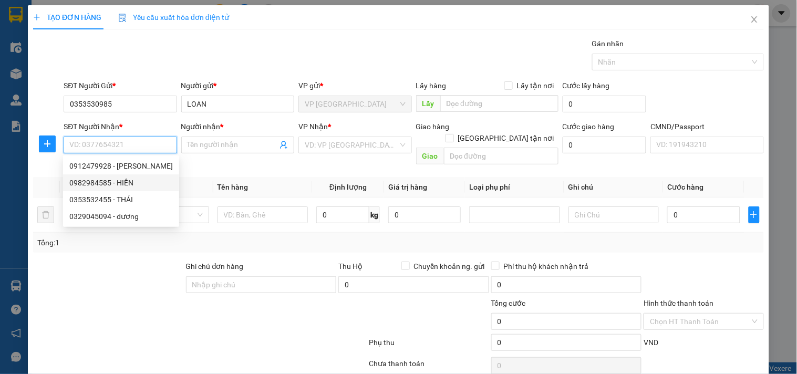
click at [137, 184] on div "0982984585 - HIỂN" at bounding box center [121, 183] width 104 height 12
type input "0982984585"
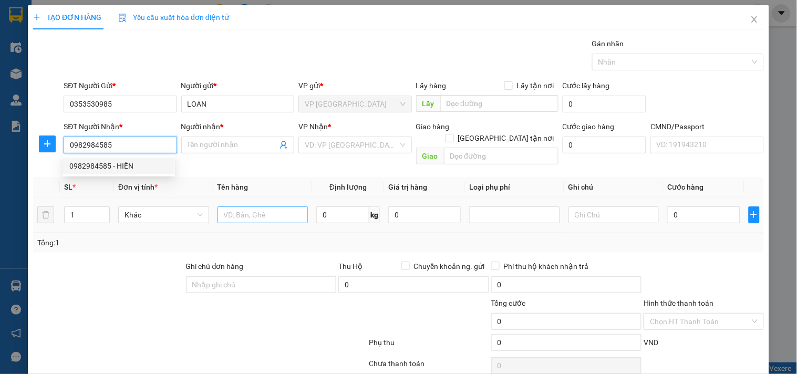
type input "HIỂN"
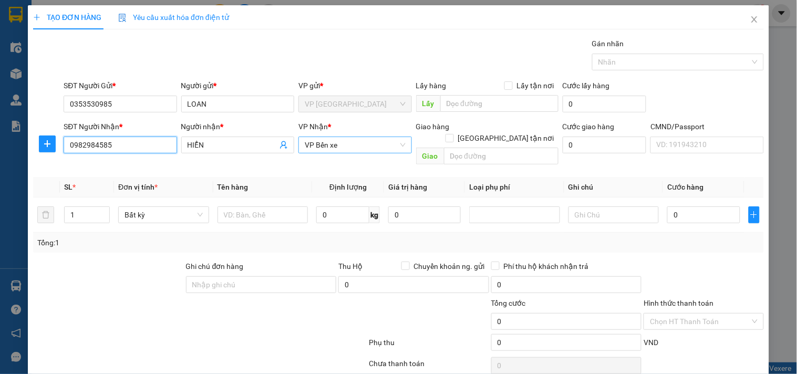
click at [369, 150] on span "VP Bến xe" at bounding box center [355, 145] width 100 height 16
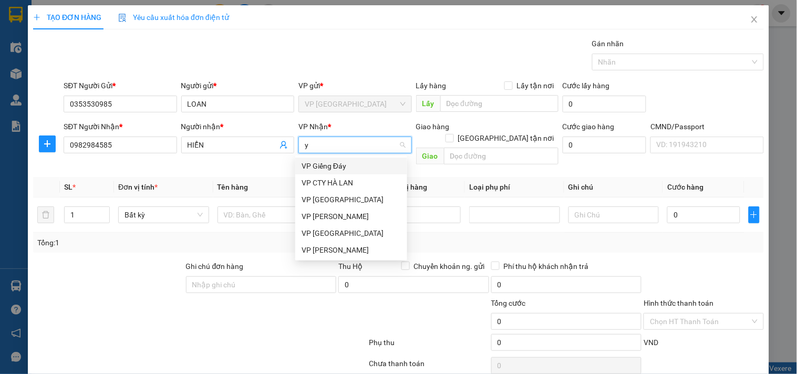
type input "yb"
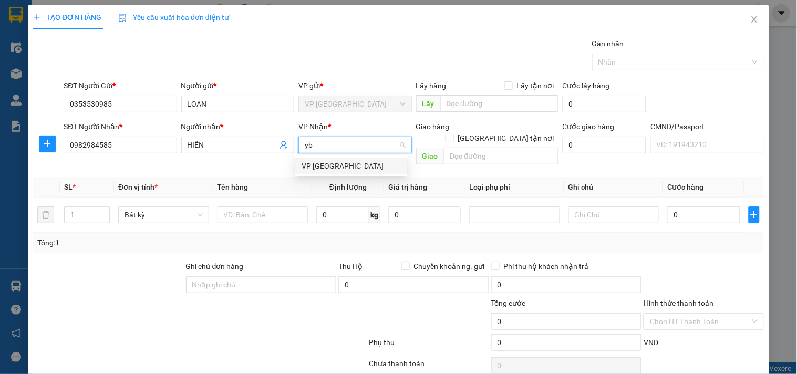
click at [353, 162] on div "VP [GEOGRAPHIC_DATA]" at bounding box center [351, 166] width 99 height 12
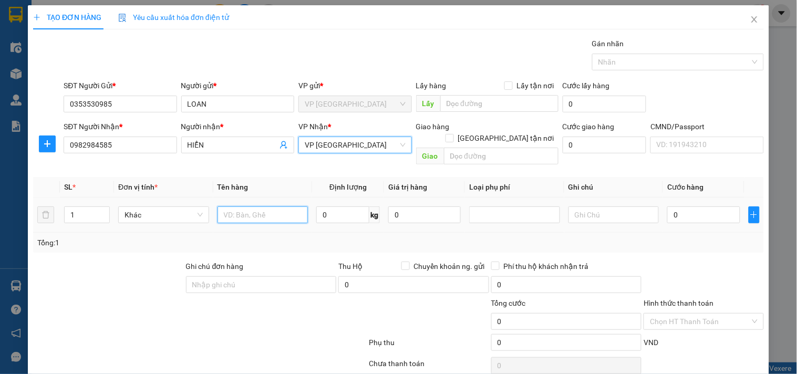
click at [249, 207] on input "text" at bounding box center [263, 215] width 91 height 17
type input "h"
type input "t"
type input "THÙNG THUỐC"
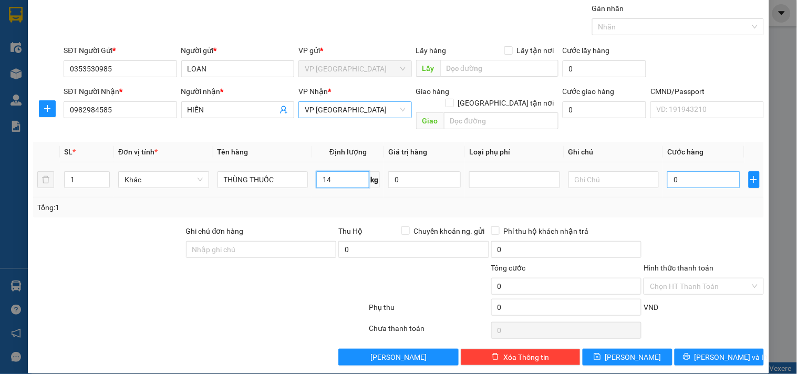
type input "14"
click at [710, 172] on input "0" at bounding box center [703, 179] width 73 height 17
type input "5"
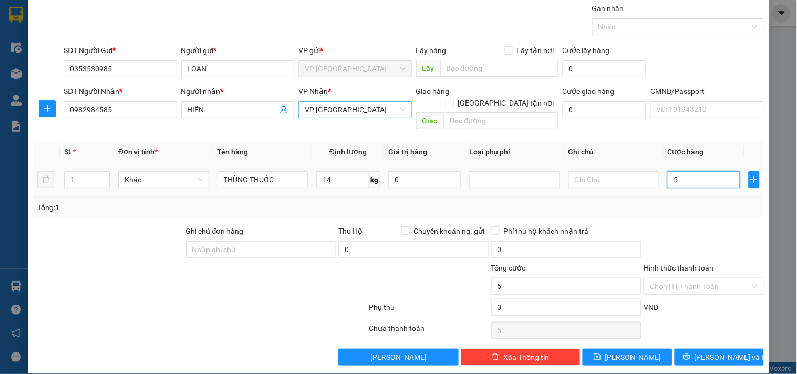
type input "50"
type input "50.000"
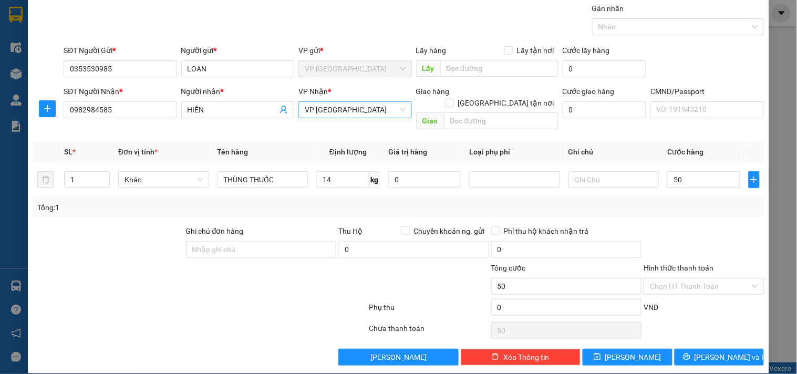
type input "50.000"
click at [706, 202] on div "Tổng: 1" at bounding box center [398, 208] width 723 height 12
click at [716, 352] on span "[PERSON_NAME] và In" at bounding box center [732, 358] width 74 height 12
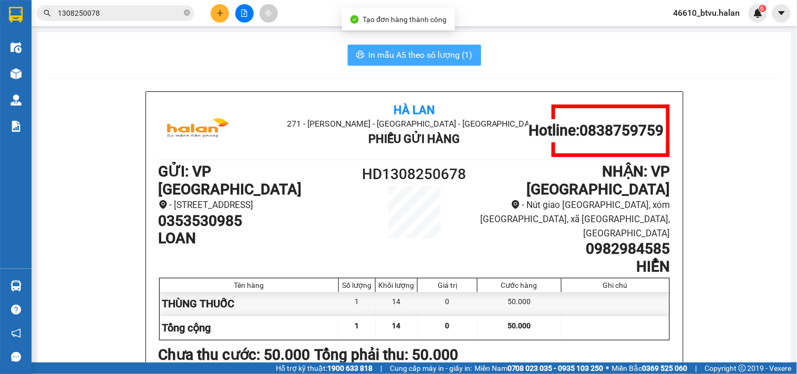
click at [432, 59] on span "In mẫu A5 theo số lượng (1)" at bounding box center [421, 54] width 104 height 13
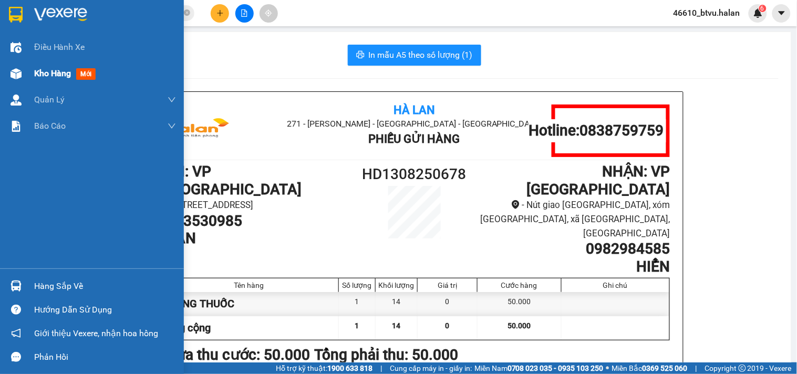
click at [0, 81] on div "Kho hàng mới" at bounding box center [92, 73] width 184 height 26
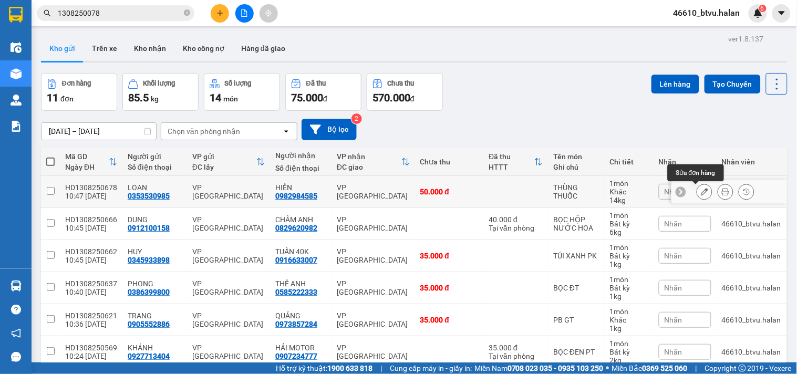
click at [701, 191] on icon at bounding box center [704, 191] width 7 height 7
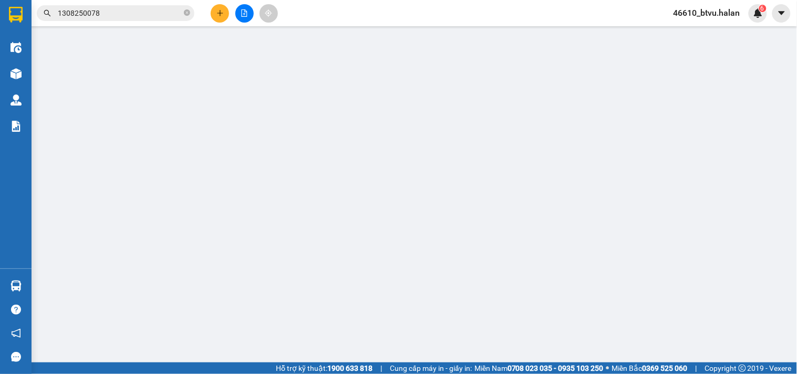
type input "0353530985"
type input "0982984585"
type input "50.000"
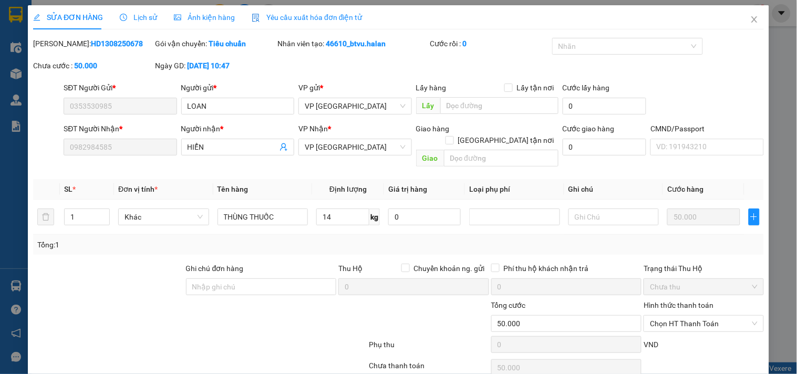
scroll to position [33, 0]
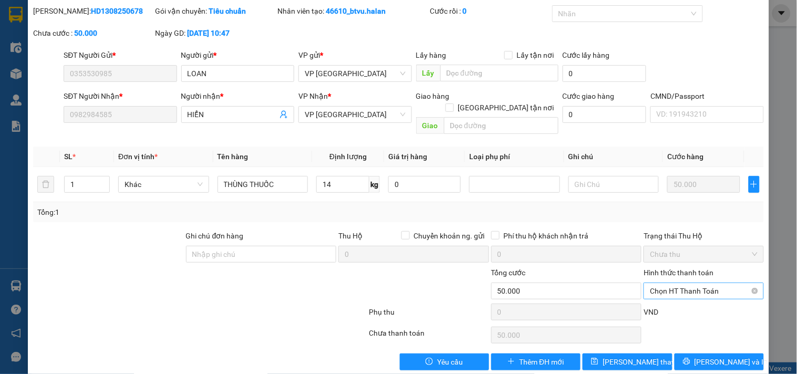
click at [713, 283] on span "Chọn HT Thanh Toán" at bounding box center [703, 291] width 107 height 16
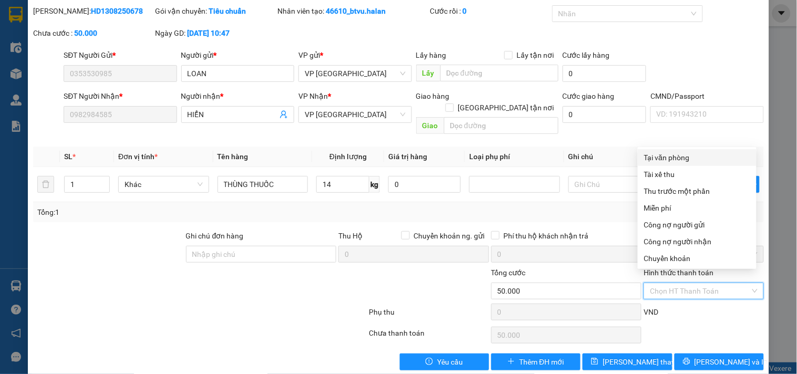
click at [679, 160] on div "Tại văn phòng" at bounding box center [697, 158] width 106 height 12
type input "0"
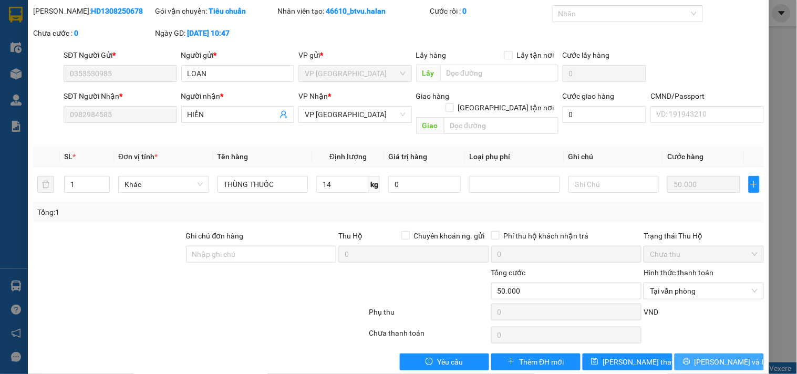
click at [686, 354] on button "[PERSON_NAME] và In" at bounding box center [719, 362] width 89 height 17
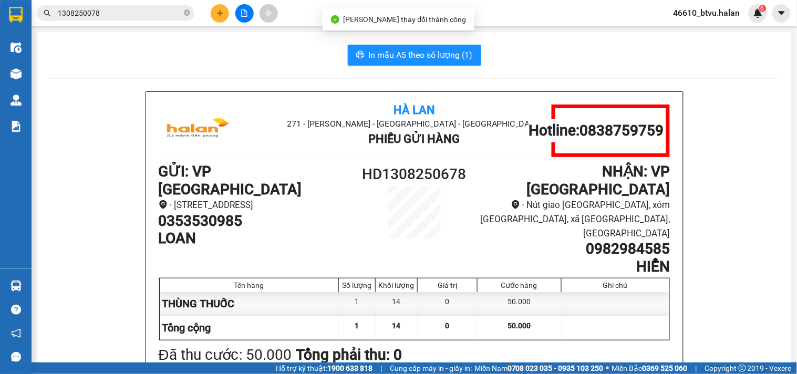
click at [425, 50] on span "In mẫu A5 theo số lượng (1)" at bounding box center [421, 54] width 104 height 13
click at [220, 11] on icon "plus" at bounding box center [220, 13] width 1 height 6
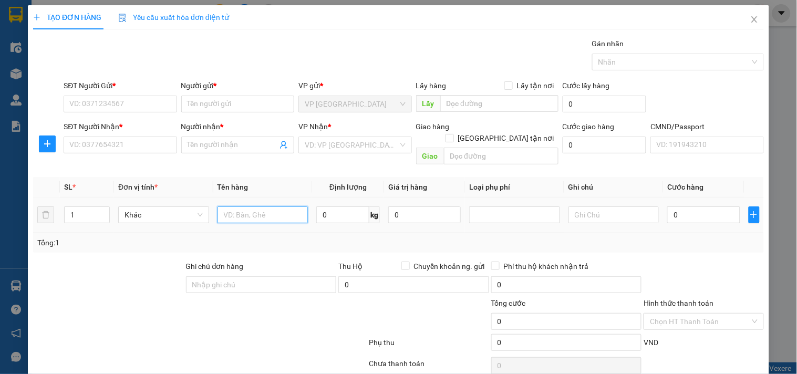
click at [242, 207] on input "text" at bounding box center [263, 215] width 91 height 17
type input "BỌC HỘP THUỐC"
type input "2"
click at [112, 101] on input "SĐT Người Gửi *" at bounding box center [120, 104] width 113 height 17
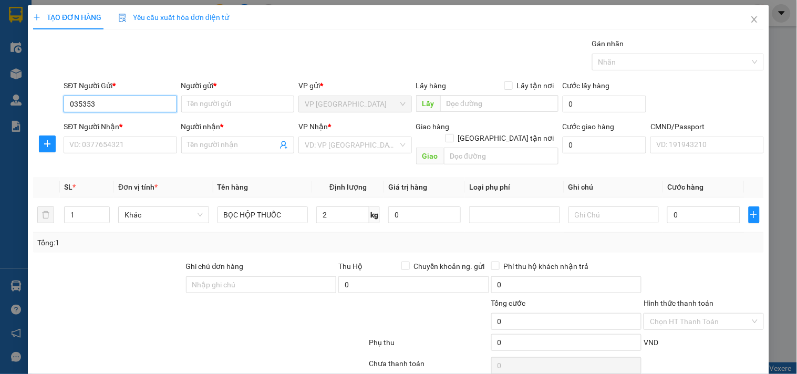
click at [124, 107] on input "035353" at bounding box center [120, 104] width 113 height 17
click at [124, 126] on div "0353530985 - LOAN" at bounding box center [118, 125] width 99 height 12
type input "0353530985"
type input "LOAN"
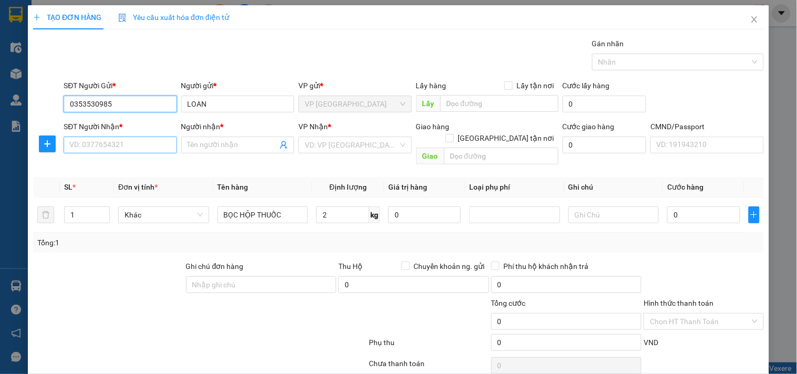
type input "0353530985"
click at [143, 153] on input "SĐT Người Nhận *" at bounding box center [120, 145] width 113 height 17
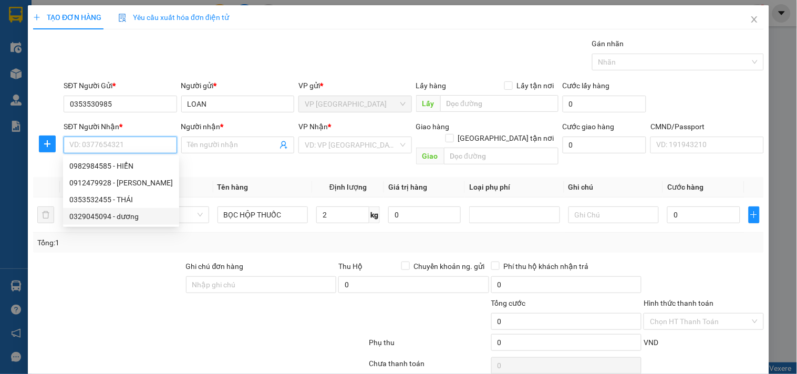
click at [137, 211] on div "0329045094 - dương" at bounding box center [121, 217] width 104 height 12
type input "0329045094"
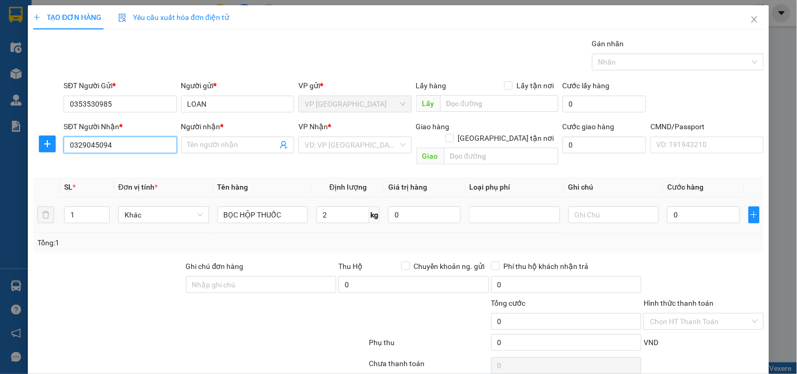
type input "dương"
drag, startPoint x: 358, startPoint y: 254, endPoint x: 516, endPoint y: 244, distance: 158.5
click at [358, 262] on span "Thu Hộ" at bounding box center [350, 266] width 24 height 8
type input "35.000"
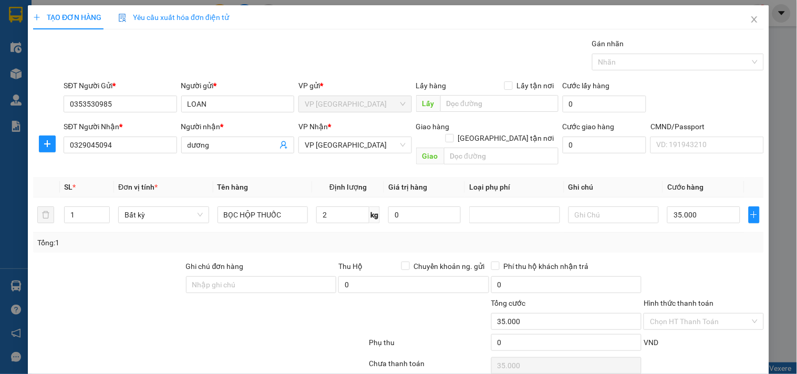
type input "35.000"
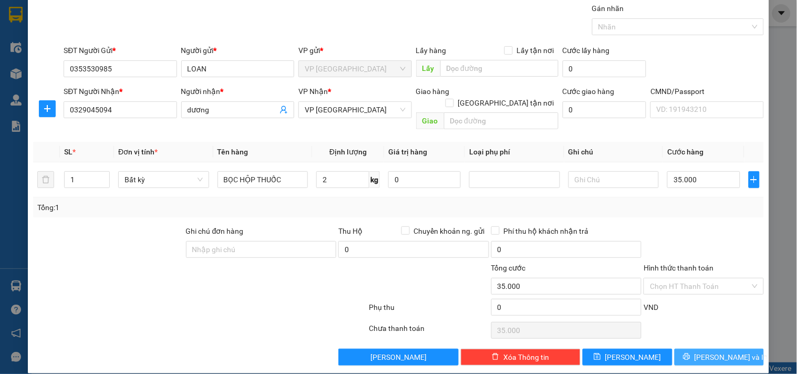
click at [690, 353] on icon "printer" at bounding box center [686, 356] width 7 height 7
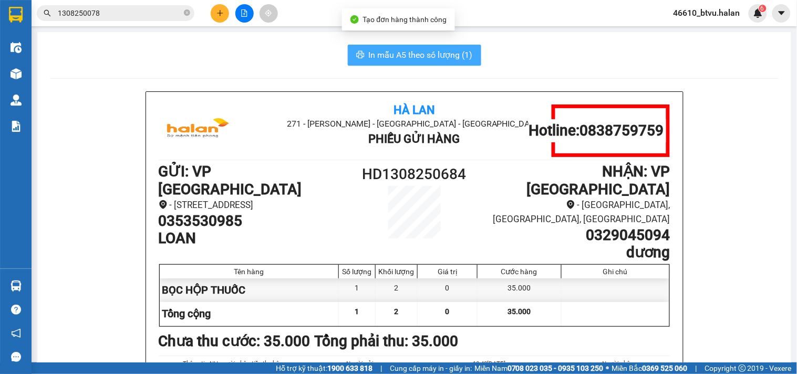
click at [411, 59] on span "In mẫu A5 theo số lượng (1)" at bounding box center [421, 54] width 104 height 13
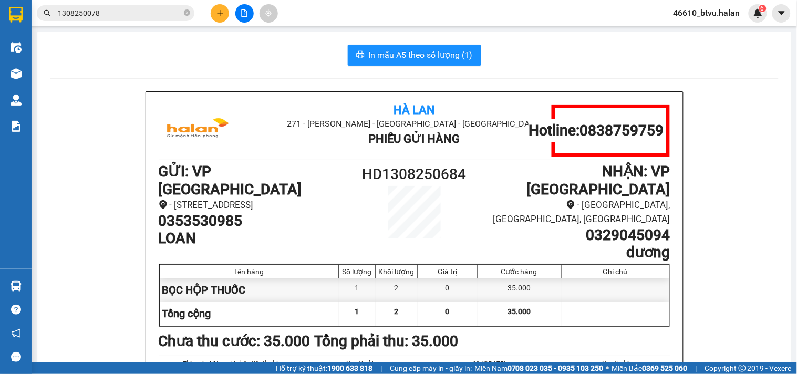
click at [140, 16] on input "1308250078" at bounding box center [120, 13] width 124 height 12
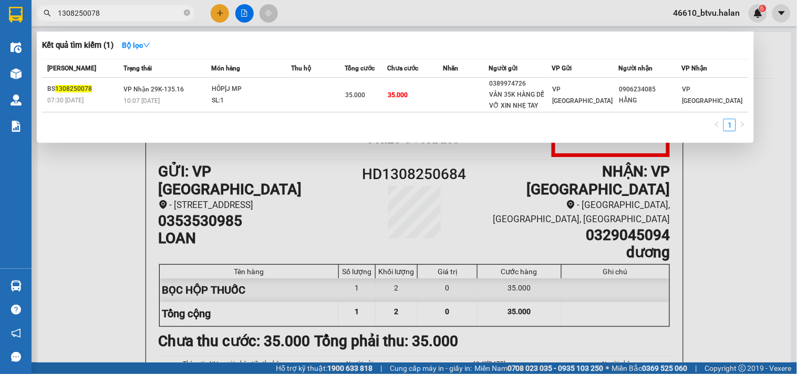
click at [140, 16] on input "1308250078" at bounding box center [120, 13] width 124 height 12
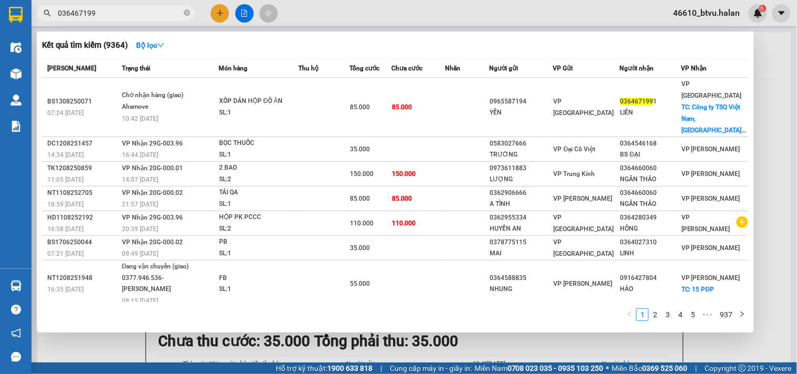
type input "0364671991"
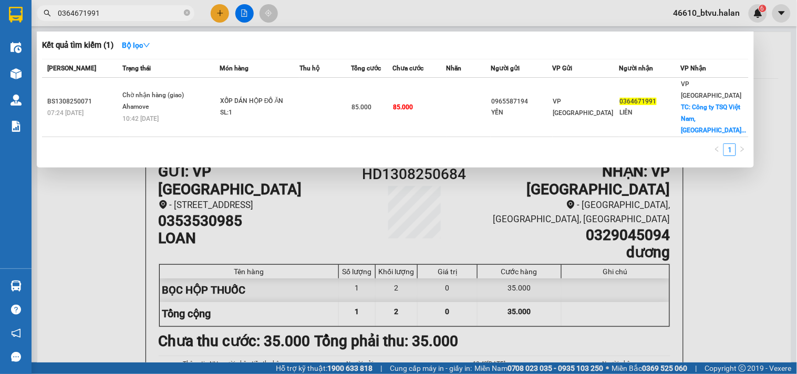
click at [148, 11] on input "0364671991" at bounding box center [120, 13] width 124 height 12
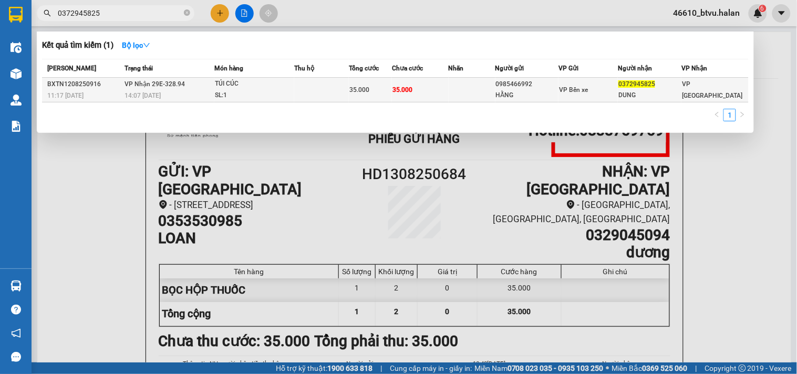
type input "0372945825"
click at [435, 84] on td "35.000" at bounding box center [420, 90] width 56 height 25
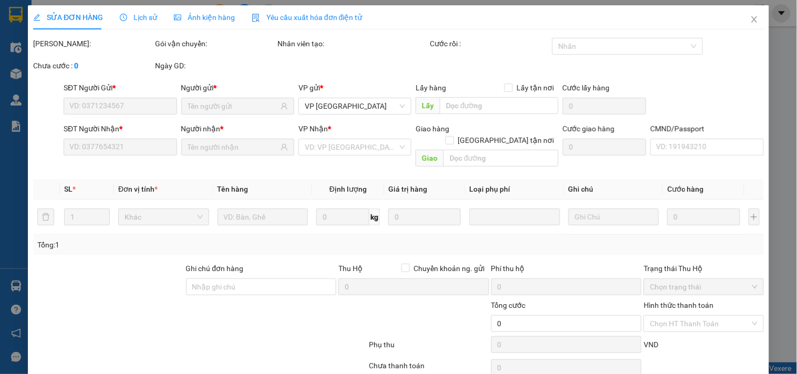
type input "0985466992"
type input "HẰNG"
type input "0372945825"
type input "DUNG"
type input "35.000"
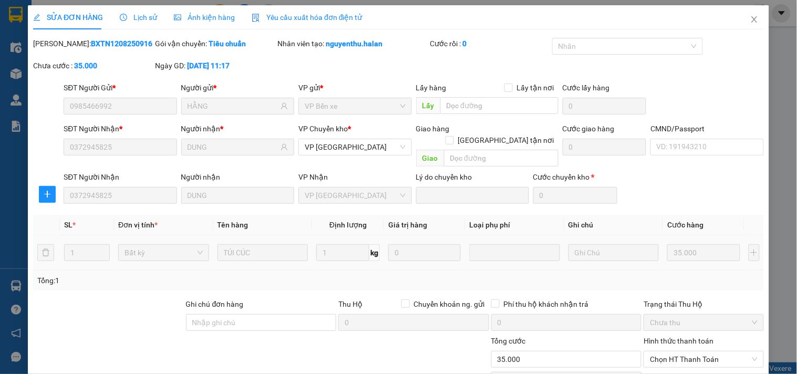
scroll to position [74, 0]
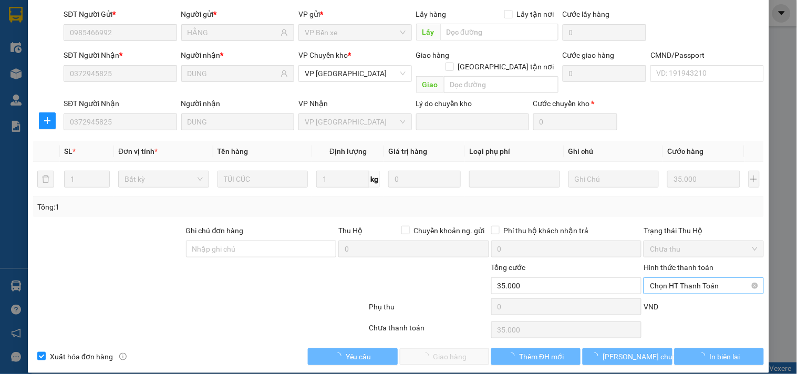
click at [697, 278] on span "Chọn HT Thanh Toán" at bounding box center [703, 286] width 107 height 16
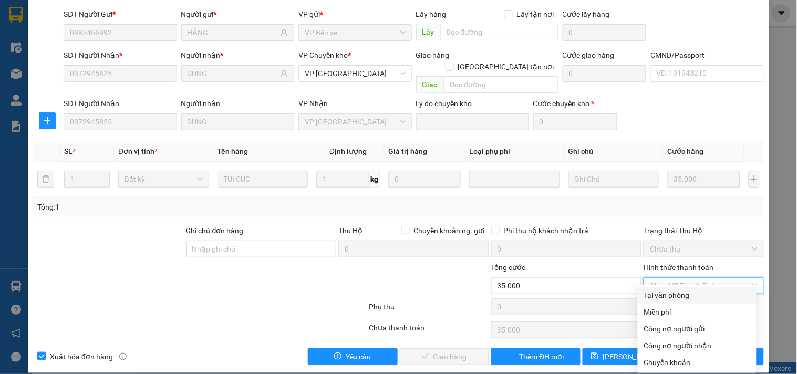
click at [676, 290] on div "Tại văn phòng" at bounding box center [697, 296] width 106 height 12
type input "0"
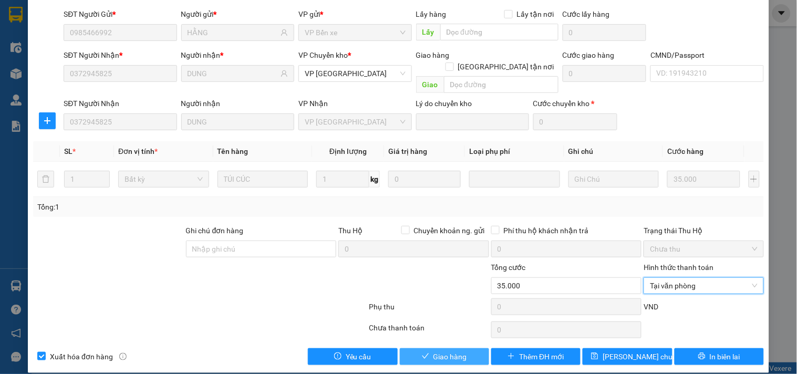
drag, startPoint x: 447, startPoint y: 345, endPoint x: 458, endPoint y: 339, distance: 12.0
click at [447, 351] on span "Giao hàng" at bounding box center [451, 357] width 34 height 12
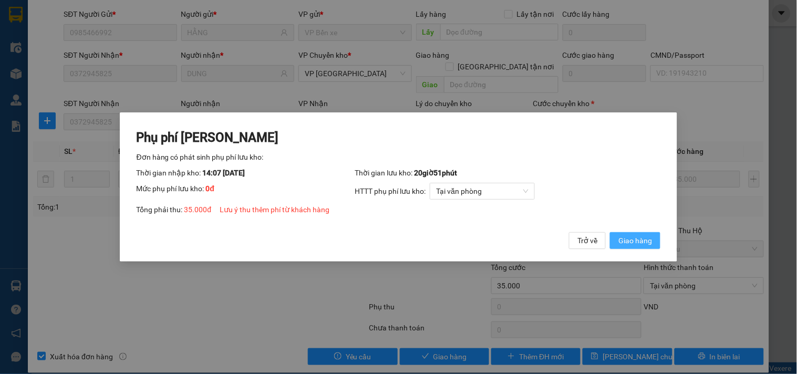
click at [618, 241] on button "Giao hàng" at bounding box center [635, 240] width 50 height 17
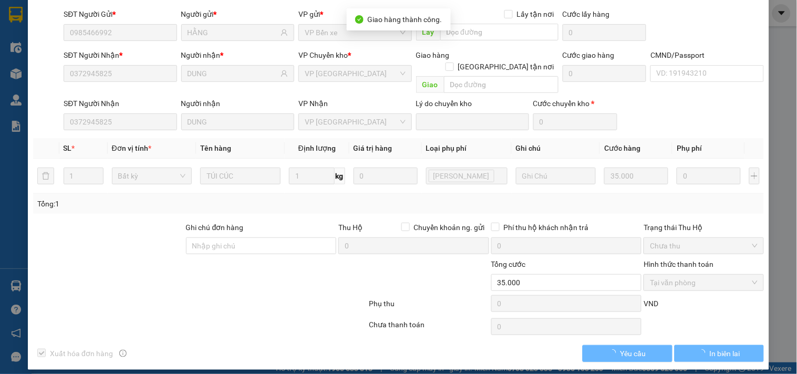
scroll to position [0, 0]
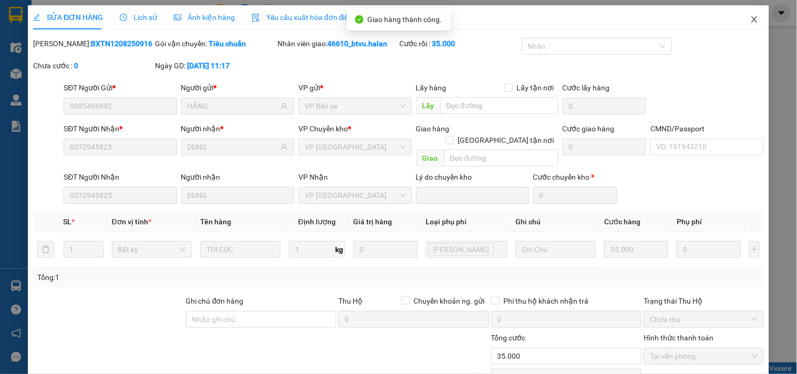
click at [741, 14] on span "Close" at bounding box center [754, 19] width 29 height 29
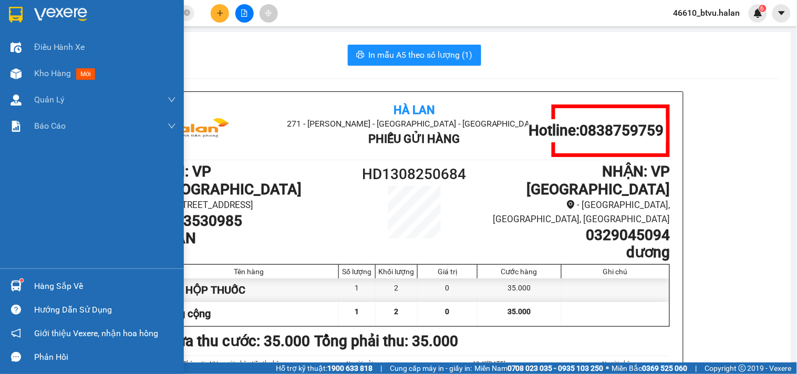
click at [19, 290] on img at bounding box center [16, 286] width 11 height 11
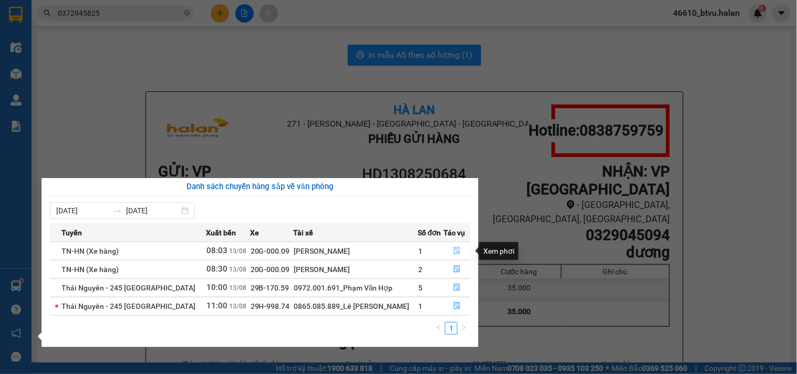
click at [453, 248] on icon "file-done" at bounding box center [456, 250] width 7 height 7
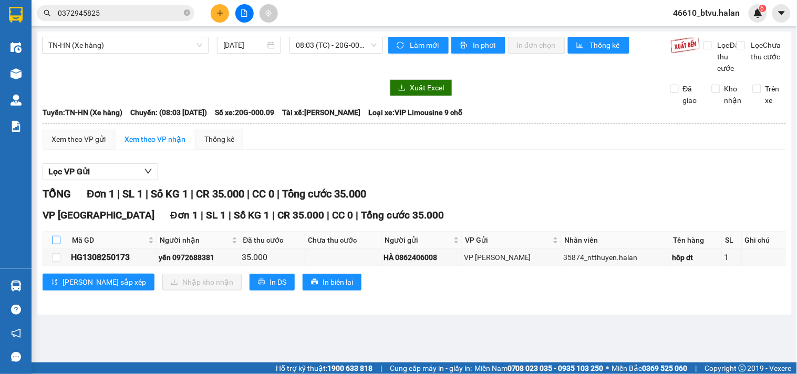
click at [57, 244] on input "checkbox" at bounding box center [56, 240] width 8 height 8
checkbox input "true"
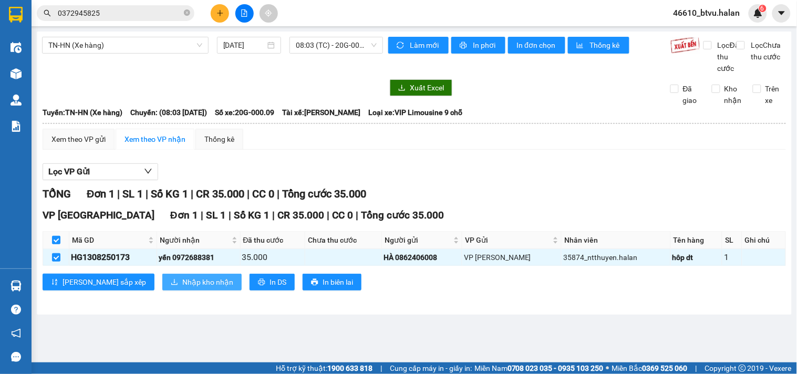
click at [164, 287] on button "Nhập kho nhận" at bounding box center [201, 282] width 79 height 17
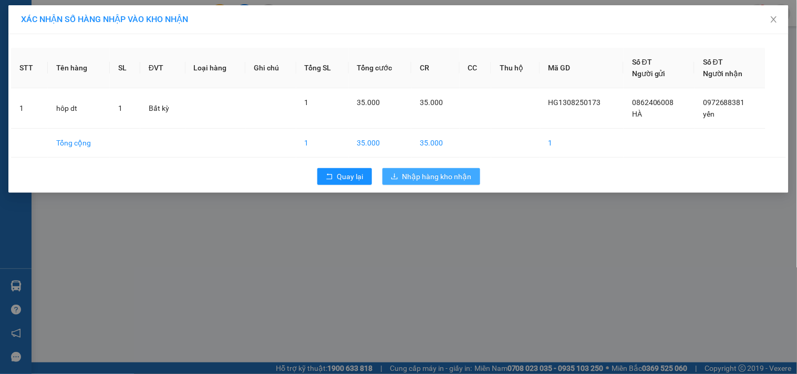
click at [438, 179] on span "Nhập hàng kho nhận" at bounding box center [437, 177] width 69 height 12
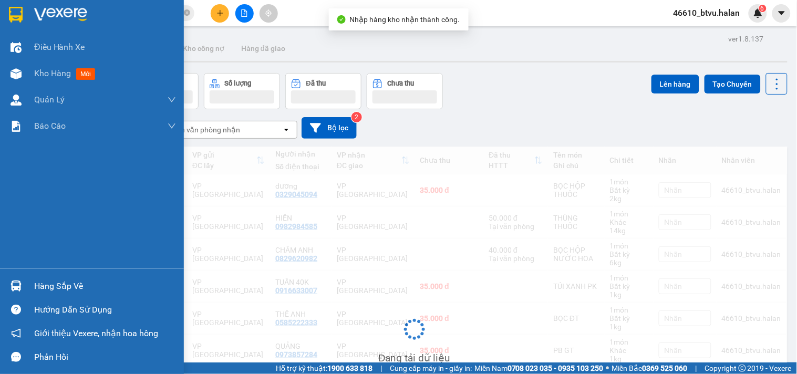
click at [17, 282] on img at bounding box center [16, 286] width 11 height 11
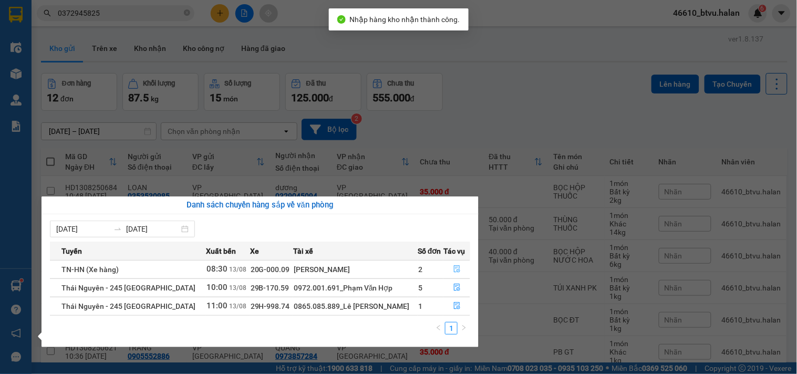
click at [456, 263] on button "button" at bounding box center [457, 269] width 26 height 17
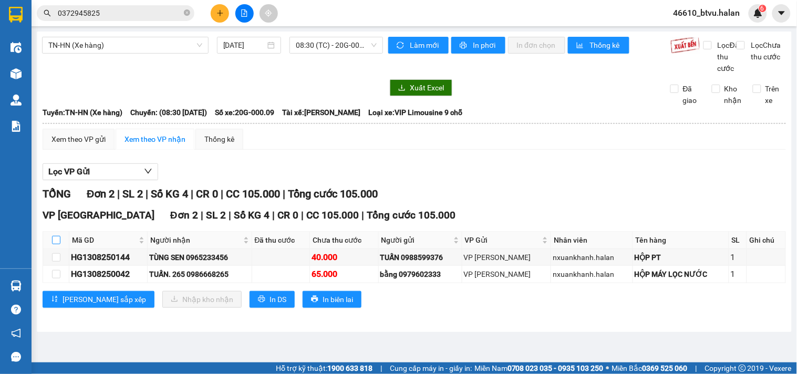
click at [50, 249] on th at bounding box center [56, 240] width 26 height 17
click at [52, 244] on input "checkbox" at bounding box center [56, 240] width 8 height 8
checkbox input "true"
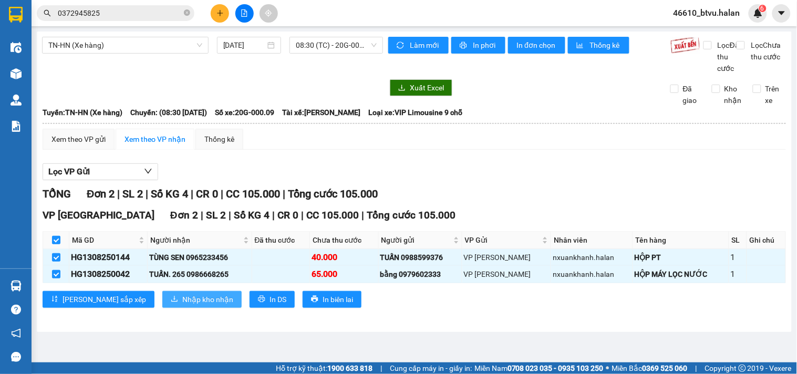
click at [182, 305] on span "Nhập kho nhận" at bounding box center [207, 300] width 51 height 12
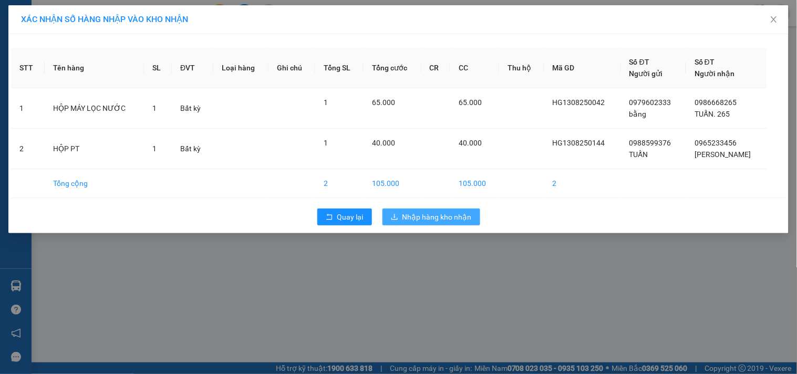
click at [444, 219] on span "Nhập hàng kho nhận" at bounding box center [437, 217] width 69 height 12
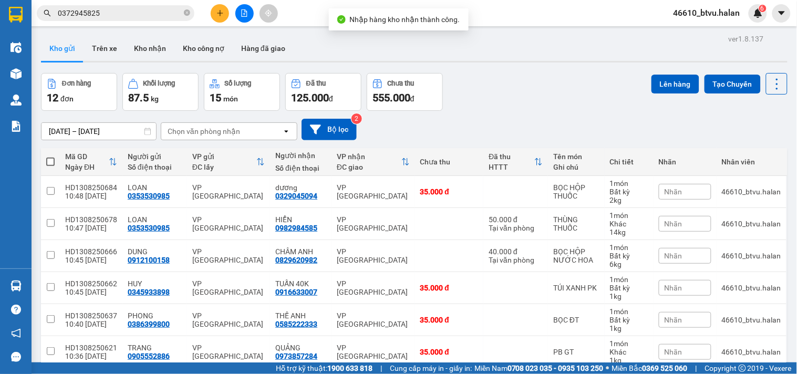
click at [53, 161] on span at bounding box center [50, 162] width 8 height 8
click at [50, 157] on input "checkbox" at bounding box center [50, 157] width 0 height 0
checkbox input "true"
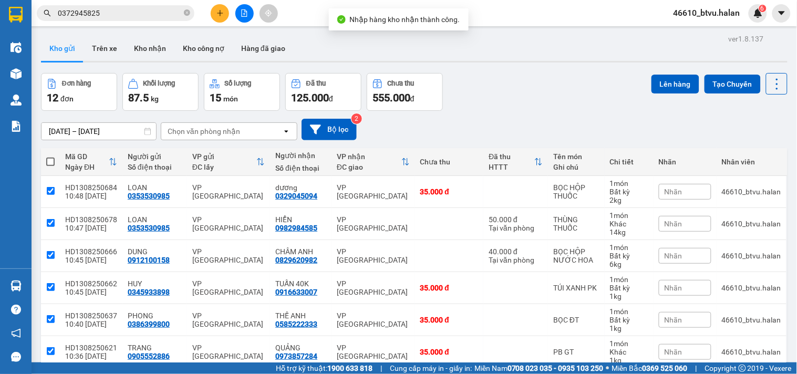
checkbox input "true"
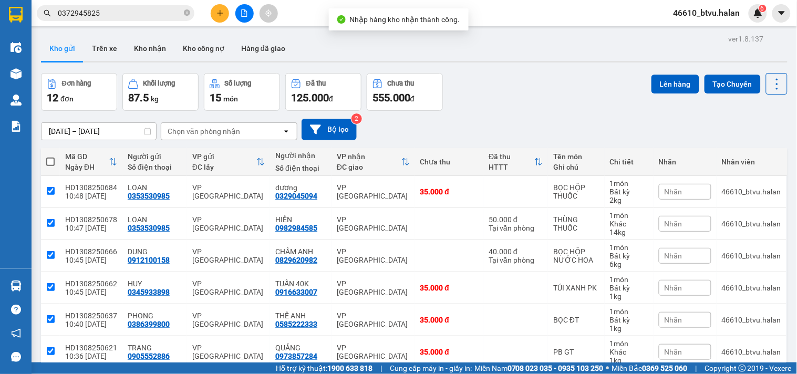
checkbox input "true"
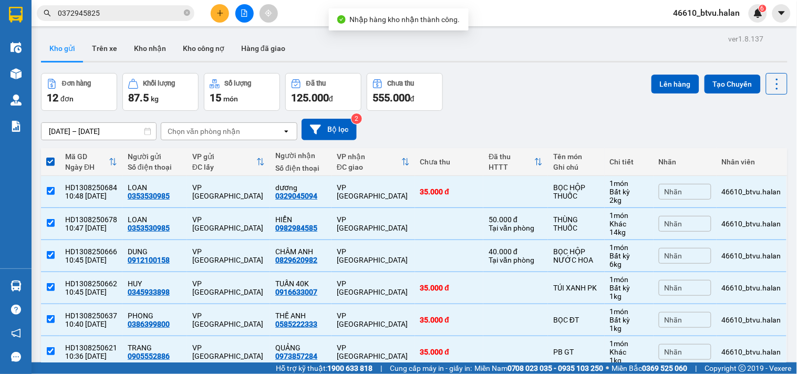
scroll to position [178, 0]
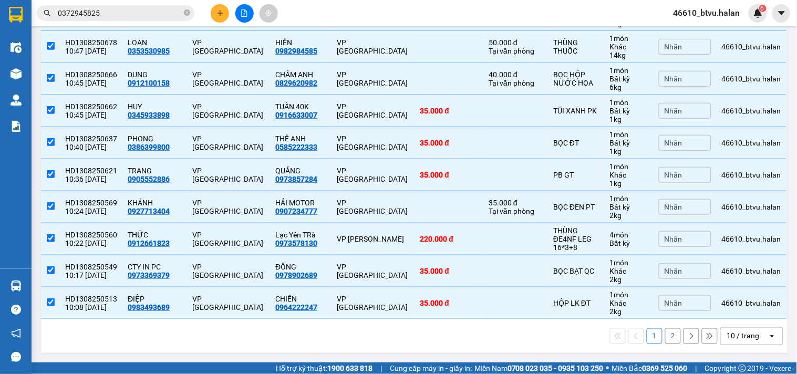
click at [736, 336] on div "10 / trang" at bounding box center [743, 336] width 33 height 11
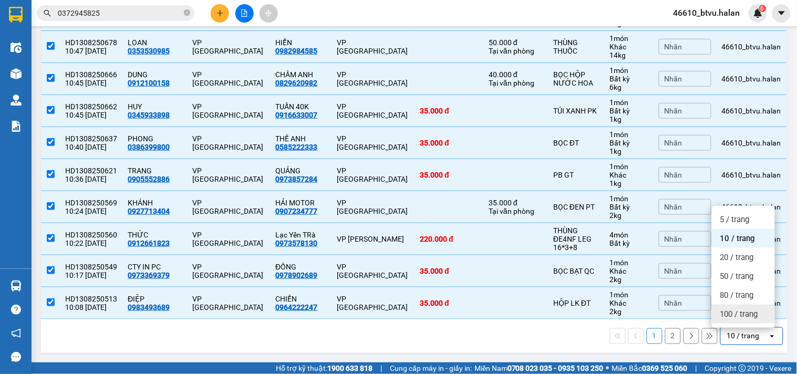
click at [745, 315] on span "100 / trang" at bounding box center [739, 314] width 38 height 11
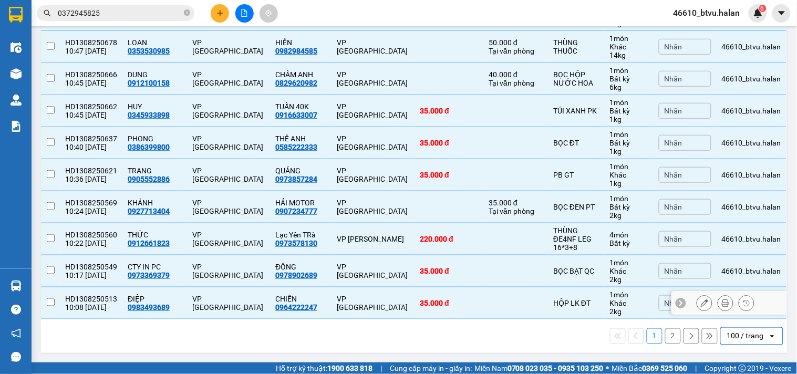
checkbox input "false"
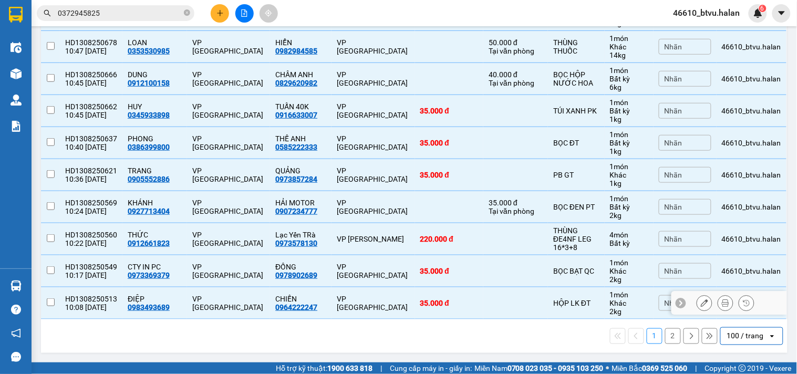
checkbox input "false"
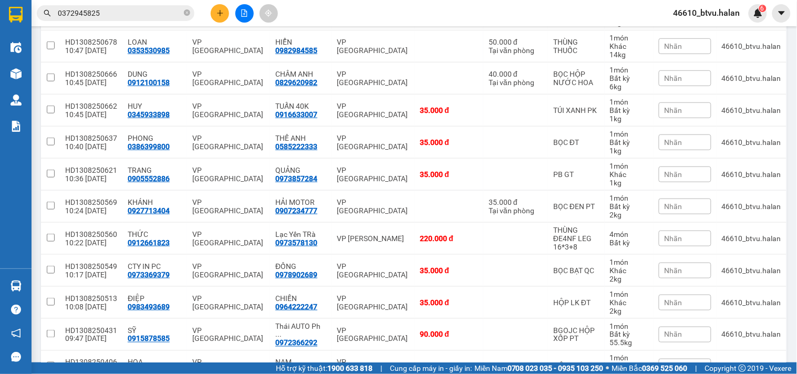
scroll to position [61, 0]
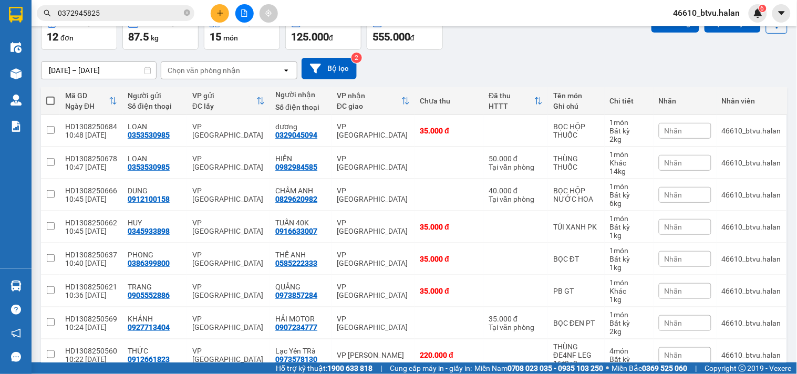
click at [54, 102] on span at bounding box center [50, 101] width 8 height 8
click at [50, 96] on input "checkbox" at bounding box center [50, 96] width 0 height 0
checkbox input "true"
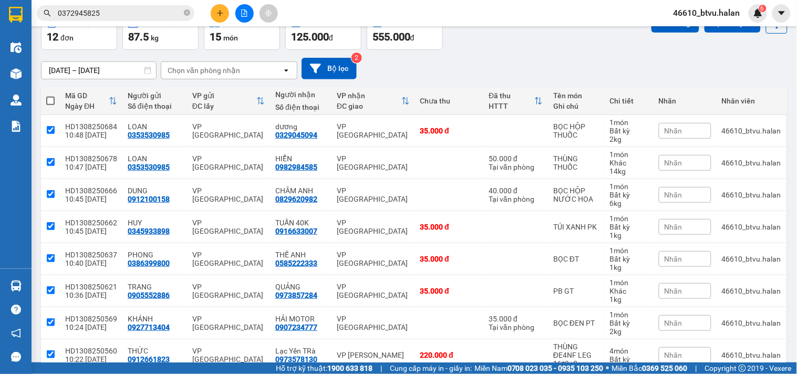
checkbox input "true"
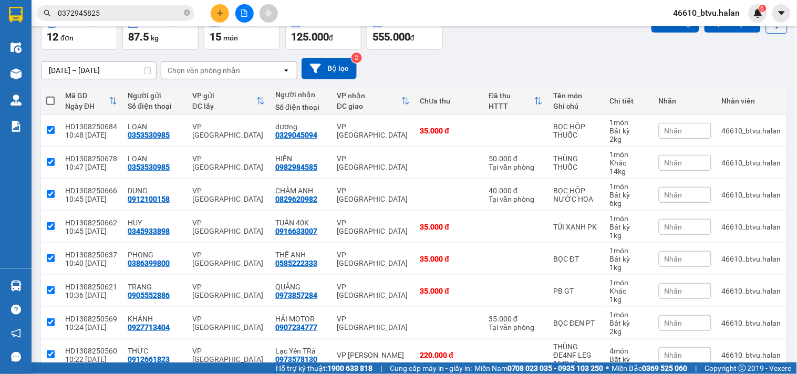
checkbox input "true"
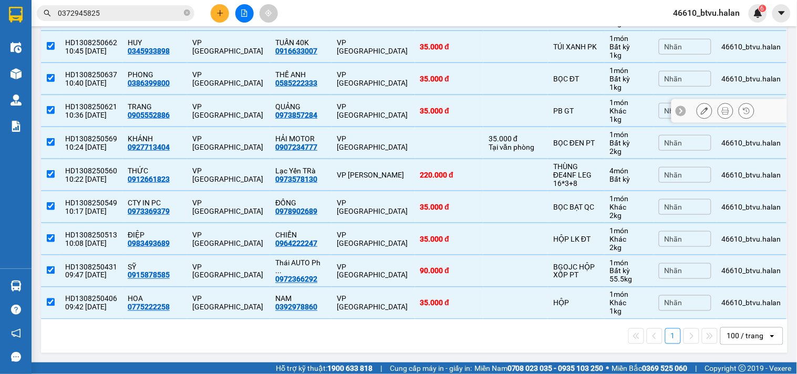
scroll to position [8, 0]
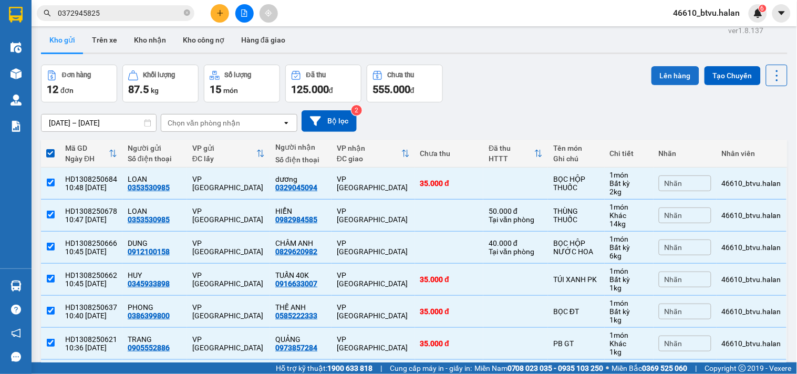
click at [663, 69] on button "Lên hàng" at bounding box center [676, 75] width 48 height 19
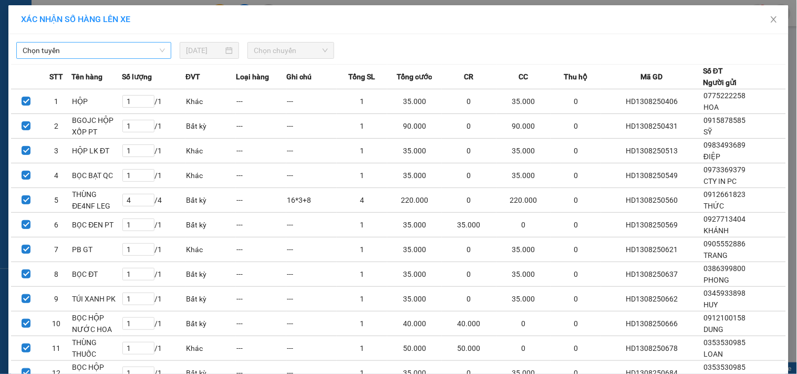
click at [28, 45] on span "Chọn tuyến" at bounding box center [94, 51] width 142 height 16
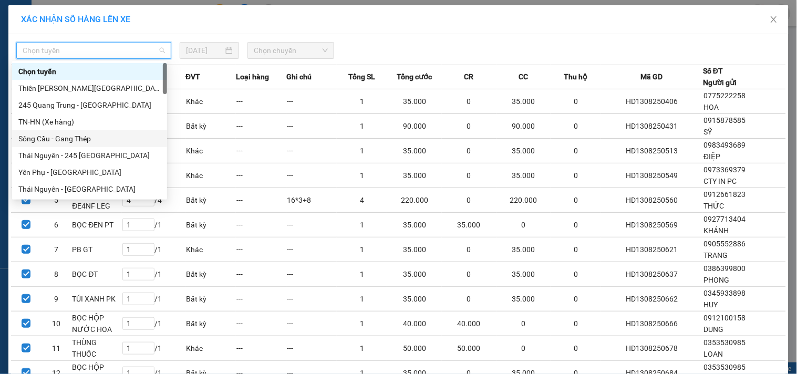
scroll to position [58, 0]
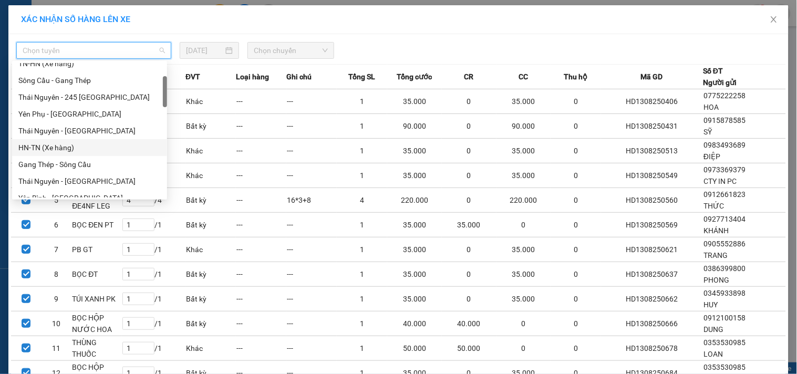
click at [54, 149] on div "HN-TN (Xe hàng)" at bounding box center [89, 148] width 142 height 12
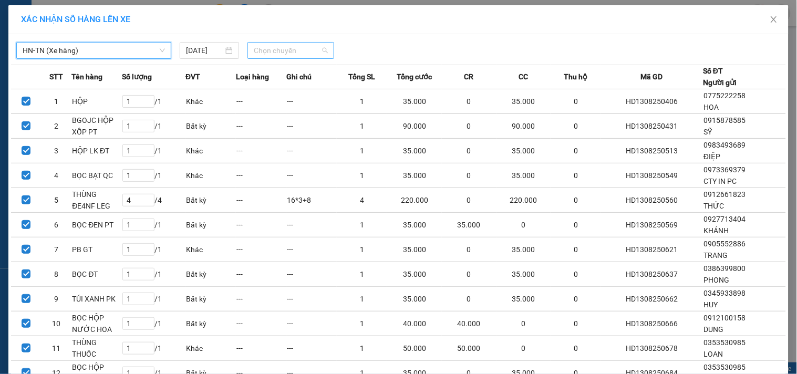
click at [317, 50] on span "Chọn chuyến" at bounding box center [291, 51] width 74 height 16
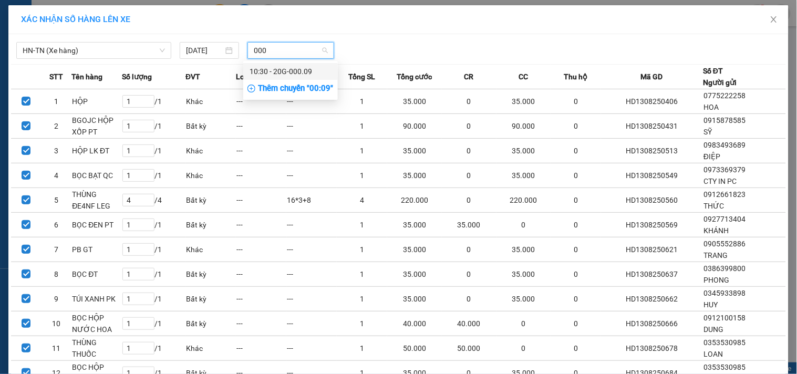
type input "0009"
click at [295, 70] on div "10:30 - 20G-000.09" at bounding box center [291, 72] width 82 height 12
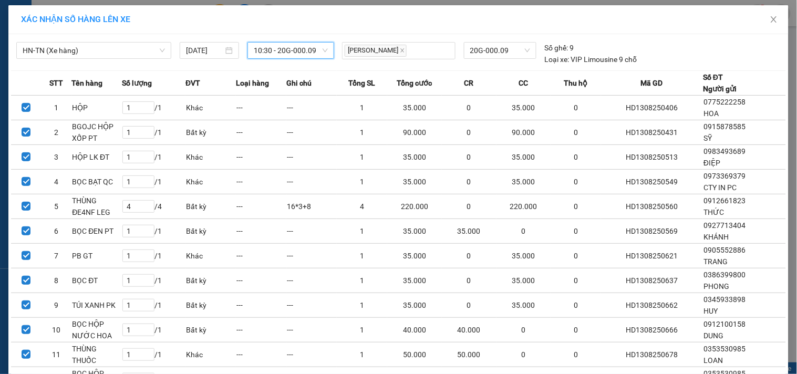
scroll to position [90, 0]
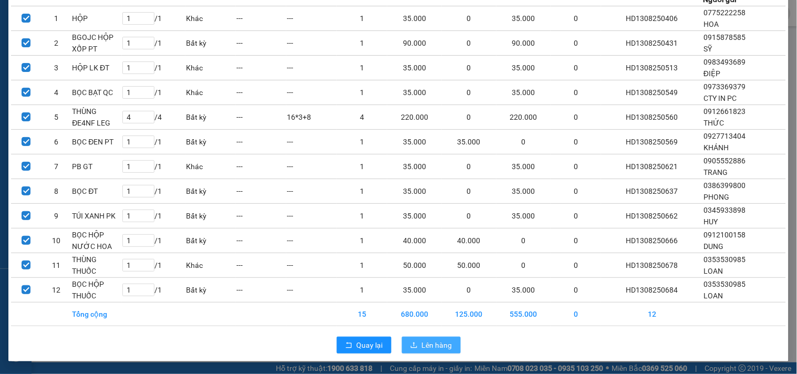
click at [435, 339] on span "Lên hàng" at bounding box center [437, 345] width 30 height 12
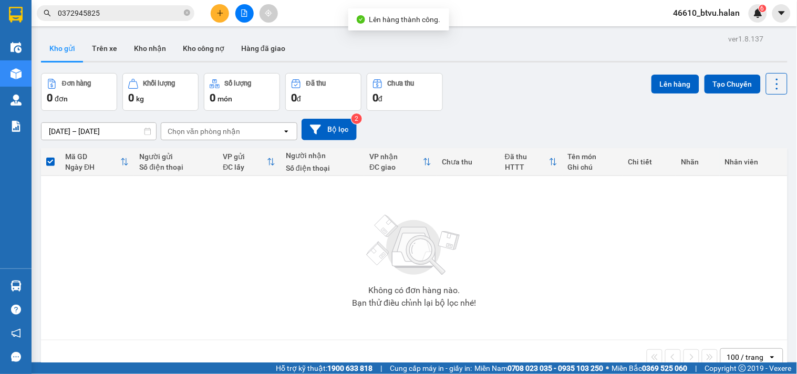
click at [214, 13] on button at bounding box center [220, 13] width 18 height 18
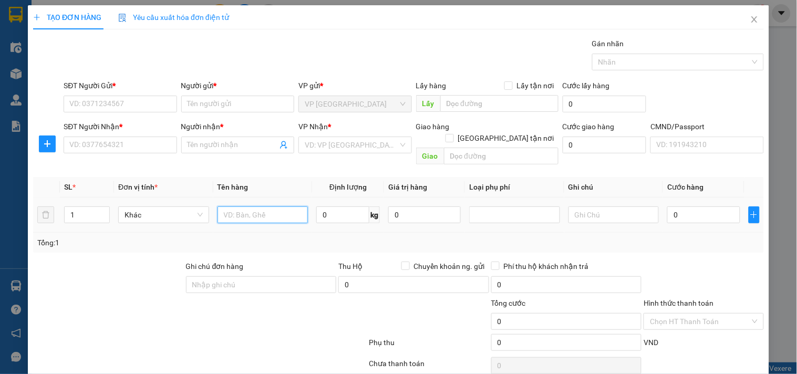
click at [264, 207] on input "text" at bounding box center [263, 215] width 91 height 17
type input "BỌC ĐE4N LK"
type input "2"
click at [157, 100] on input "SĐT Người Gửi *" at bounding box center [120, 104] width 113 height 17
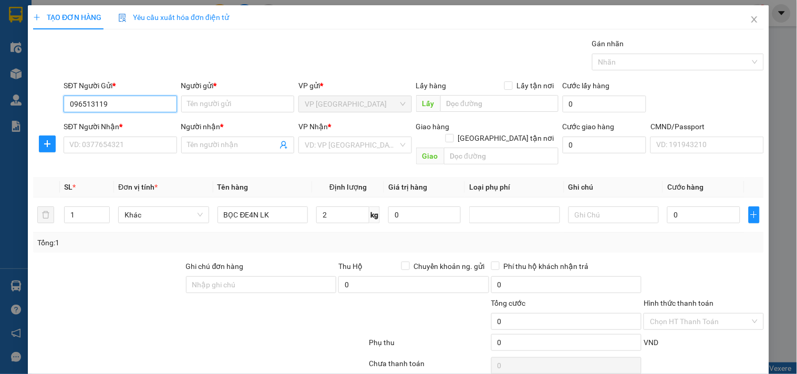
type input "0965131199"
click at [157, 100] on input "0965131199" at bounding box center [120, 104] width 113 height 17
click at [143, 126] on div "0965131199 - NAM" at bounding box center [118, 125] width 99 height 12
type input "NAM"
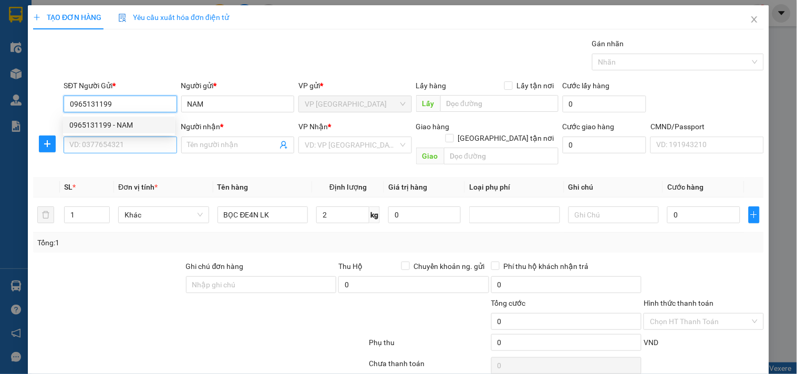
type input "0965131199"
click at [137, 140] on input "SĐT Người Nhận *" at bounding box center [120, 145] width 113 height 17
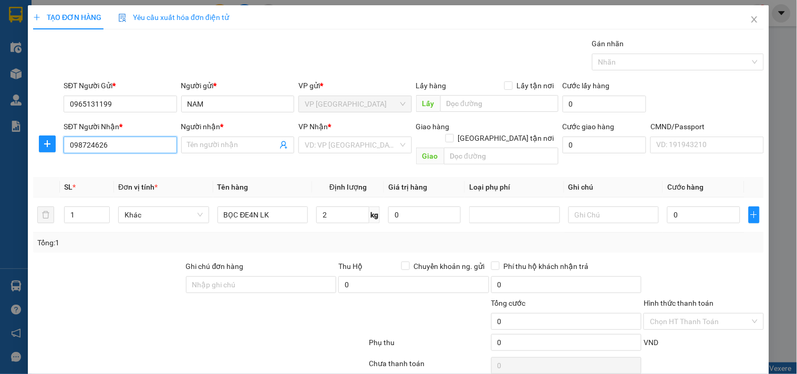
type input "0987246266"
click at [132, 167] on div "0987246266 - ĐỨC CƯỜNG BK" at bounding box center [121, 166] width 105 height 12
type input "ĐỨC CƯỜNG BK"
type input "0987246266"
click at [48, 145] on icon "plus" at bounding box center [47, 144] width 8 height 8
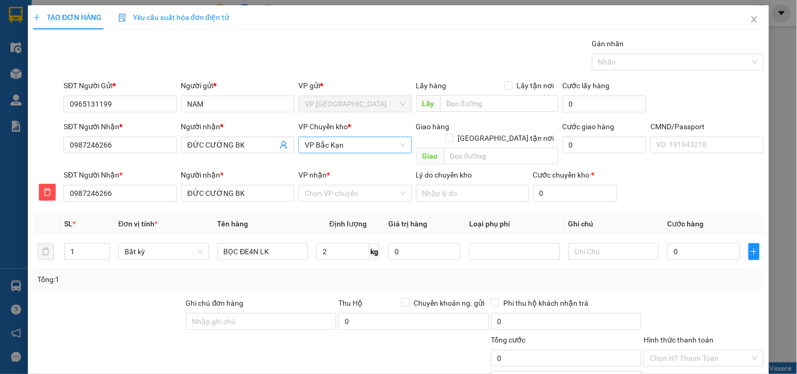
click at [363, 149] on span "VP Bắc Kạn" at bounding box center [355, 145] width 100 height 16
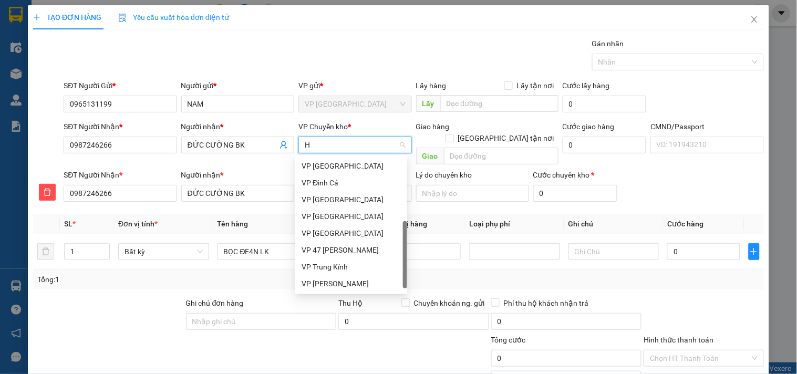
scroll to position [151, 0]
type input "HG"
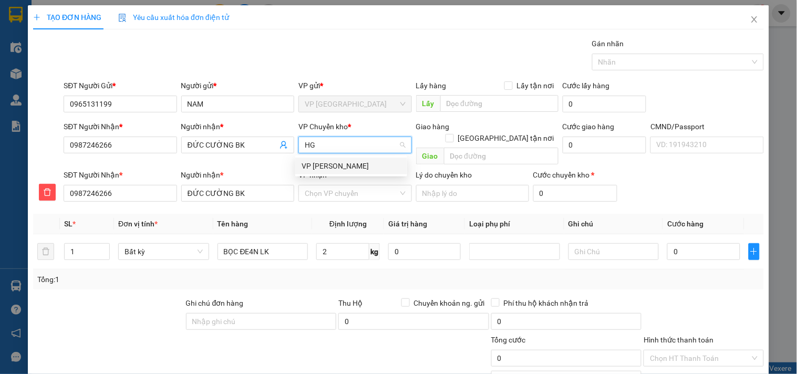
scroll to position [0, 0]
drag, startPoint x: 358, startPoint y: 166, endPoint x: 342, endPoint y: 190, distance: 29.4
click at [358, 167] on div "VP [PERSON_NAME]" at bounding box center [351, 166] width 99 height 12
click at [342, 190] on input "VP nhận *" at bounding box center [351, 193] width 93 height 16
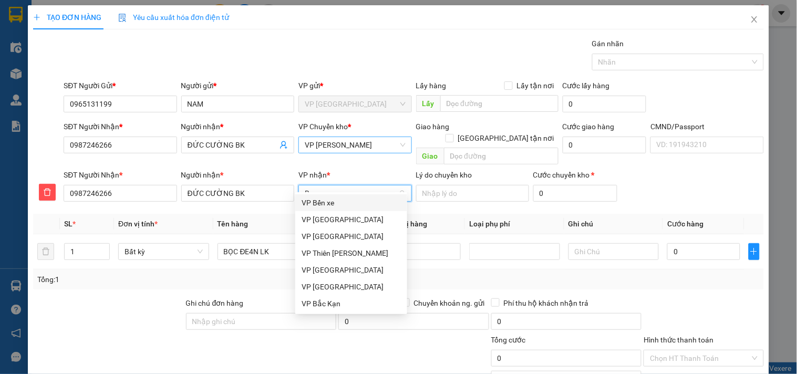
type input "BK"
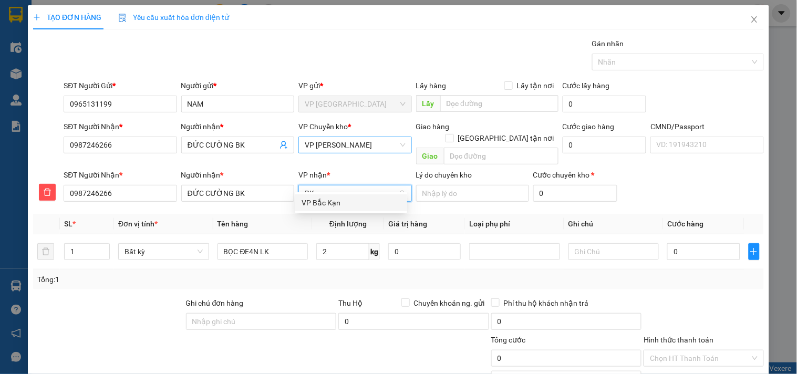
click at [343, 197] on div "VP Bắc Kạn" at bounding box center [351, 203] width 99 height 12
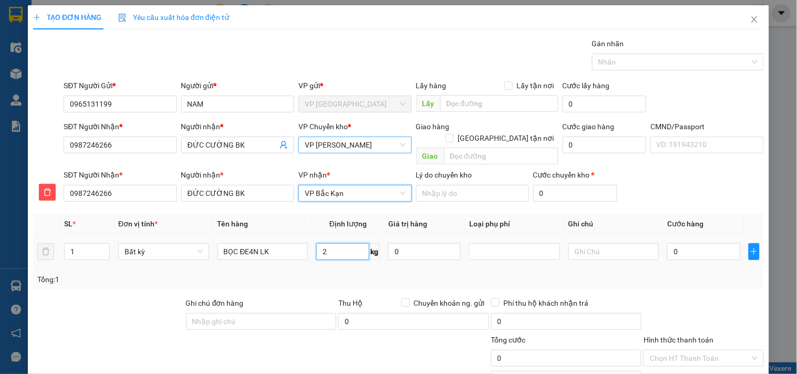
click at [347, 244] on input "2" at bounding box center [342, 251] width 53 height 17
click at [345, 270] on div "Tổng: 1" at bounding box center [398, 280] width 731 height 20
type input "40.000"
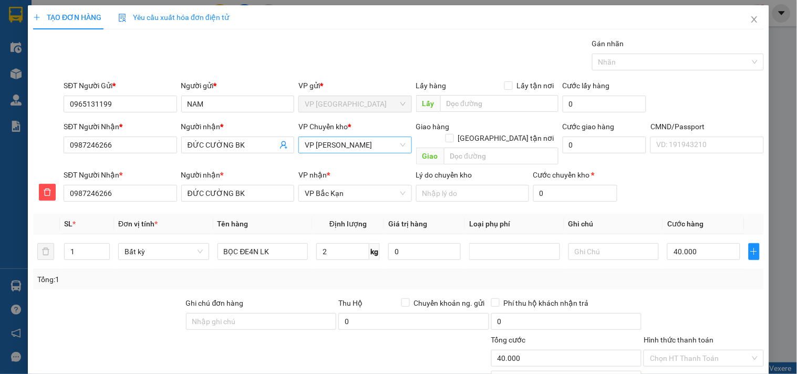
scroll to position [73, 0]
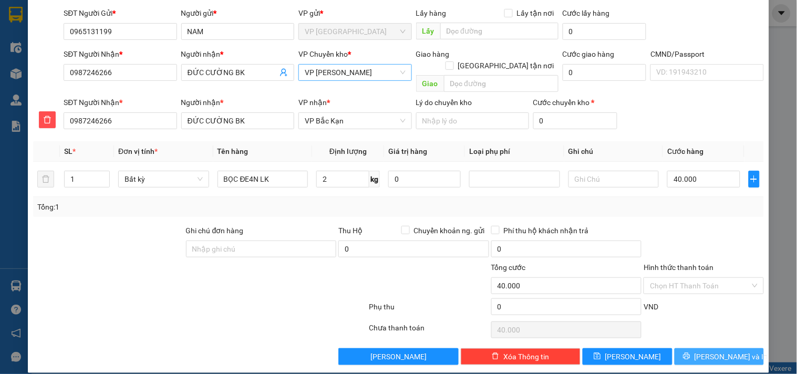
click at [715, 351] on span "[PERSON_NAME] và In" at bounding box center [732, 357] width 74 height 12
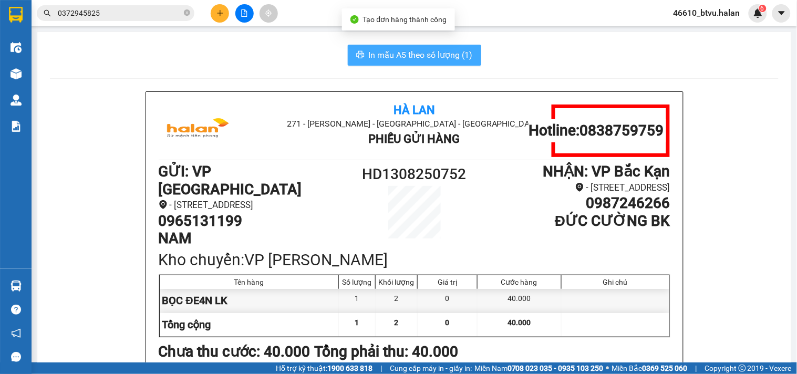
click at [417, 54] on span "In mẫu A5 theo số lượng (1)" at bounding box center [421, 54] width 104 height 13
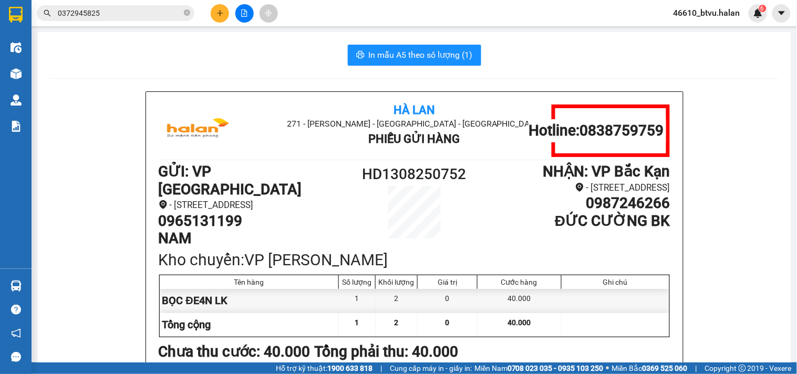
click at [214, 14] on button at bounding box center [220, 13] width 18 height 18
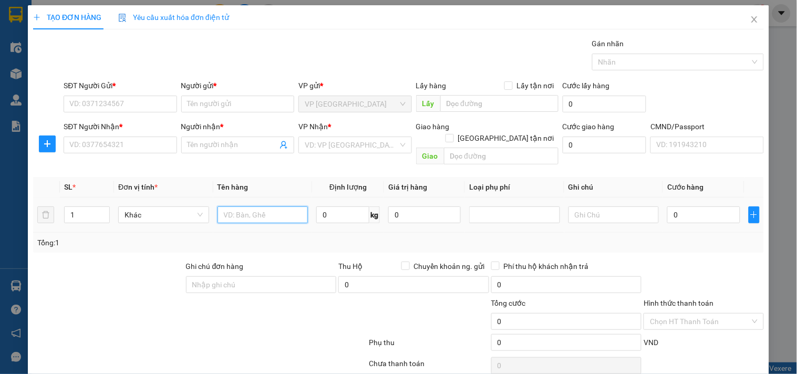
click at [261, 209] on input "text" at bounding box center [263, 215] width 91 height 17
type input "HỘP PT"
click at [152, 106] on input "SĐT Người Gửi *" at bounding box center [120, 104] width 113 height 17
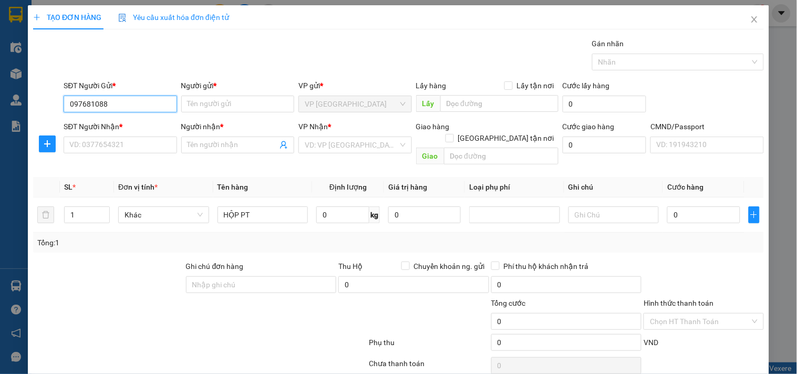
type input "0976810885"
click at [152, 105] on input "0976810885" at bounding box center [120, 104] width 113 height 17
click at [143, 127] on div "0976810885 - HỒNG" at bounding box center [118, 125] width 99 height 12
type input "HỒNG"
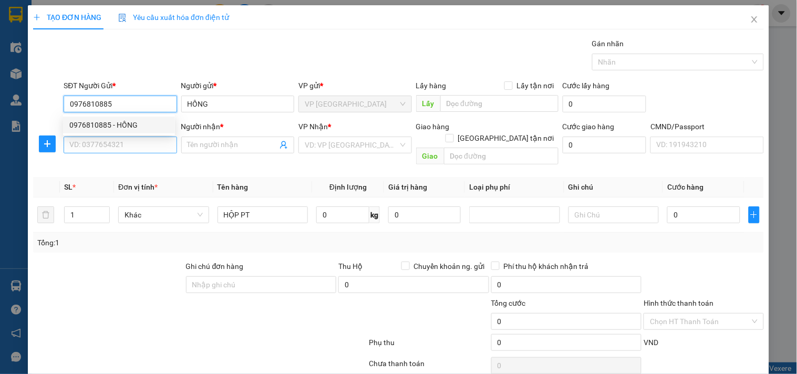
type input "0976810885"
click at [139, 137] on input "SĐT Người Nhận *" at bounding box center [120, 145] width 113 height 17
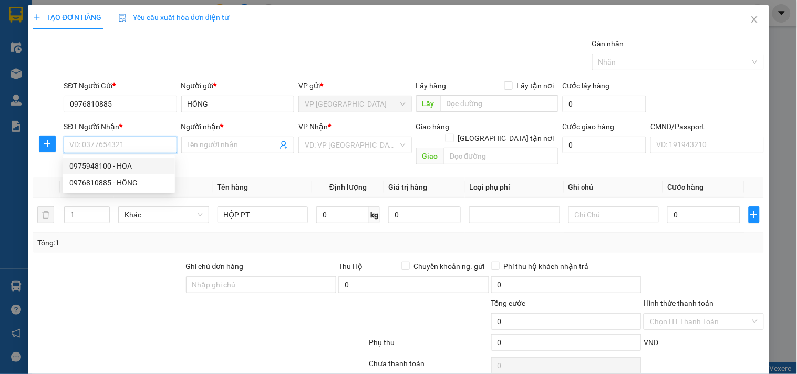
click at [142, 162] on div "0975948100 - HOA" at bounding box center [118, 166] width 99 height 12
type input "0975948100"
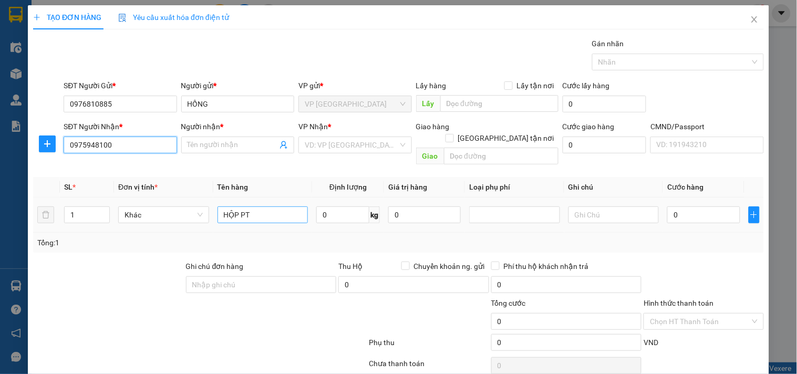
type input "HOA"
click at [347, 211] on input "0" at bounding box center [342, 215] width 53 height 17
type input "4"
click at [345, 238] on div "Tổng: 1" at bounding box center [398, 243] width 731 height 20
type input "40.000"
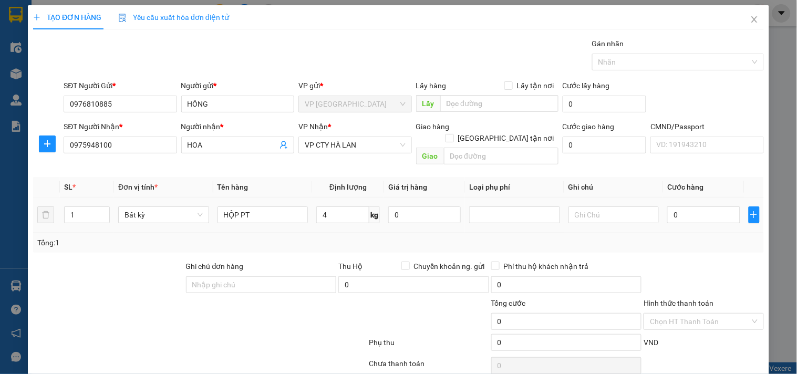
type input "40.000"
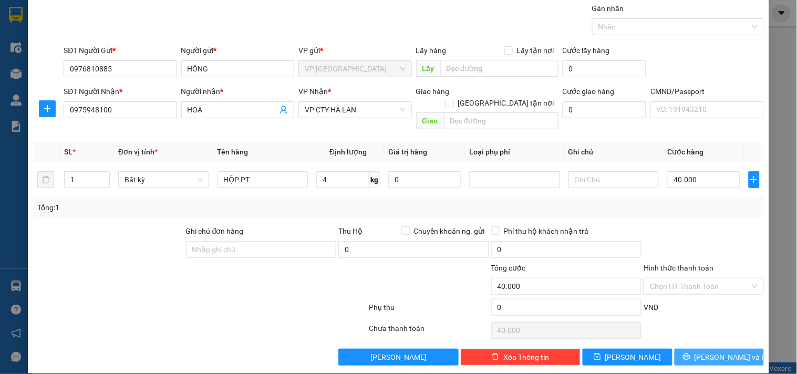
click at [712, 349] on button "[PERSON_NAME] và In" at bounding box center [719, 357] width 89 height 17
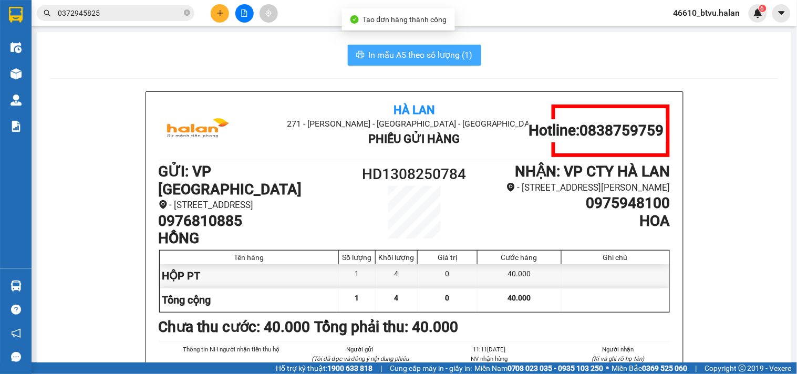
click at [407, 54] on span "In mẫu A5 theo số lượng (1)" at bounding box center [421, 54] width 104 height 13
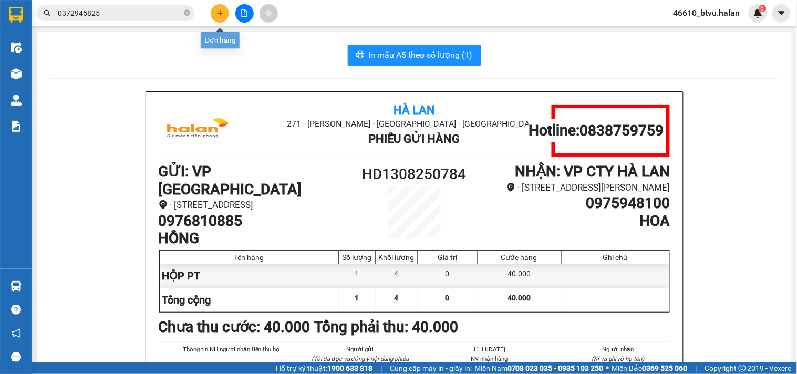
click at [231, 13] on div at bounding box center [244, 13] width 79 height 18
click at [226, 14] on button at bounding box center [220, 13] width 18 height 18
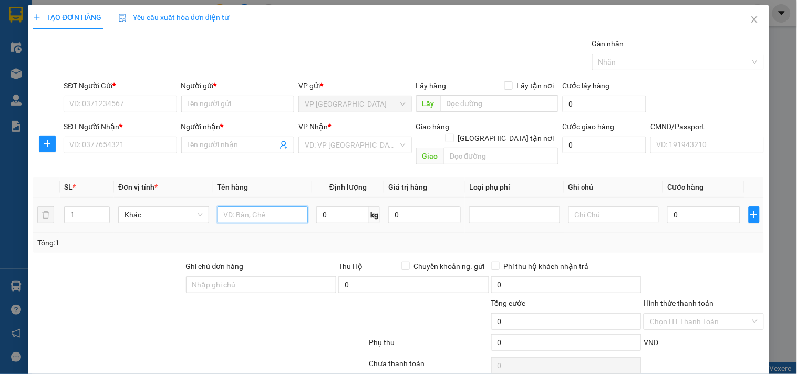
click at [262, 207] on input "text" at bounding box center [263, 215] width 91 height 17
type input "HỘP BIỂN INOXX"
type input "2"
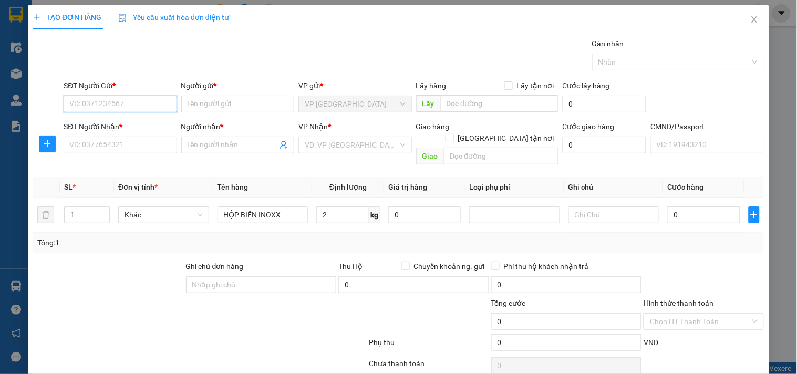
click at [121, 98] on input "SĐT Người Gửi *" at bounding box center [120, 104] width 113 height 17
click at [122, 97] on input "0979256730" at bounding box center [120, 104] width 113 height 17
type input "0979256730"
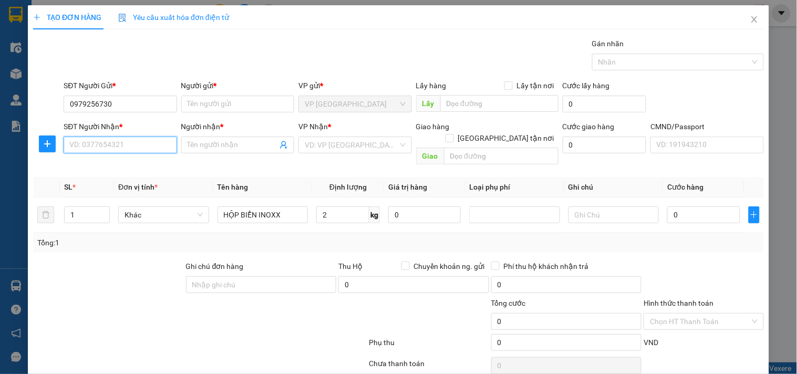
click at [140, 148] on input "SĐT Người Nhận *" at bounding box center [120, 145] width 113 height 17
paste input "0979256730"
type input "0979256730"
click at [130, 161] on div "0979256730 - HẰNG" at bounding box center [118, 166] width 99 height 12
type input "HẰNG"
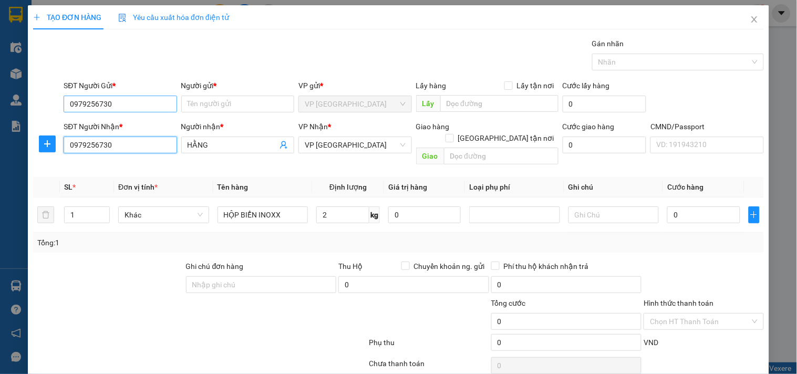
type input "0979256730"
click at [129, 107] on input "0979256730" at bounding box center [120, 104] width 113 height 17
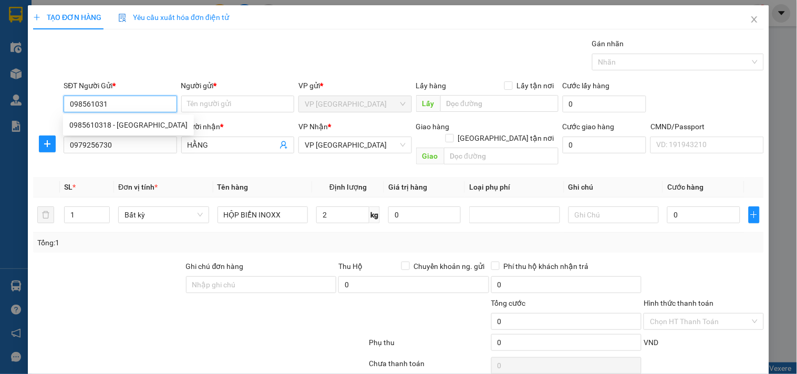
type input "0985610318"
click at [126, 121] on div "0985610318 - XUÂN HÀ ĐÔNG" at bounding box center [128, 125] width 118 height 12
type input "XUÂN HÀ ĐÔNG"
type input "0985610318"
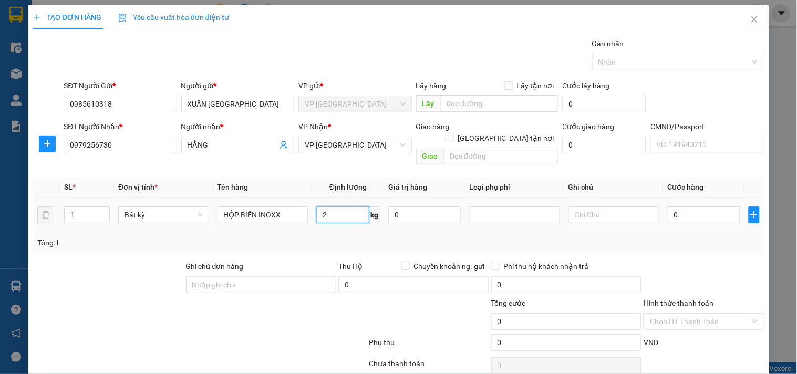
drag, startPoint x: 335, startPoint y: 206, endPoint x: 337, endPoint y: 238, distance: 31.6
click at [335, 207] on input "2" at bounding box center [342, 215] width 53 height 17
drag, startPoint x: 337, startPoint y: 238, endPoint x: 608, endPoint y: 253, distance: 271.6
click at [337, 238] on div "Tổng: 1" at bounding box center [398, 243] width 731 height 20
type input "35.000"
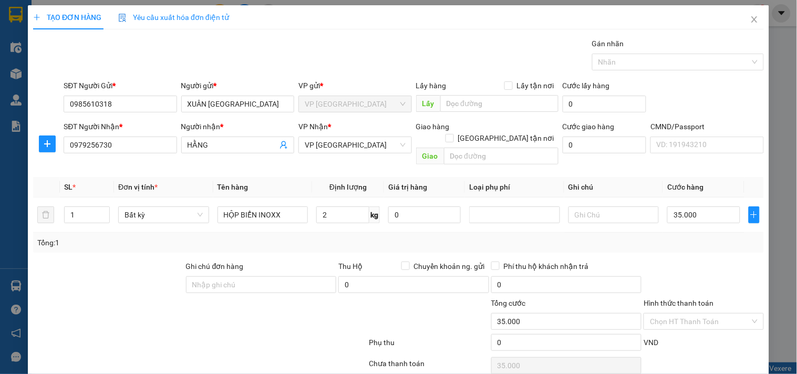
type input "35.000"
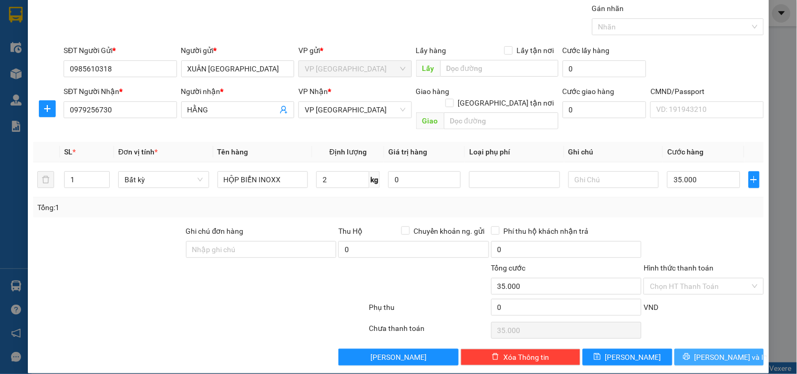
click at [750, 349] on button "[PERSON_NAME] và In" at bounding box center [719, 357] width 89 height 17
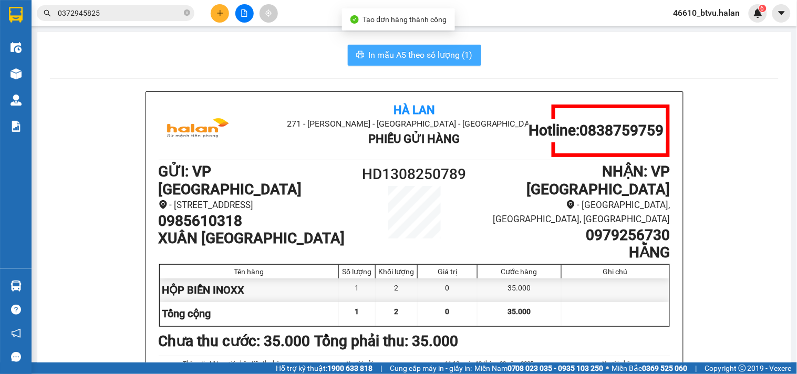
click at [420, 49] on span "In mẫu A5 theo số lượng (1)" at bounding box center [421, 54] width 104 height 13
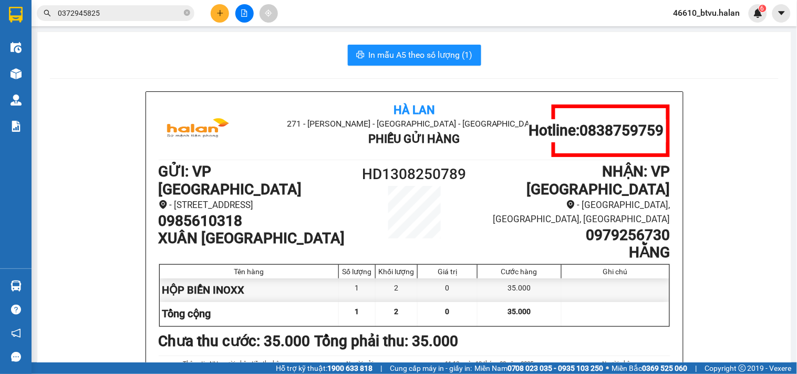
click at [224, 2] on div "Kết quả tìm kiếm ( 1 ) Bộ lọc Mã ĐH Trạng thái Món hàng Thu hộ Tổng cước Chưa c…" at bounding box center [398, 13] width 797 height 26
click at [214, 15] on button at bounding box center [220, 13] width 18 height 18
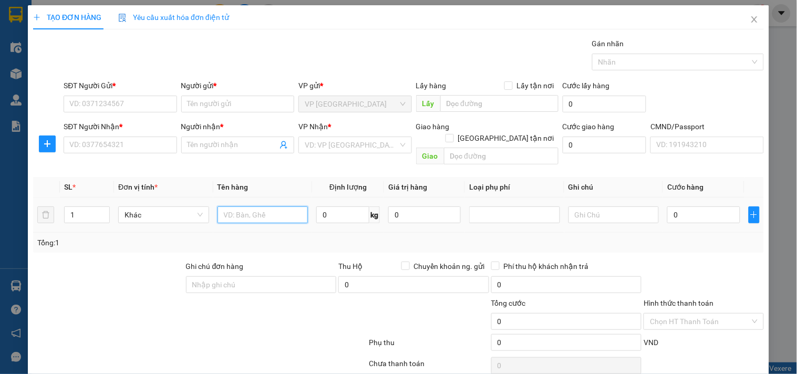
click at [261, 209] on input "text" at bounding box center [263, 215] width 91 height 17
type input "HỘP LK ĐT 1"
click at [114, 109] on input "SĐT Người Gửi *" at bounding box center [120, 104] width 113 height 17
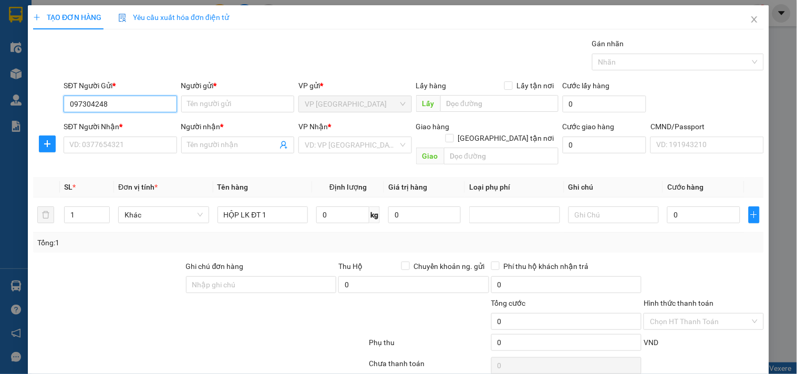
type input "0973042482"
click at [114, 108] on input "0973042482" at bounding box center [120, 104] width 113 height 17
click at [113, 120] on div "0973042482 - DŨNG" at bounding box center [118, 125] width 99 height 12
type input "DŨNG"
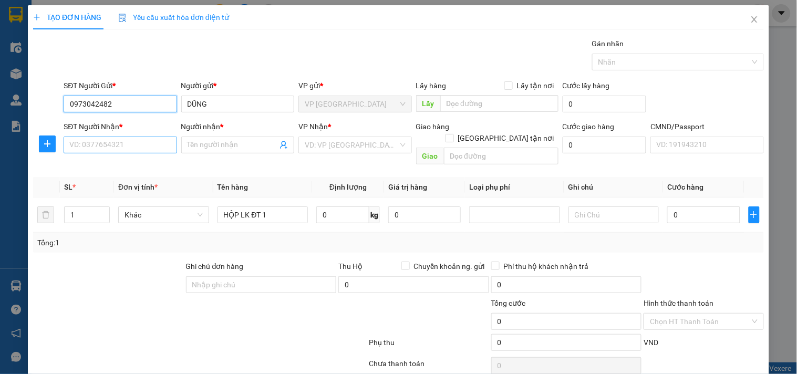
type input "0973042482"
click at [112, 142] on input "SĐT Người Nhận *" at bounding box center [120, 145] width 113 height 17
type input "0977007682"
click at [112, 142] on input "0977007682" at bounding box center [120, 145] width 113 height 17
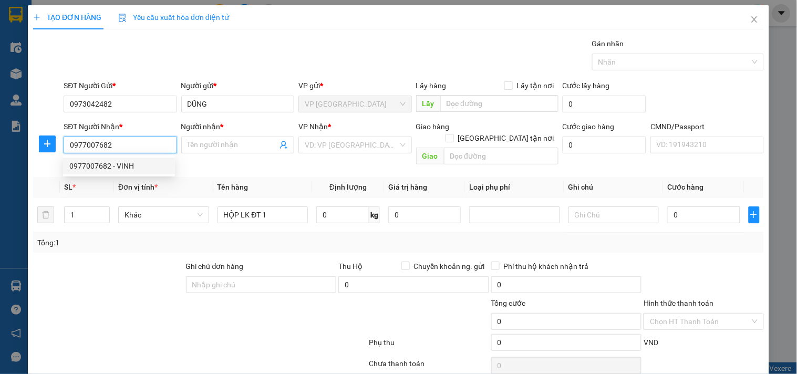
click at [139, 162] on div "0977007682 - VINH" at bounding box center [118, 166] width 99 height 12
type input "VINH"
type input "0977007682"
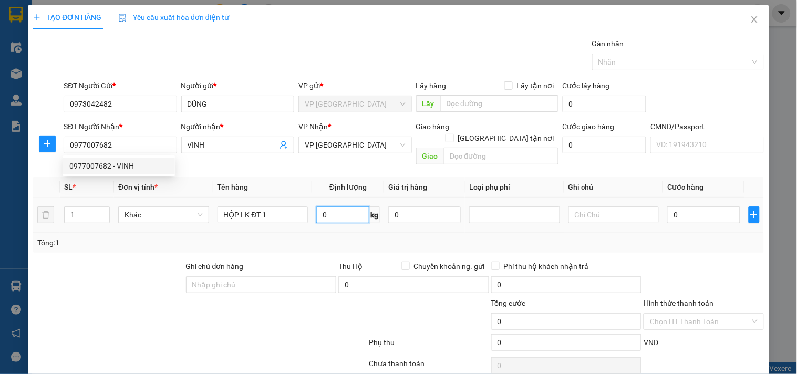
click at [325, 207] on input "0" at bounding box center [342, 215] width 53 height 17
type input "1"
click at [390, 237] on div "Tổng: 1" at bounding box center [398, 243] width 723 height 12
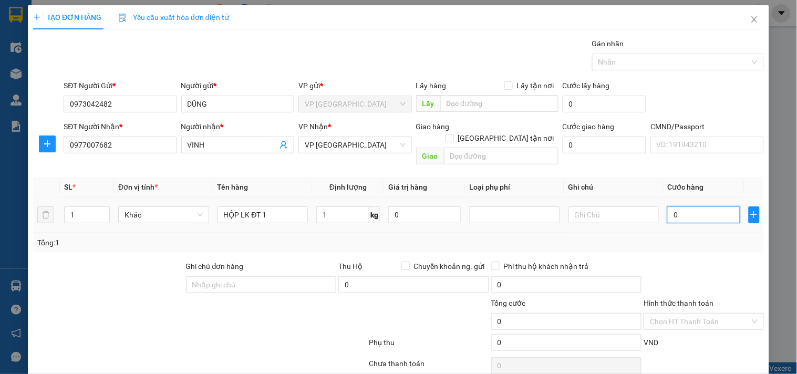
click at [686, 207] on input "0" at bounding box center [703, 215] width 73 height 17
type input "3"
type input "35"
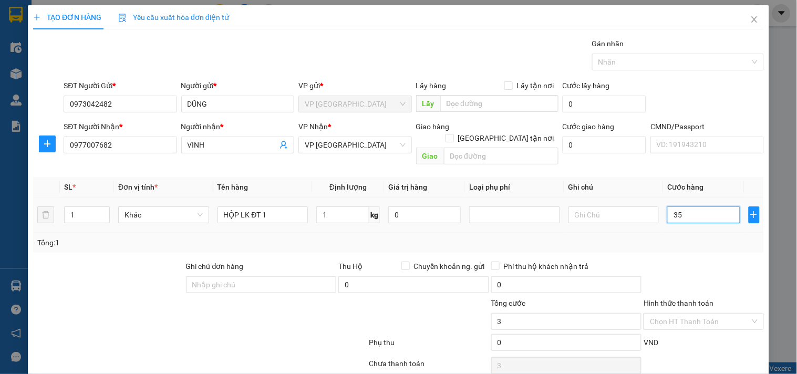
type input "35"
click at [690, 233] on div "Tổng: 1" at bounding box center [398, 243] width 731 height 20
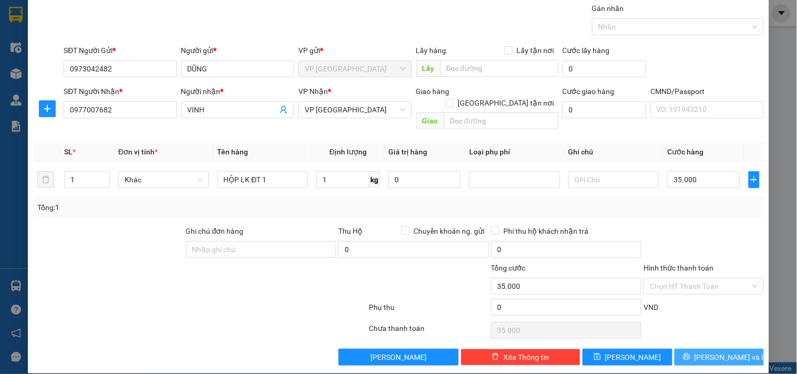
click at [703, 353] on button "[PERSON_NAME] và In" at bounding box center [719, 357] width 89 height 17
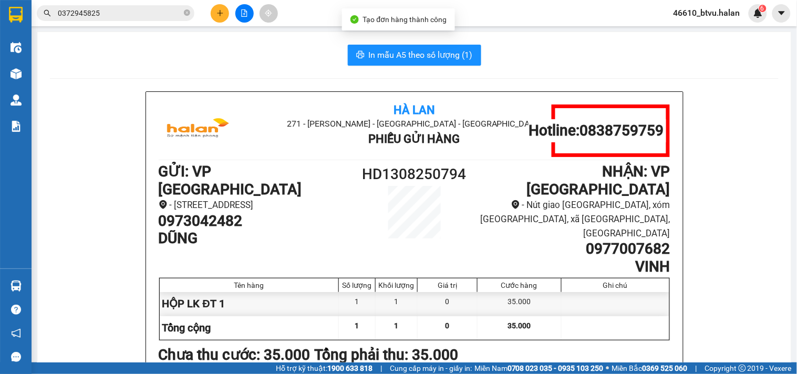
click at [446, 49] on span "In mẫu A5 theo số lượng (1)" at bounding box center [421, 54] width 104 height 13
click at [224, 13] on button at bounding box center [220, 13] width 18 height 18
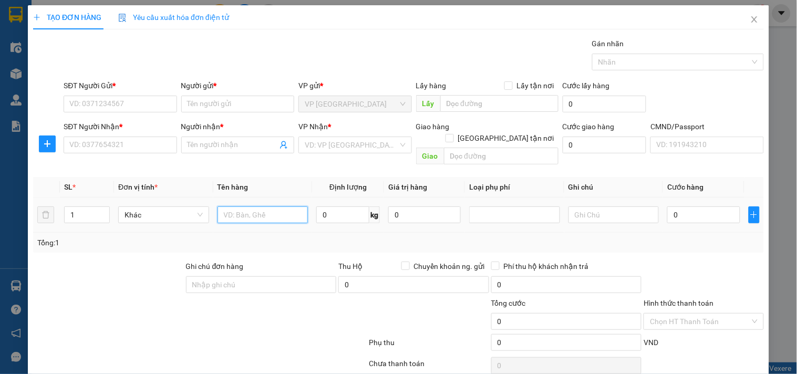
click at [249, 207] on input "text" at bounding box center [263, 215] width 91 height 17
click at [142, 99] on input "SĐT Người Gửi *" at bounding box center [120, 104] width 113 height 17
click at [119, 151] on input "SĐT Người Nhận *" at bounding box center [120, 145] width 113 height 17
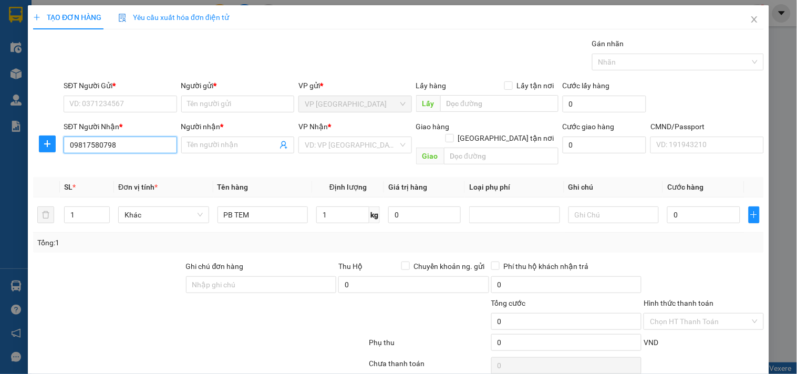
click at [119, 150] on input "09817580798" at bounding box center [120, 145] width 113 height 17
click at [104, 148] on input "09817580798" at bounding box center [120, 145] width 113 height 17
click at [95, 144] on input "09817580798" at bounding box center [120, 145] width 113 height 17
click at [98, 144] on input "09817580798" at bounding box center [120, 145] width 113 height 17
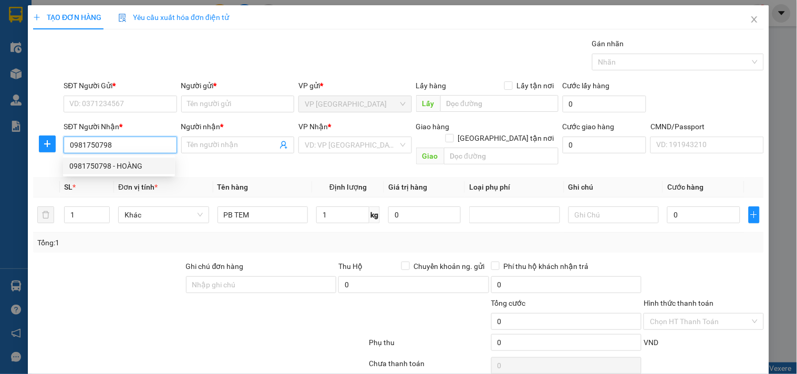
click at [114, 166] on div "0981750798 - HOÀNG" at bounding box center [118, 166] width 99 height 12
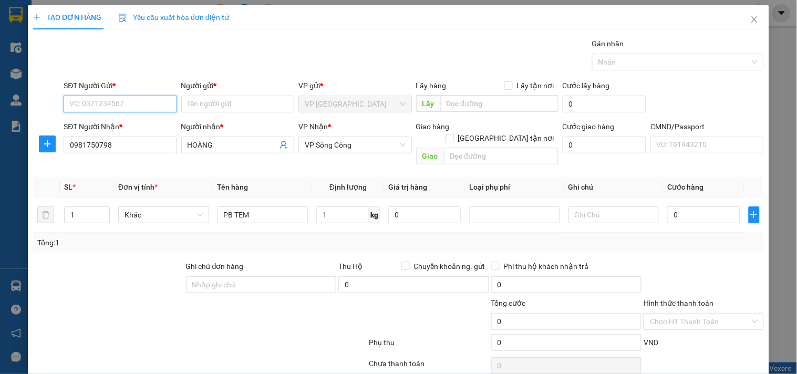
click at [133, 101] on input "SĐT Người Gửi *" at bounding box center [120, 104] width 113 height 17
click at [127, 119] on div "0968606981 - TÚ" at bounding box center [118, 125] width 99 height 12
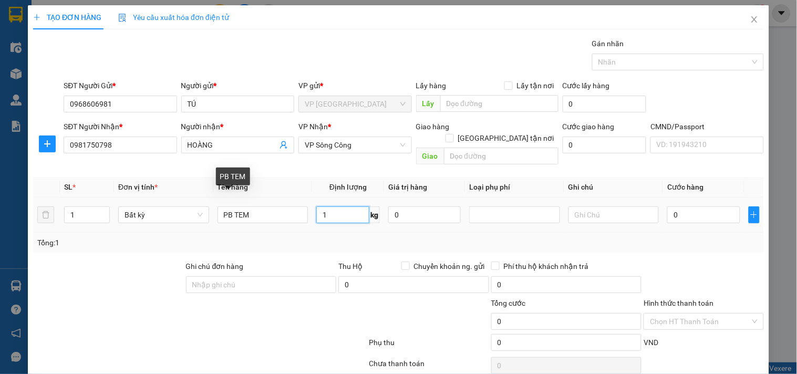
click at [324, 207] on input "1" at bounding box center [342, 215] width 53 height 17
click at [334, 238] on div "Tổng: 1" at bounding box center [398, 243] width 731 height 20
drag, startPoint x: 38, startPoint y: 144, endPoint x: 48, endPoint y: 145, distance: 9.5
click at [39, 144] on span "plus" at bounding box center [47, 144] width 16 height 8
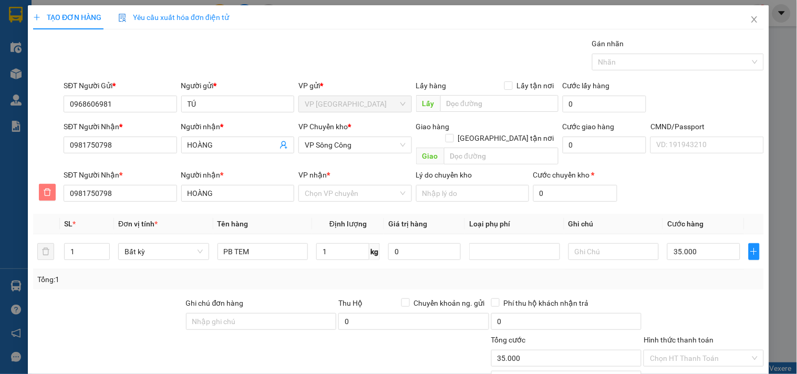
drag, startPoint x: 48, startPoint y: 178, endPoint x: 298, endPoint y: 129, distance: 255.4
click at [48, 188] on icon "delete" at bounding box center [47, 192] width 8 height 8
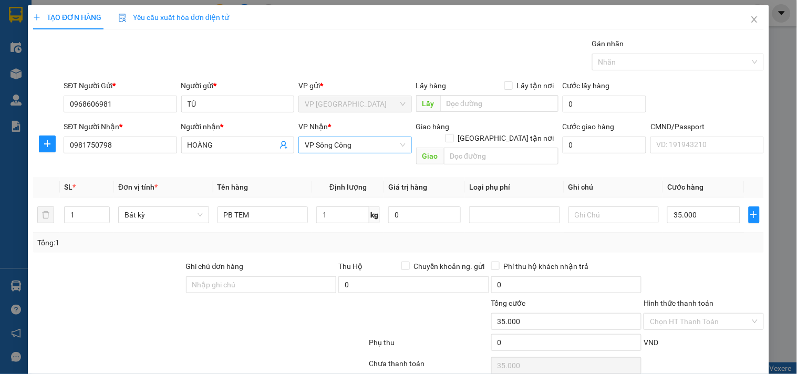
click at [325, 142] on span "VP Sông Công" at bounding box center [355, 145] width 100 height 16
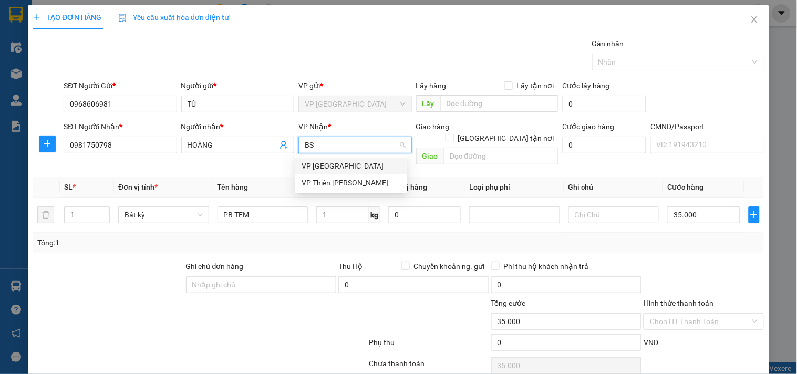
click at [331, 163] on div "VP [GEOGRAPHIC_DATA]" at bounding box center [351, 166] width 99 height 12
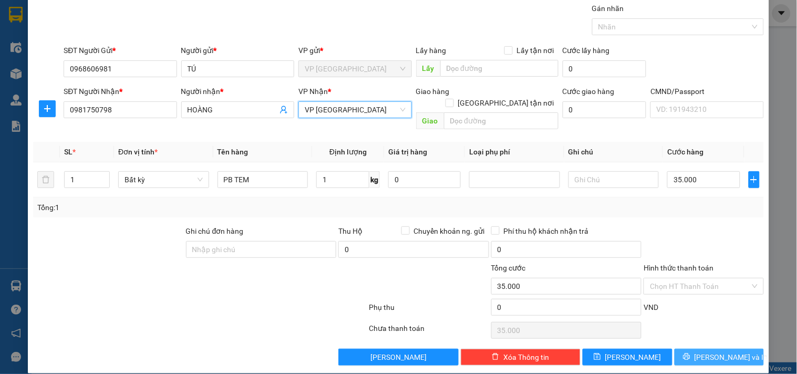
click at [685, 349] on button "[PERSON_NAME] và In" at bounding box center [719, 357] width 89 height 17
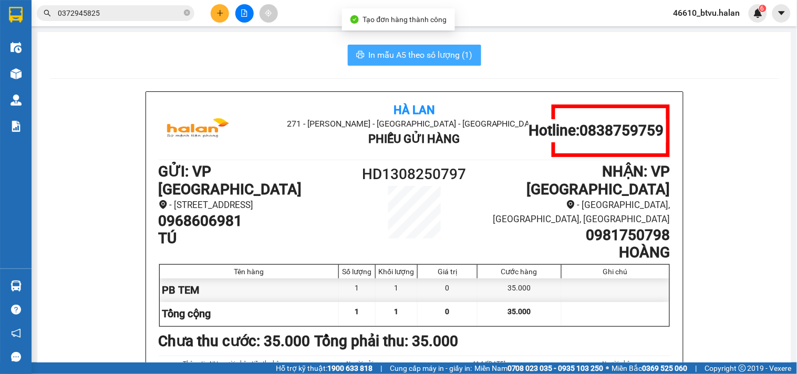
click at [452, 55] on span "In mẫu A5 theo số lượng (1)" at bounding box center [421, 54] width 104 height 13
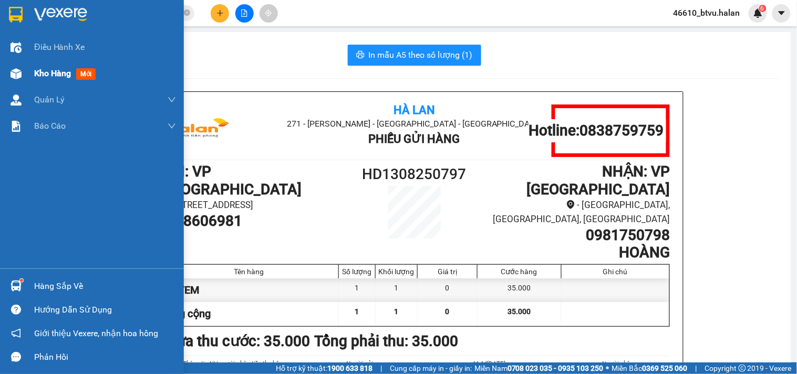
click at [0, 66] on div "Kho hàng mới" at bounding box center [92, 73] width 184 height 26
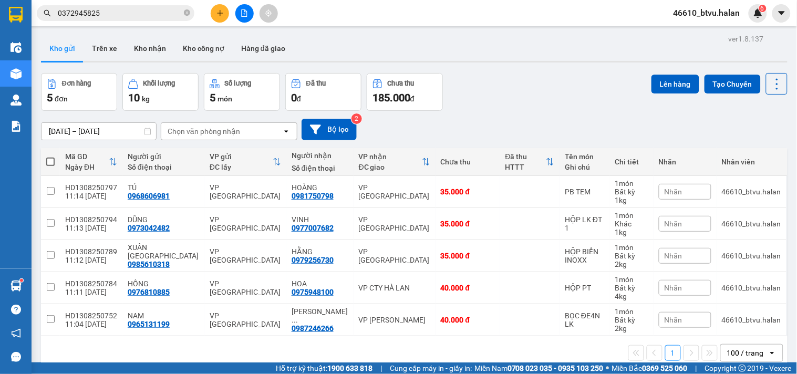
click at [54, 154] on th at bounding box center [50, 162] width 19 height 28
click at [51, 160] on span at bounding box center [50, 162] width 8 height 8
click at [50, 157] on input "checkbox" at bounding box center [50, 157] width 0 height 0
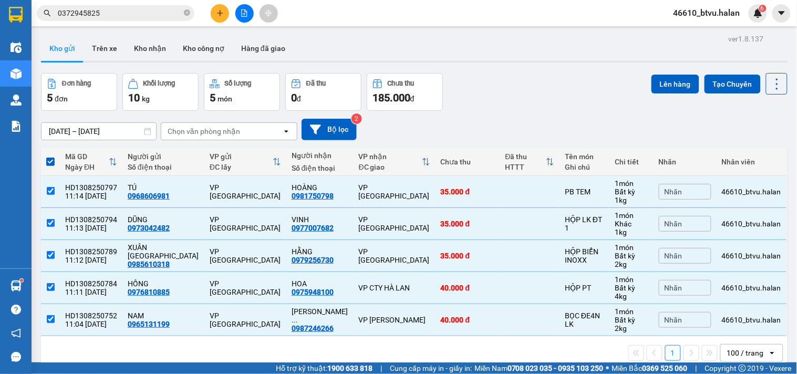
click at [674, 72] on div "ver 1.8.137 Kho gửi Trên xe Kho nhận Kho công nợ Hàng đã giao Đơn hàng 5 đơn Kh…" at bounding box center [414, 219] width 755 height 374
click at [671, 87] on button "Lên hàng" at bounding box center [676, 84] width 48 height 19
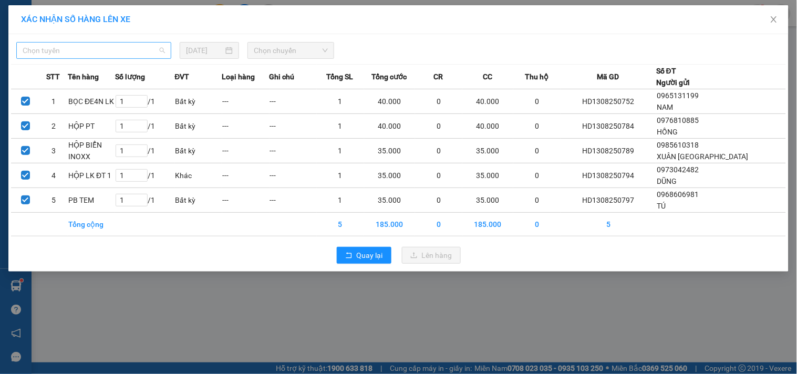
click at [112, 54] on span "Chọn tuyến" at bounding box center [94, 51] width 142 height 16
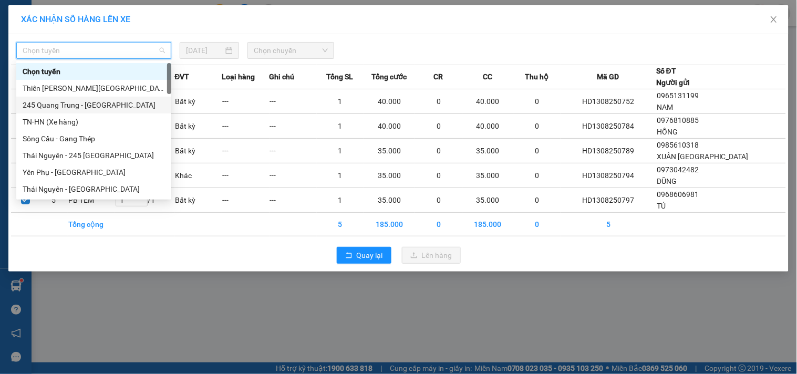
click at [46, 106] on div "245 Quang Trung - [GEOGRAPHIC_DATA]" at bounding box center [94, 105] width 142 height 12
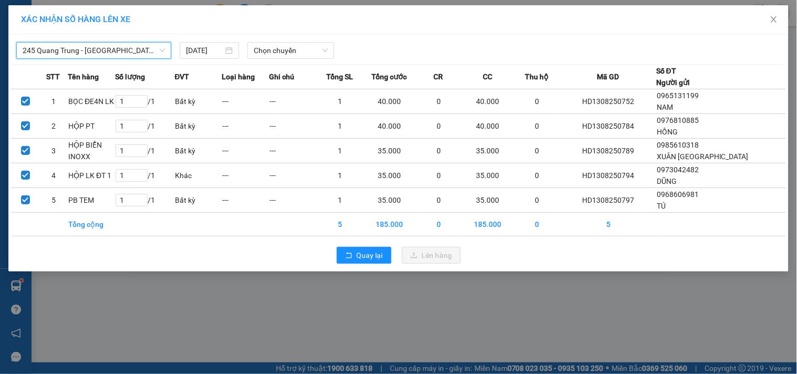
click at [123, 53] on span "245 Quang Trung - [GEOGRAPHIC_DATA]" at bounding box center [94, 51] width 142 height 16
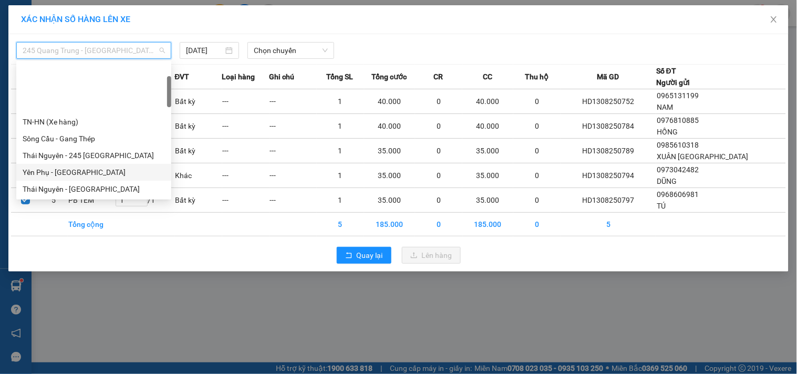
scroll to position [58, 0]
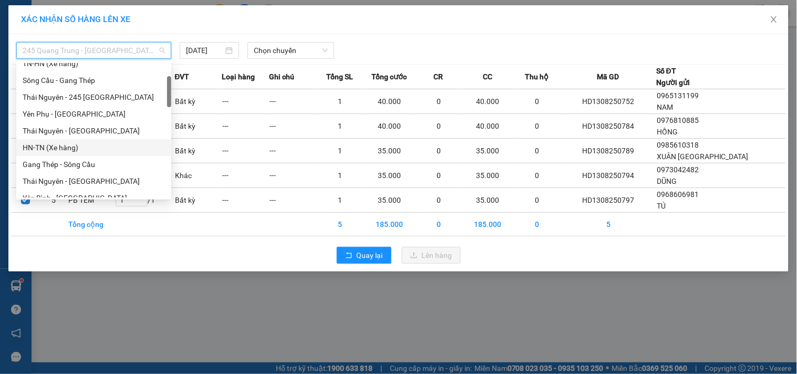
click at [67, 145] on div "HN-TN (Xe hàng)" at bounding box center [94, 148] width 142 height 12
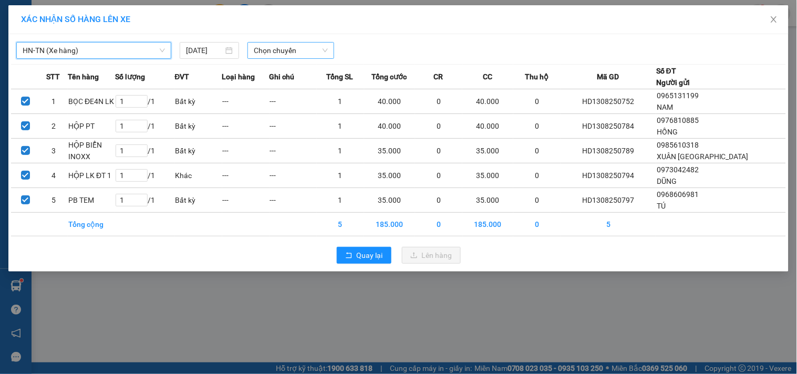
click at [273, 54] on span "Chọn chuyến" at bounding box center [291, 51] width 74 height 16
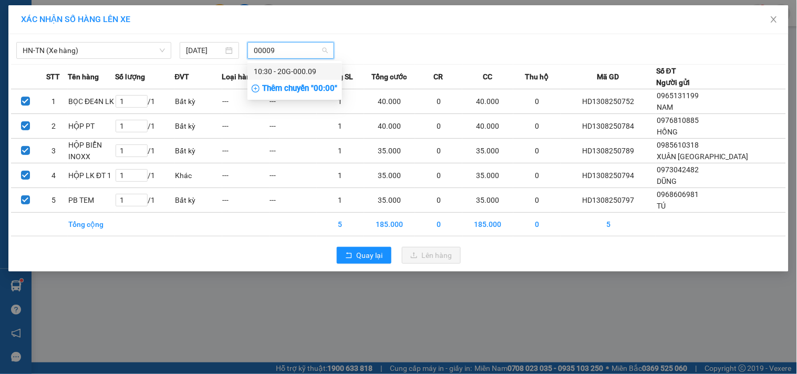
click at [275, 67] on div "10:30 - 20G-000.09" at bounding box center [295, 72] width 82 height 12
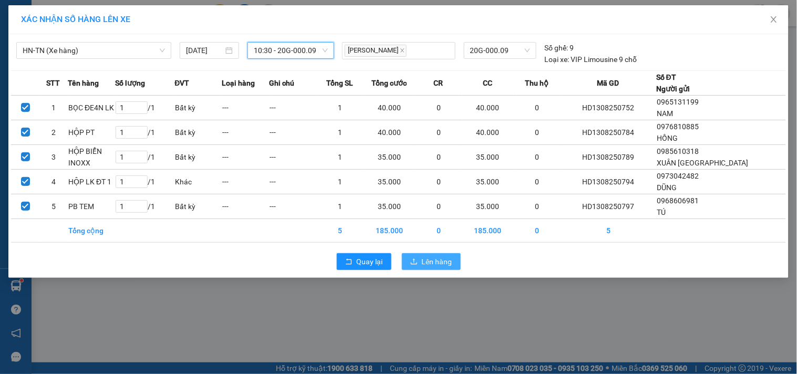
click at [445, 267] on button "Lên hàng" at bounding box center [431, 261] width 59 height 17
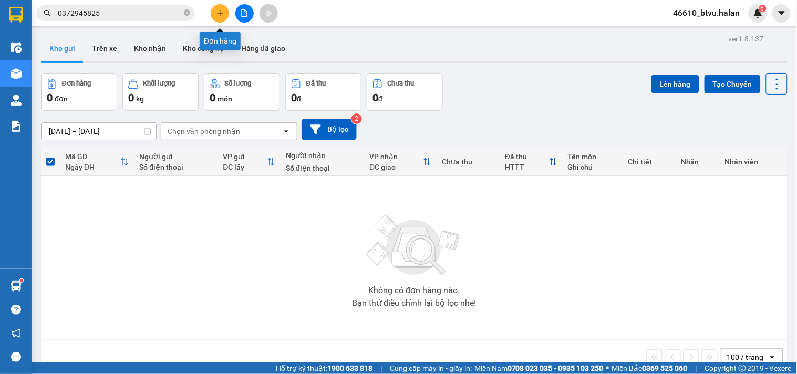
click at [225, 14] on button at bounding box center [220, 13] width 18 height 18
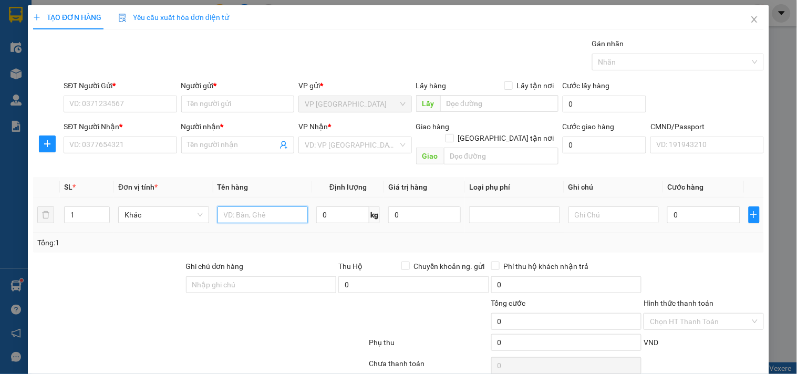
click at [246, 207] on input "text" at bounding box center [263, 215] width 91 height 17
click at [245, 207] on input "thùng" at bounding box center [263, 215] width 91 height 17
click at [97, 105] on input "SĐT Người Gửi *" at bounding box center [120, 104] width 113 height 17
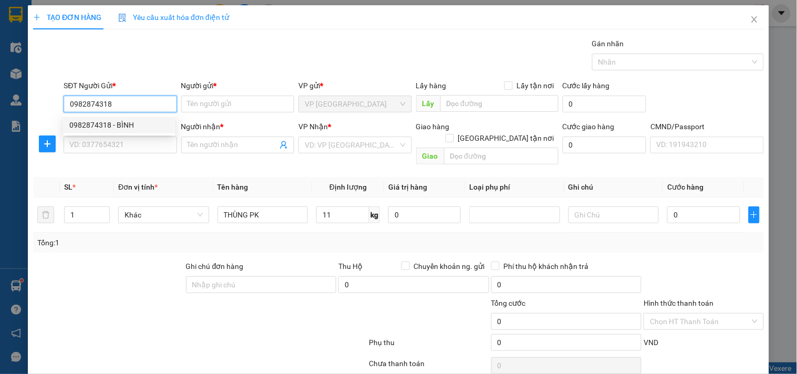
click at [113, 125] on div "0982874318 - BÌNH" at bounding box center [118, 125] width 99 height 12
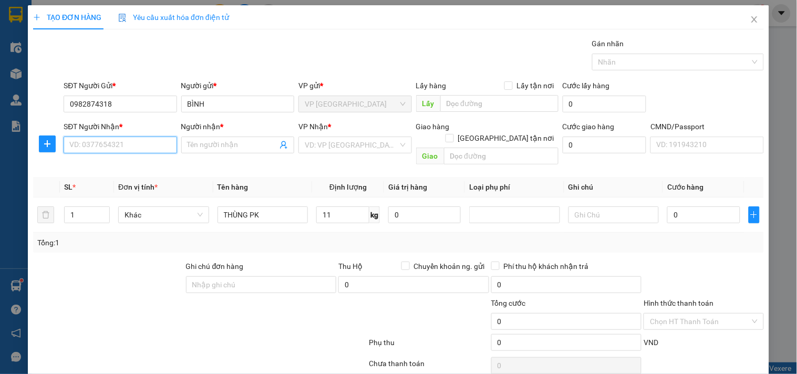
click at [111, 140] on input "SĐT Người Nhận *" at bounding box center [120, 145] width 113 height 17
click at [127, 168] on div "0972126730 - HÙNG" at bounding box center [118, 166] width 99 height 12
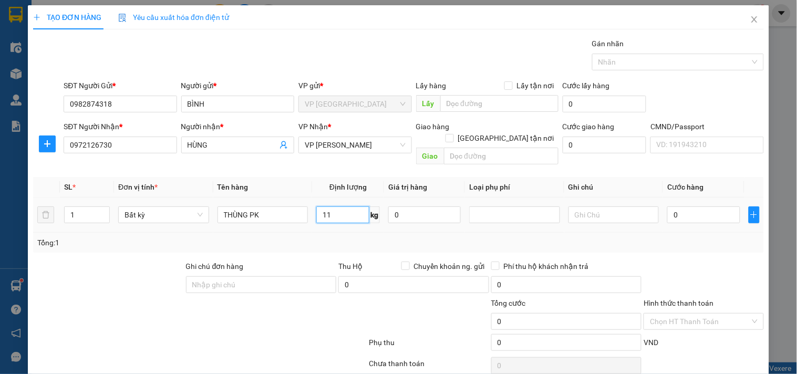
click at [351, 207] on input "11" at bounding box center [342, 215] width 53 height 17
drag, startPoint x: 349, startPoint y: 212, endPoint x: 352, endPoint y: 216, distance: 5.4
click at [349, 213] on div "11 kg" at bounding box center [348, 214] width 64 height 21
click at [298, 233] on div "Tổng: 1" at bounding box center [398, 243] width 731 height 20
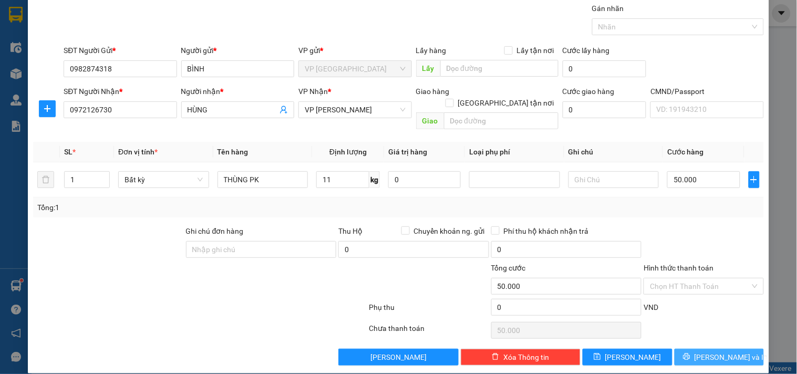
click at [702, 349] on button "[PERSON_NAME] và In" at bounding box center [719, 357] width 89 height 17
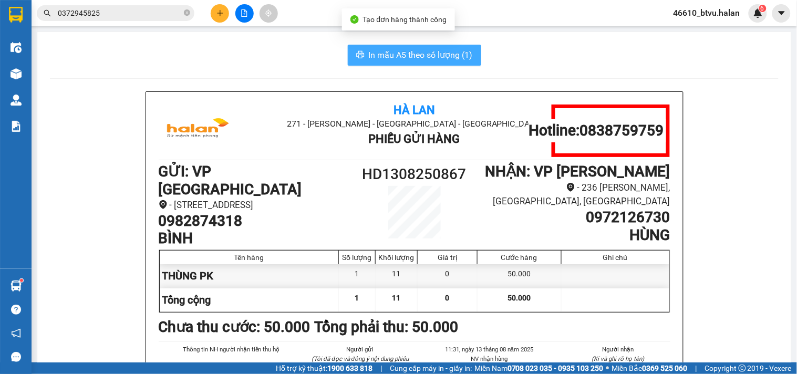
click at [444, 62] on button "In mẫu A5 theo số lượng (1)" at bounding box center [414, 55] width 133 height 21
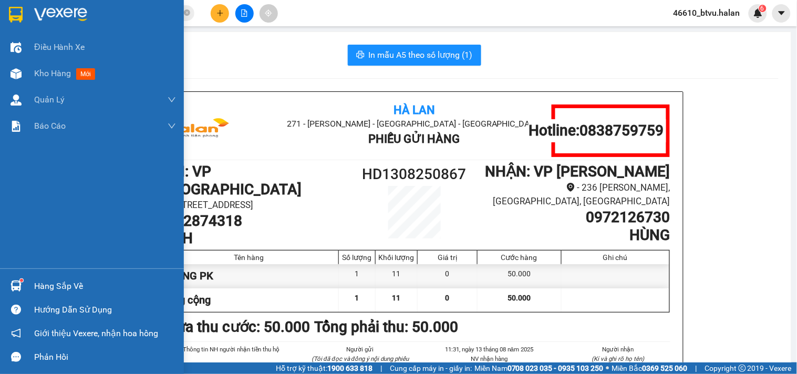
click at [16, 284] on img at bounding box center [16, 286] width 11 height 11
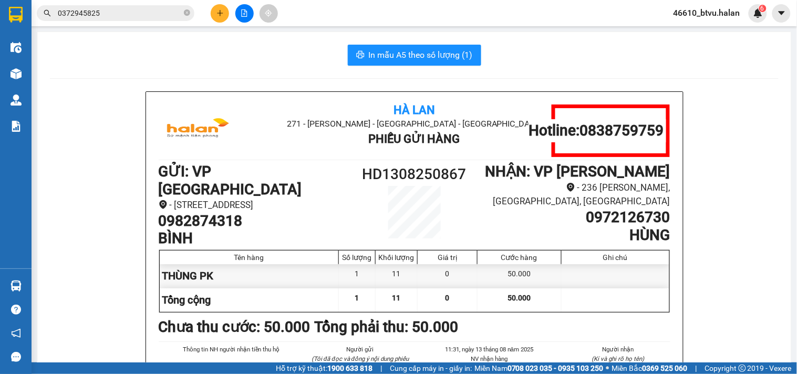
click at [75, 172] on section "Kết quả tìm kiếm ( 1 ) Bộ lọc Mã ĐH Trạng thái Món hàng Thu hộ Tổng cước Chưa c…" at bounding box center [398, 187] width 797 height 374
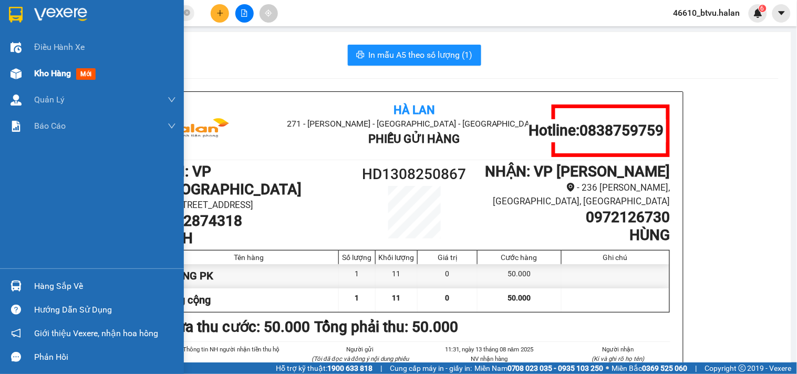
click at [24, 73] on div at bounding box center [16, 74] width 18 height 18
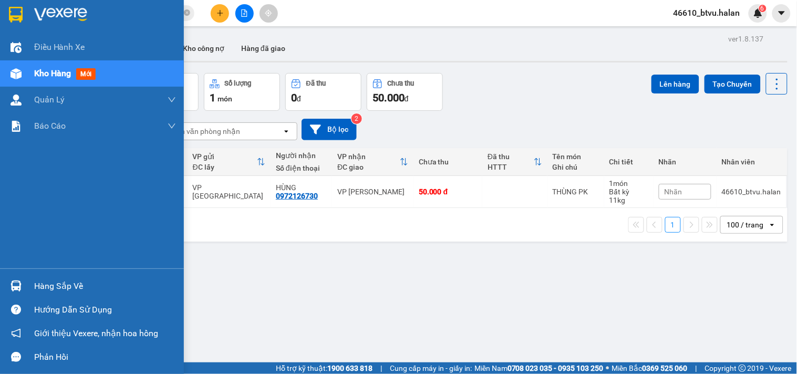
click at [18, 288] on img at bounding box center [16, 286] width 11 height 11
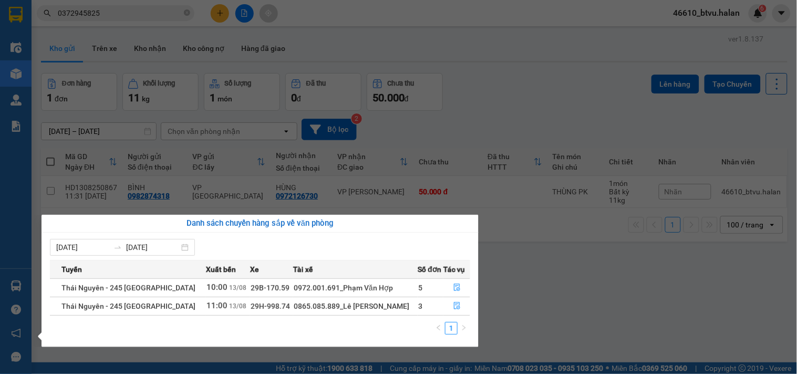
click at [552, 296] on section "Kết quả tìm kiếm ( 1 ) Bộ lọc Mã ĐH Trạng thái Món hàng Thu hộ Tổng cước Chưa c…" at bounding box center [398, 187] width 797 height 374
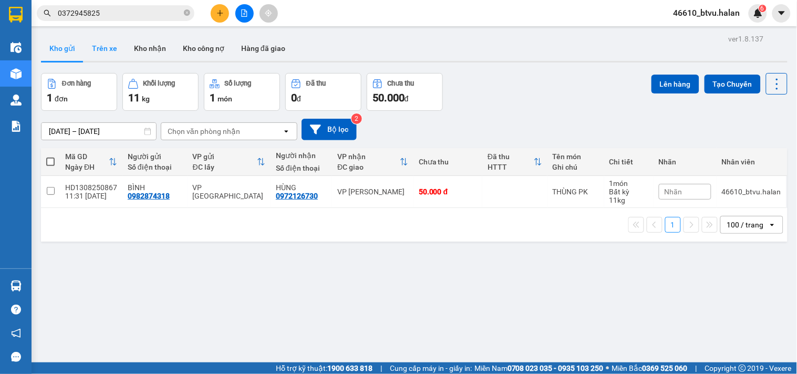
click at [101, 45] on button "Trên xe" at bounding box center [105, 48] width 42 height 25
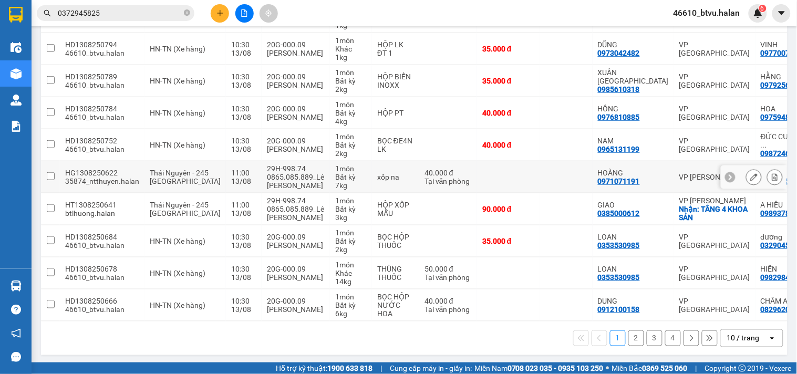
scroll to position [182, 0]
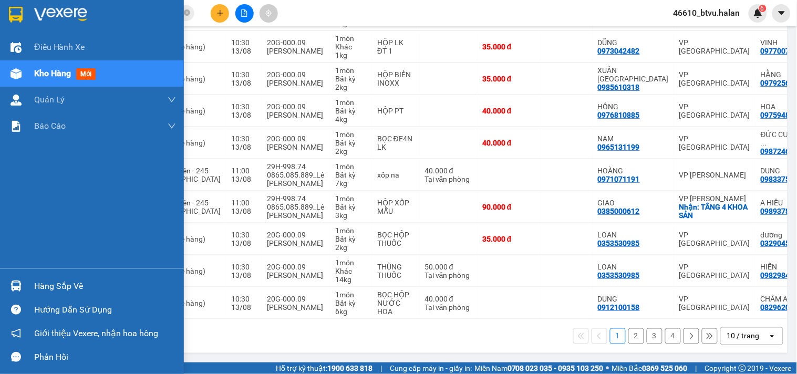
click at [29, 285] on div "Hàng sắp về" at bounding box center [92, 286] width 184 height 24
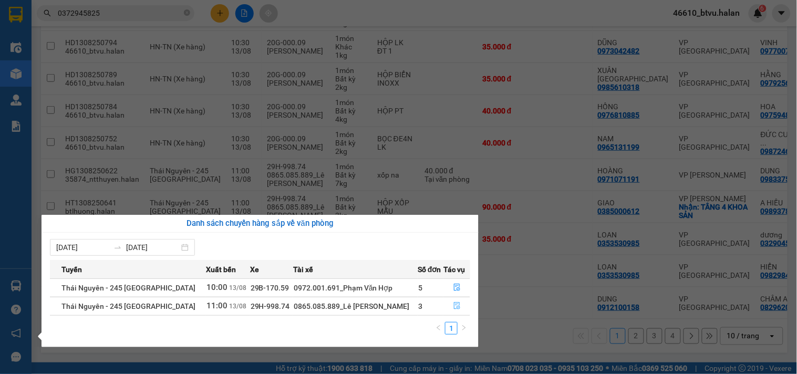
click at [454, 305] on icon "file-done" at bounding box center [457, 305] width 6 height 7
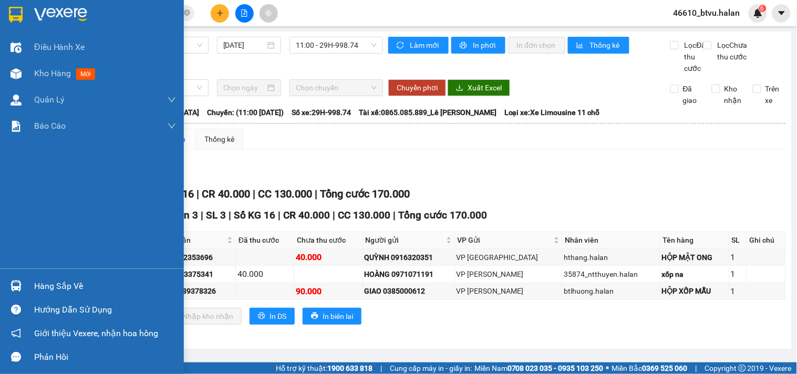
click at [27, 282] on div "Hàng sắp về" at bounding box center [92, 286] width 184 height 24
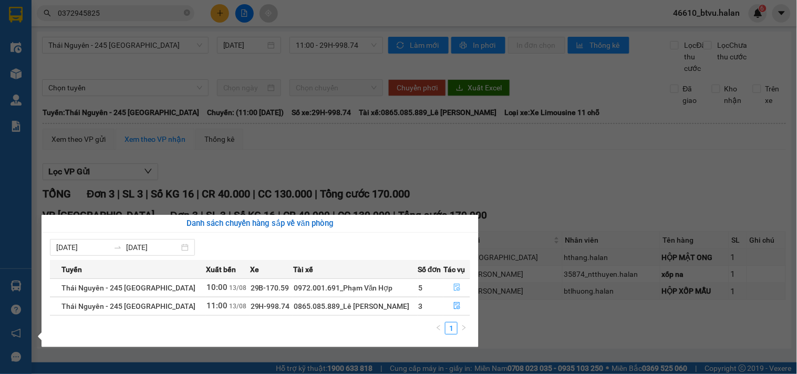
click at [460, 280] on button "button" at bounding box center [457, 288] width 26 height 17
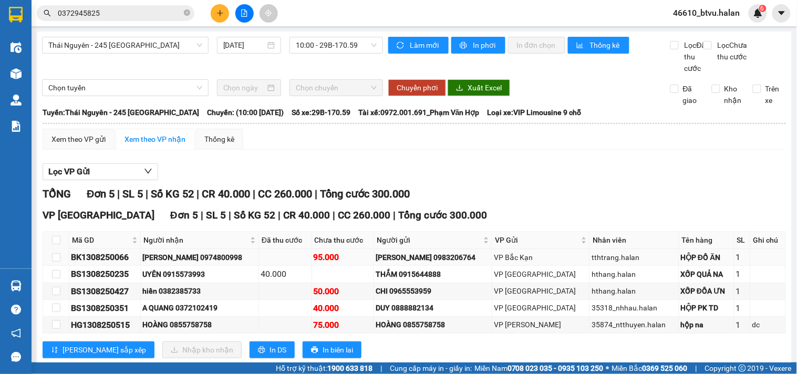
scroll to position [37, 0]
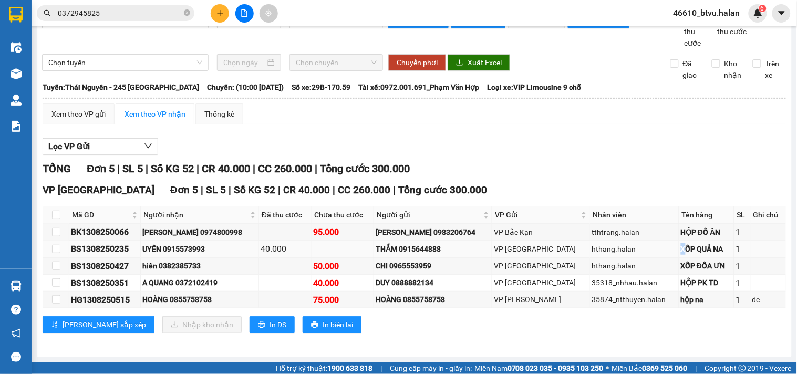
click at [673, 248] on tr "BS1308250235 UYÊN 0915573993 40.000 THẮM 0915644888 VP Bắc Sơn hthang.halan XỐP…" at bounding box center [414, 249] width 743 height 17
click at [681, 260] on div "XỐP ĐỒA ƯN" at bounding box center [706, 266] width 51 height 12
drag, startPoint x: 668, startPoint y: 265, endPoint x: 681, endPoint y: 267, distance: 12.7
click at [681, 266] on div "XỐP ĐỒA ƯN" at bounding box center [706, 266] width 51 height 12
click at [681, 280] on div "HỘP PK TD" at bounding box center [706, 283] width 51 height 12
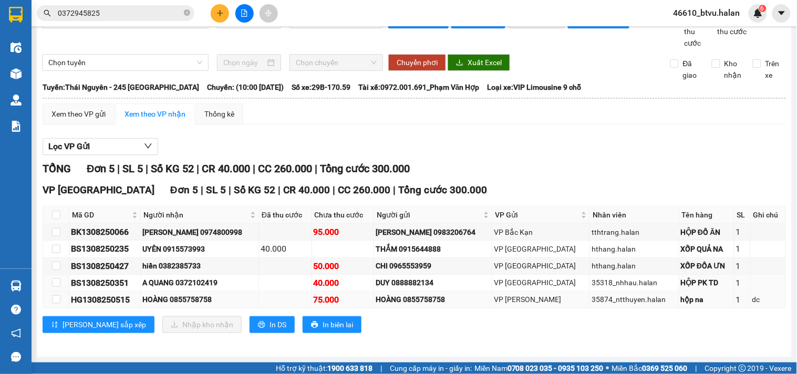
drag, startPoint x: 676, startPoint y: 283, endPoint x: 705, endPoint y: 291, distance: 30.6
click at [689, 286] on div "HỘP PK TD" at bounding box center [706, 283] width 51 height 12
click at [694, 297] on div "hộp na" at bounding box center [706, 300] width 51 height 12
drag, startPoint x: 684, startPoint y: 298, endPoint x: 696, endPoint y: 297, distance: 12.1
click at [692, 297] on div "hộp na" at bounding box center [706, 300] width 51 height 12
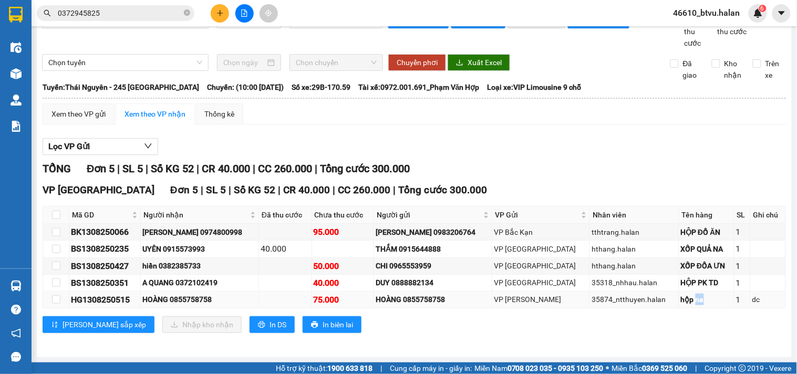
click at [696, 297] on div "hộp na" at bounding box center [706, 300] width 51 height 12
click at [490, 285] on div "DUY 0888882134" at bounding box center [433, 283] width 115 height 12
click at [453, 292] on td "HOÀNG 0855758758" at bounding box center [433, 300] width 118 height 17
click at [454, 291] on td "DUY 0888882134" at bounding box center [433, 283] width 118 height 17
drag, startPoint x: 369, startPoint y: 272, endPoint x: 359, endPoint y: 251, distance: 23.0
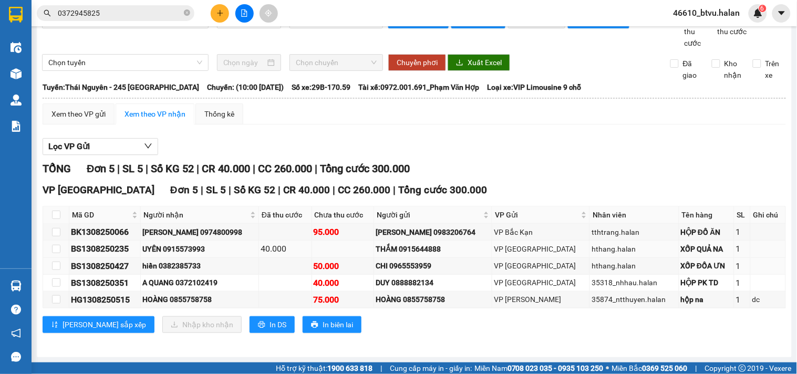
click at [374, 272] on td "CHI 0965553959" at bounding box center [433, 266] width 118 height 17
click at [360, 244] on td at bounding box center [343, 249] width 63 height 17
drag, startPoint x: 207, startPoint y: 248, endPoint x: 199, endPoint y: 247, distance: 8.0
click at [206, 248] on div "UYÊN 0915573993" at bounding box center [199, 249] width 115 height 12
click at [151, 239] on td "KIM ANH 0974800998" at bounding box center [200, 232] width 118 height 17
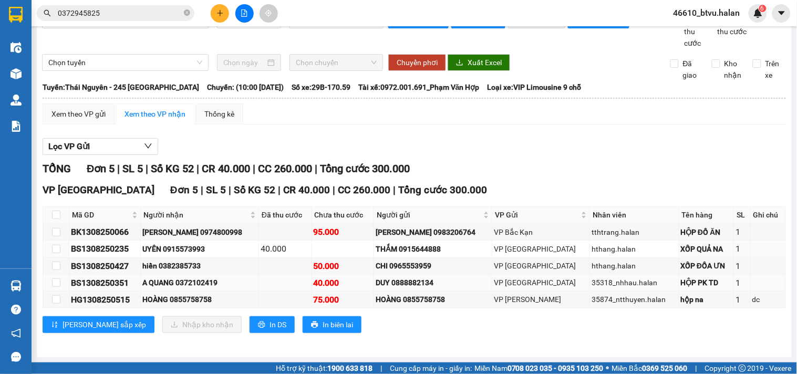
click at [150, 282] on div "A QUANG 0372102419" at bounding box center [199, 283] width 115 height 12
click at [154, 292] on td "HOÀNG 0855758758" at bounding box center [200, 300] width 118 height 17
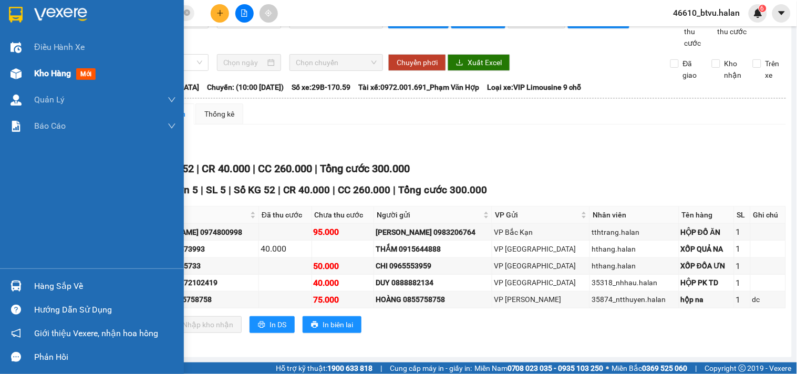
click at [27, 75] on div "Kho hàng mới" at bounding box center [92, 73] width 184 height 26
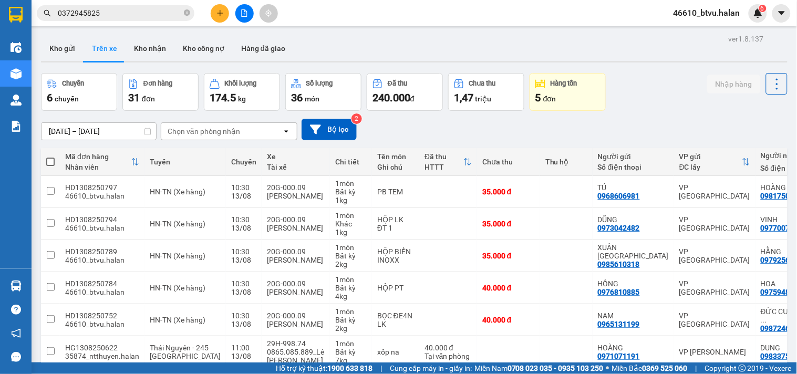
click at [85, 45] on button "Trên xe" at bounding box center [105, 48] width 42 height 25
click at [79, 54] on button "Kho gửi" at bounding box center [62, 48] width 43 height 25
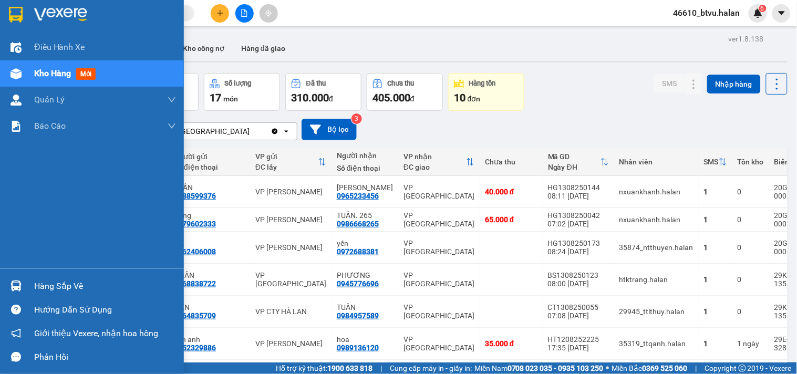
click at [22, 291] on div at bounding box center [16, 286] width 18 height 18
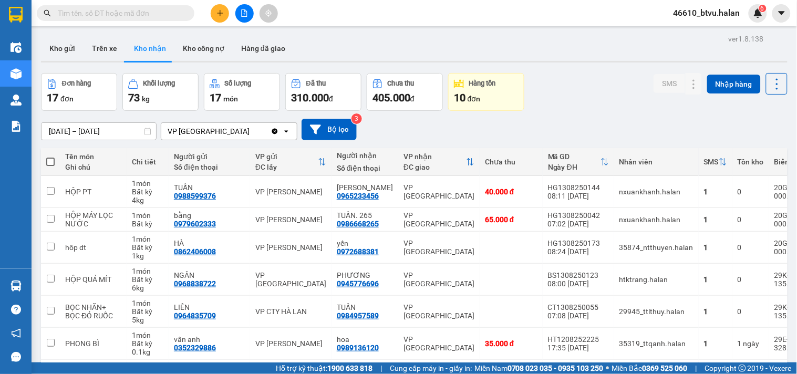
drag, startPoint x: 510, startPoint y: 75, endPoint x: 521, endPoint y: 74, distance: 11.6
click at [510, 74] on section "Kết quả tìm kiếm ( 0 ) Bộ lọc No Data 46610_btvu.halan 6 Điều hành xe Kho hàng …" at bounding box center [398, 187] width 797 height 374
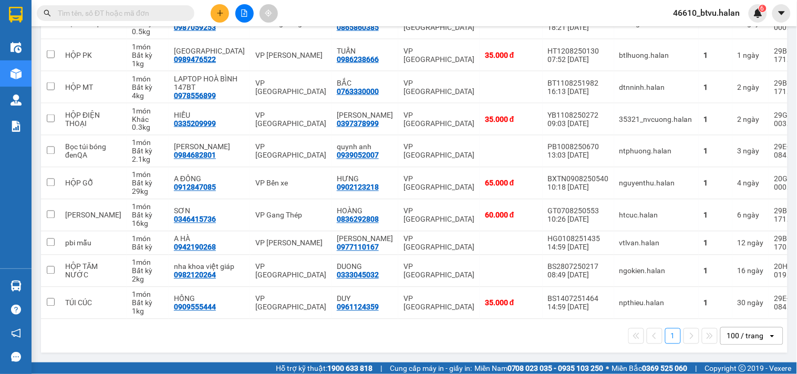
click at [748, 335] on div "100 / trang" at bounding box center [745, 336] width 37 height 11
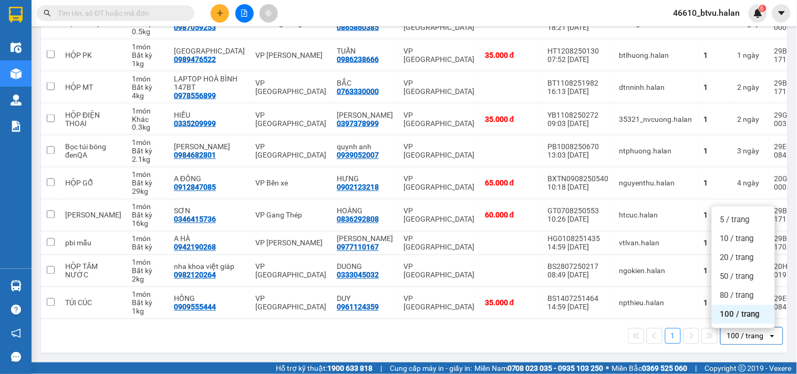
click at [745, 330] on div "100 / trang" at bounding box center [744, 336] width 47 height 17
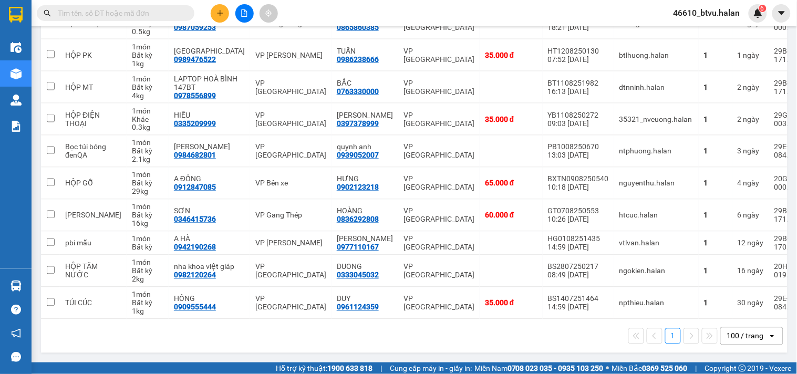
scroll to position [35, 0]
